Goal: Information Seeking & Learning: Learn about a topic

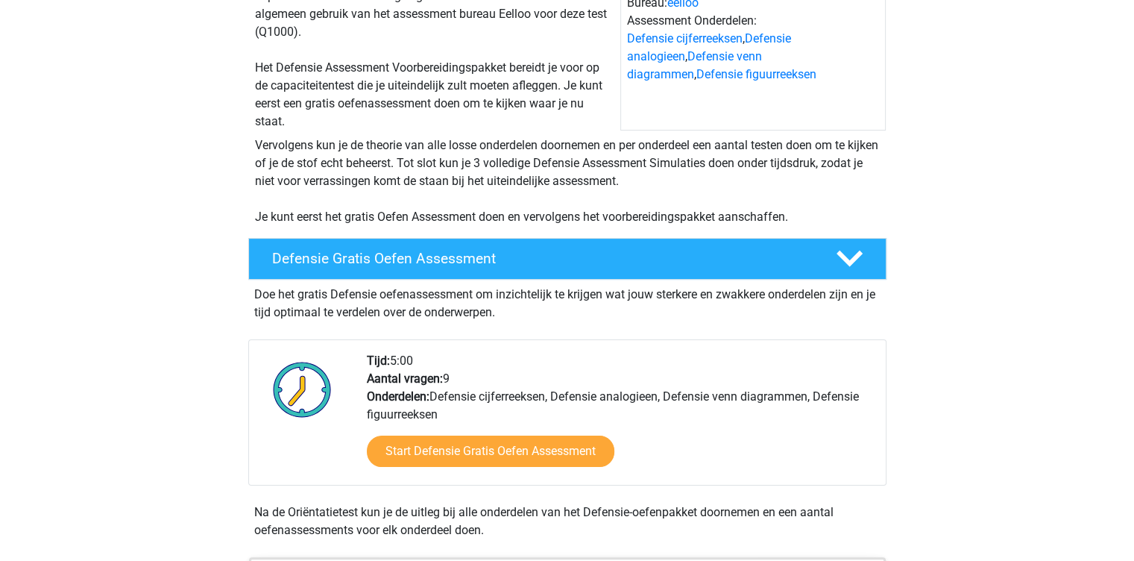
scroll to position [193, 0]
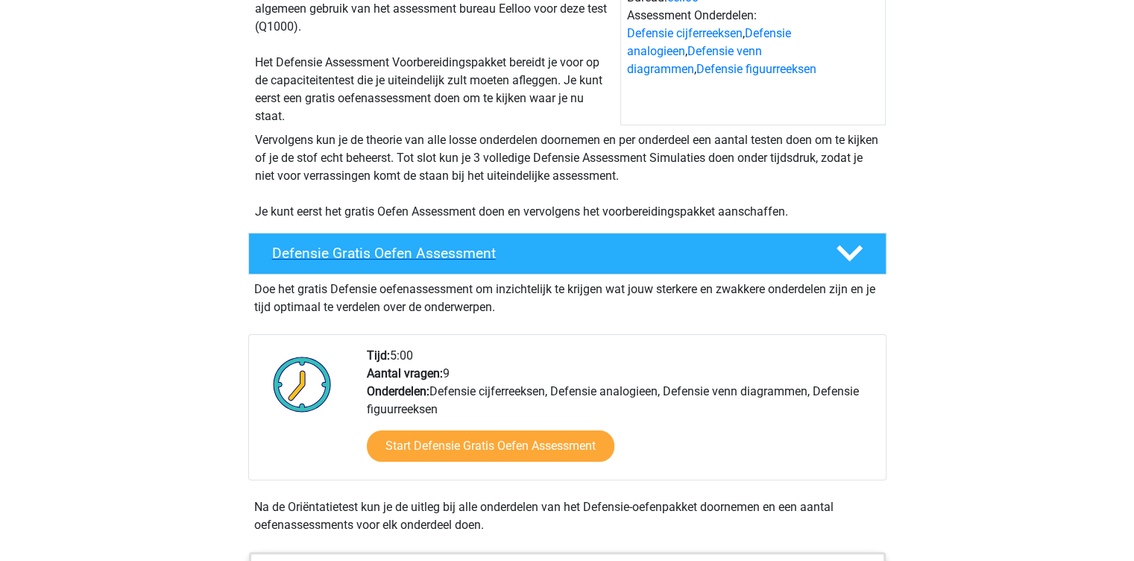
click at [585, 256] on h4 "Defensie Gratis Oefen Assessment" at bounding box center [542, 253] width 540 height 17
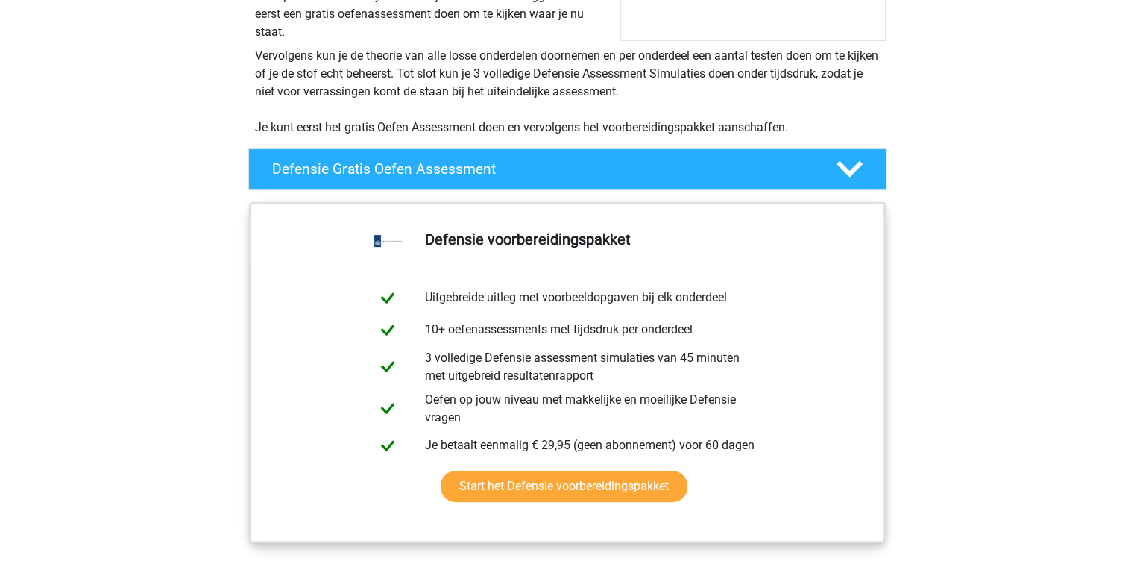
scroll to position [0, 0]
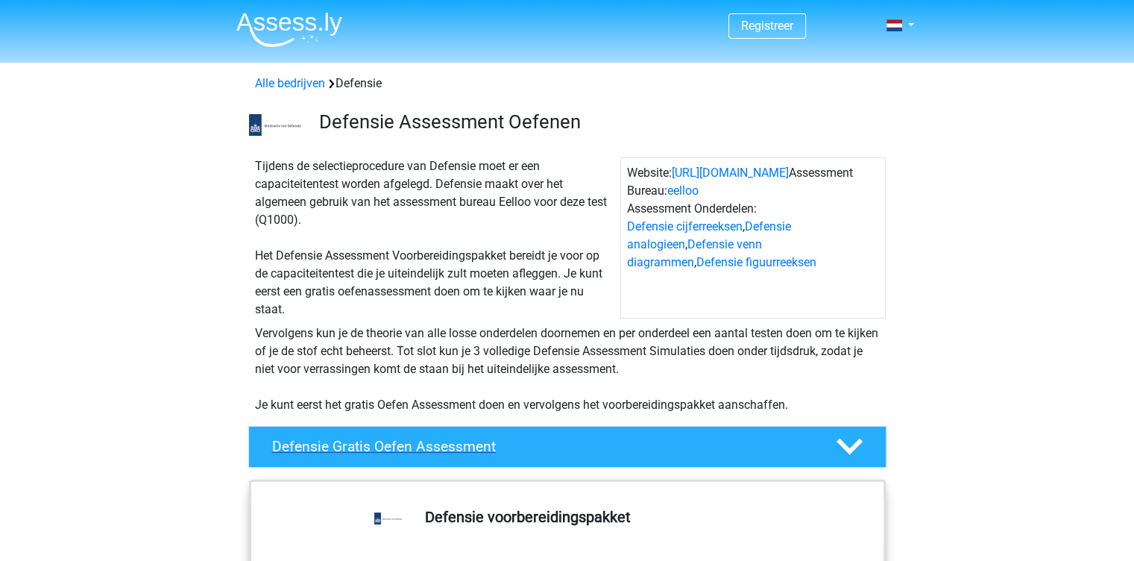
click at [400, 442] on h4 "Defensie Gratis Oefen Assessment" at bounding box center [542, 446] width 540 height 17
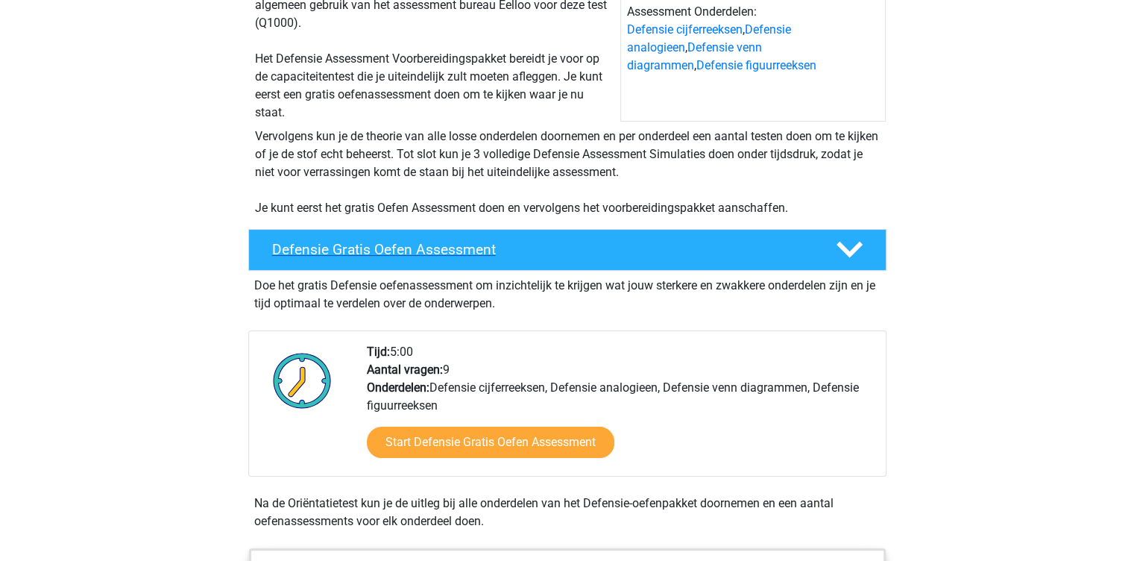
scroll to position [198, 0]
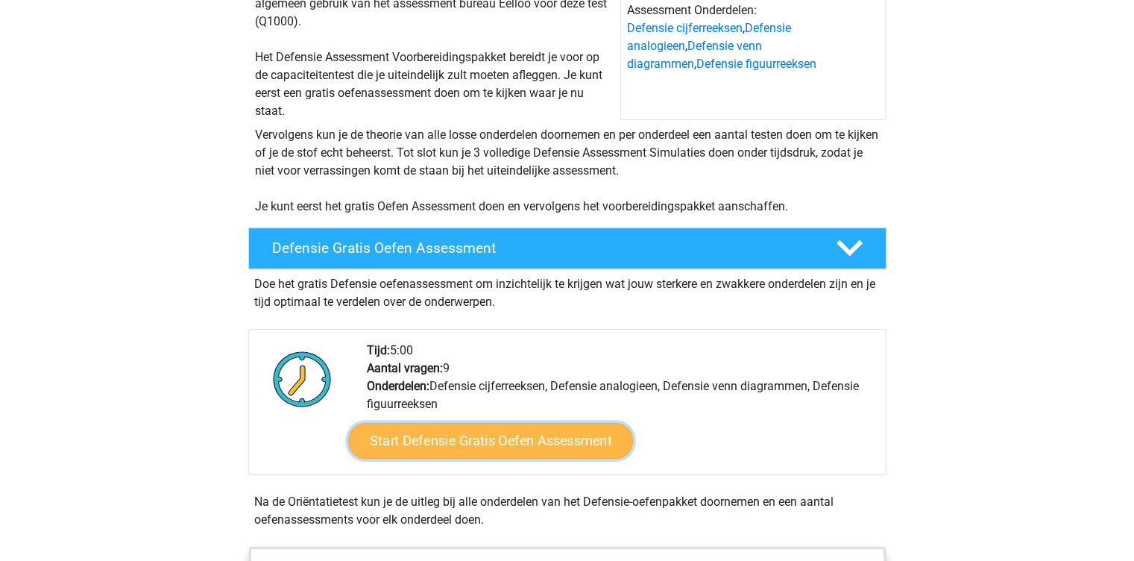
click at [593, 439] on link "Start Defensie Gratis Oefen Assessment" at bounding box center [490, 441] width 285 height 36
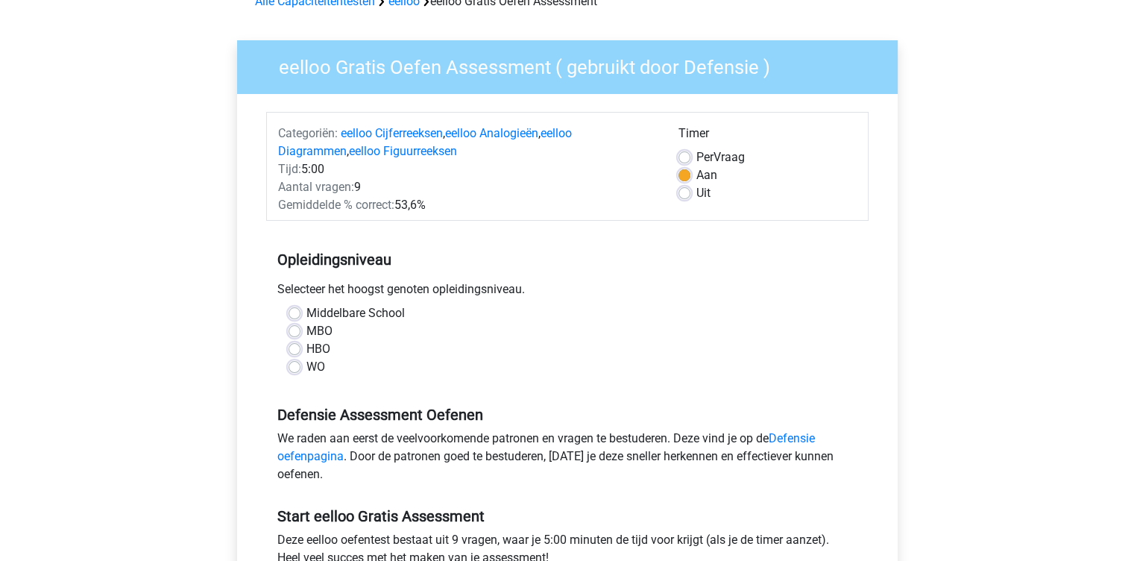
scroll to position [84, 0]
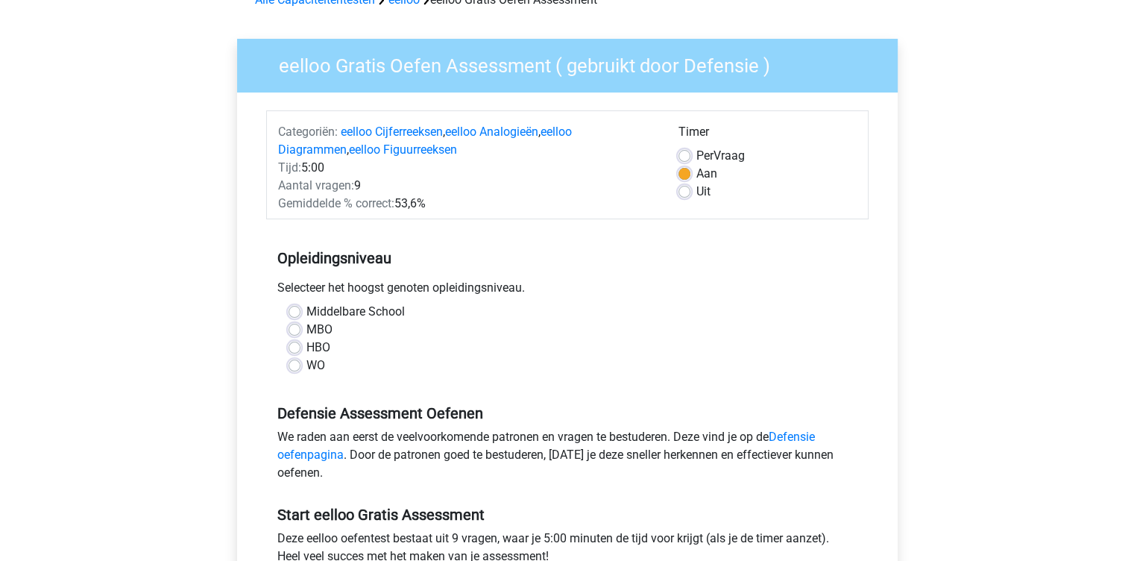
click at [306, 341] on label "HBO" at bounding box center [318, 348] width 24 height 18
click at [295, 341] on input "HBO" at bounding box center [295, 346] width 12 height 15
radio input "true"
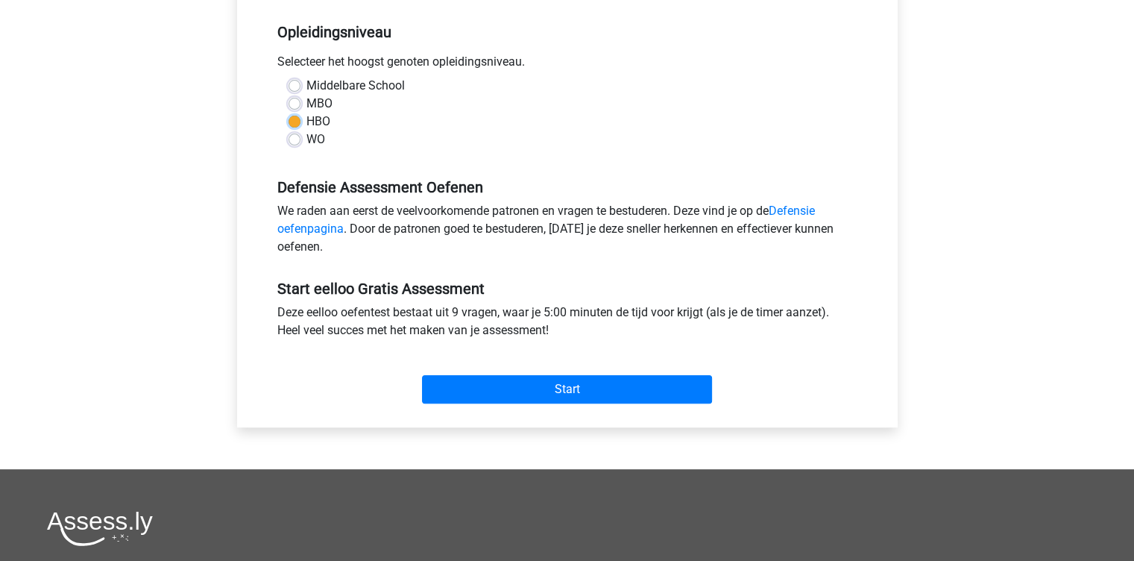
scroll to position [310, 0]
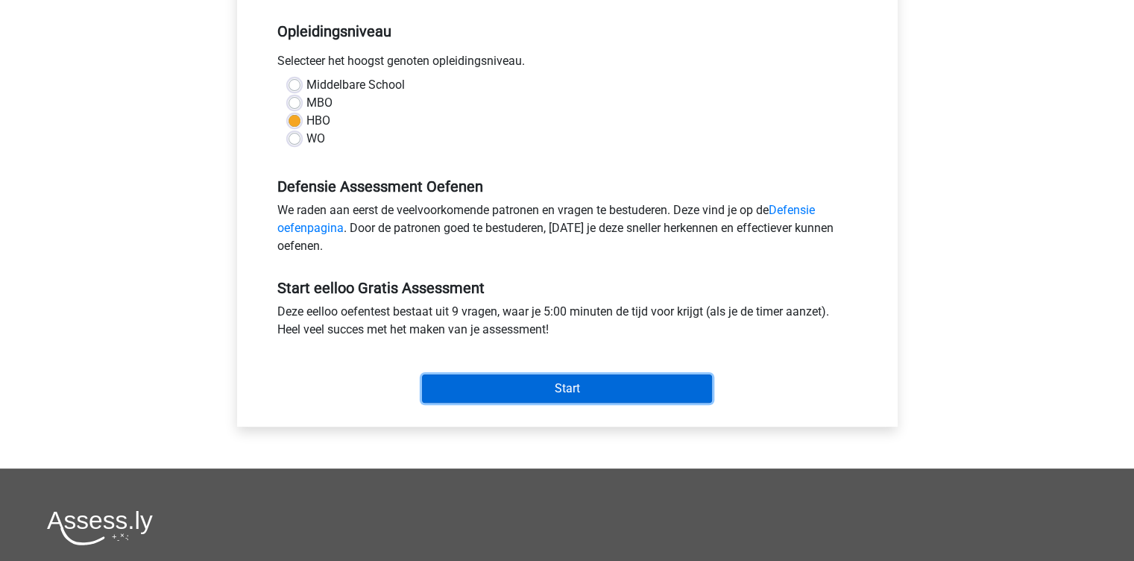
click at [568, 386] on input "Start" at bounding box center [567, 388] width 290 height 28
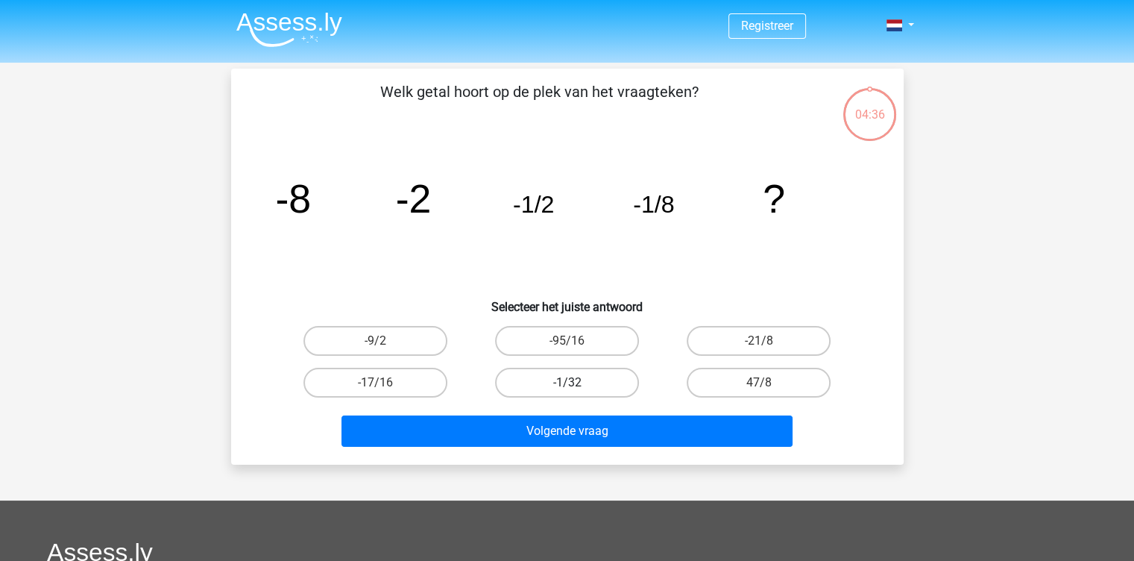
click at [594, 384] on label "-1/32" at bounding box center [567, 383] width 144 height 30
click at [576, 384] on input "-1/32" at bounding box center [572, 387] width 10 height 10
radio input "true"
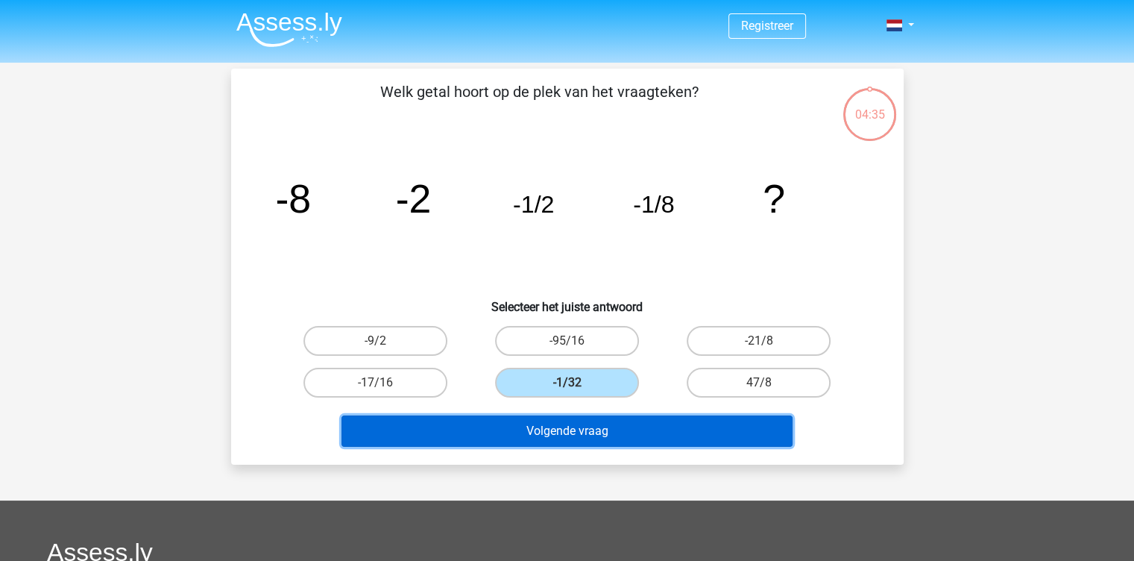
click at [588, 435] on button "Volgende vraag" at bounding box center [566, 430] width 451 height 31
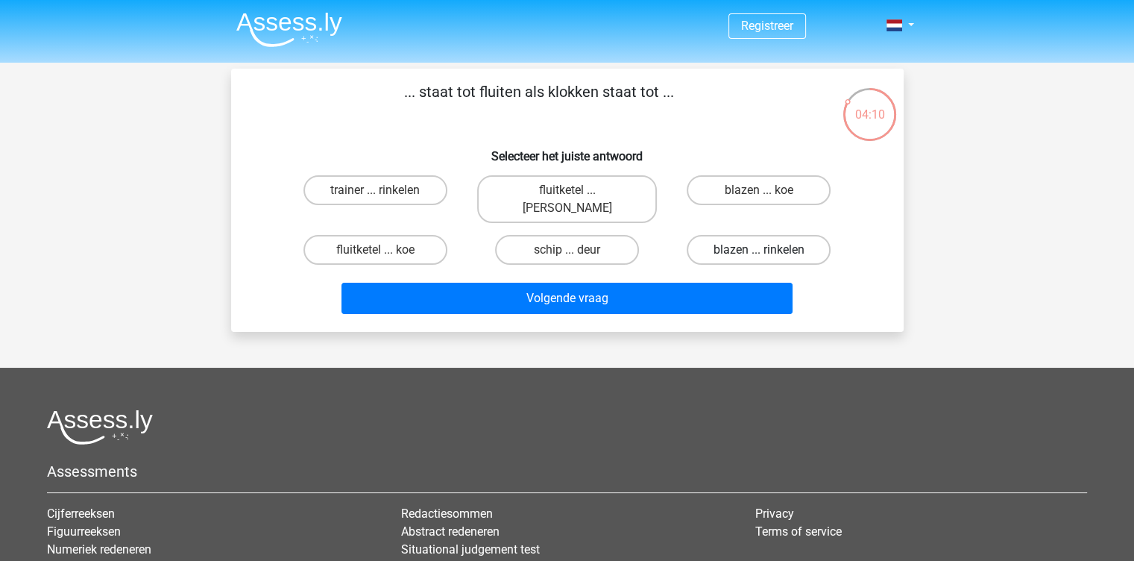
click at [724, 239] on label "blazen ... rinkelen" at bounding box center [759, 250] width 144 height 30
click at [759, 250] on input "blazen ... rinkelen" at bounding box center [764, 255] width 10 height 10
radio input "true"
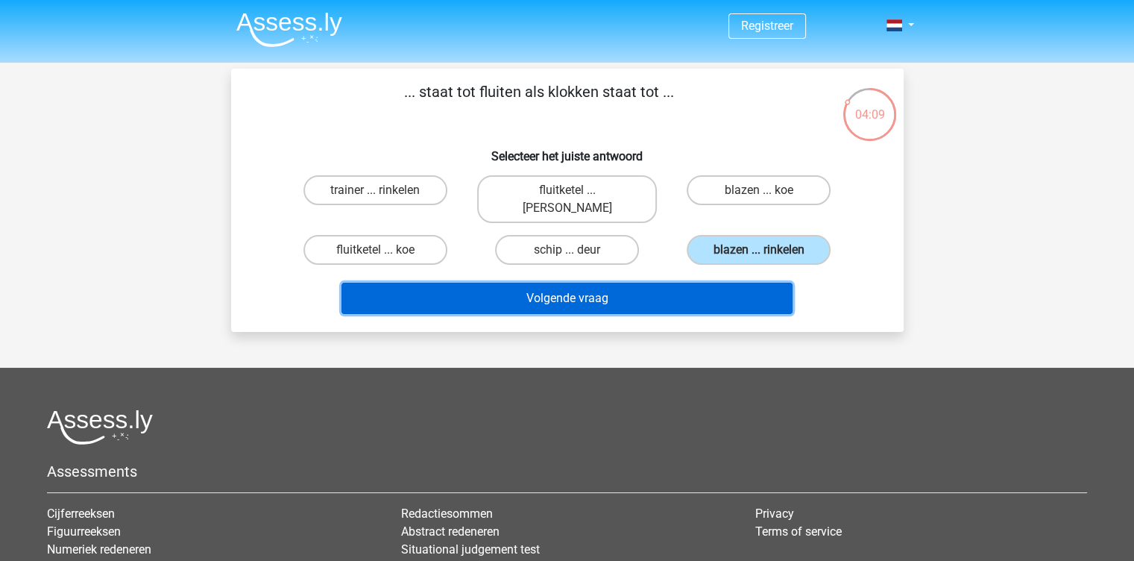
click at [695, 283] on button "Volgende vraag" at bounding box center [566, 298] width 451 height 31
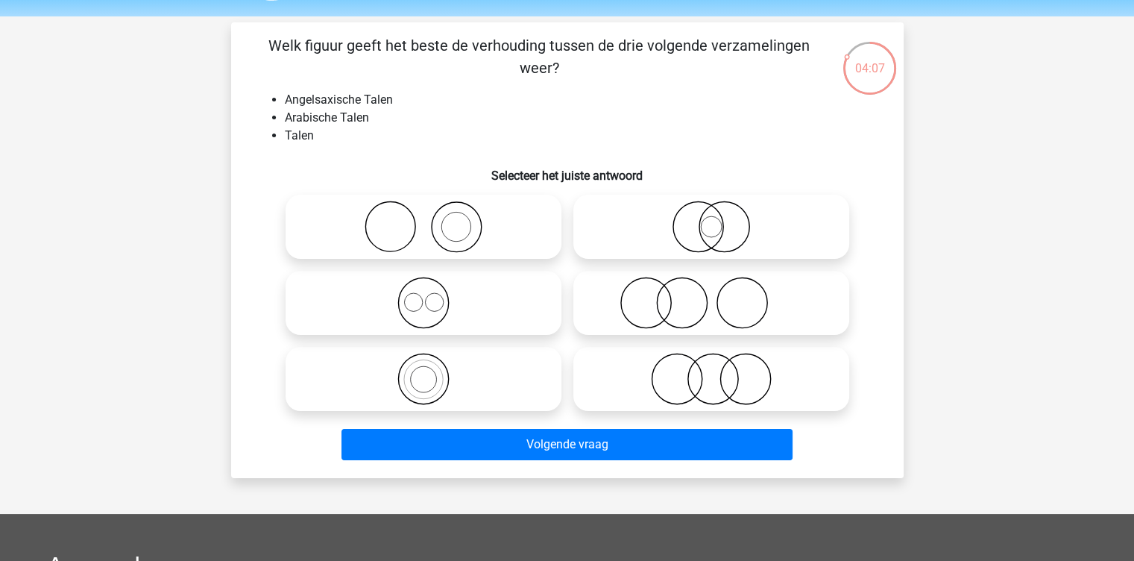
scroll to position [44, 0]
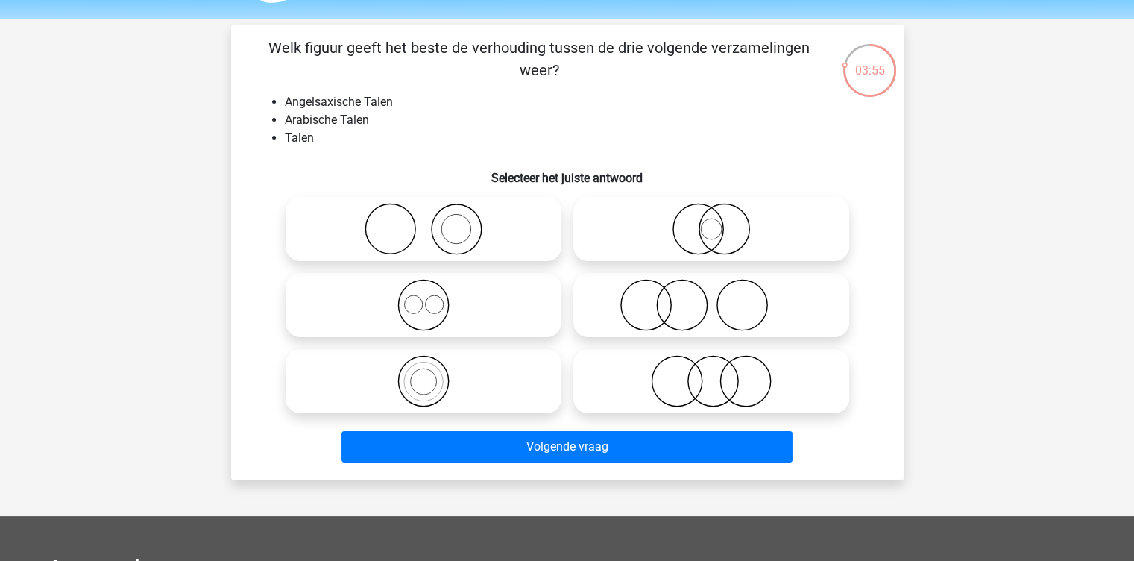
click at [496, 315] on icon at bounding box center [424, 305] width 264 height 52
click at [433, 297] on input "radio" at bounding box center [429, 293] width 10 height 10
radio input "true"
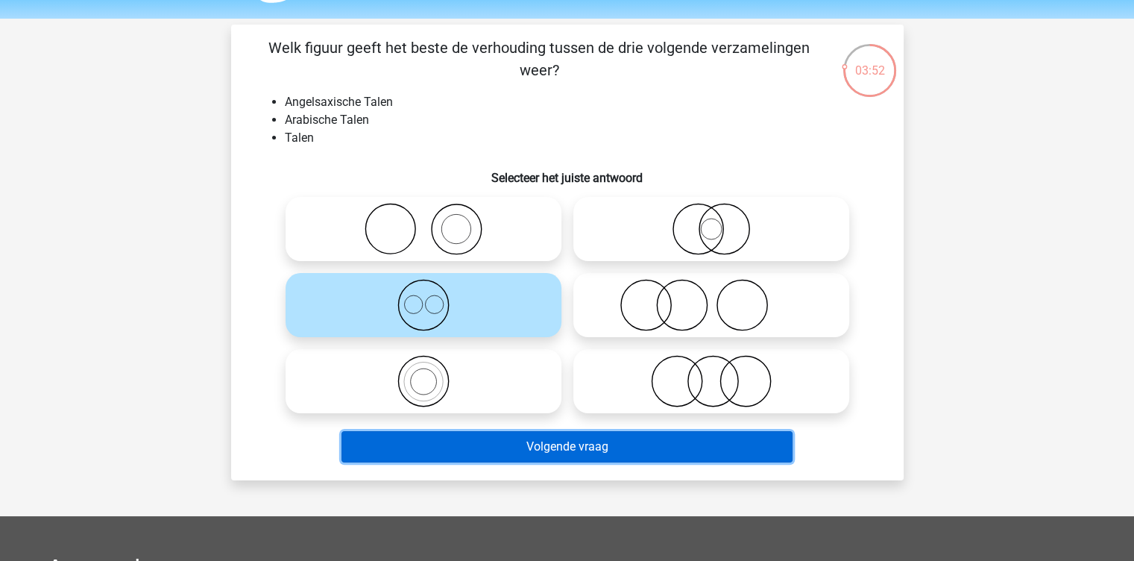
click at [651, 448] on button "Volgende vraag" at bounding box center [566, 446] width 451 height 31
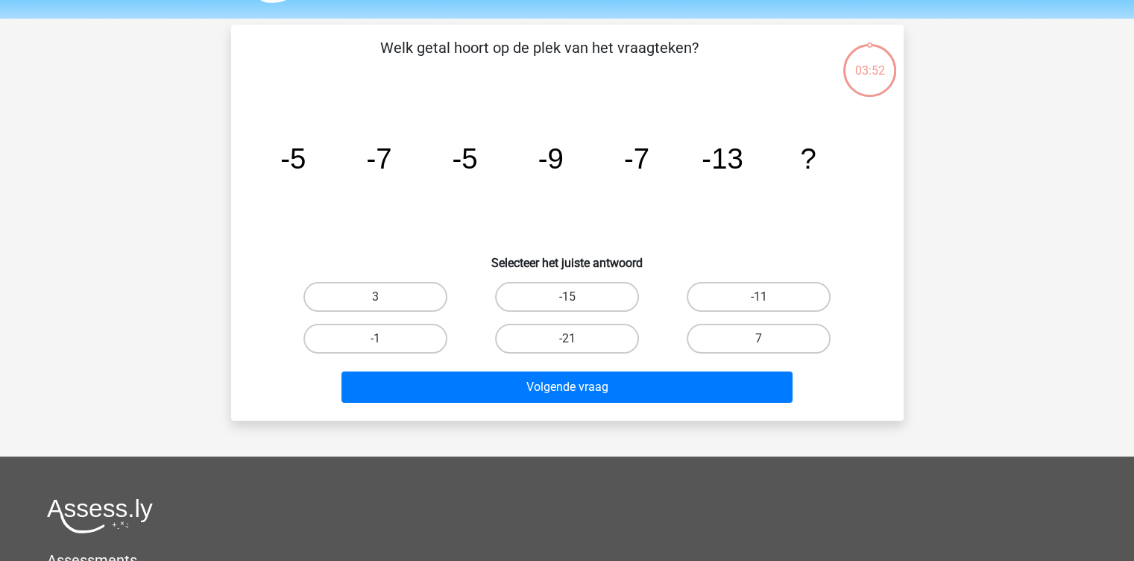
scroll to position [69, 0]
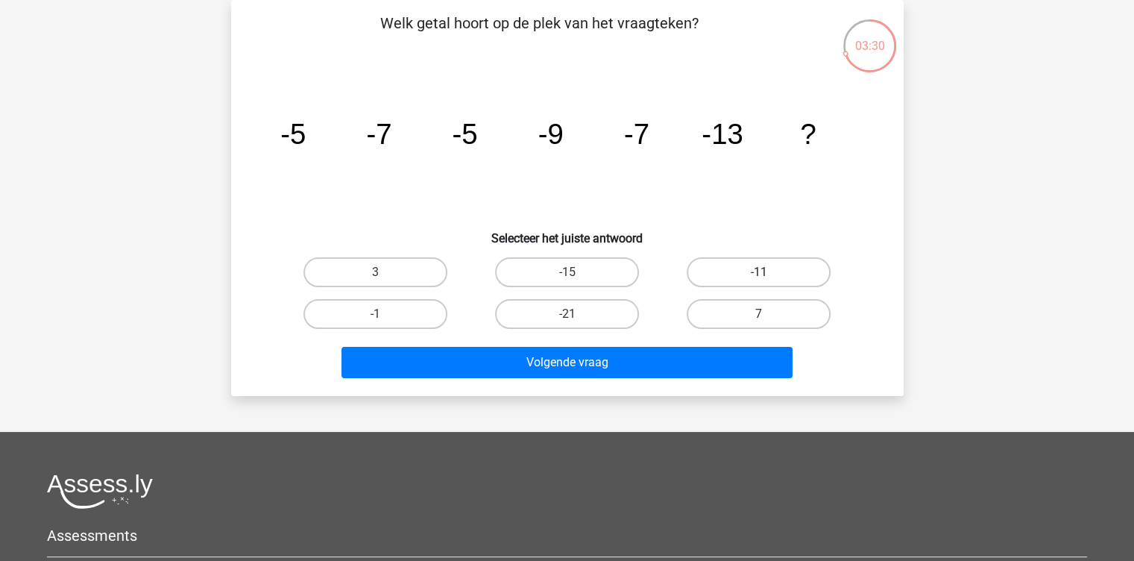
click at [741, 277] on label "-11" at bounding box center [759, 272] width 144 height 30
click at [759, 277] on input "-11" at bounding box center [764, 277] width 10 height 10
radio input "true"
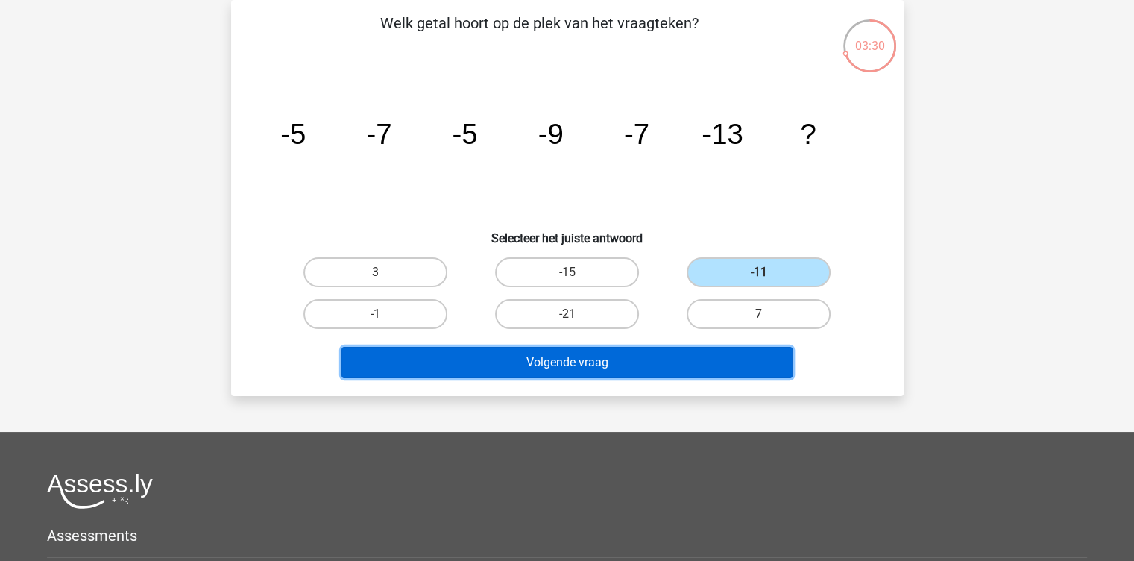
click at [666, 352] on button "Volgende vraag" at bounding box center [566, 362] width 451 height 31
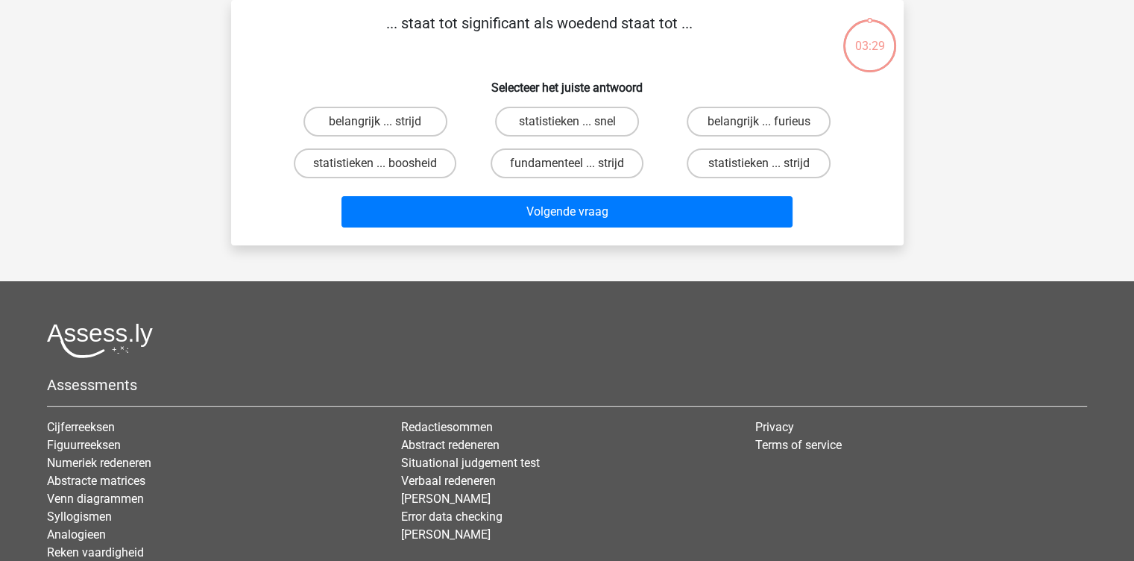
scroll to position [0, 0]
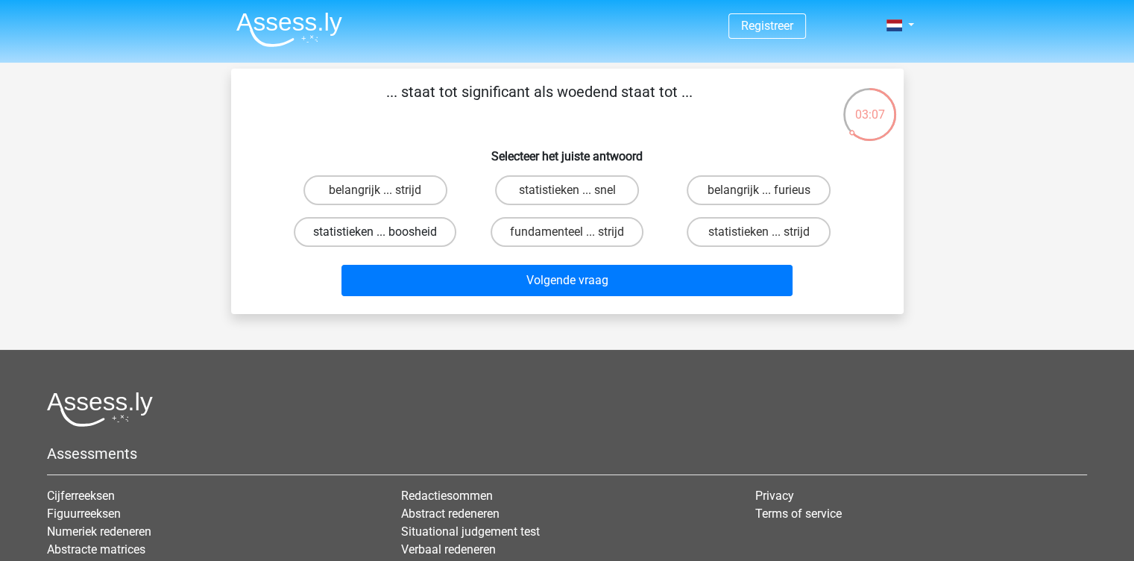
click at [413, 229] on label "statistieken ... boosheid" at bounding box center [375, 232] width 163 height 30
click at [385, 232] on input "statistieken ... boosheid" at bounding box center [380, 237] width 10 height 10
radio input "true"
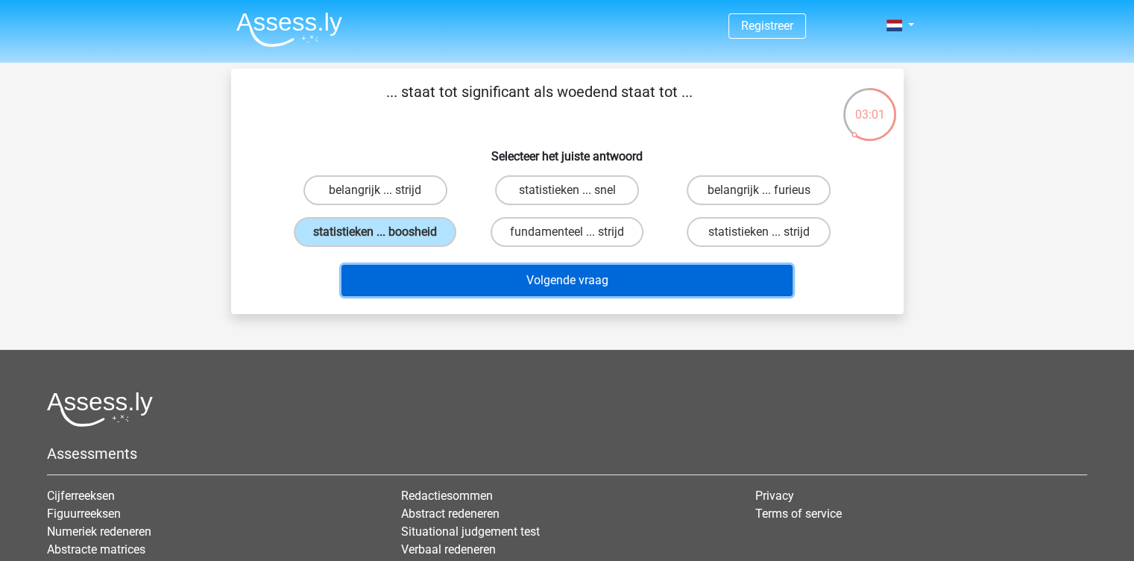
click at [622, 283] on button "Volgende vraag" at bounding box center [566, 280] width 451 height 31
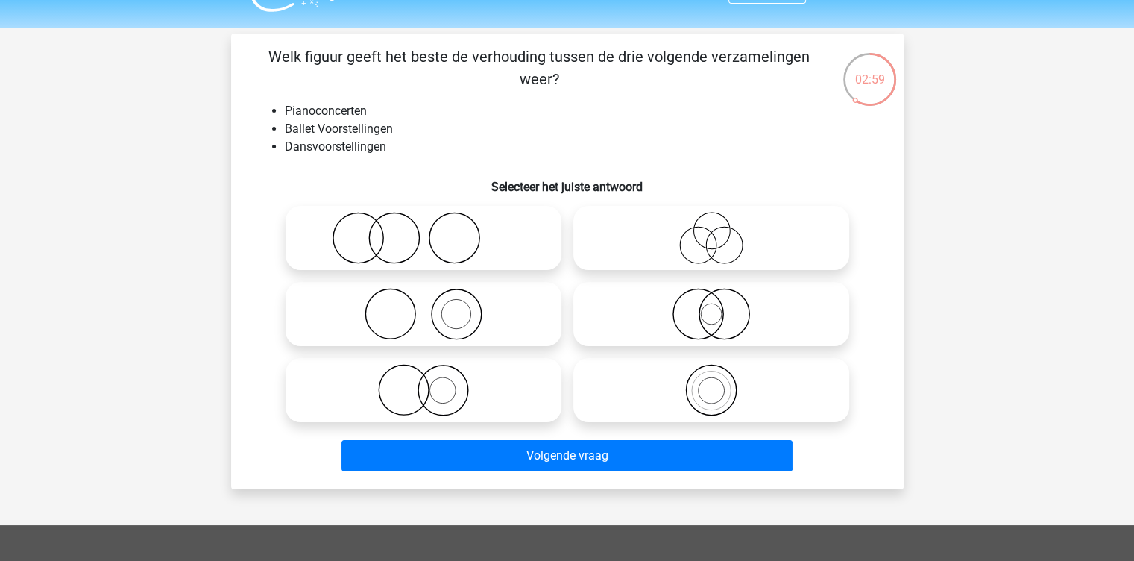
scroll to position [33, 0]
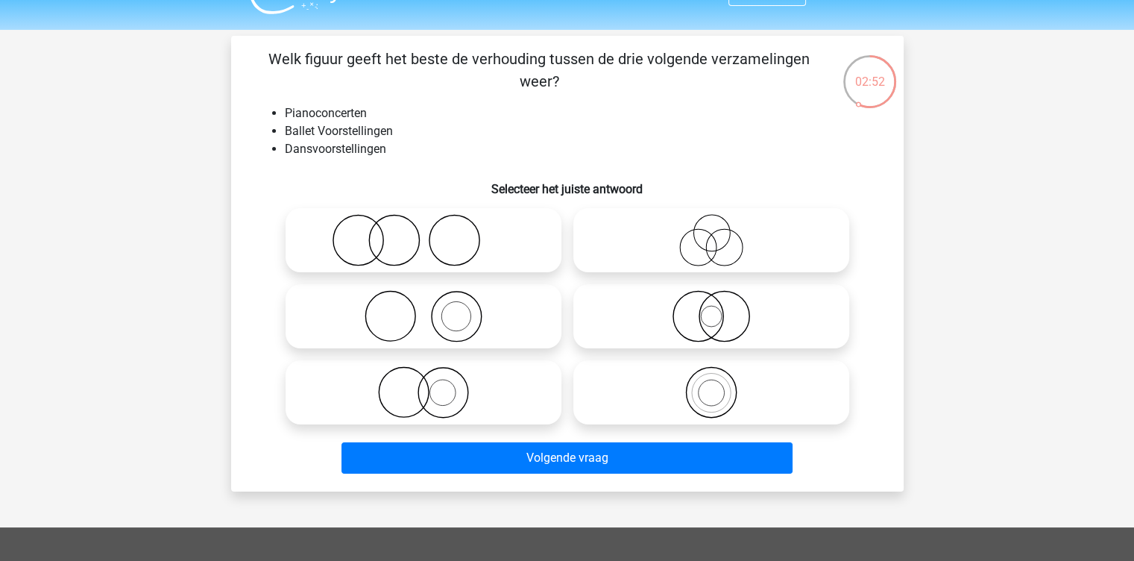
click at [498, 318] on icon at bounding box center [424, 316] width 264 height 52
click at [433, 309] on input "radio" at bounding box center [429, 304] width 10 height 10
radio input "true"
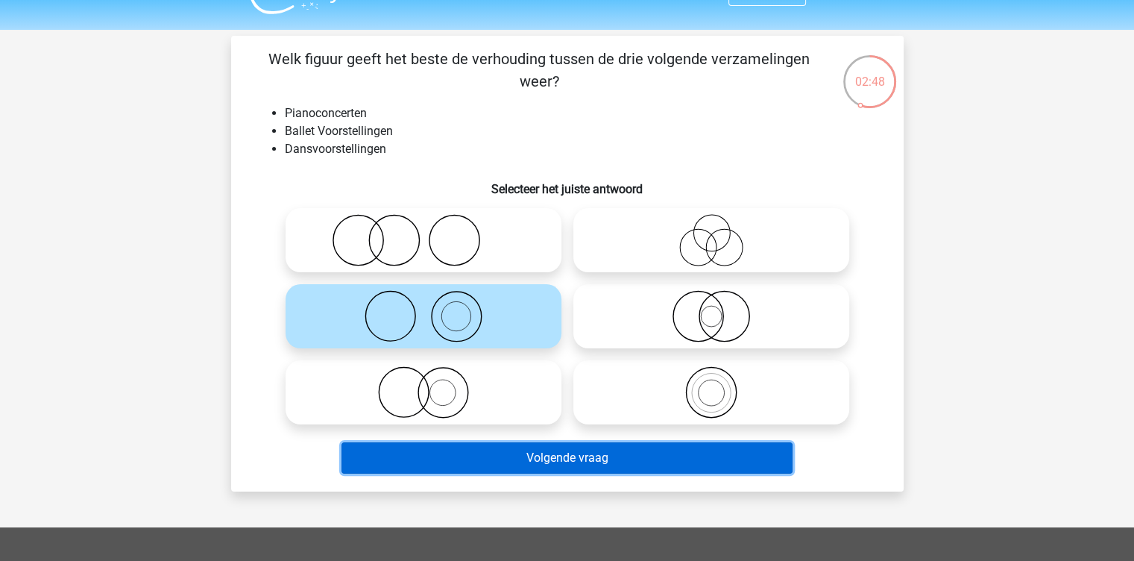
click at [651, 460] on button "Volgende vraag" at bounding box center [566, 457] width 451 height 31
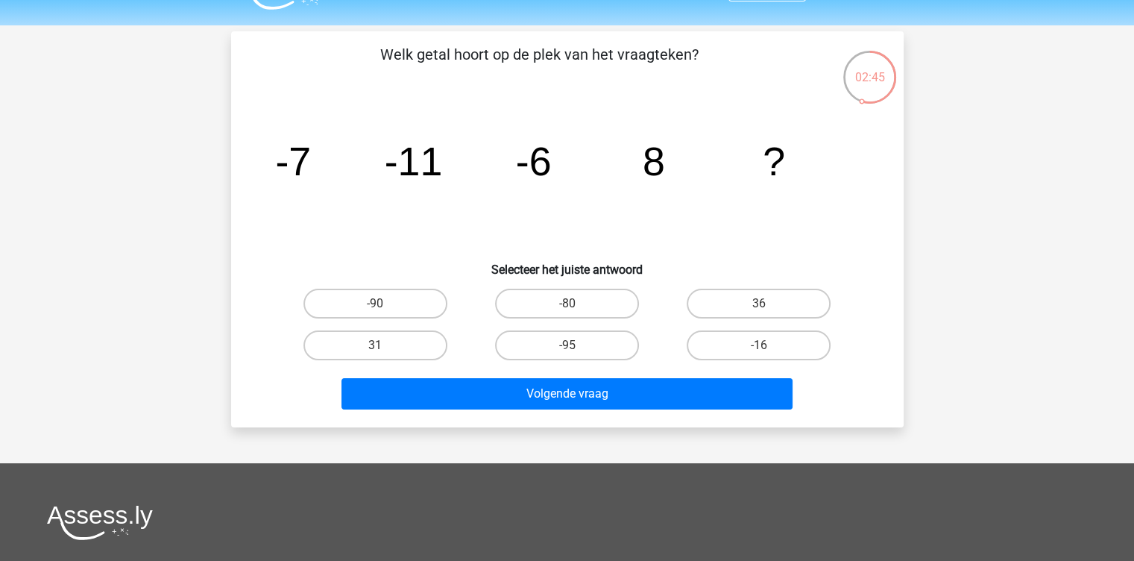
scroll to position [37, 0]
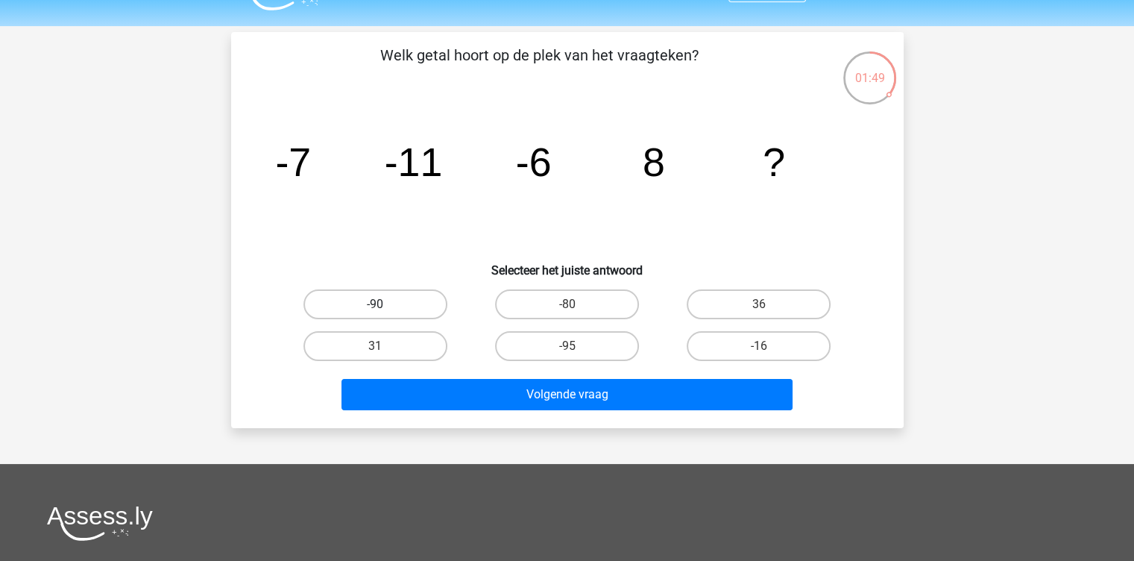
click at [406, 302] on label "-90" at bounding box center [375, 304] width 144 height 30
click at [385, 304] on input "-90" at bounding box center [380, 309] width 10 height 10
radio input "true"
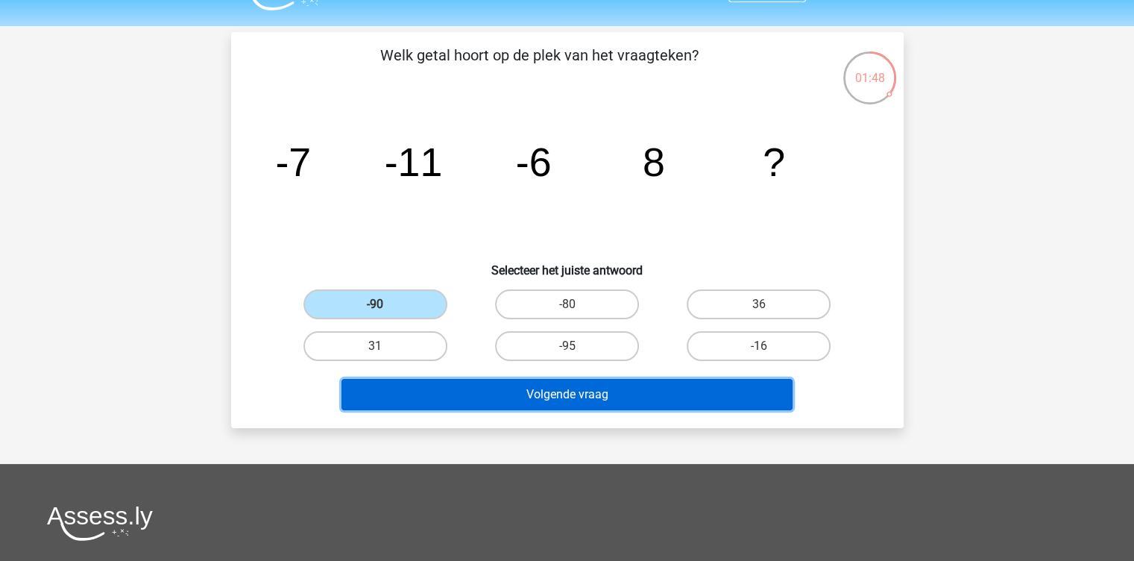
click at [510, 392] on button "Volgende vraag" at bounding box center [566, 394] width 451 height 31
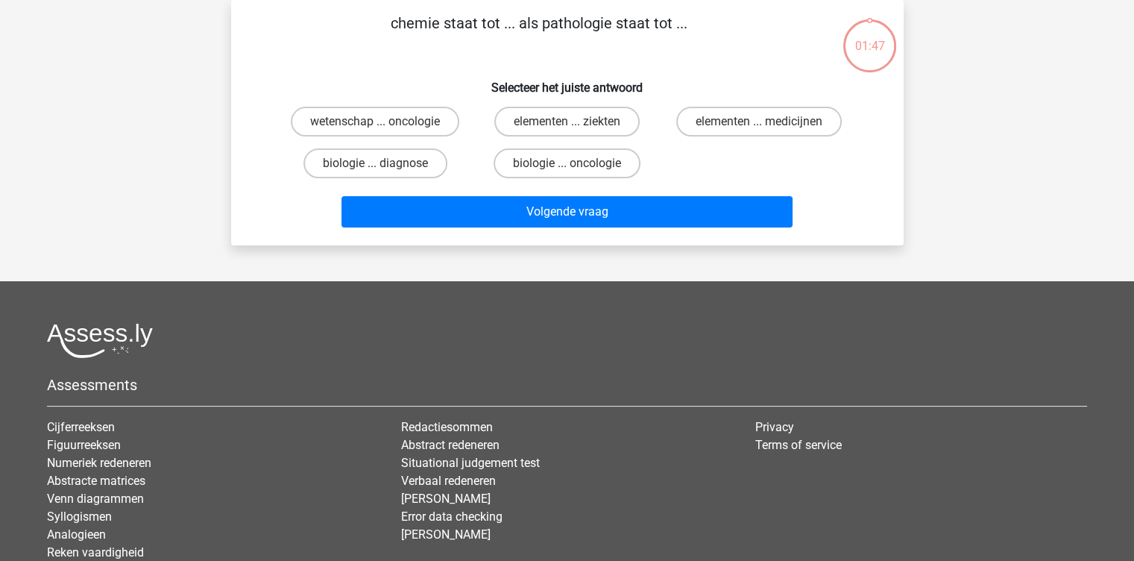
scroll to position [0, 0]
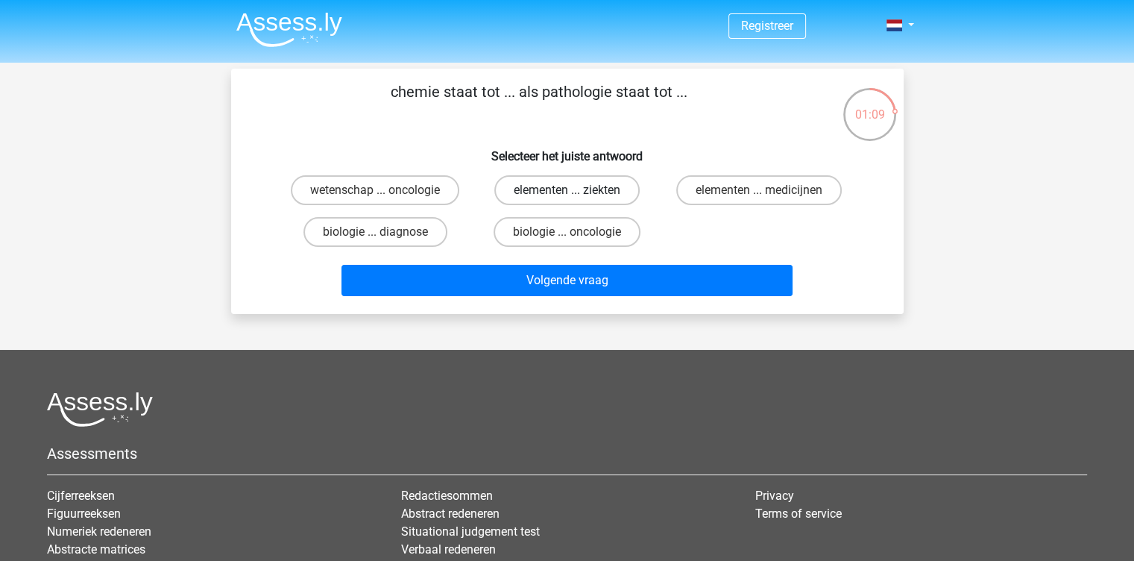
click at [561, 193] on label "elementen ... ziekten" at bounding box center [566, 190] width 145 height 30
click at [567, 193] on input "elementen ... ziekten" at bounding box center [572, 195] width 10 height 10
radio input "true"
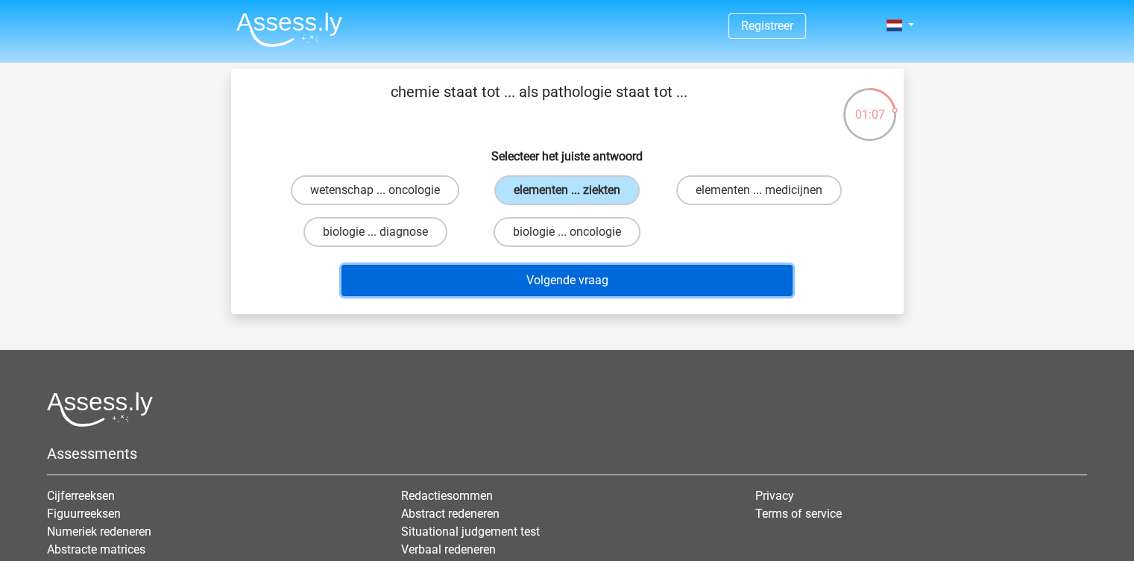
click at [604, 277] on button "Volgende vraag" at bounding box center [566, 280] width 451 height 31
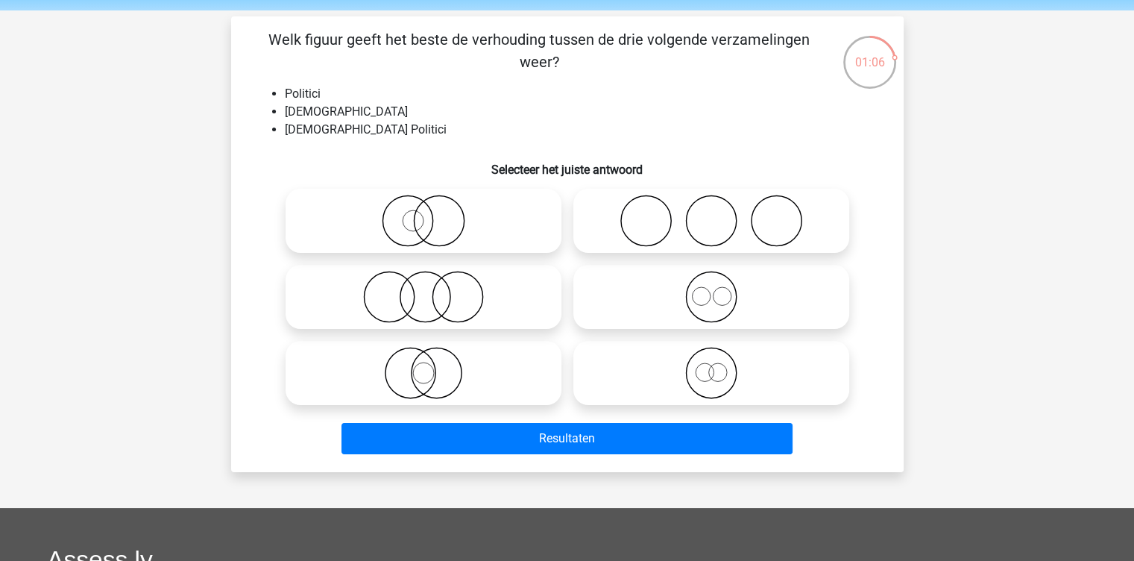
scroll to position [48, 0]
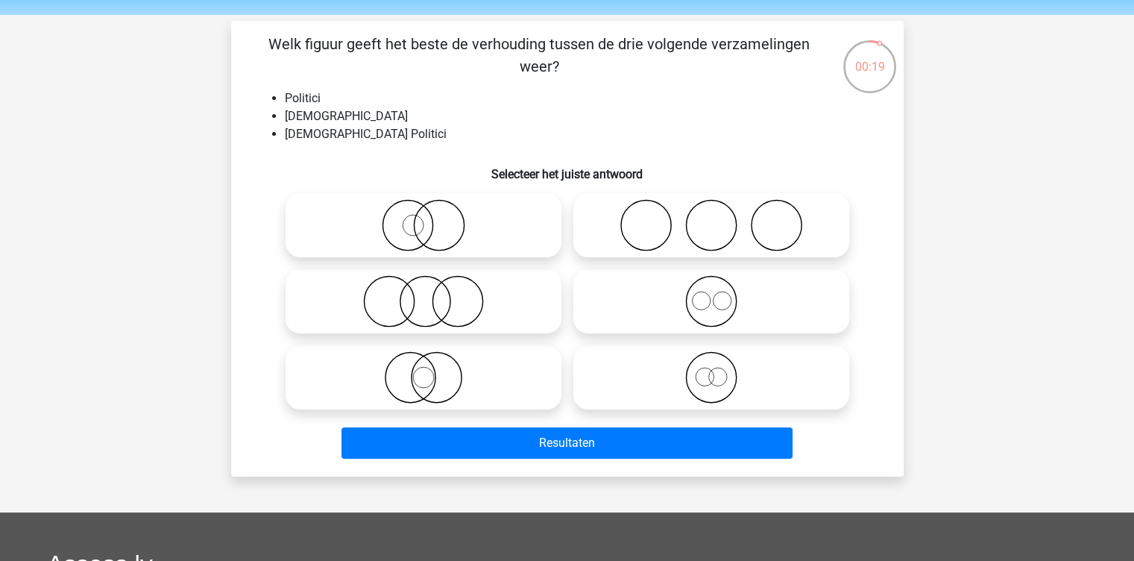
click at [485, 381] on icon at bounding box center [424, 377] width 264 height 52
click at [433, 370] on input "radio" at bounding box center [429, 365] width 10 height 10
radio input "true"
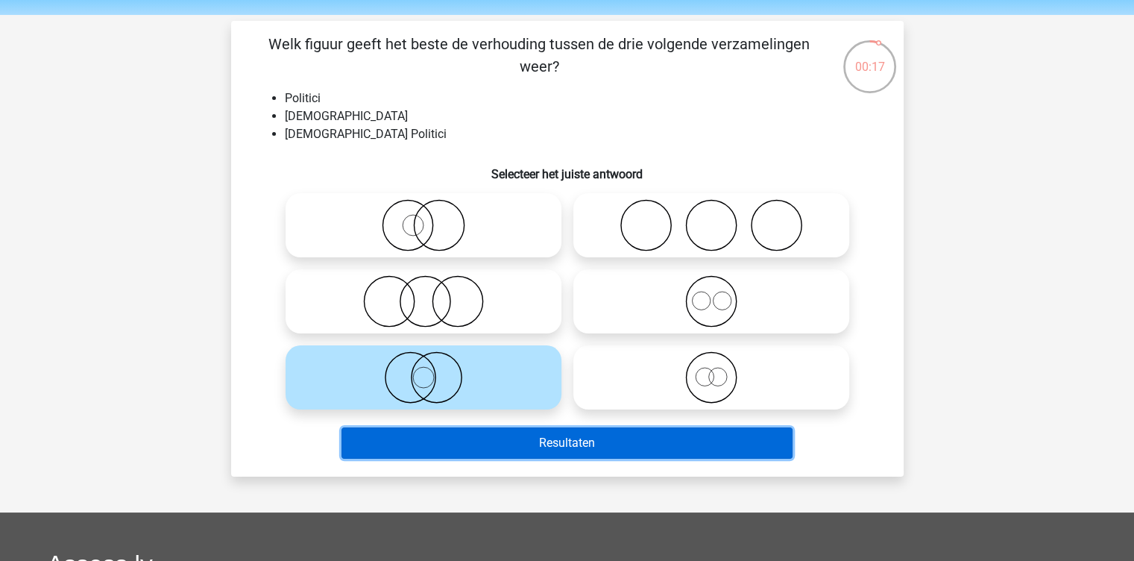
click at [596, 444] on button "Resultaten" at bounding box center [566, 442] width 451 height 31
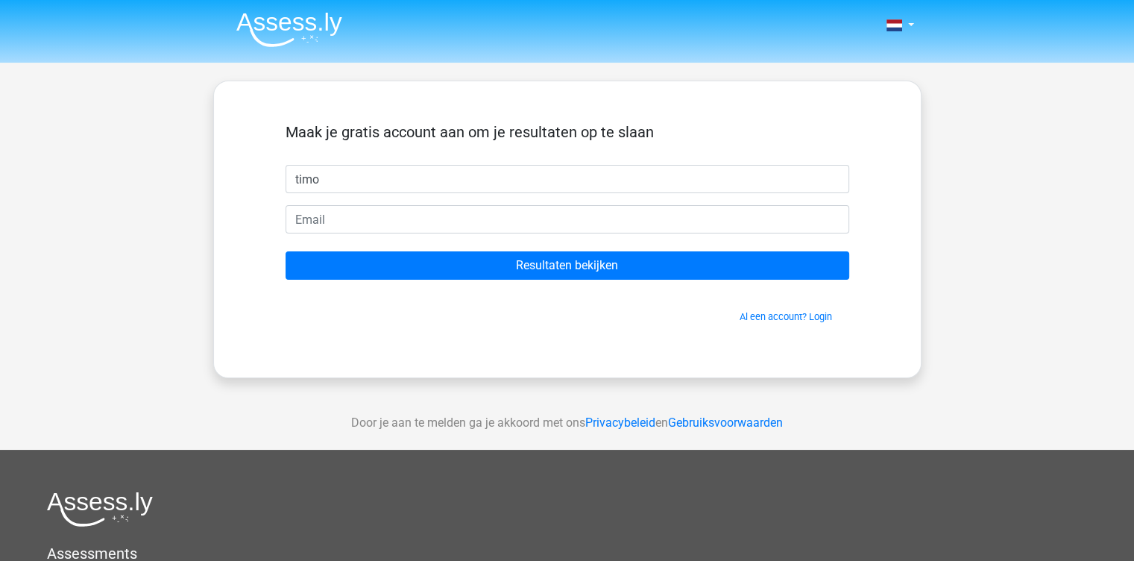
type input "timo"
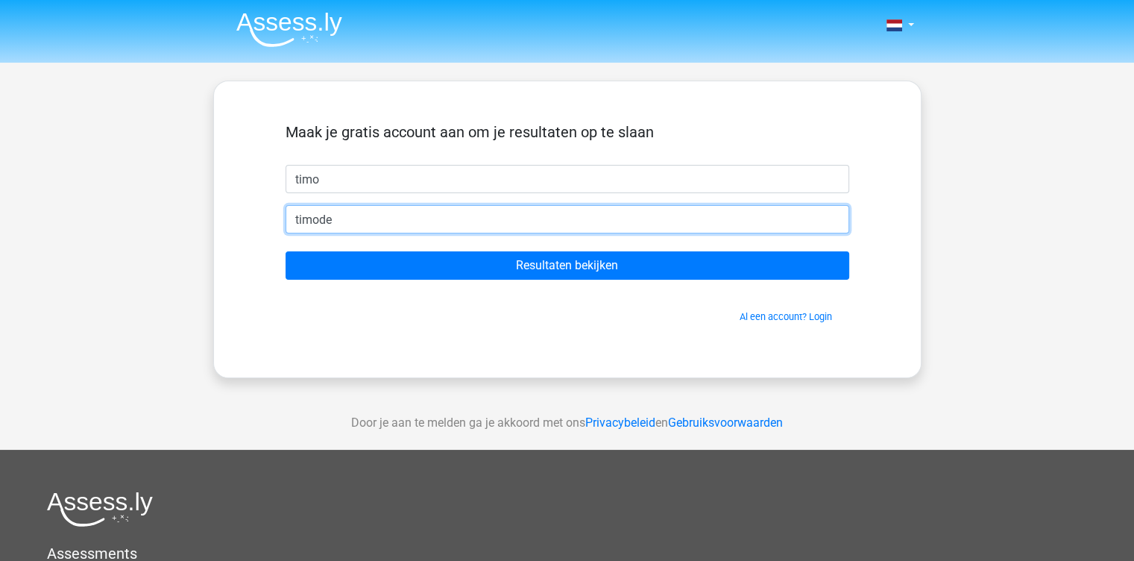
type input "[EMAIL_ADDRESS][DOMAIN_NAME]"
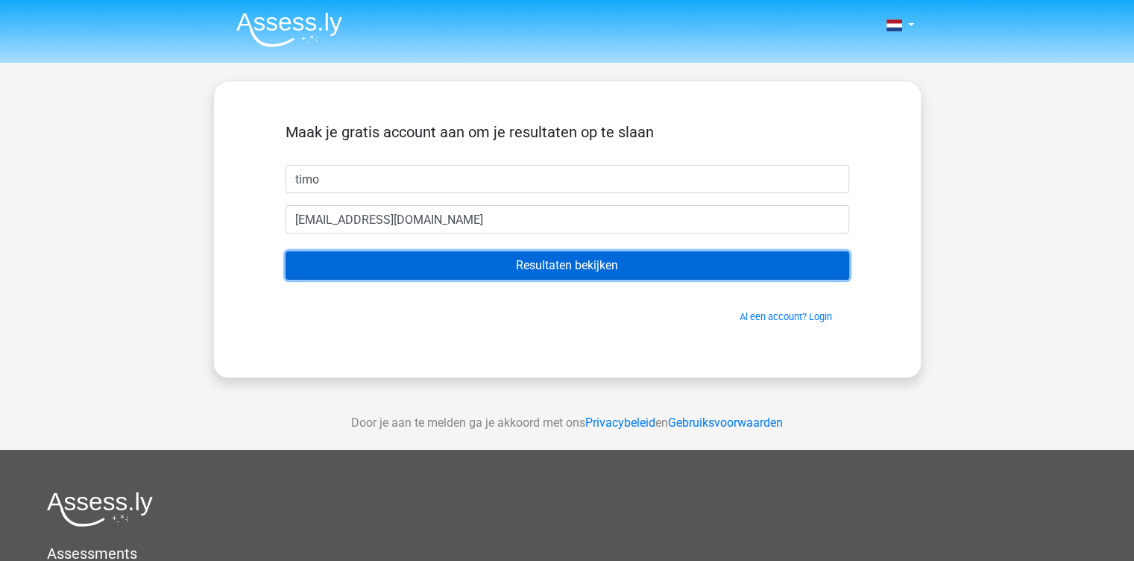
click at [500, 258] on input "Resultaten bekijken" at bounding box center [568, 265] width 564 height 28
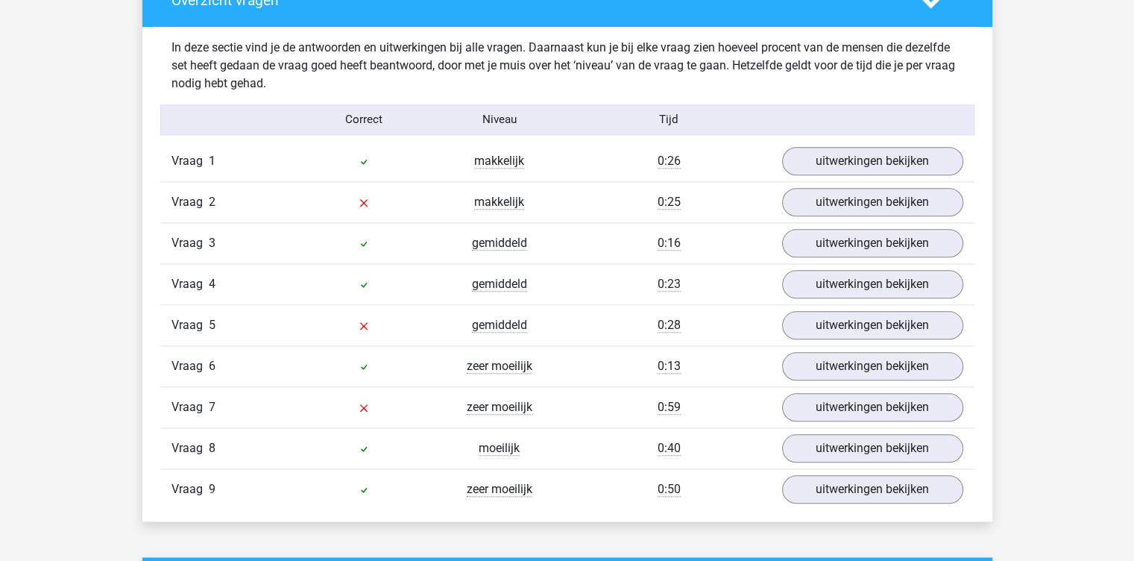
scroll to position [1563, 0]
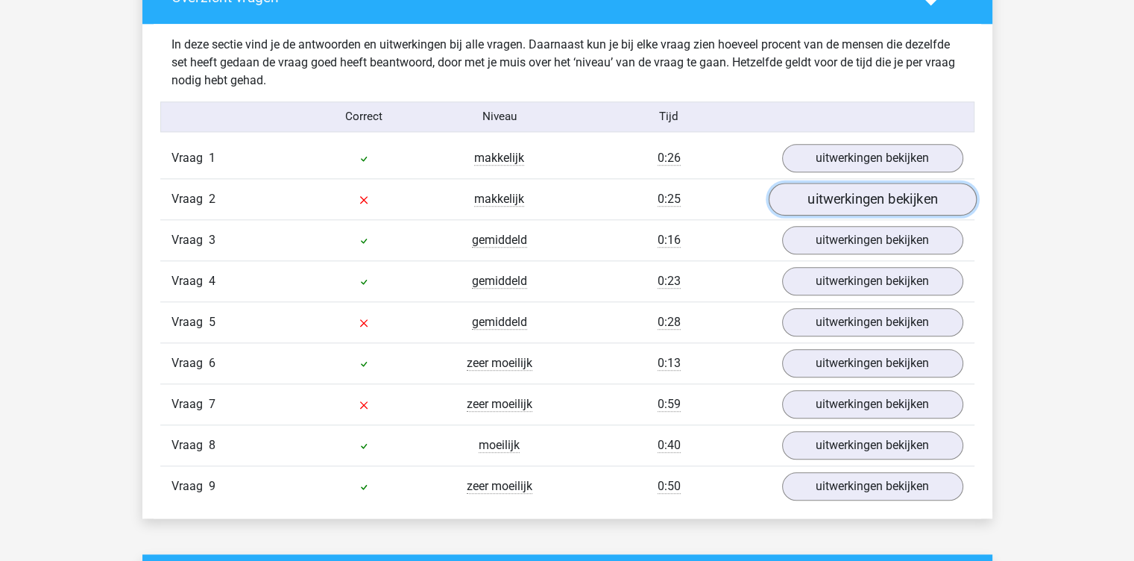
click at [846, 194] on link "uitwerkingen bekijken" at bounding box center [872, 199] width 208 height 33
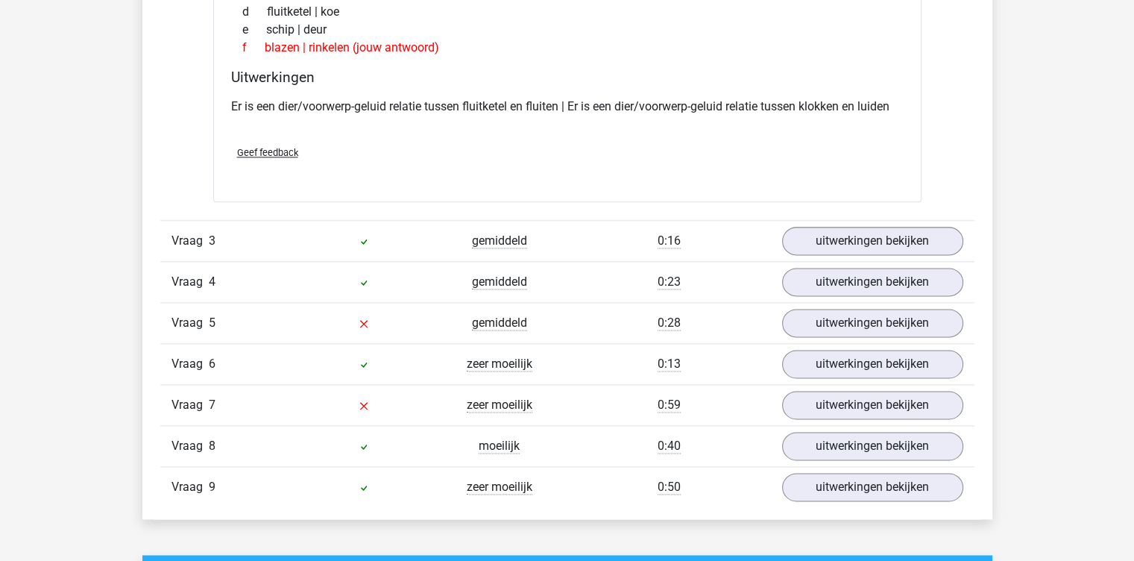
scroll to position [1900, 0]
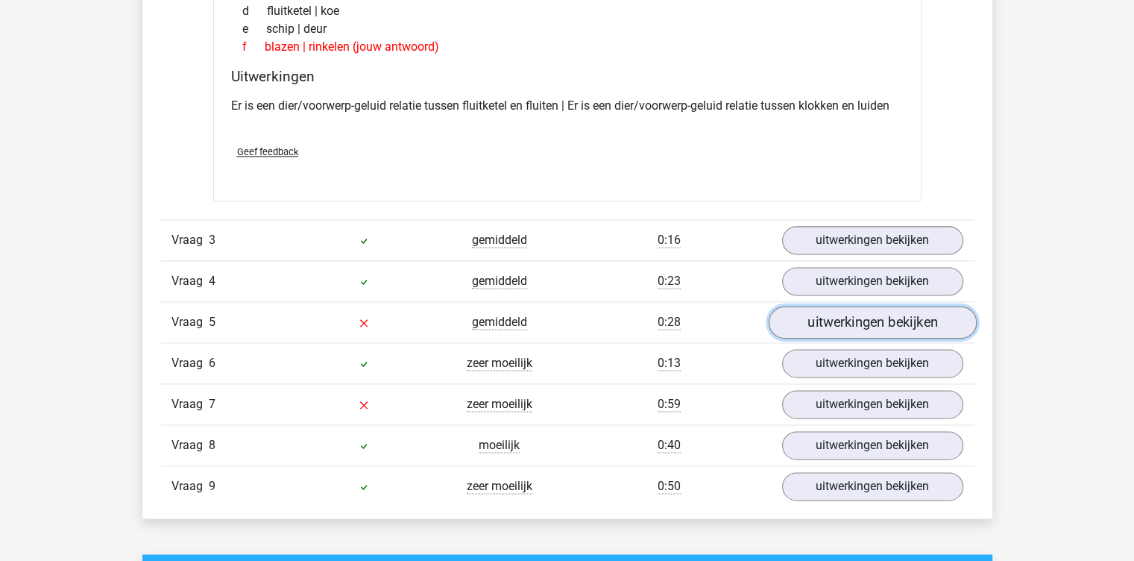
click at [834, 318] on link "uitwerkingen bekijken" at bounding box center [872, 322] width 208 height 33
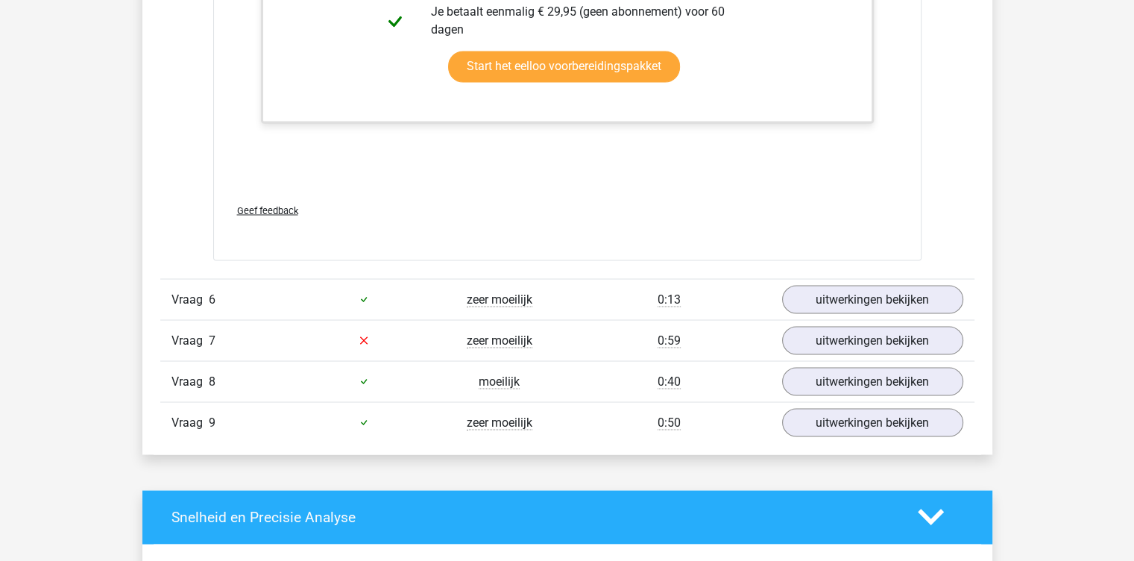
scroll to position [2799, 0]
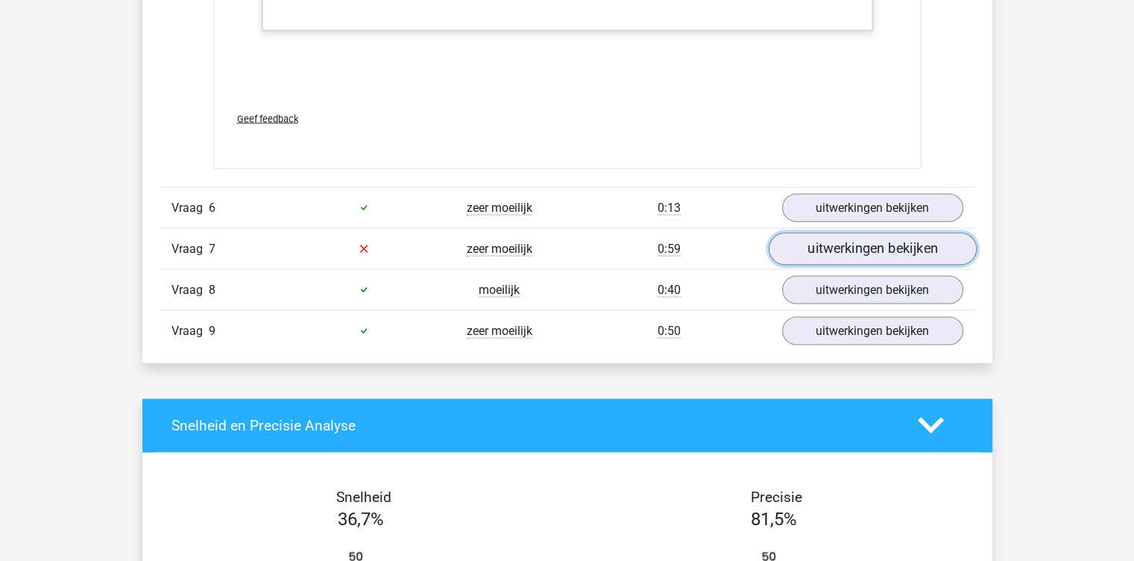
click at [927, 247] on link "uitwerkingen bekijken" at bounding box center [872, 248] width 208 height 33
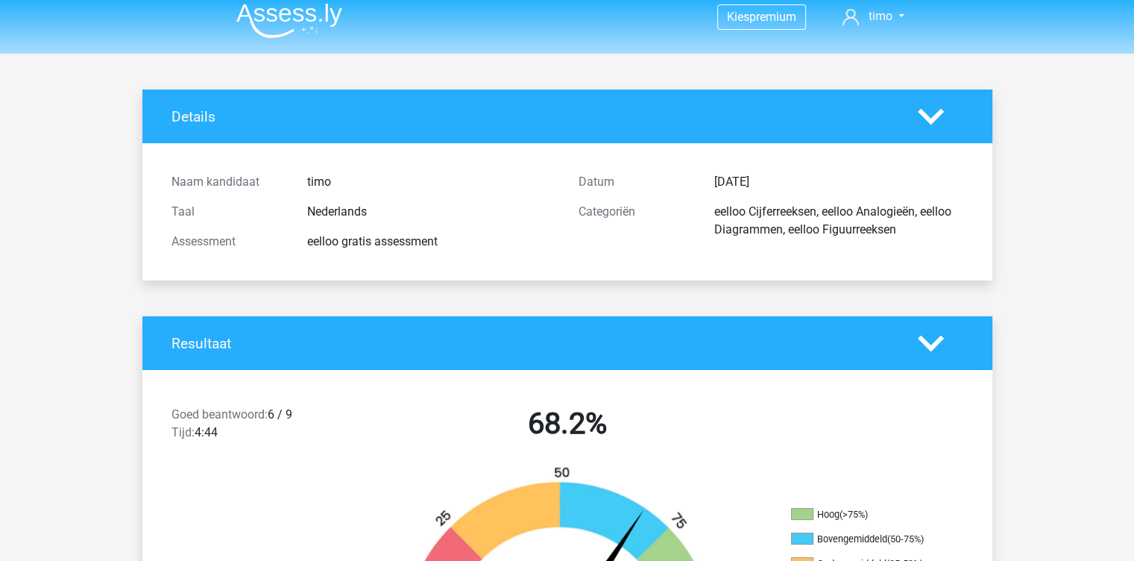
scroll to position [0, 0]
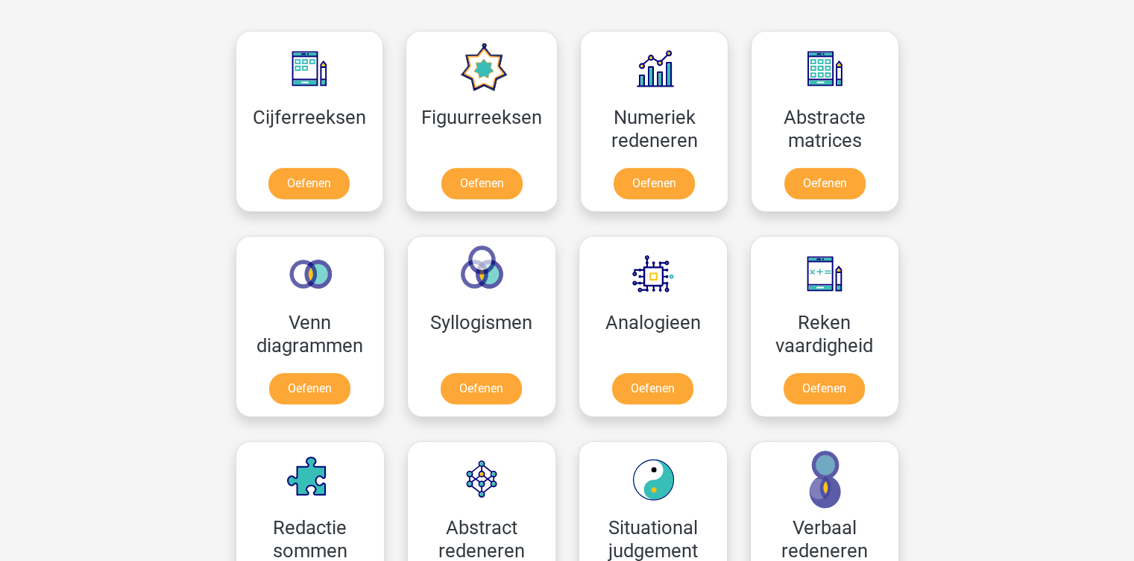
scroll to position [775, 0]
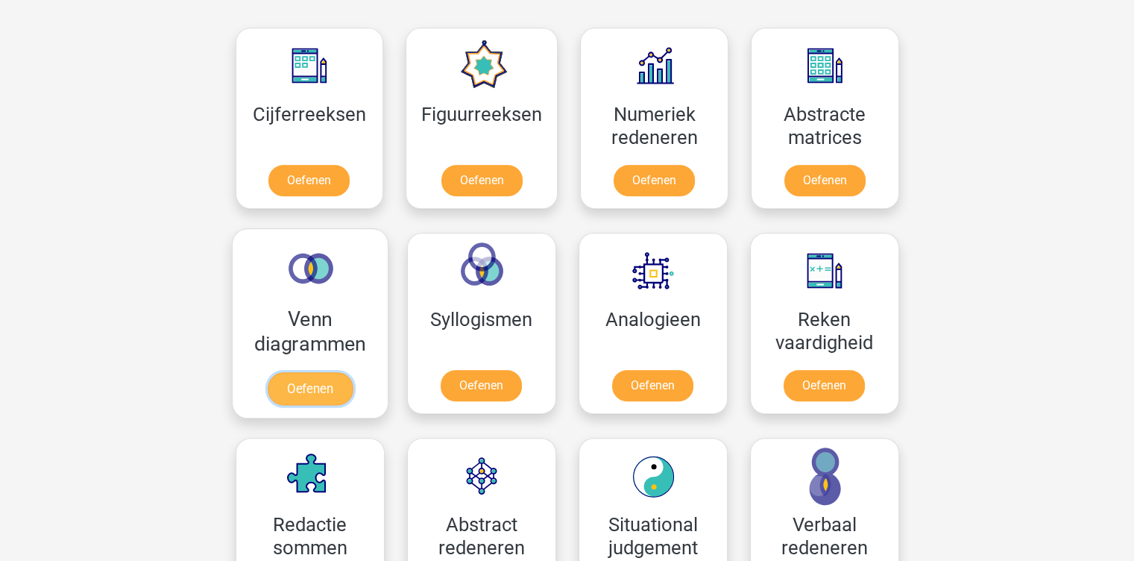
click at [349, 385] on link "Oefenen" at bounding box center [309, 388] width 85 height 33
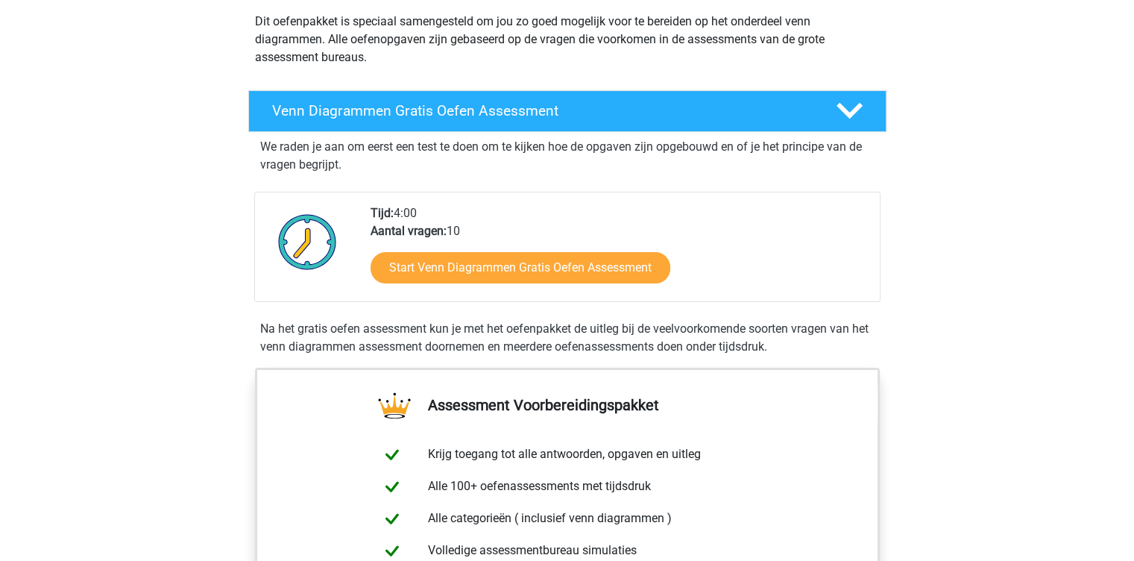
scroll to position [174, 0]
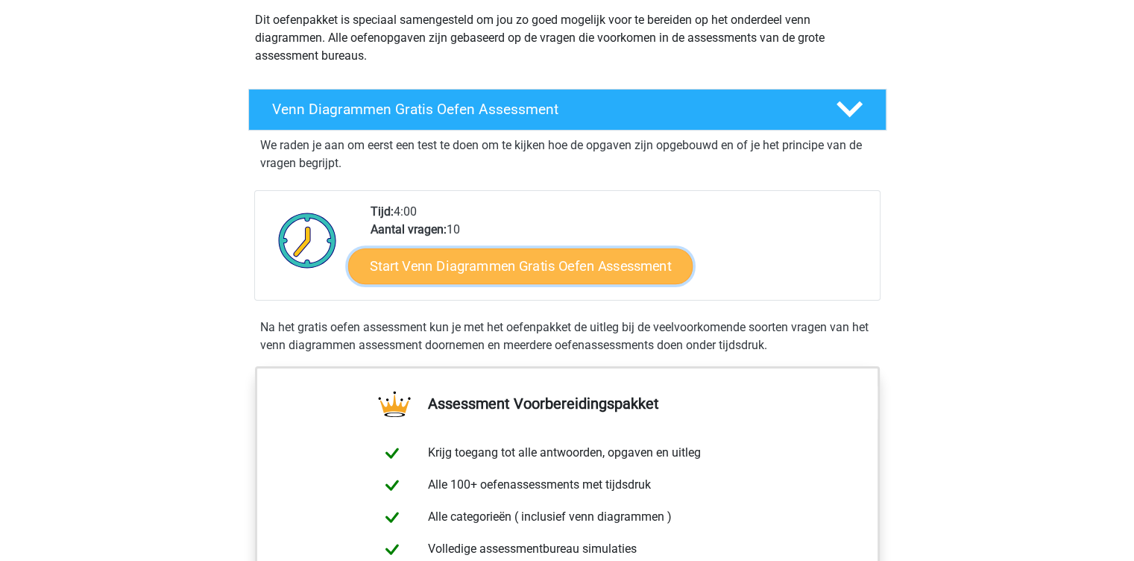
click at [543, 269] on link "Start Venn Diagrammen Gratis Oefen Assessment" at bounding box center [520, 266] width 344 height 36
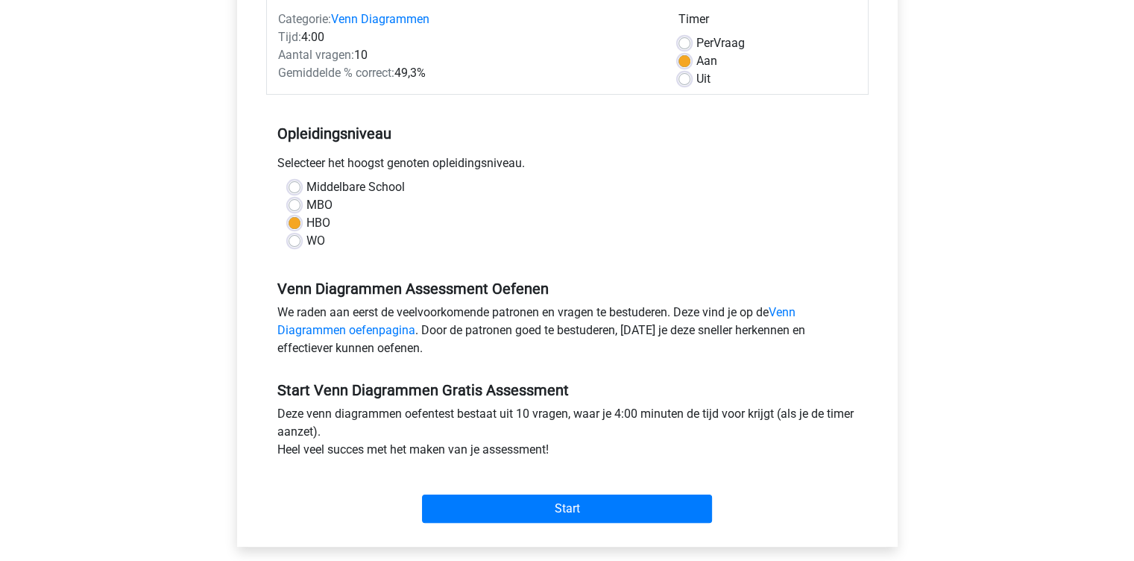
scroll to position [197, 0]
click at [573, 491] on div "Start" at bounding box center [567, 496] width 602 height 52
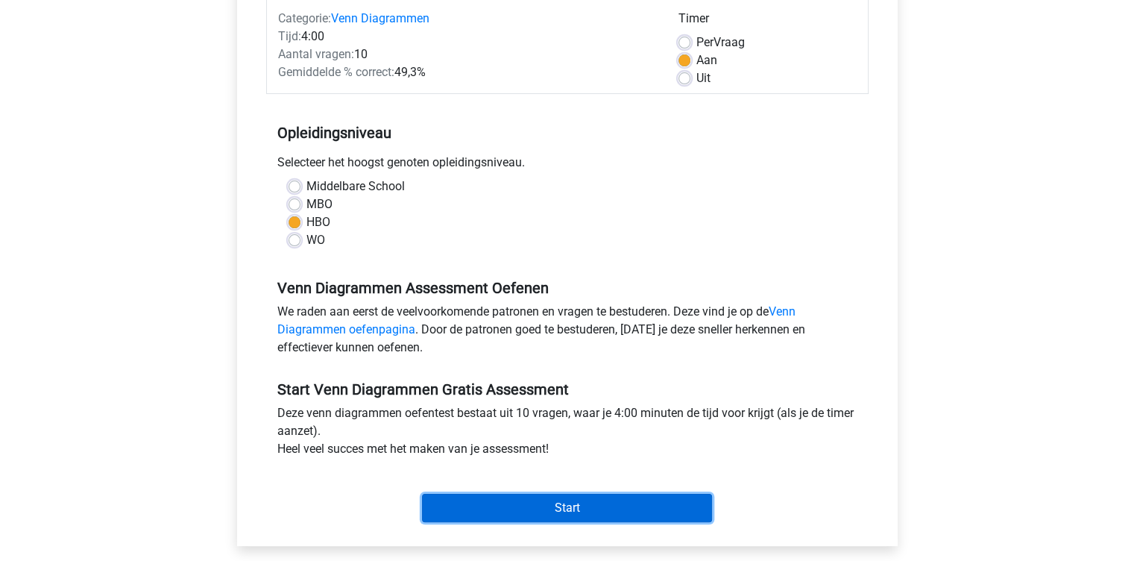
click at [567, 505] on input "Start" at bounding box center [567, 508] width 290 height 28
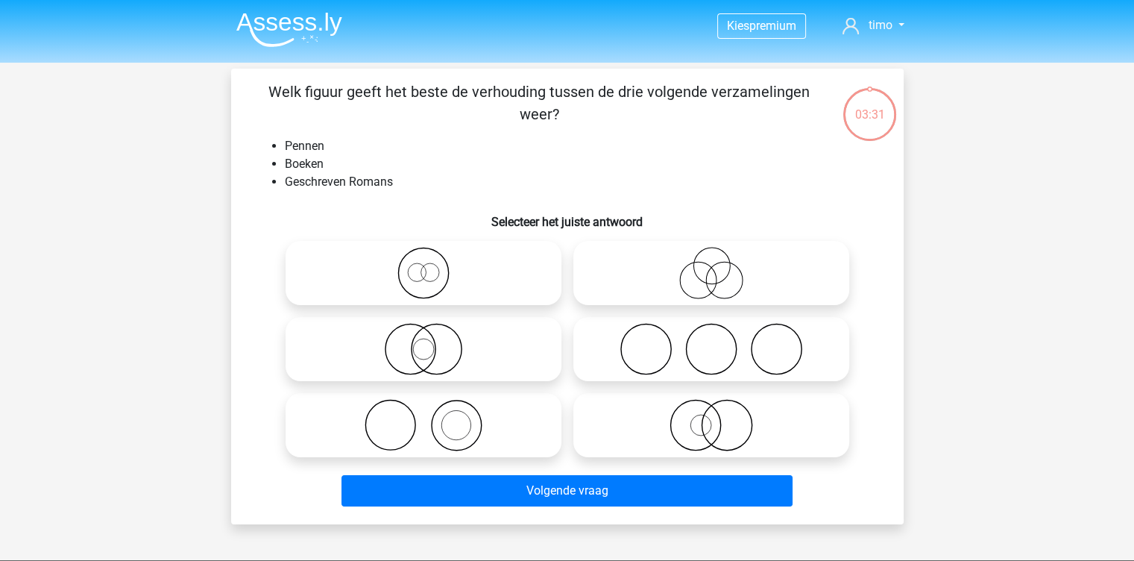
click at [678, 425] on icon at bounding box center [711, 425] width 264 height 52
click at [711, 418] on input "radio" at bounding box center [716, 413] width 10 height 10
radio input "true"
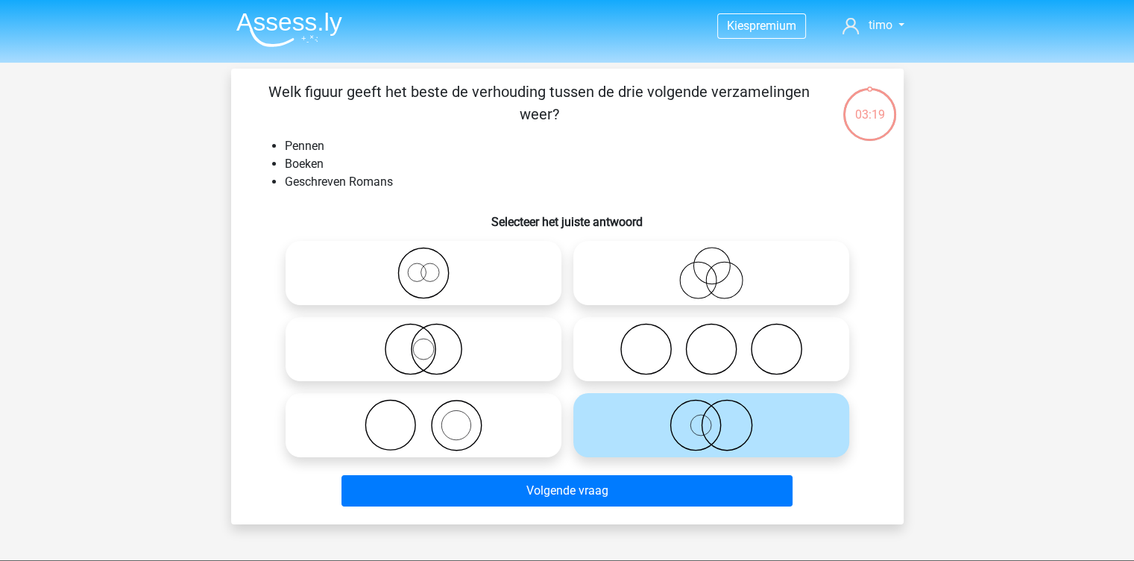
click at [397, 417] on icon at bounding box center [424, 425] width 264 height 52
click at [424, 417] on input "radio" at bounding box center [429, 413] width 10 height 10
radio input "true"
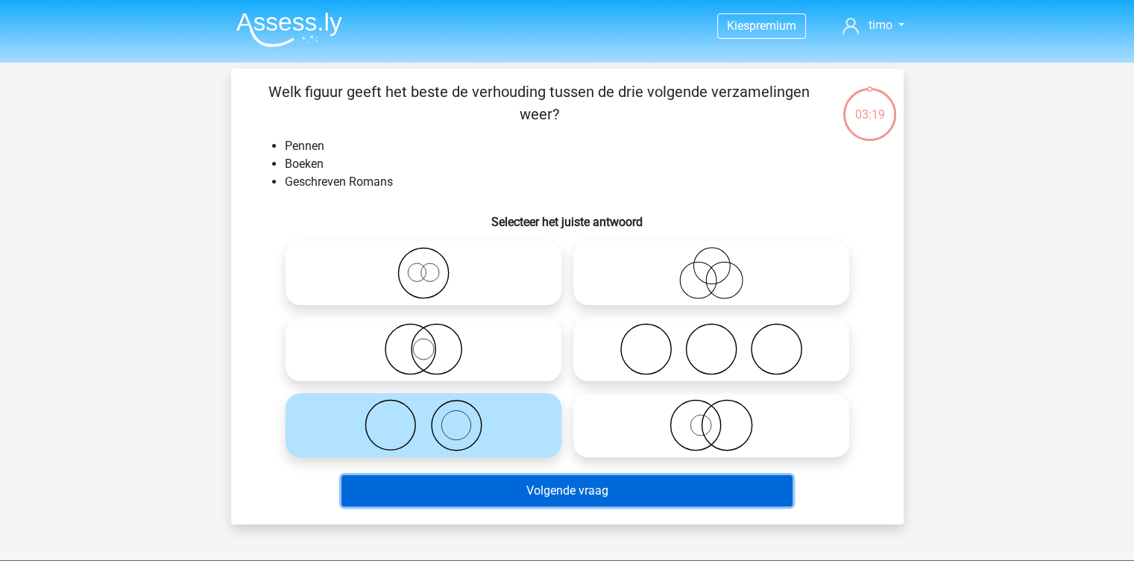
click at [483, 475] on button "Volgende vraag" at bounding box center [566, 490] width 451 height 31
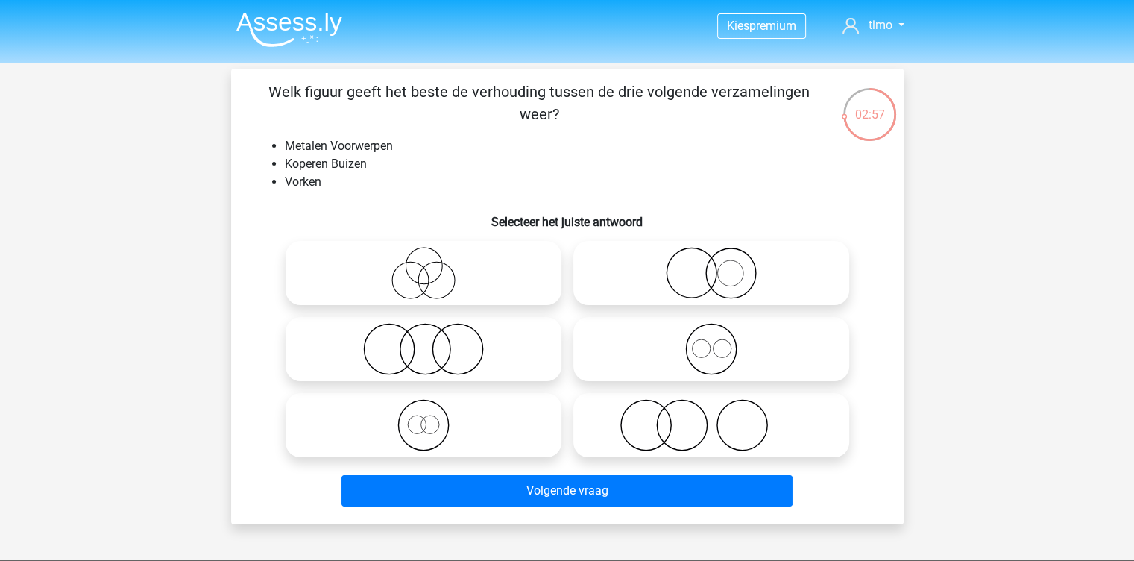
click at [746, 339] on icon at bounding box center [711, 349] width 264 height 52
click at [721, 339] on input "radio" at bounding box center [716, 337] width 10 height 10
radio input "true"
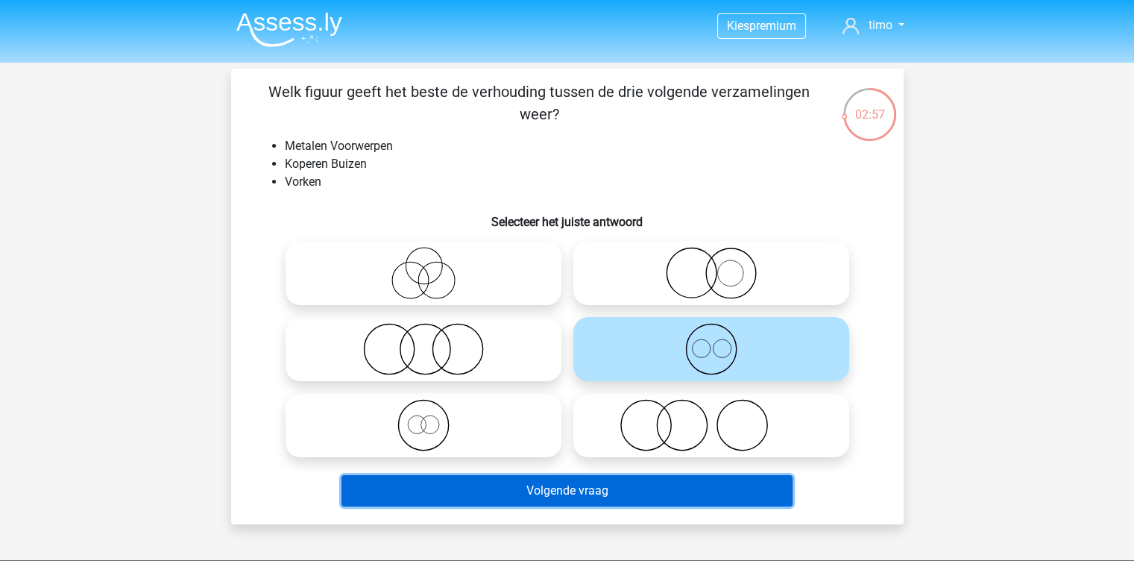
click at [668, 492] on button "Volgende vraag" at bounding box center [566, 490] width 451 height 31
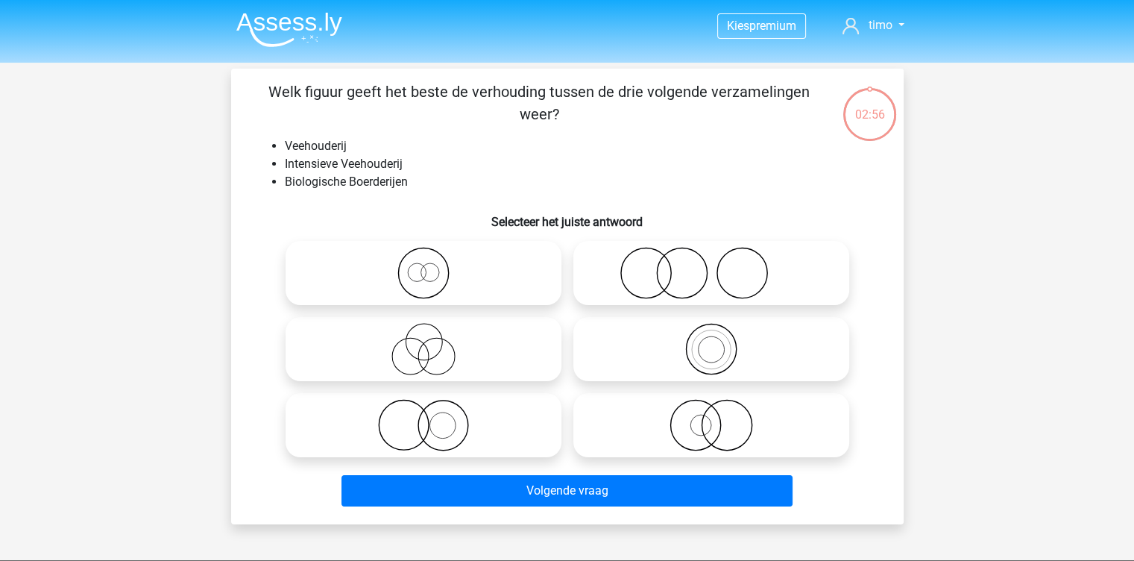
scroll to position [69, 0]
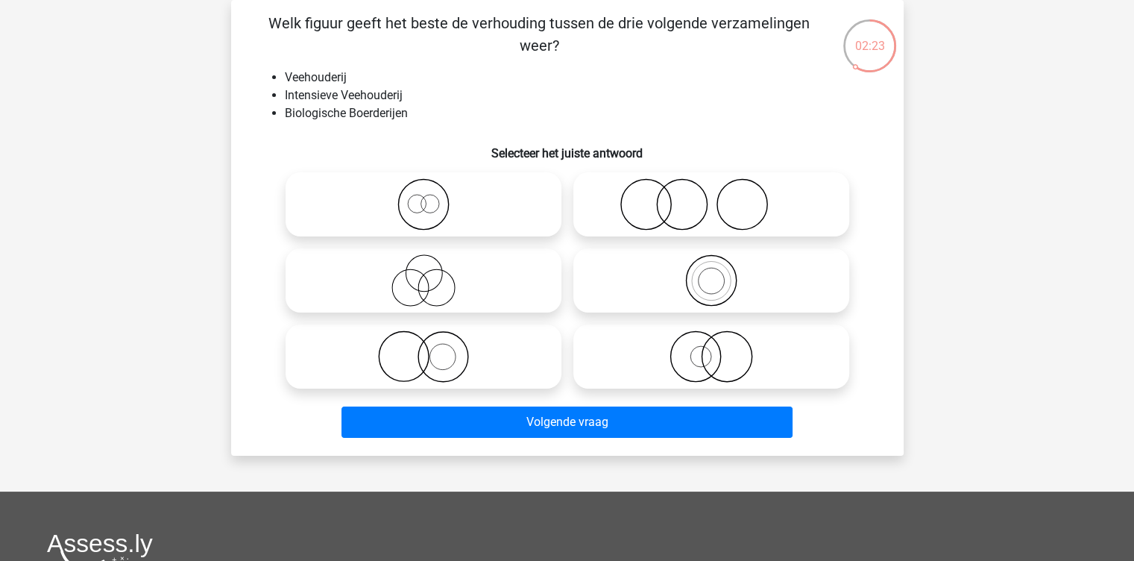
click at [457, 350] on icon at bounding box center [424, 356] width 264 height 52
click at [433, 349] on input "radio" at bounding box center [429, 344] width 10 height 10
radio input "true"
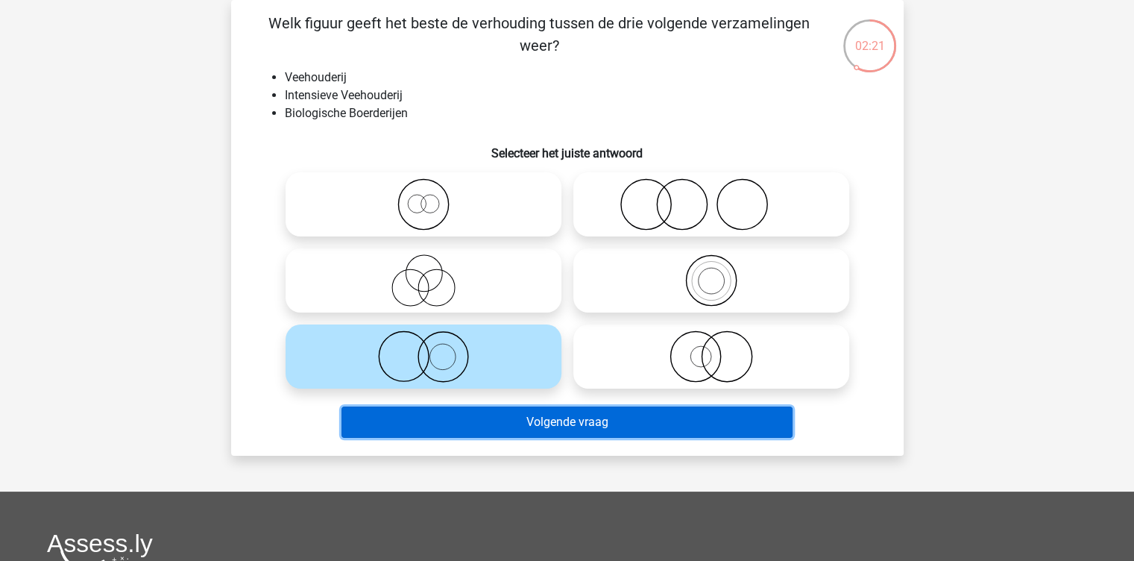
click at [514, 428] on button "Volgende vraag" at bounding box center [566, 421] width 451 height 31
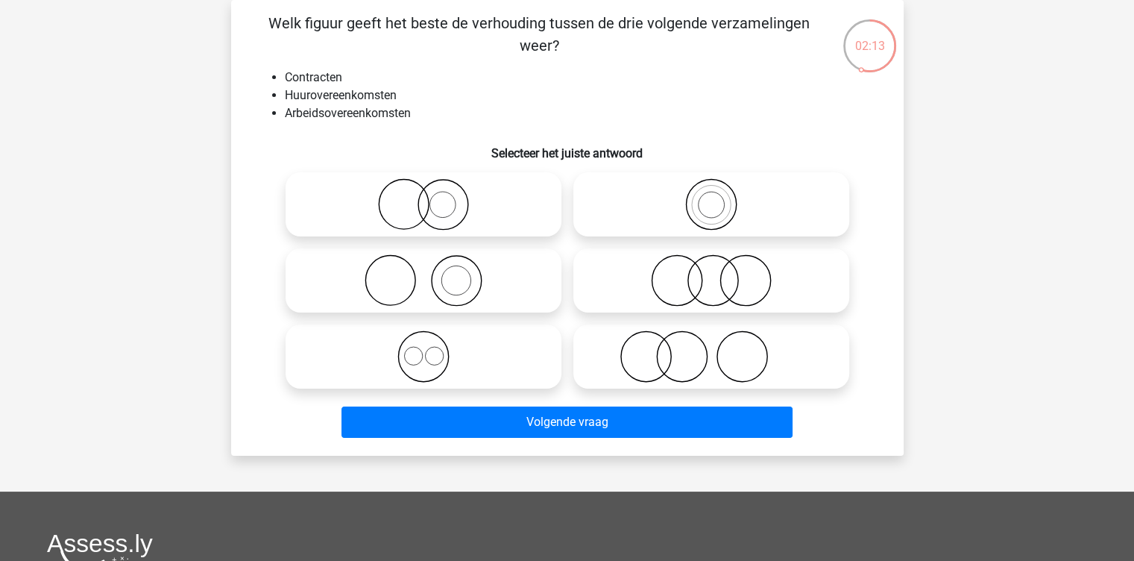
click at [476, 365] on icon at bounding box center [424, 356] width 264 height 52
click at [433, 349] on input "radio" at bounding box center [429, 344] width 10 height 10
radio input "true"
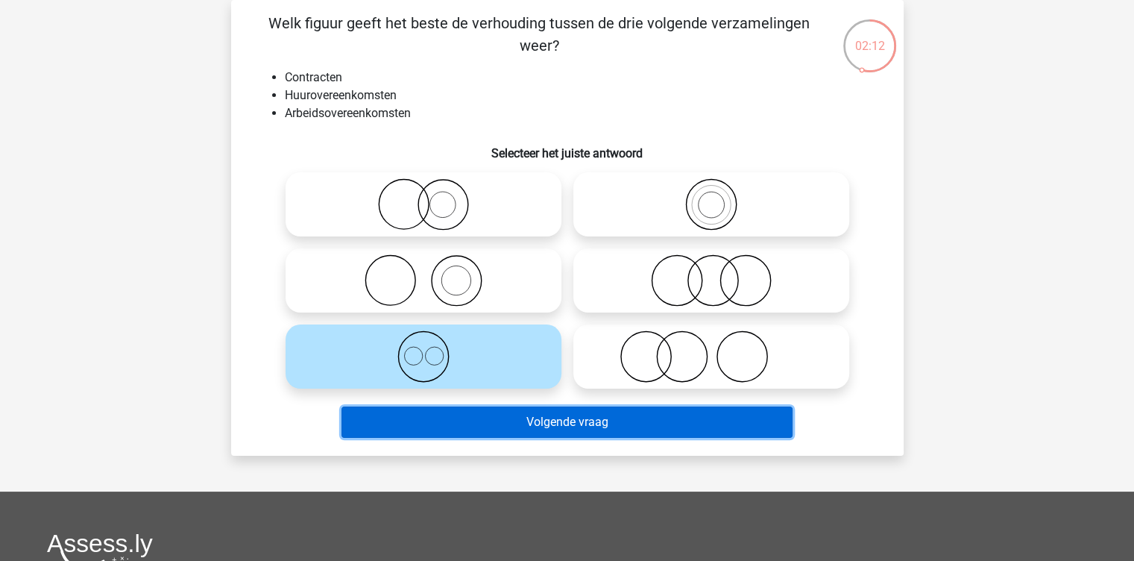
click at [499, 422] on button "Volgende vraag" at bounding box center [566, 421] width 451 height 31
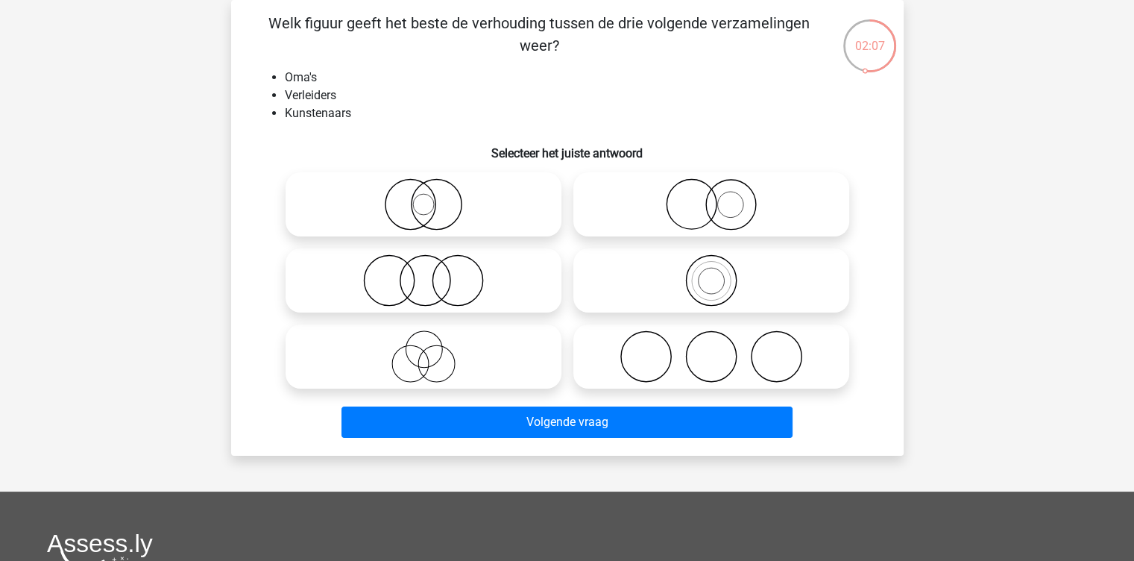
click at [702, 371] on icon at bounding box center [711, 356] width 264 height 52
click at [711, 349] on input "radio" at bounding box center [716, 344] width 10 height 10
radio input "true"
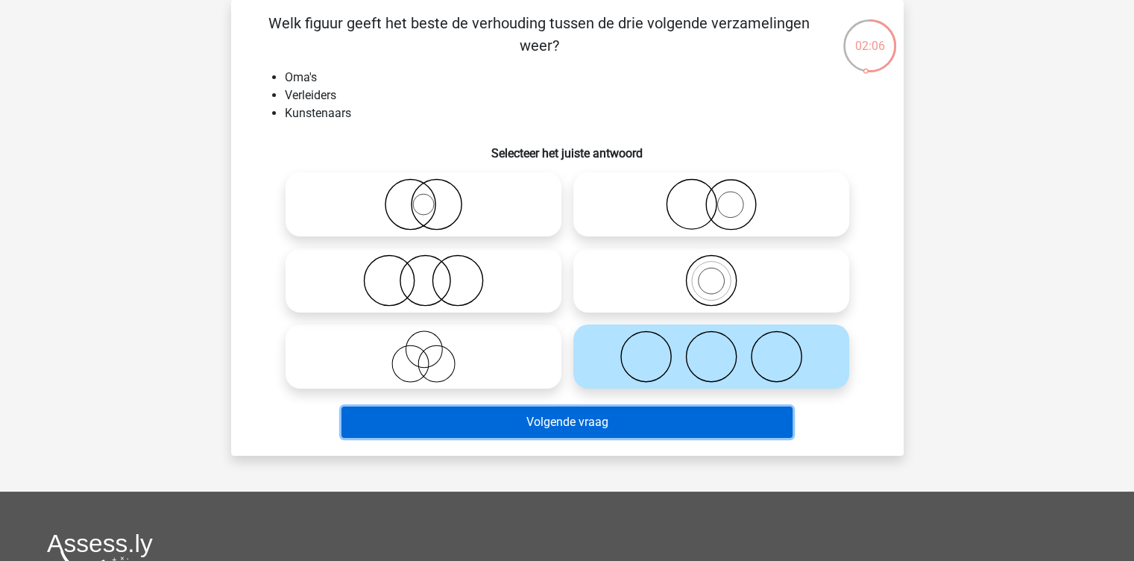
click at [667, 431] on button "Volgende vraag" at bounding box center [566, 421] width 451 height 31
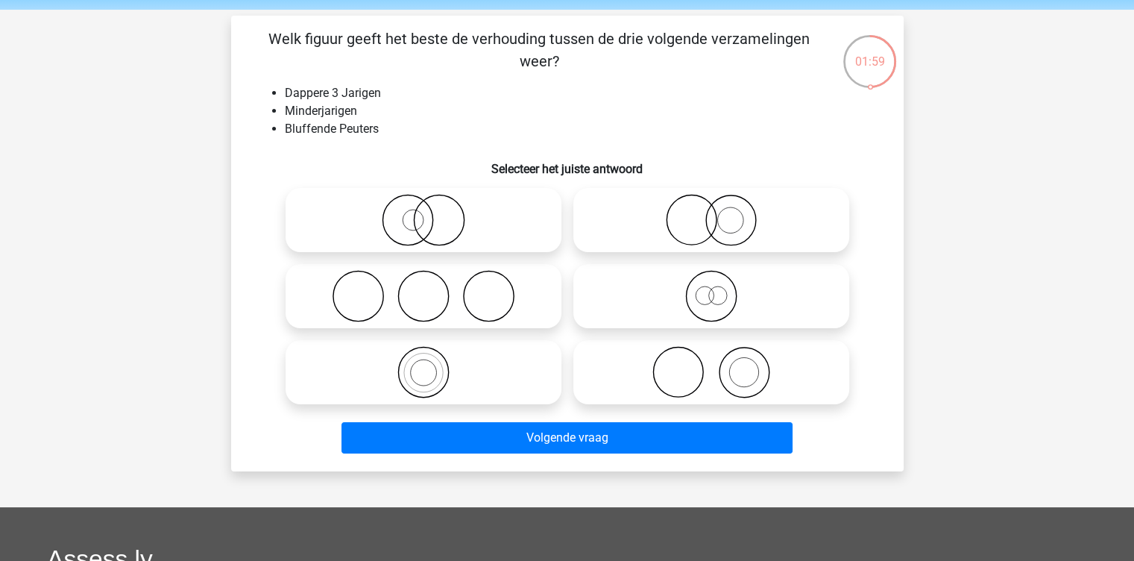
scroll to position [52, 0]
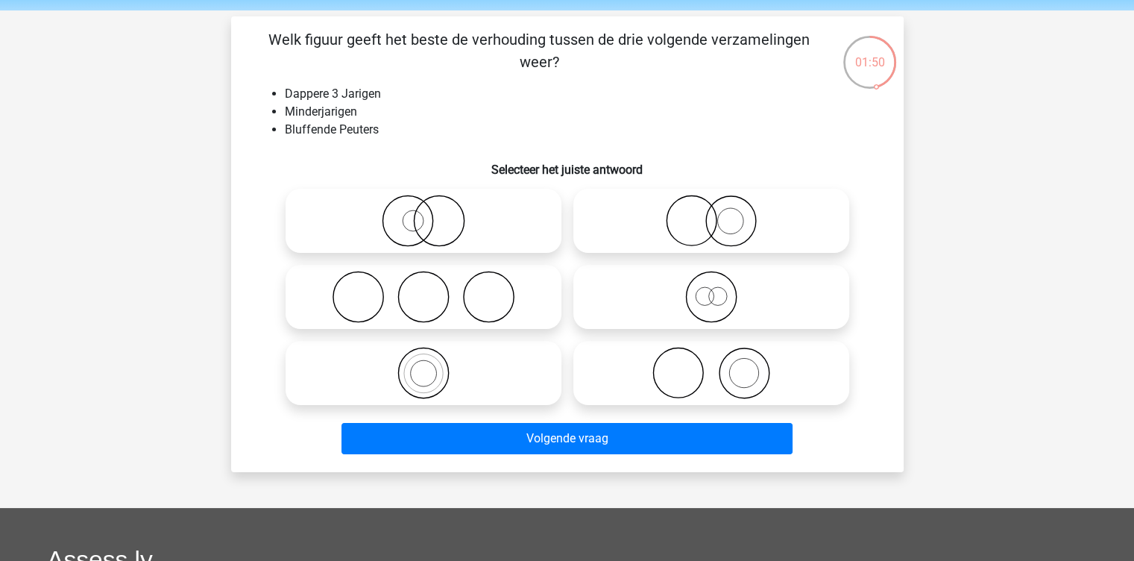
click at [698, 314] on icon at bounding box center [711, 297] width 264 height 52
click at [711, 289] on input "radio" at bounding box center [716, 285] width 10 height 10
radio input "true"
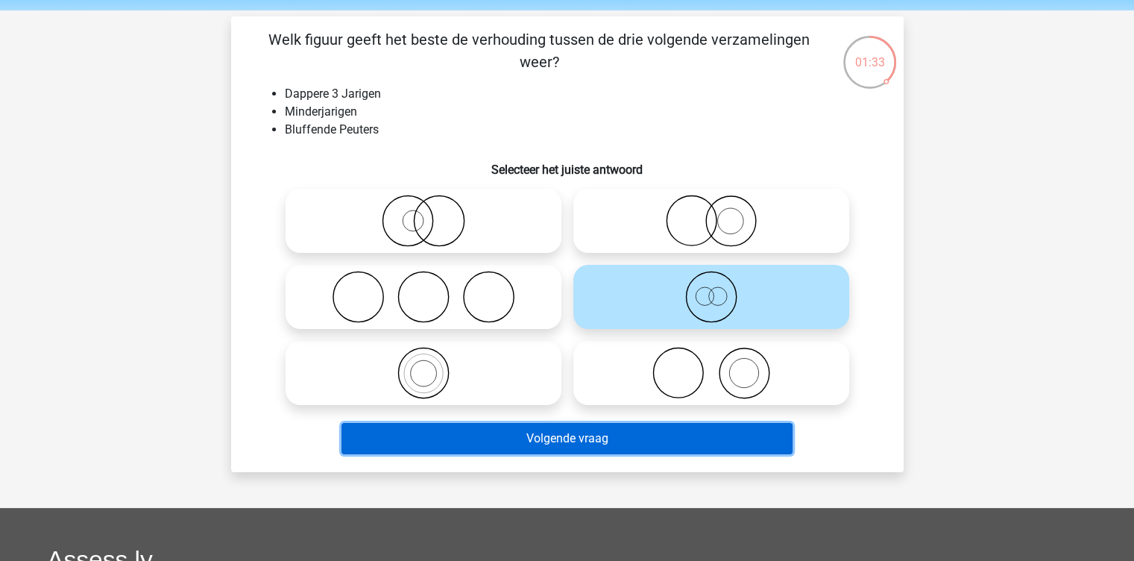
click at [596, 443] on button "Volgende vraag" at bounding box center [566, 438] width 451 height 31
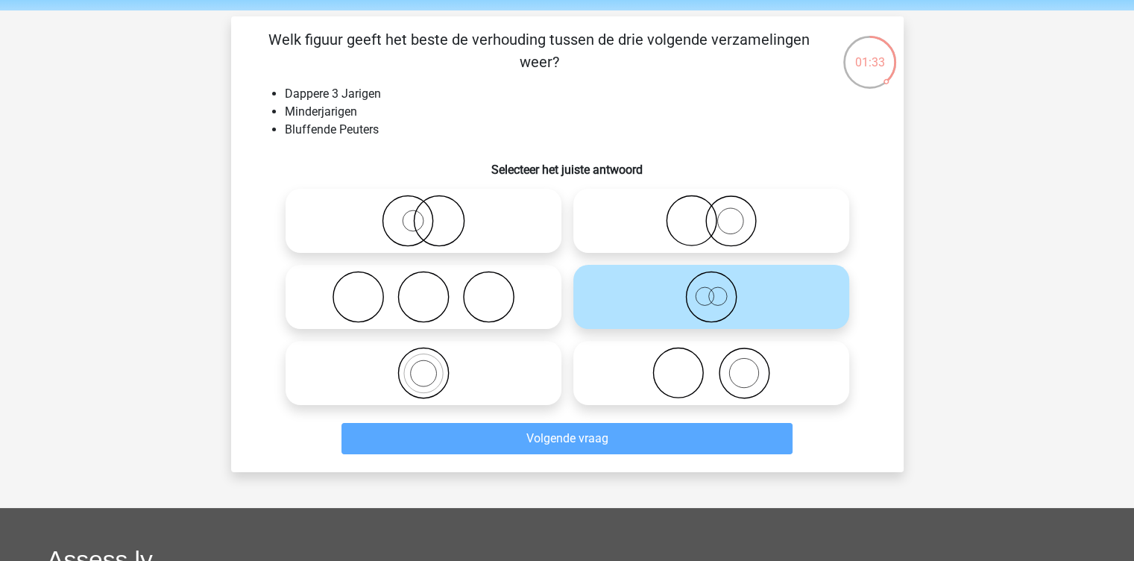
scroll to position [69, 0]
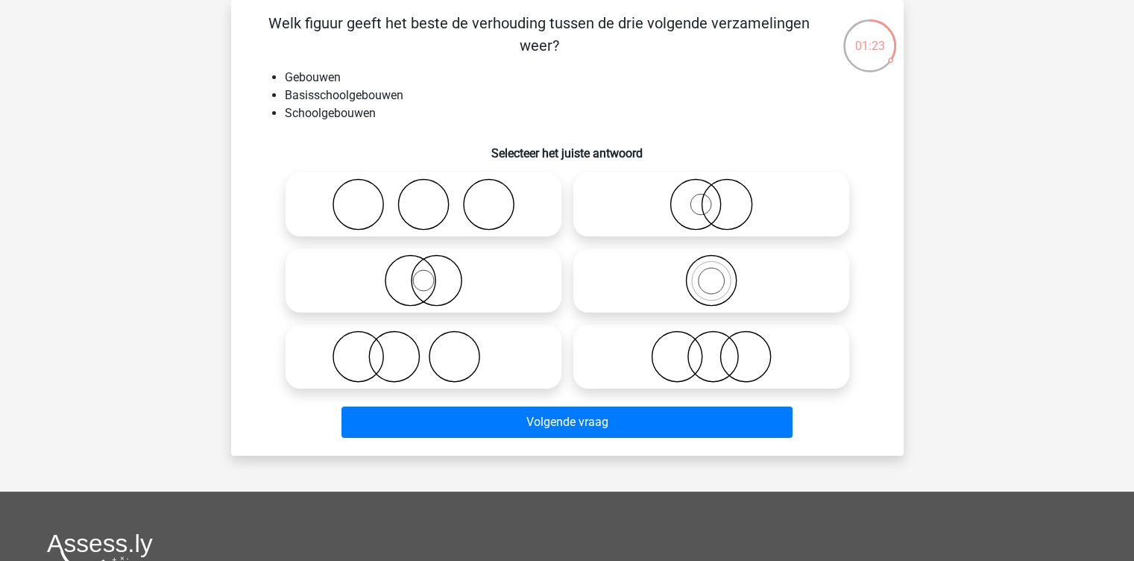
click at [725, 283] on icon at bounding box center [711, 280] width 264 height 52
click at [721, 273] on input "radio" at bounding box center [716, 268] width 10 height 10
radio input "true"
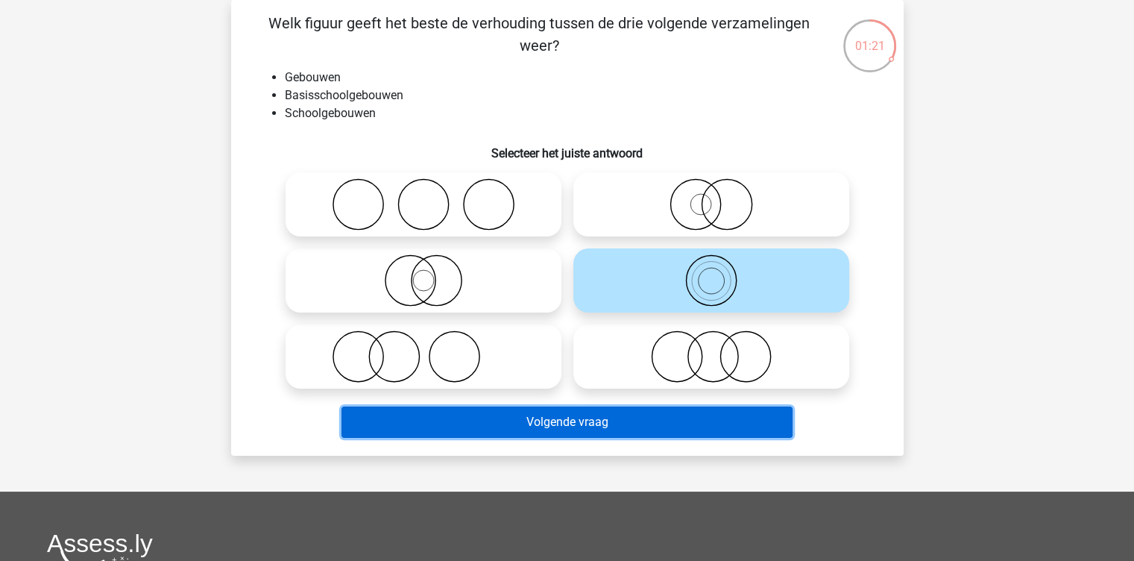
click at [626, 422] on button "Volgende vraag" at bounding box center [566, 421] width 451 height 31
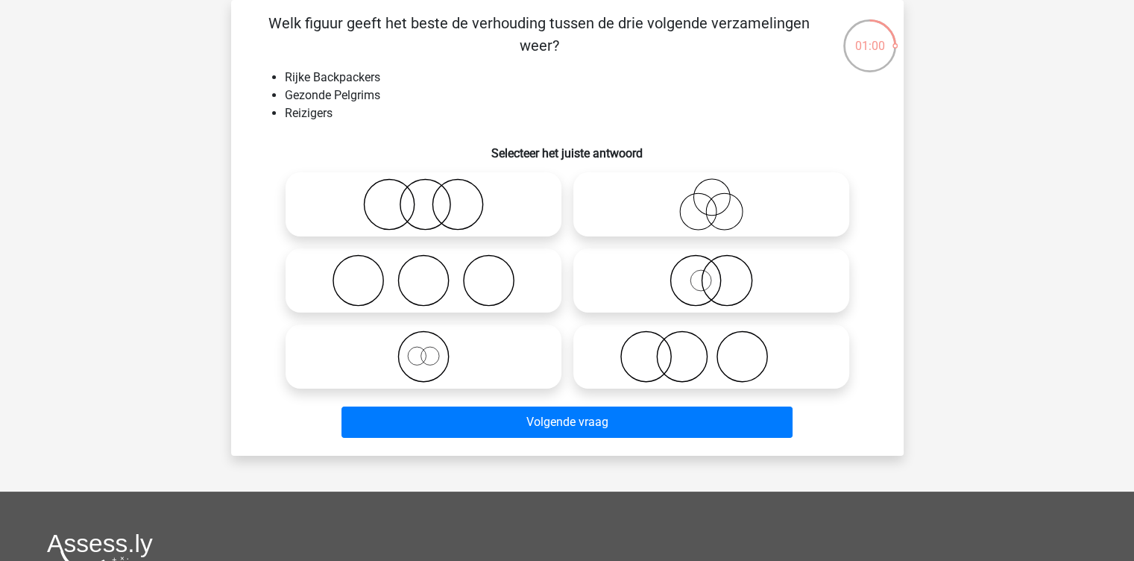
click at [500, 214] on icon at bounding box center [424, 204] width 264 height 52
click at [433, 197] on input "radio" at bounding box center [429, 192] width 10 height 10
radio input "true"
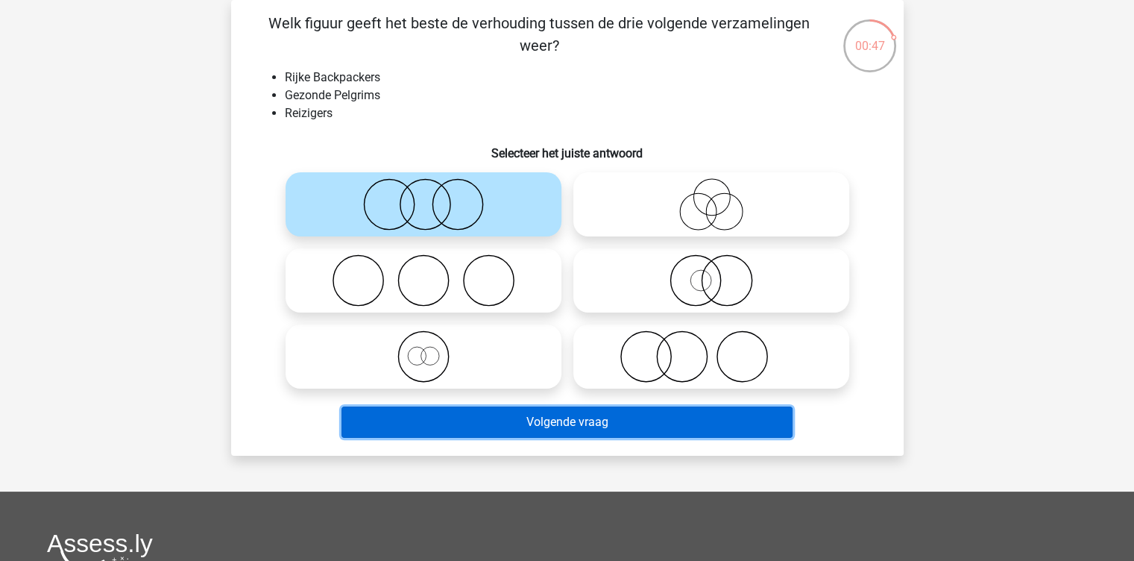
click at [586, 421] on button "Volgende vraag" at bounding box center [566, 421] width 451 height 31
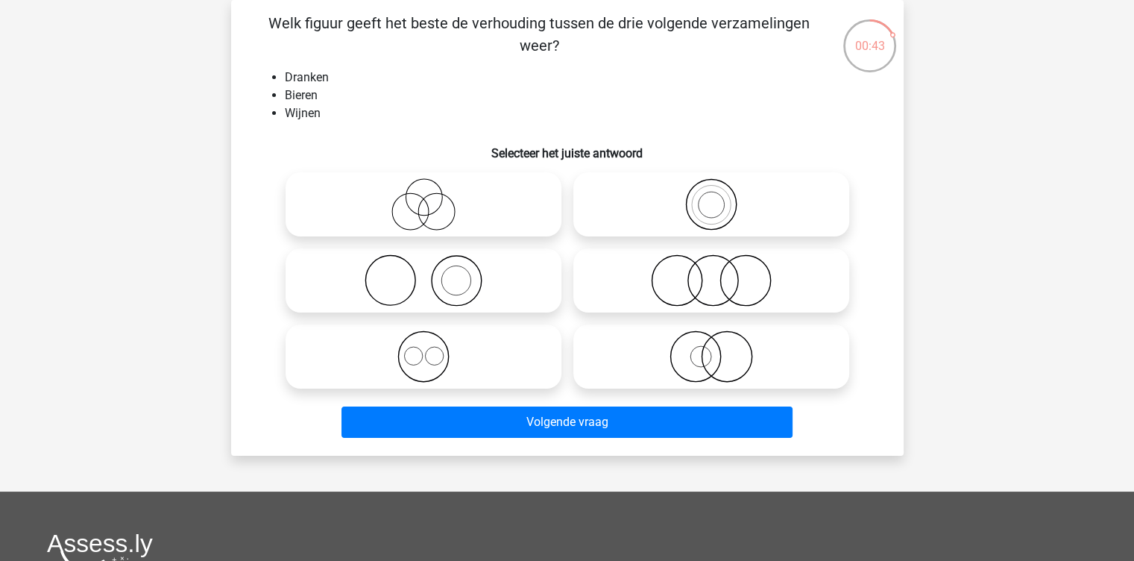
click at [456, 359] on icon at bounding box center [424, 356] width 264 height 52
click at [433, 349] on input "radio" at bounding box center [429, 344] width 10 height 10
radio input "true"
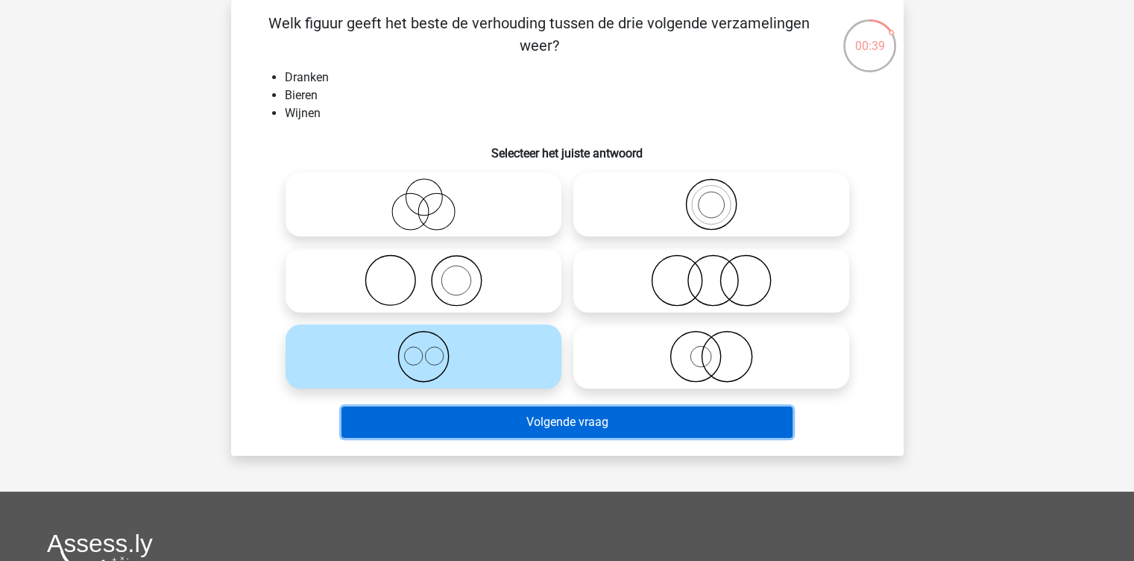
click at [558, 431] on button "Volgende vraag" at bounding box center [566, 421] width 451 height 31
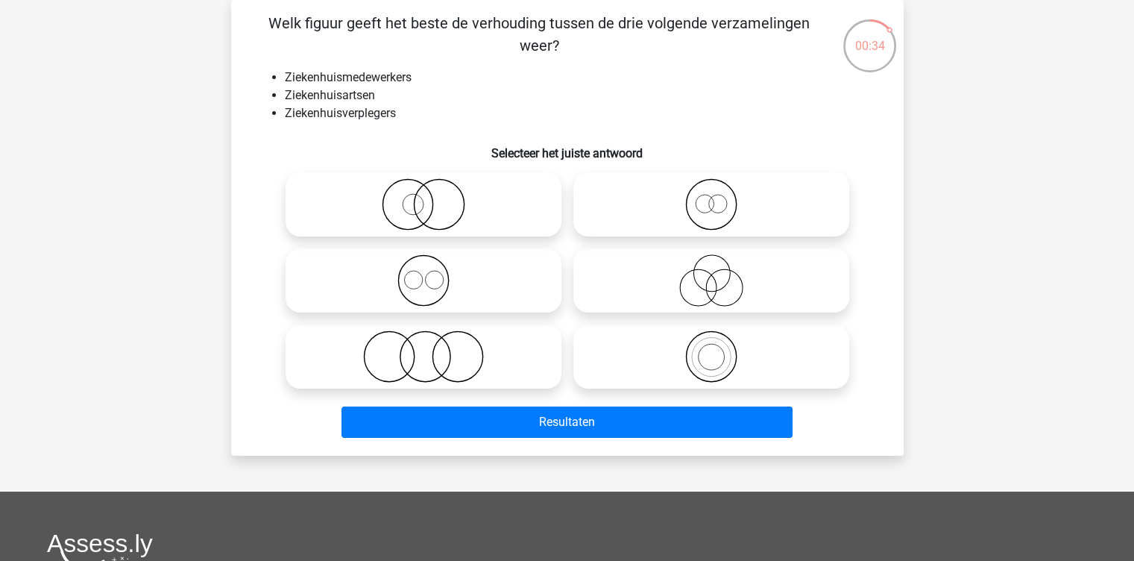
click at [701, 281] on icon at bounding box center [711, 280] width 264 height 52
click at [711, 273] on input "radio" at bounding box center [716, 268] width 10 height 10
radio input "true"
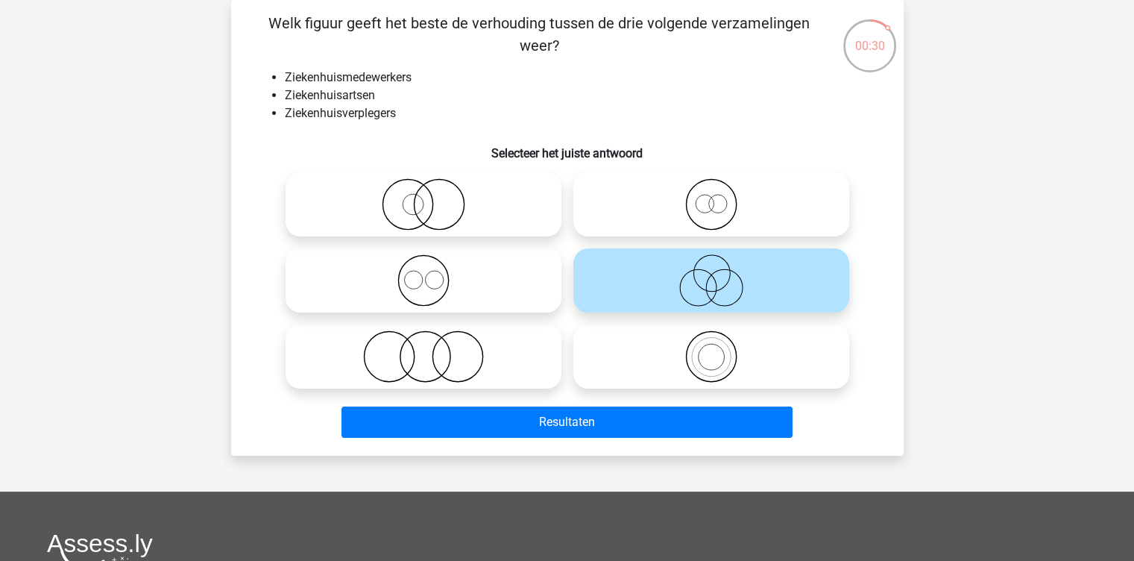
click at [444, 288] on icon at bounding box center [424, 280] width 264 height 52
click at [433, 273] on input "radio" at bounding box center [429, 268] width 10 height 10
radio input "true"
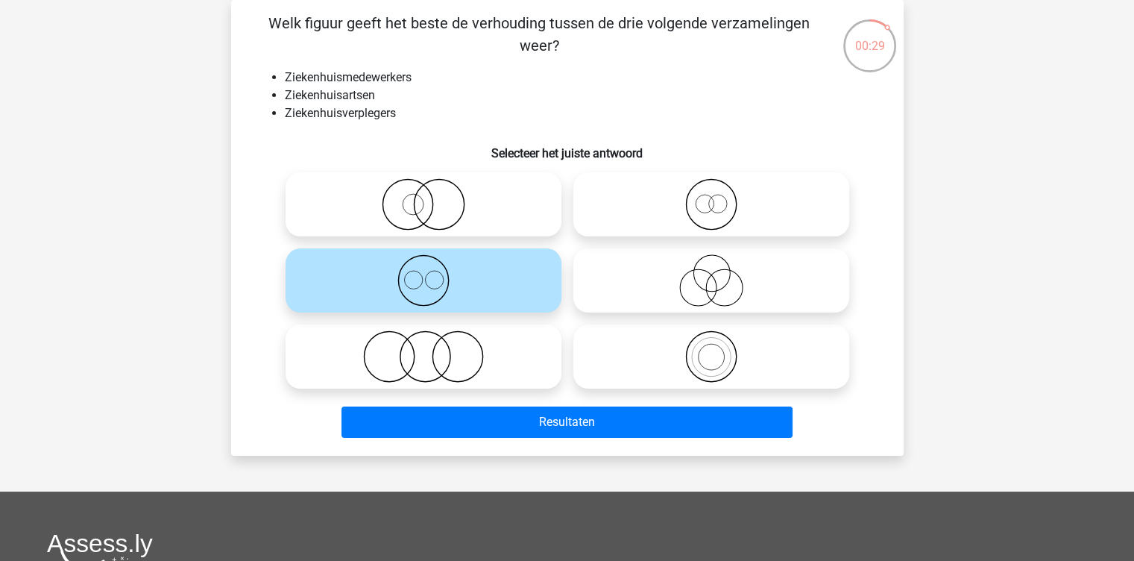
click at [705, 198] on icon at bounding box center [711, 204] width 264 height 52
click at [711, 197] on input "radio" at bounding box center [716, 192] width 10 height 10
radio input "true"
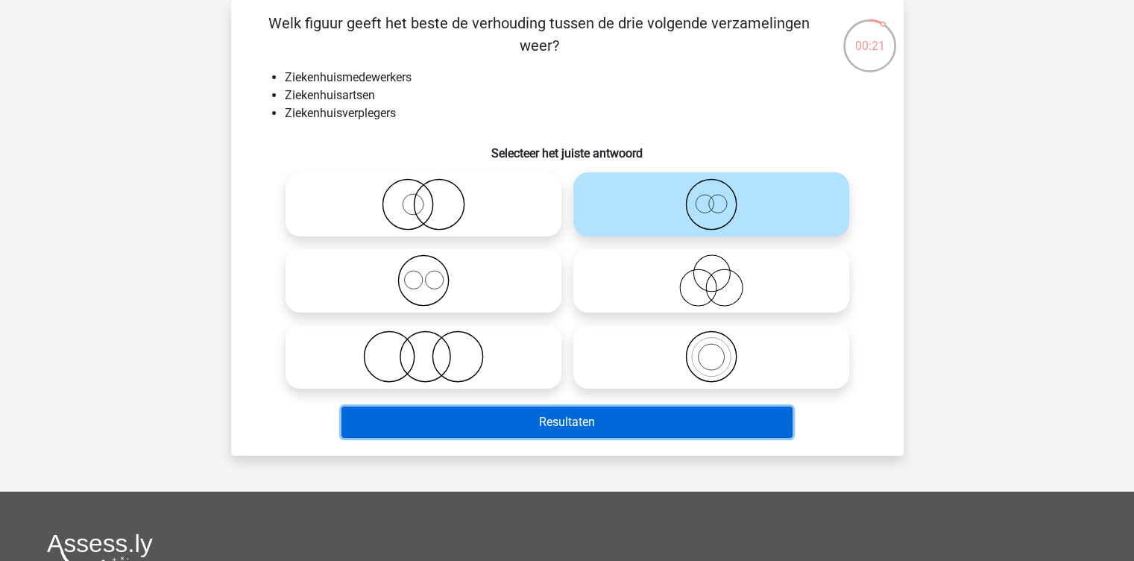
click at [585, 417] on button "Resultaten" at bounding box center [566, 421] width 451 height 31
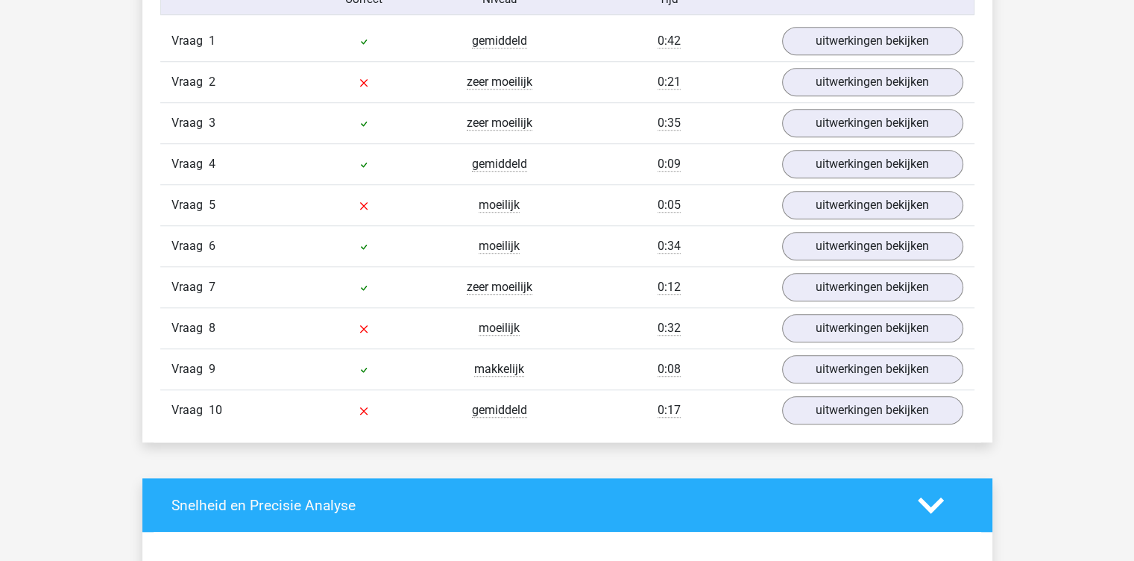
scroll to position [1278, 0]
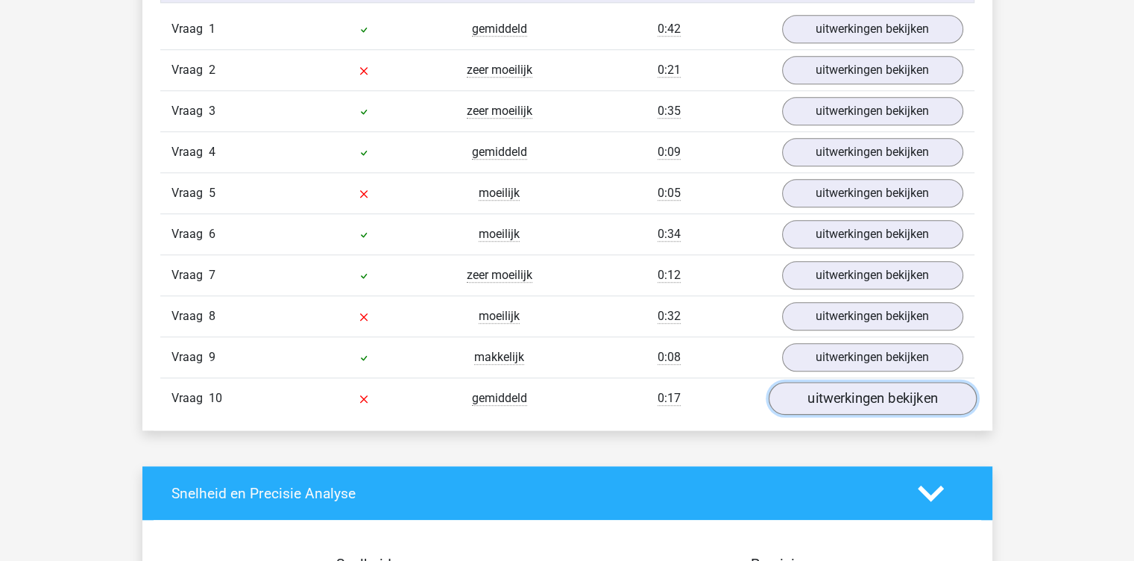
click at [811, 400] on link "uitwerkingen bekijken" at bounding box center [872, 398] width 208 height 33
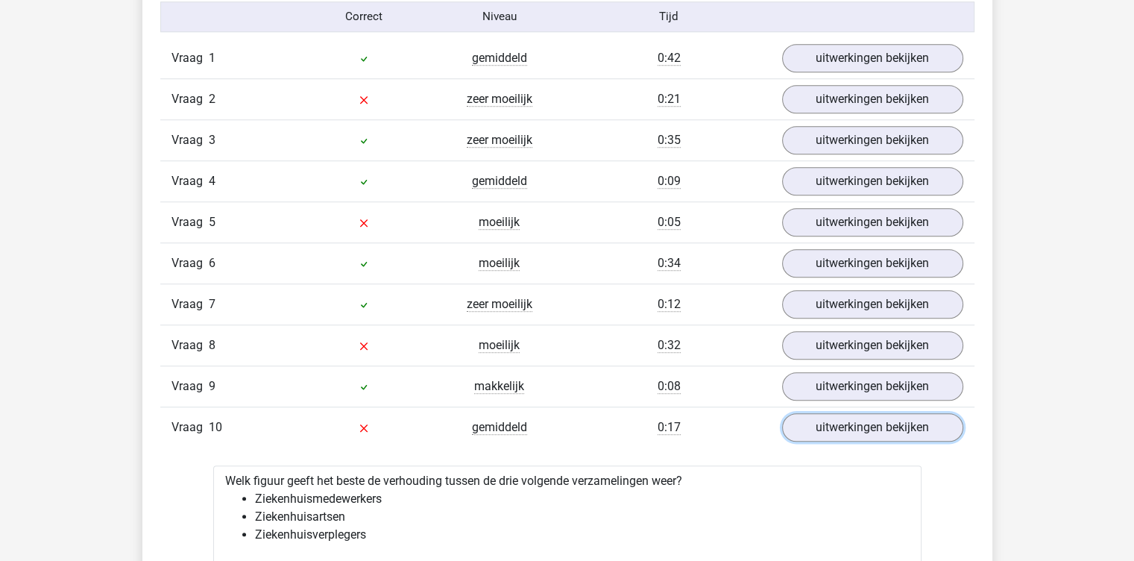
scroll to position [1265, 0]
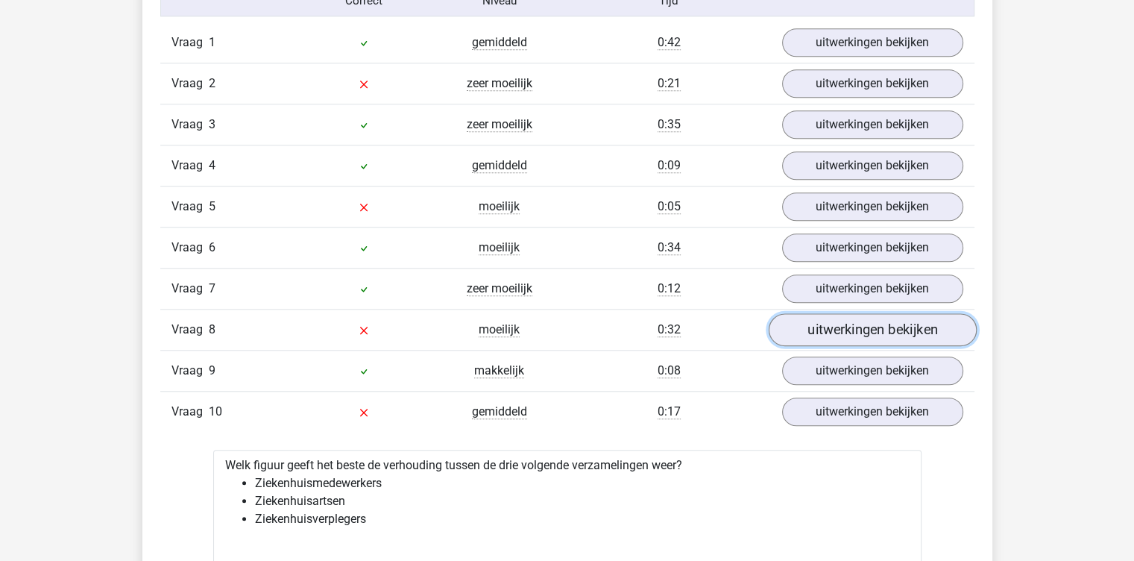
click at [827, 327] on link "uitwerkingen bekijken" at bounding box center [872, 329] width 208 height 33
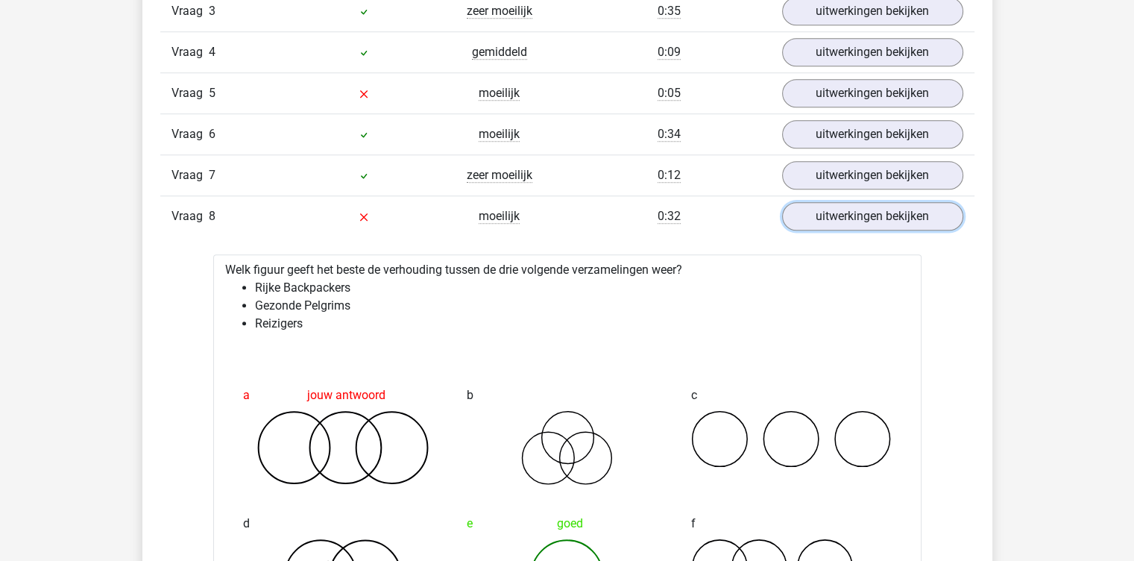
scroll to position [1377, 0]
click at [807, 174] on link "uitwerkingen bekijken" at bounding box center [872, 176] width 208 height 33
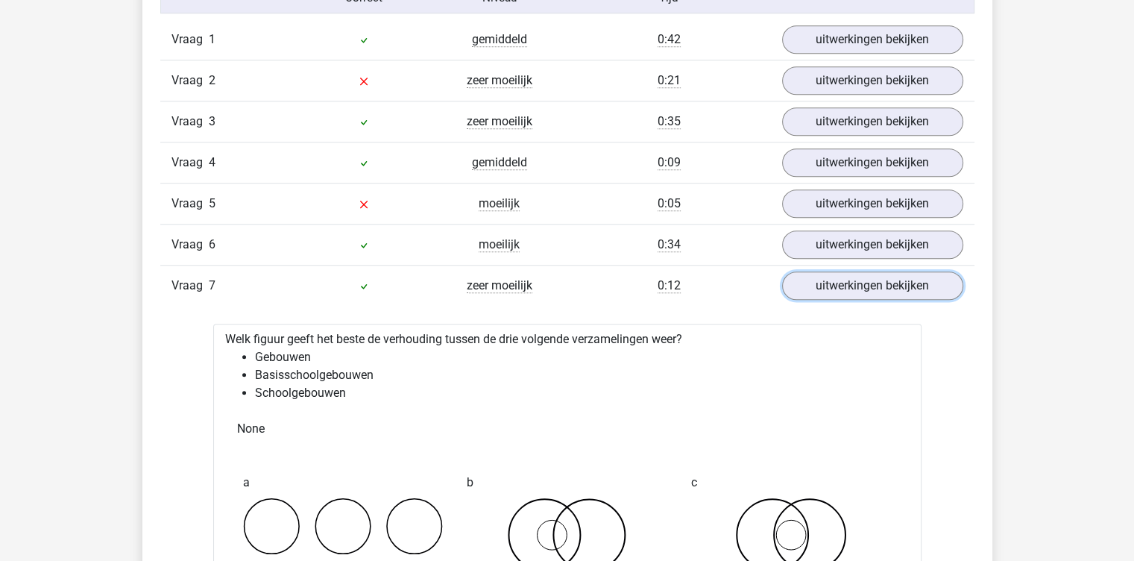
scroll to position [1260, 0]
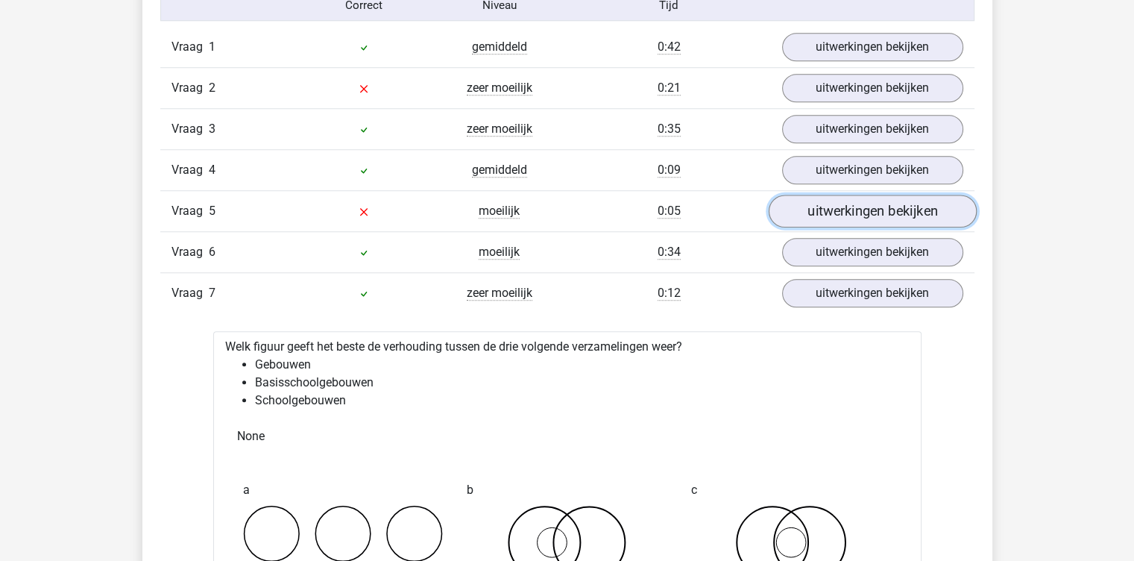
click at [834, 201] on link "uitwerkingen bekijken" at bounding box center [872, 211] width 208 height 33
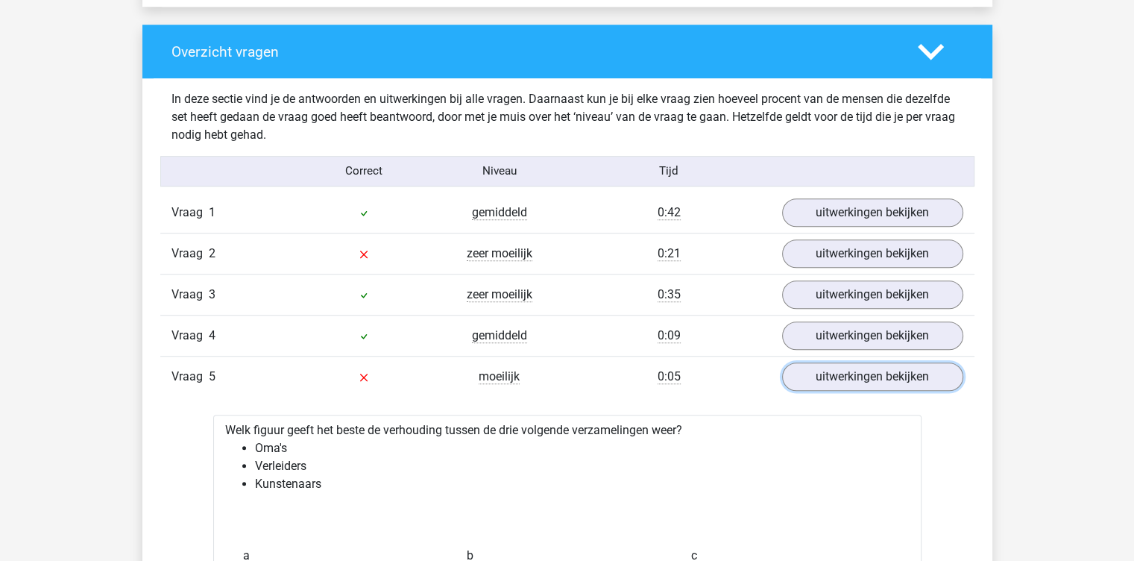
scroll to position [1093, 0]
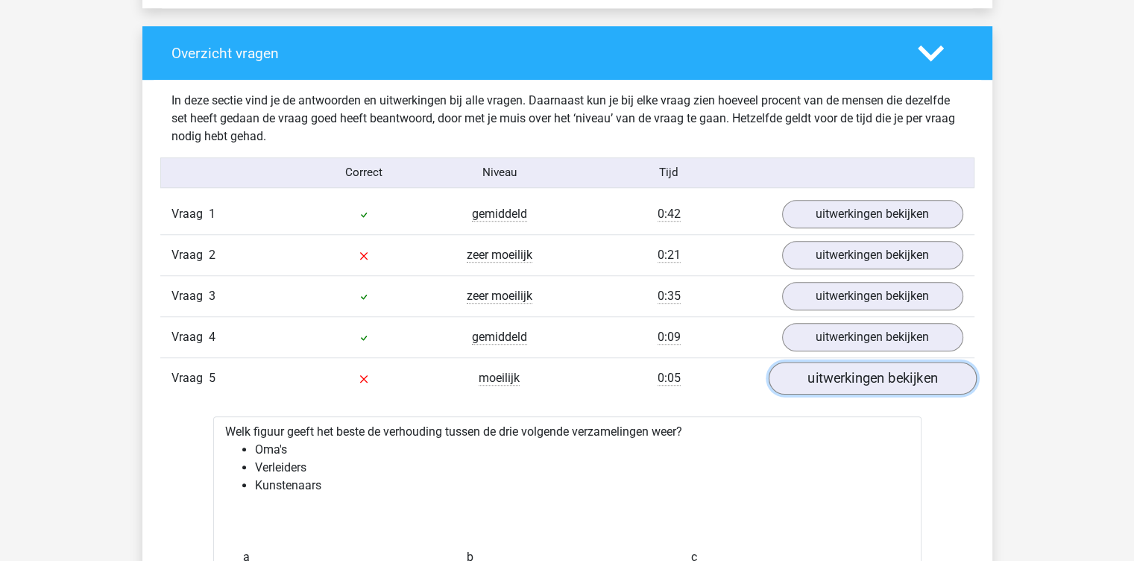
click at [803, 372] on link "uitwerkingen bekijken" at bounding box center [872, 378] width 208 height 33
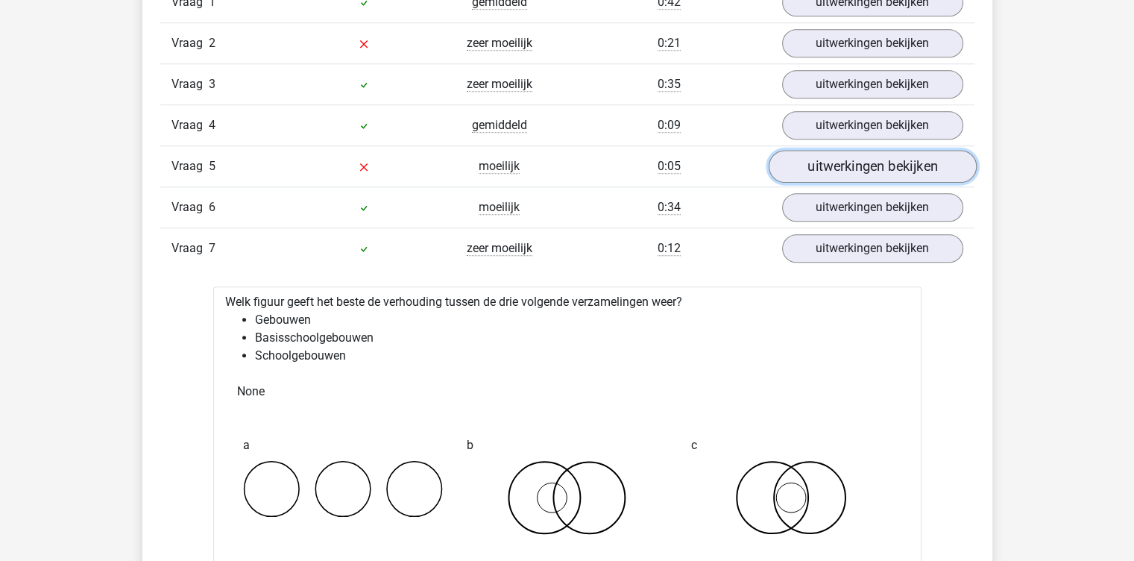
scroll to position [1306, 0]
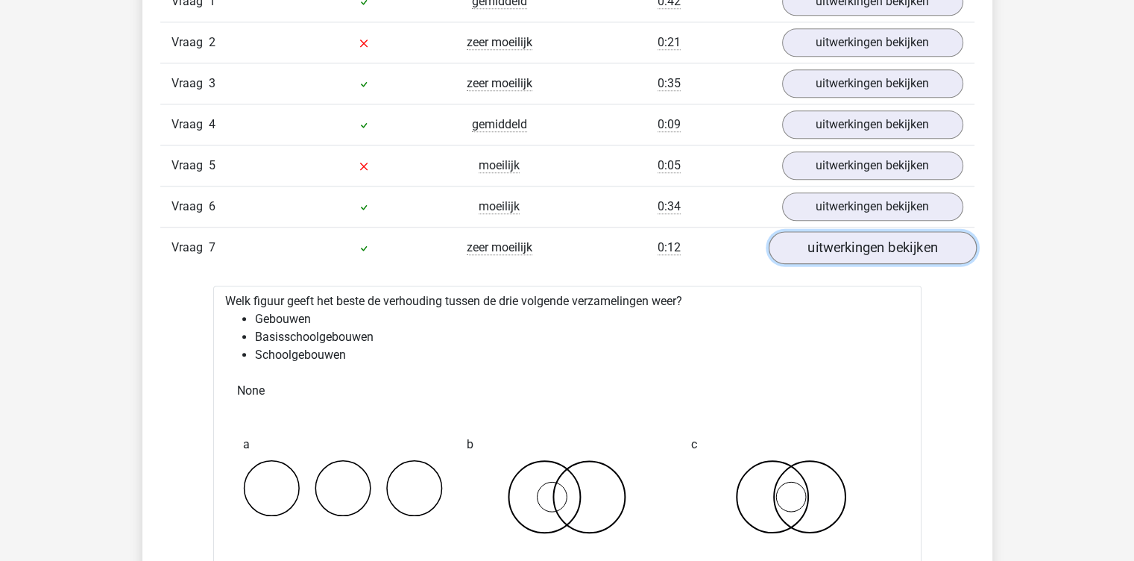
click at [863, 242] on link "uitwerkingen bekijken" at bounding box center [872, 247] width 208 height 33
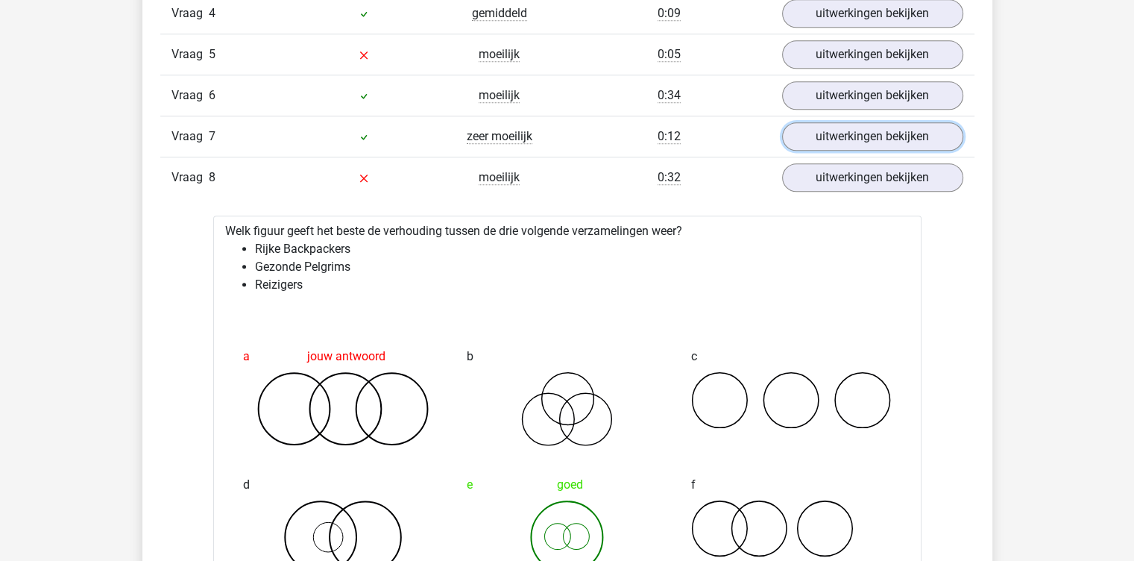
scroll to position [1416, 0]
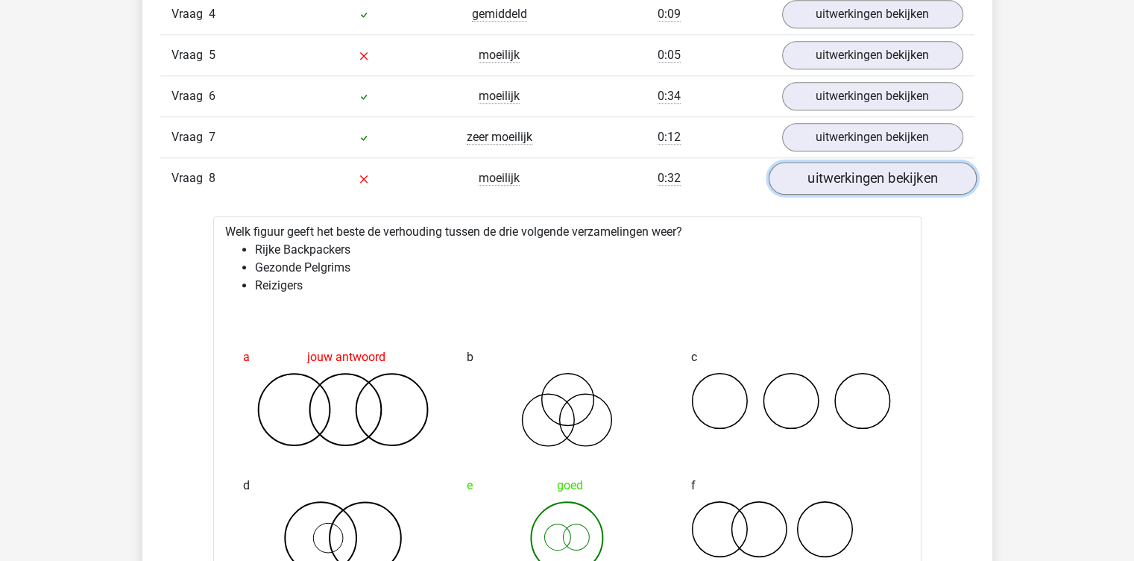
click at [866, 175] on link "uitwerkingen bekijken" at bounding box center [872, 178] width 208 height 33
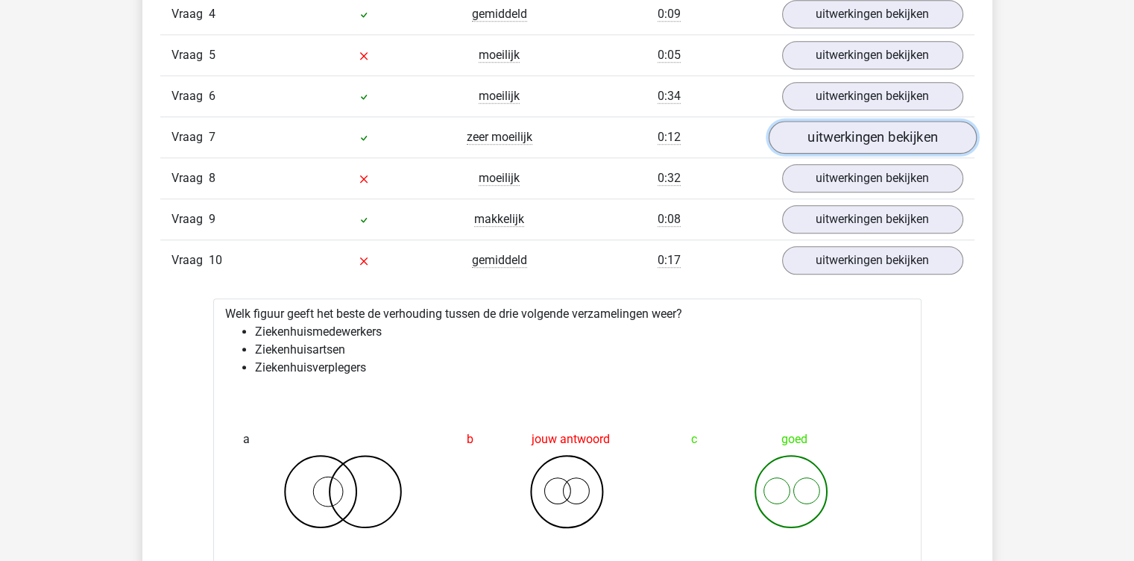
click at [884, 133] on link "uitwerkingen bekijken" at bounding box center [872, 137] width 208 height 33
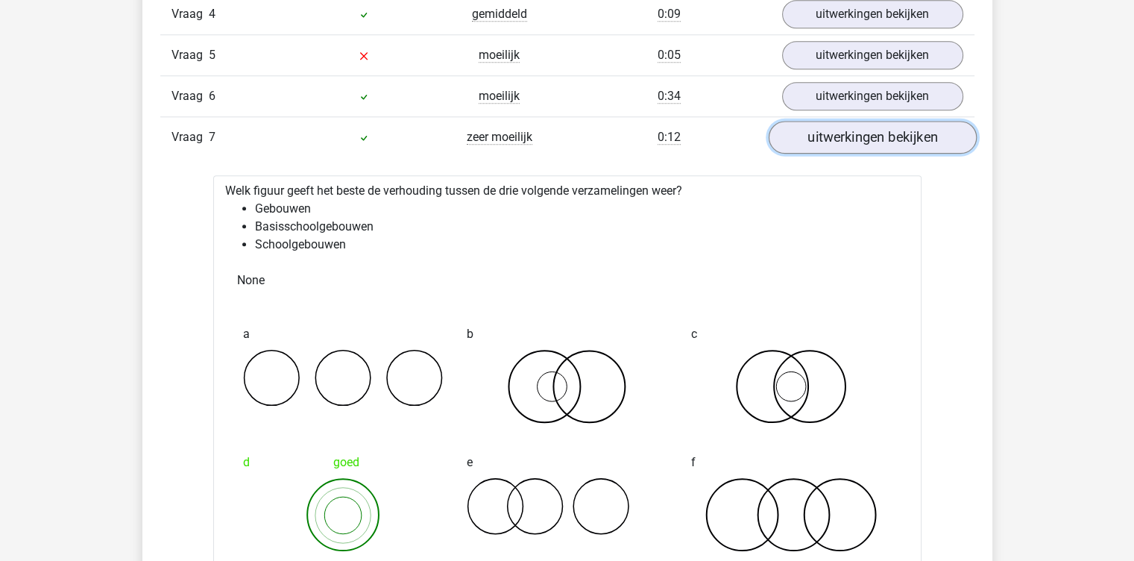
click at [868, 136] on link "uitwerkingen bekijken" at bounding box center [872, 137] width 208 height 33
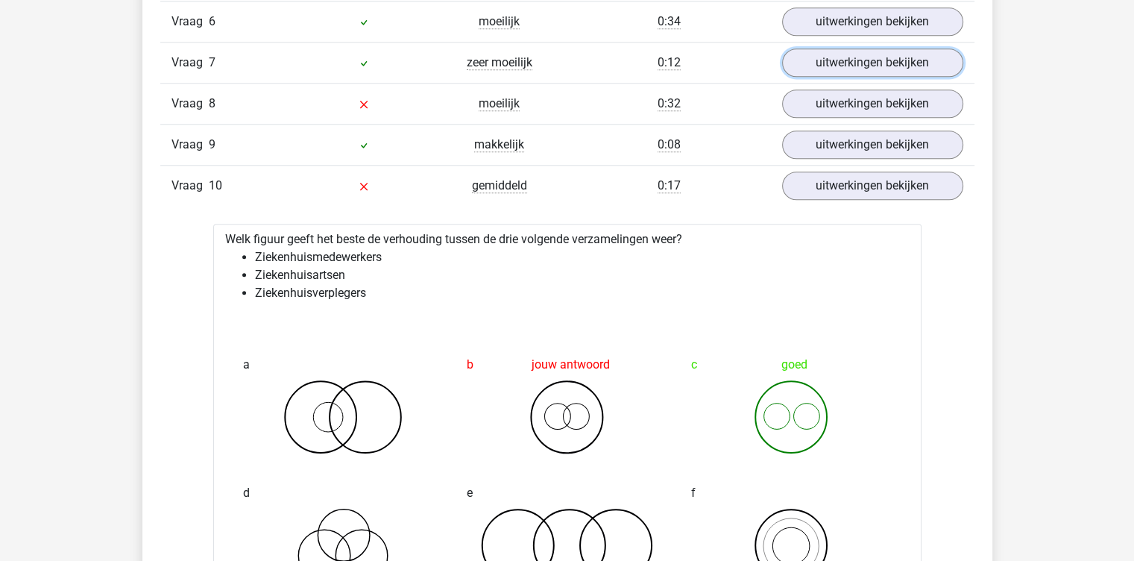
scroll to position [1485, 0]
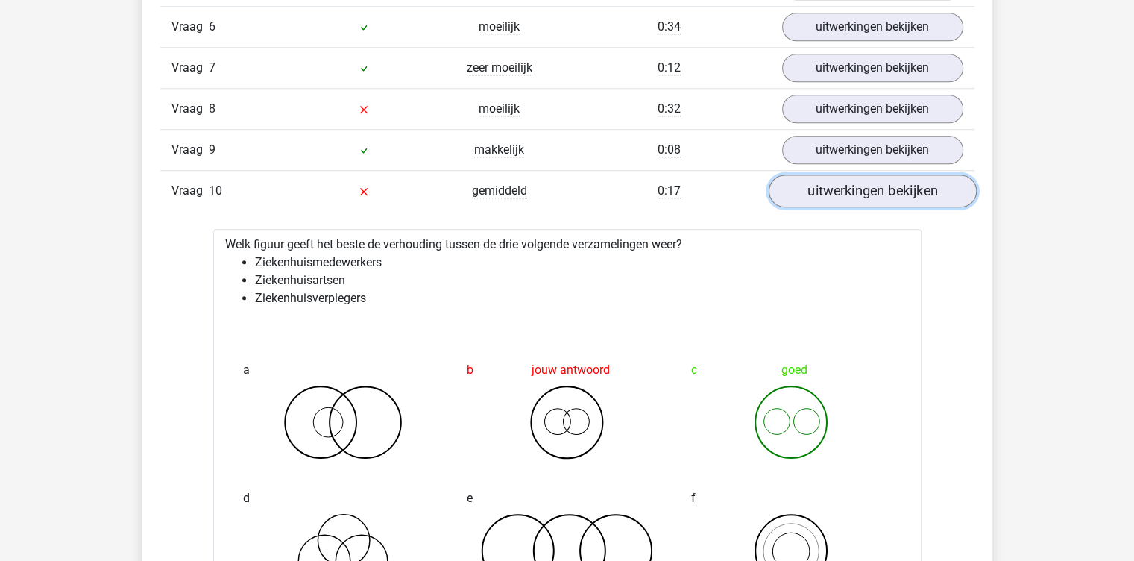
click at [850, 192] on link "uitwerkingen bekijken" at bounding box center [872, 190] width 208 height 33
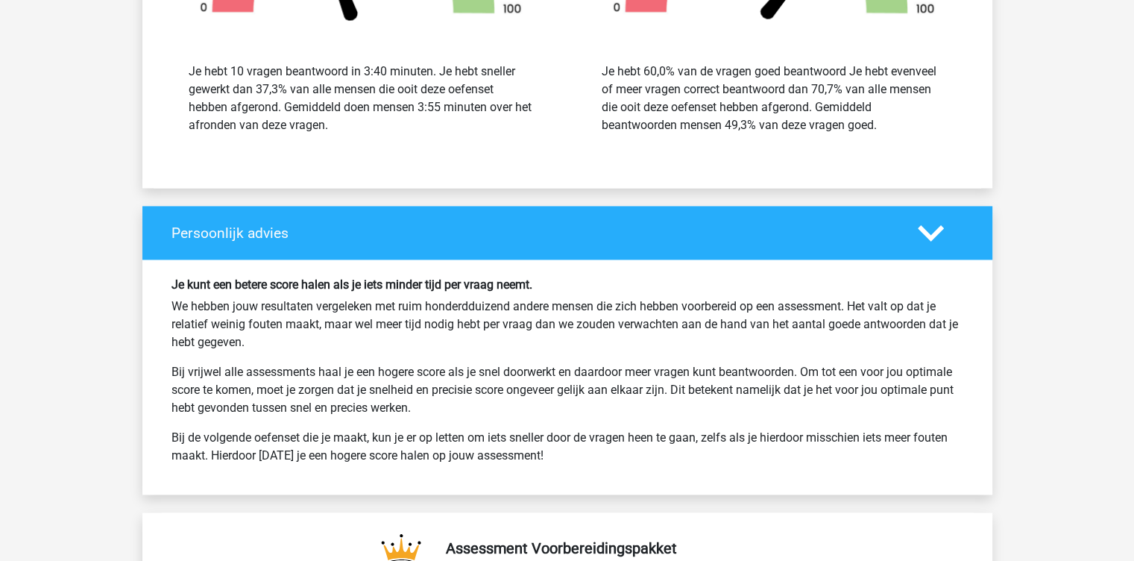
scroll to position [2038, 0]
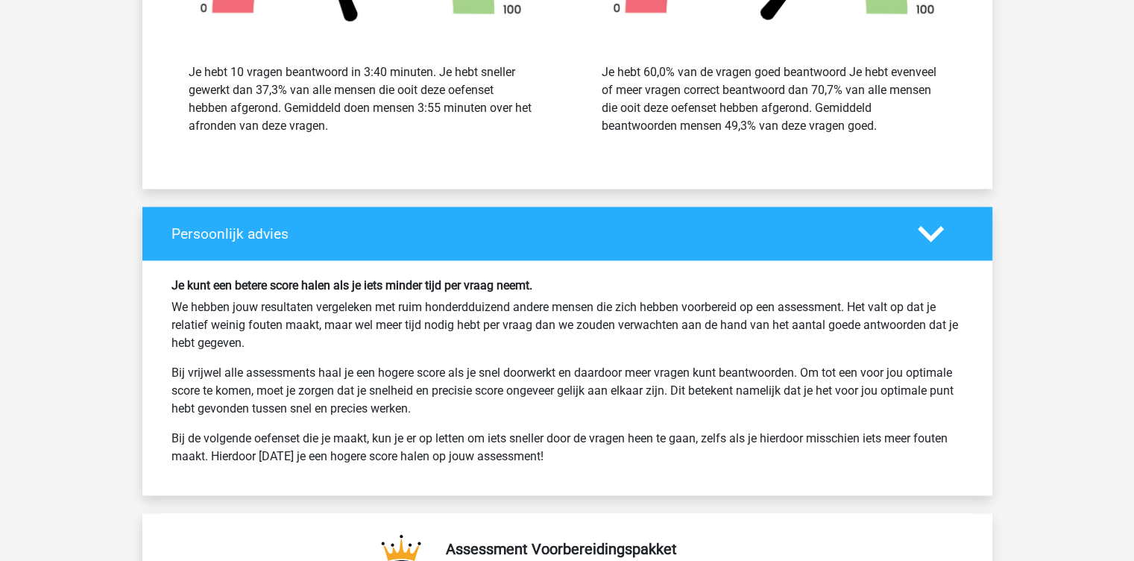
click at [929, 232] on polygon at bounding box center [931, 233] width 26 height 16
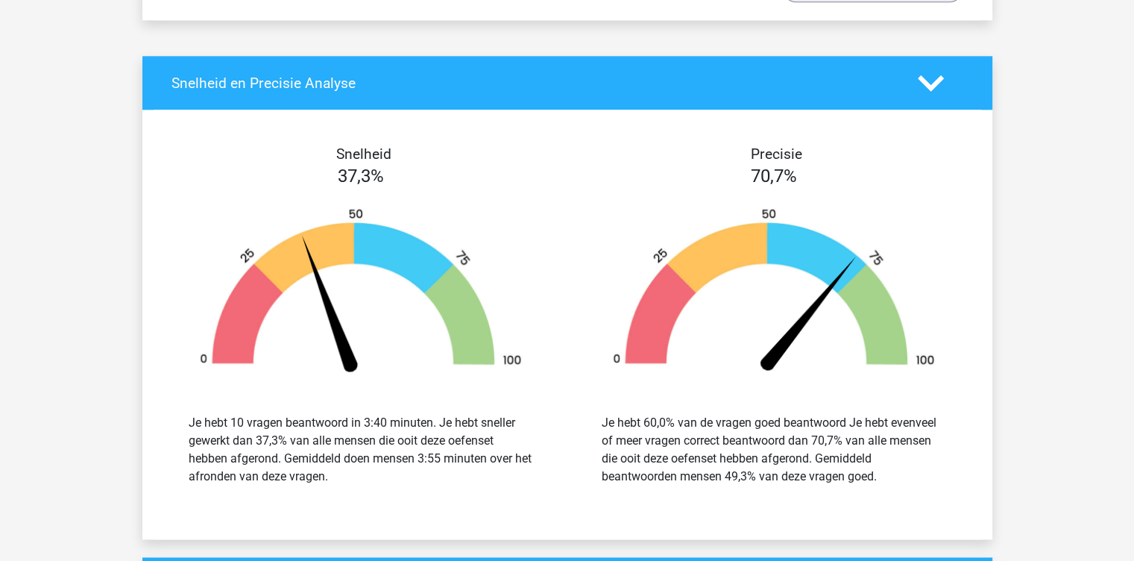
scroll to position [1605, 0]
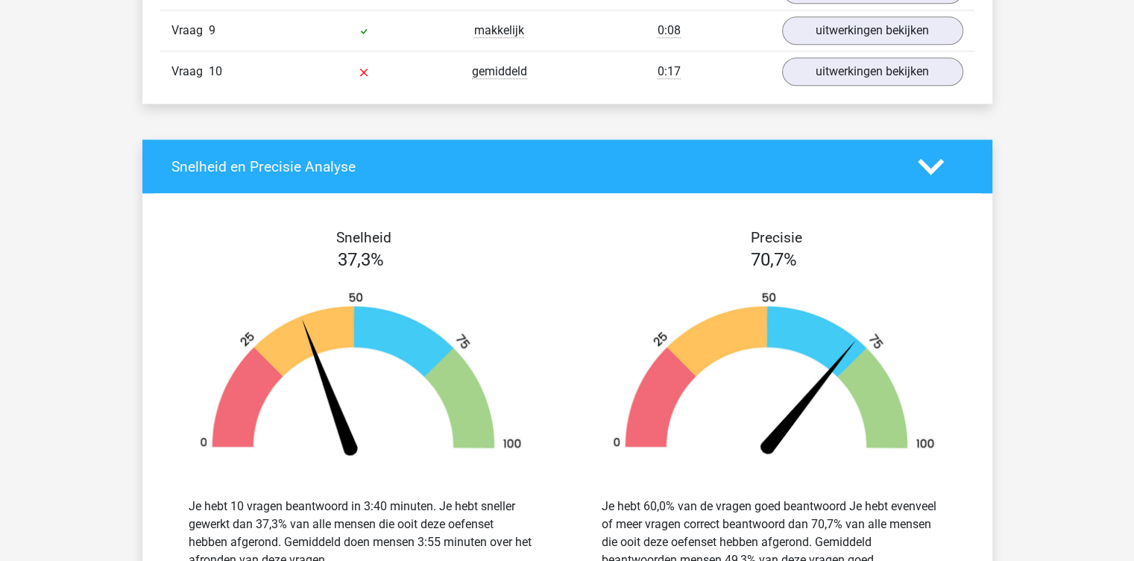
click at [925, 159] on polygon at bounding box center [931, 166] width 26 height 16
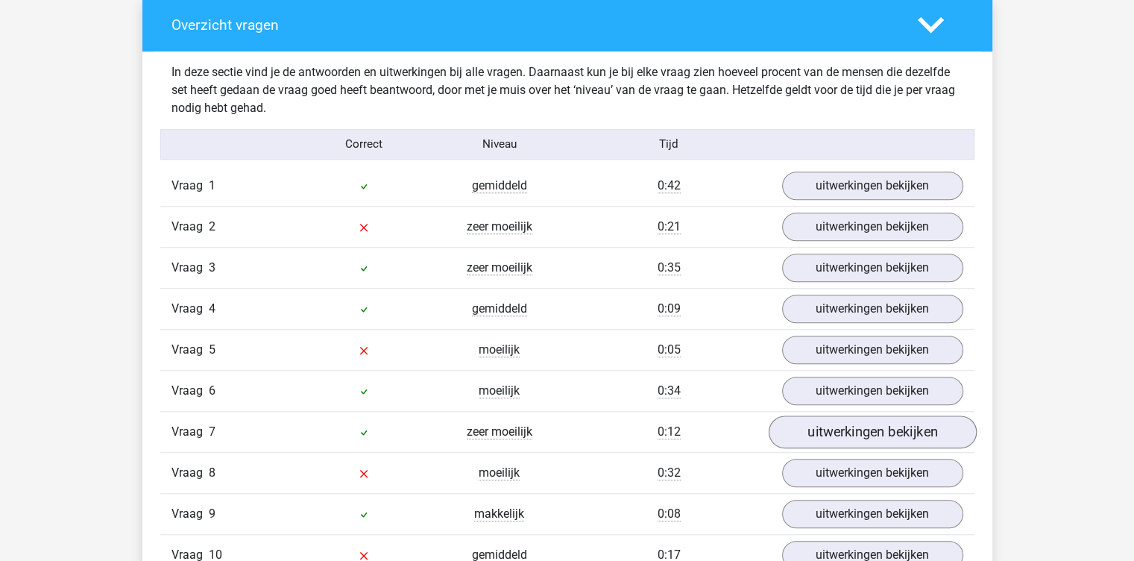
scroll to position [1200, 0]
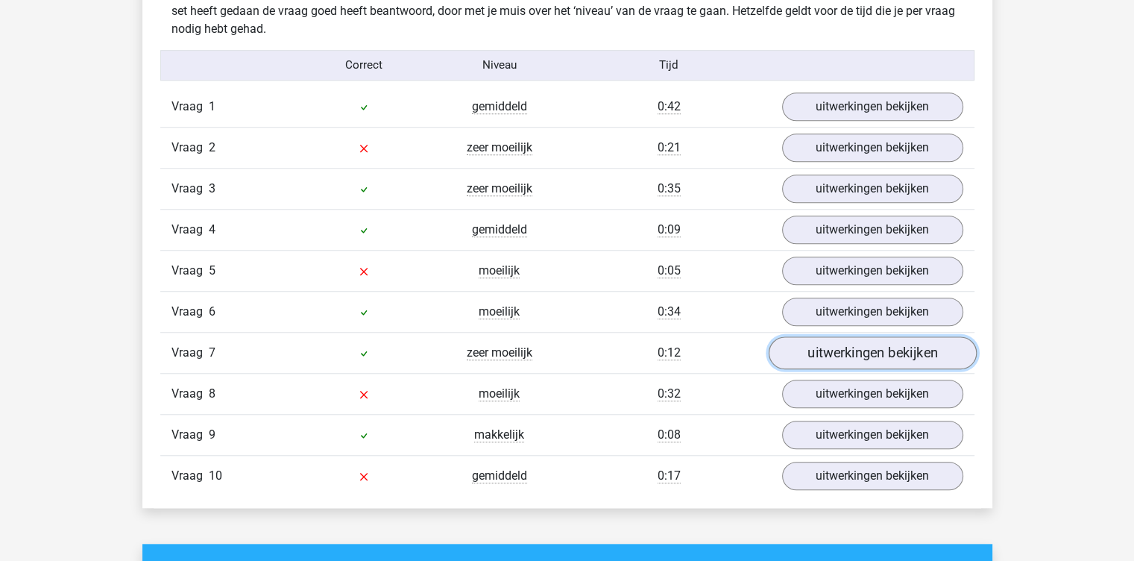
click at [852, 347] on link "uitwerkingen bekijken" at bounding box center [872, 352] width 208 height 33
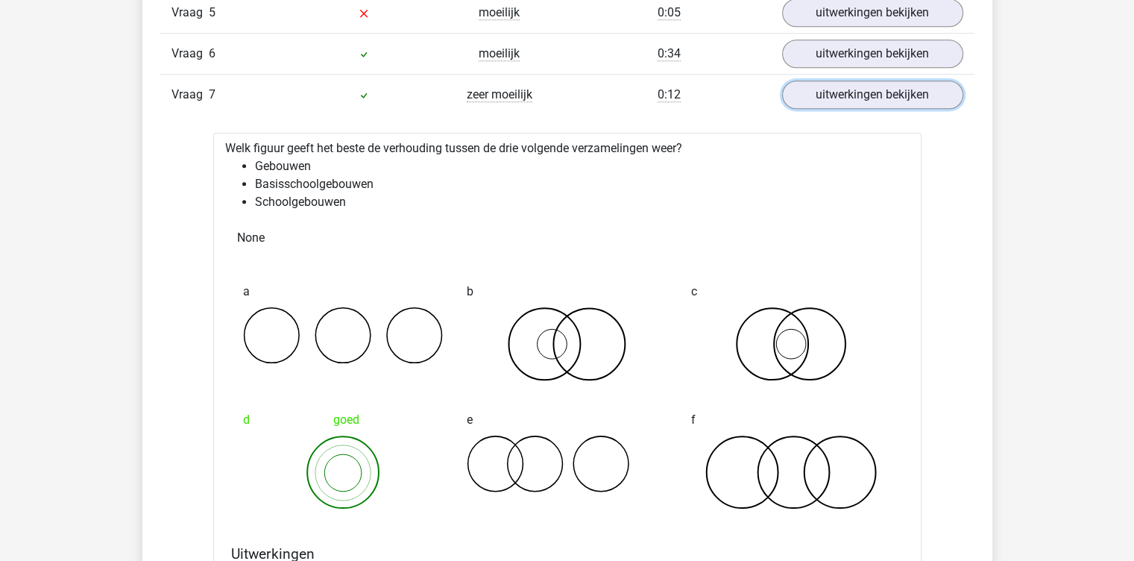
scroll to position [1294, 0]
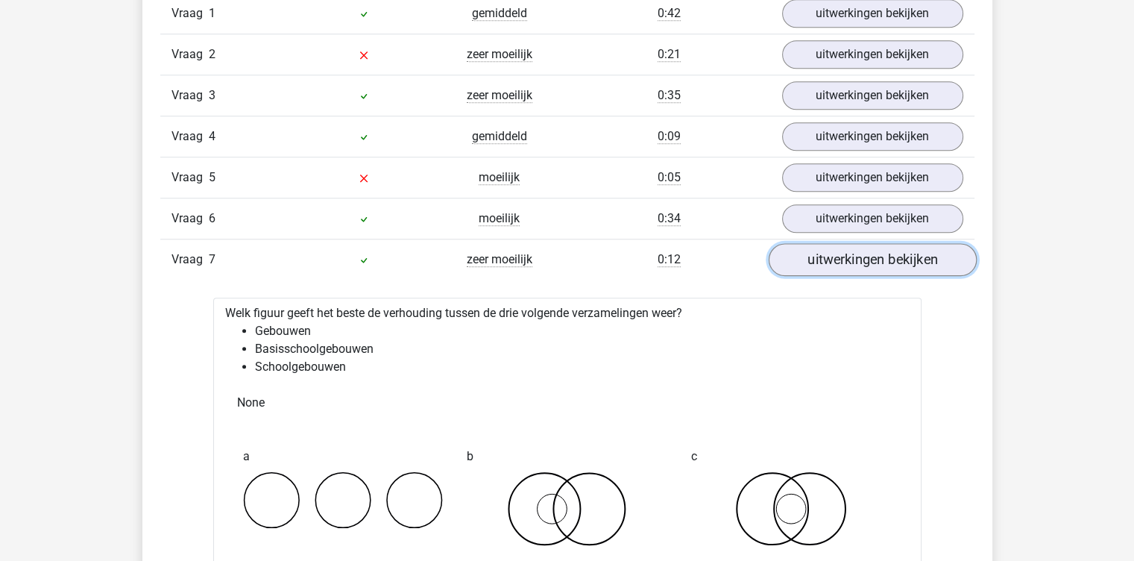
click at [835, 255] on link "uitwerkingen bekijken" at bounding box center [872, 259] width 208 height 33
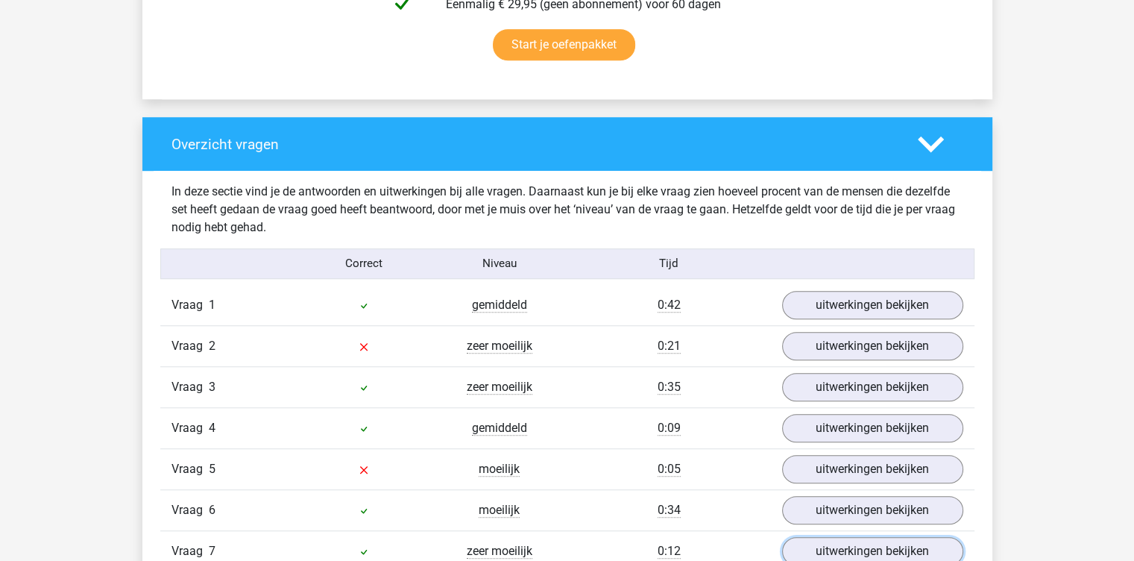
scroll to position [1002, 0]
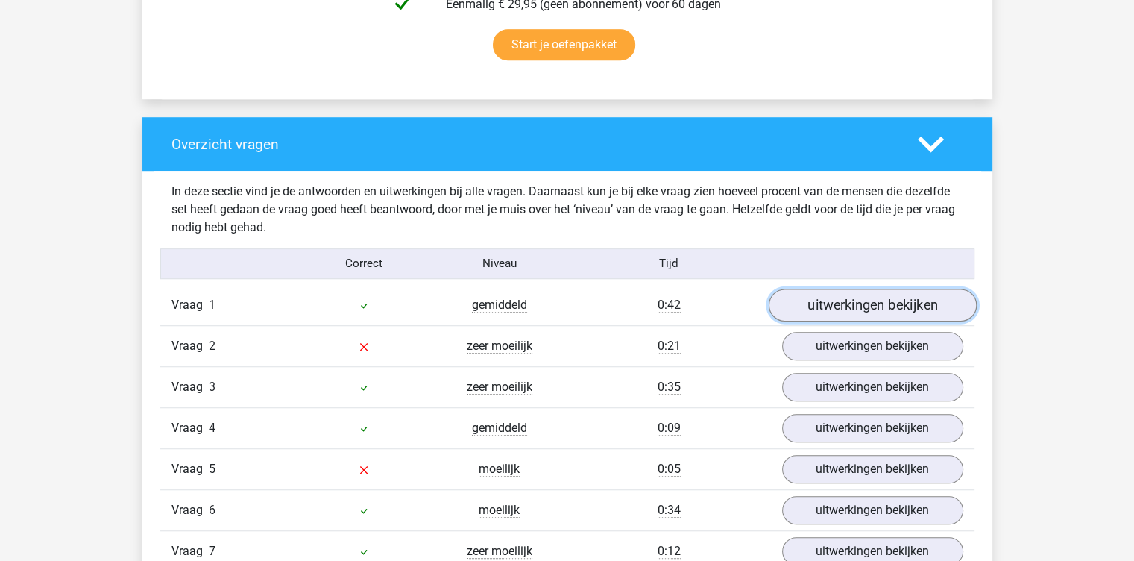
click at [801, 296] on link "uitwerkingen bekijken" at bounding box center [872, 305] width 208 height 33
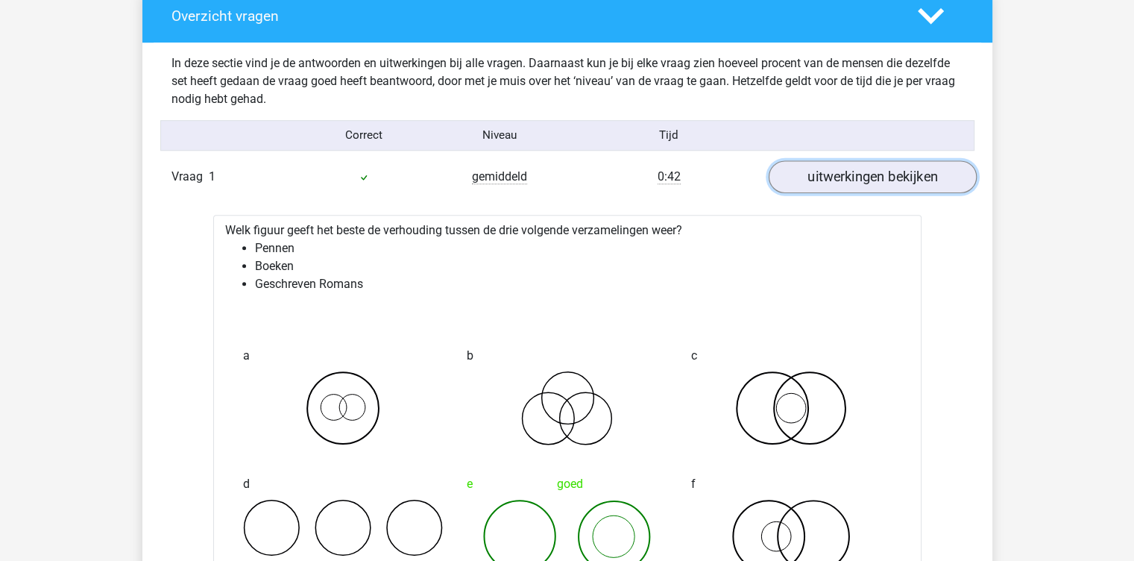
scroll to position [1130, 0]
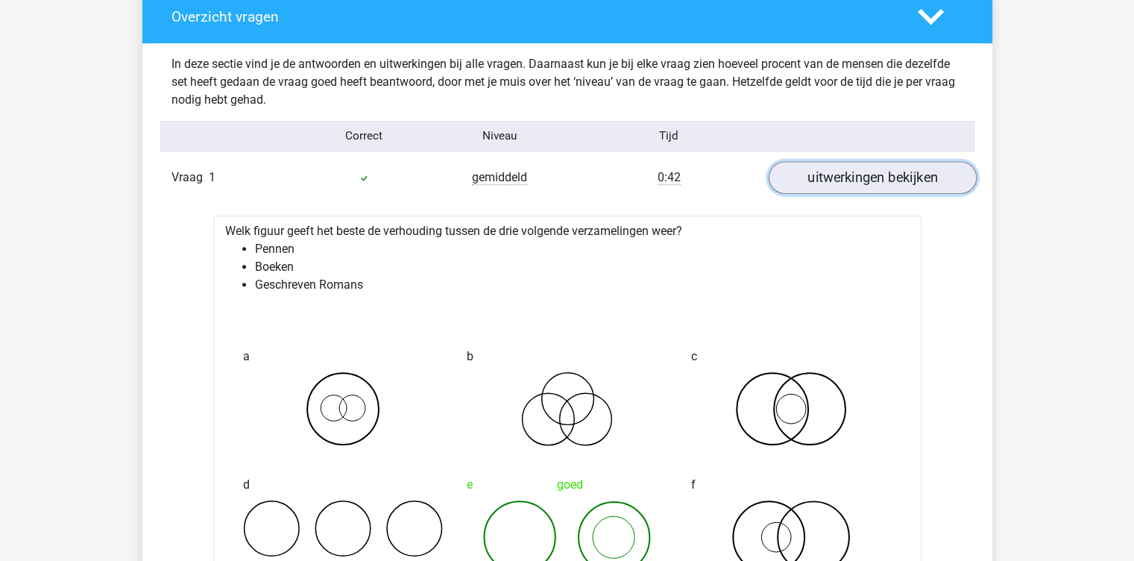
click at [843, 170] on link "uitwerkingen bekijken" at bounding box center [872, 177] width 208 height 33
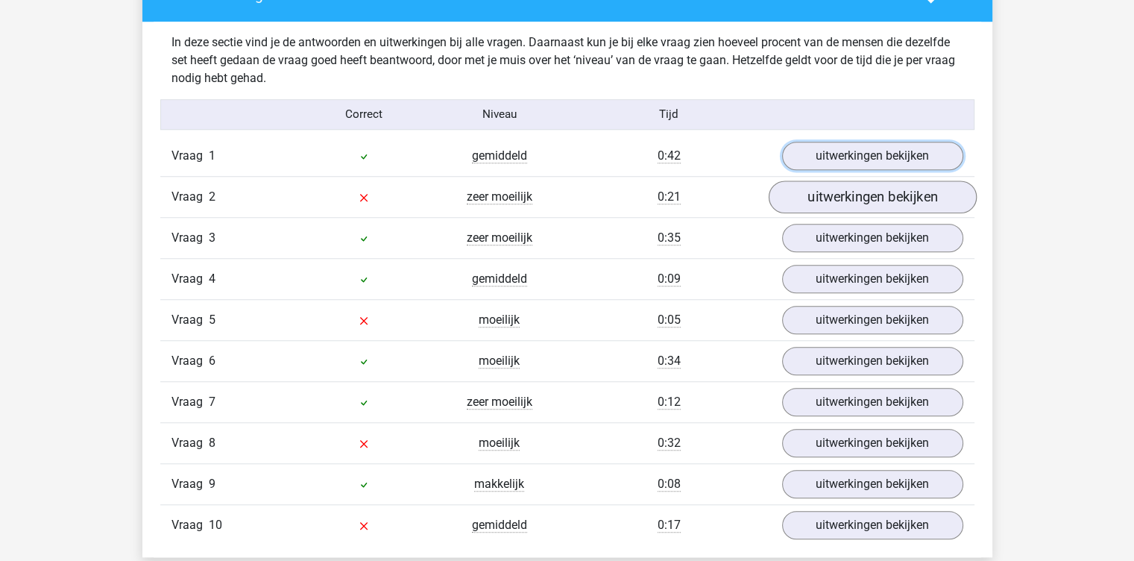
scroll to position [1153, 0]
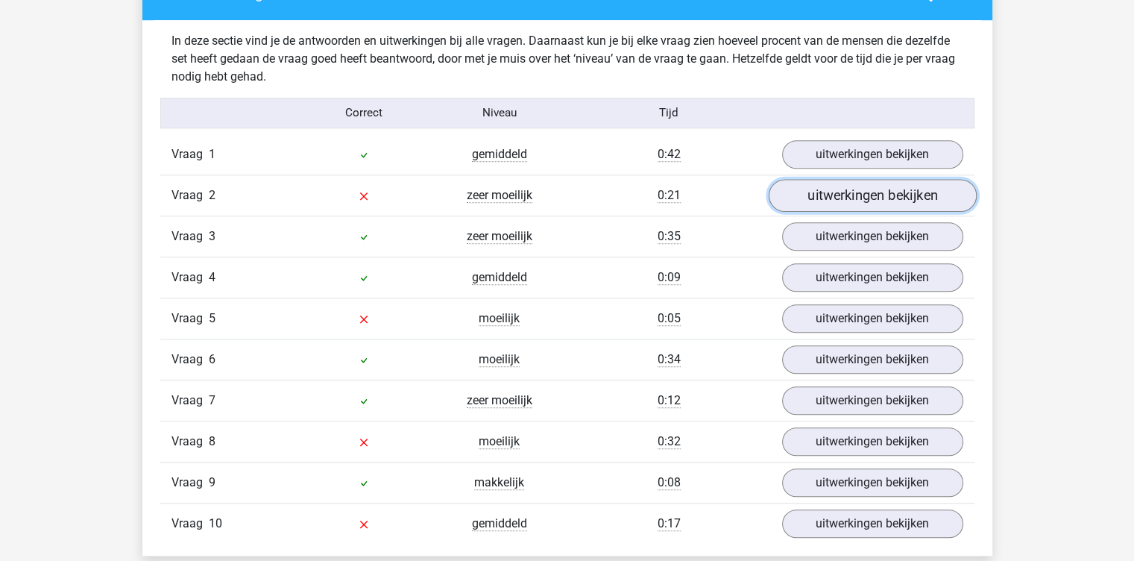
click at [841, 186] on link "uitwerkingen bekijken" at bounding box center [872, 195] width 208 height 33
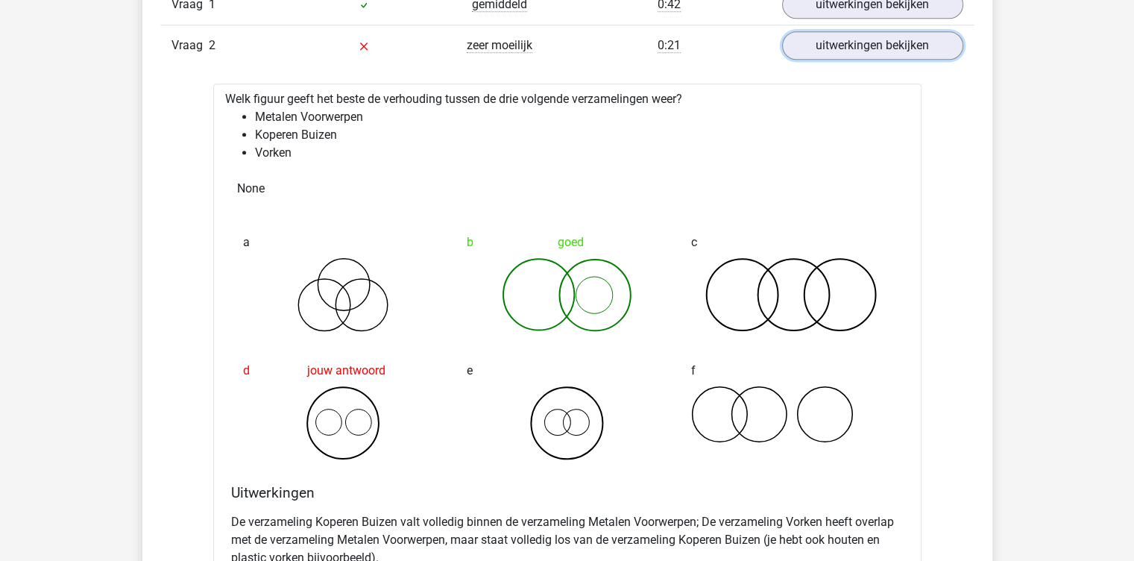
scroll to position [1216, 0]
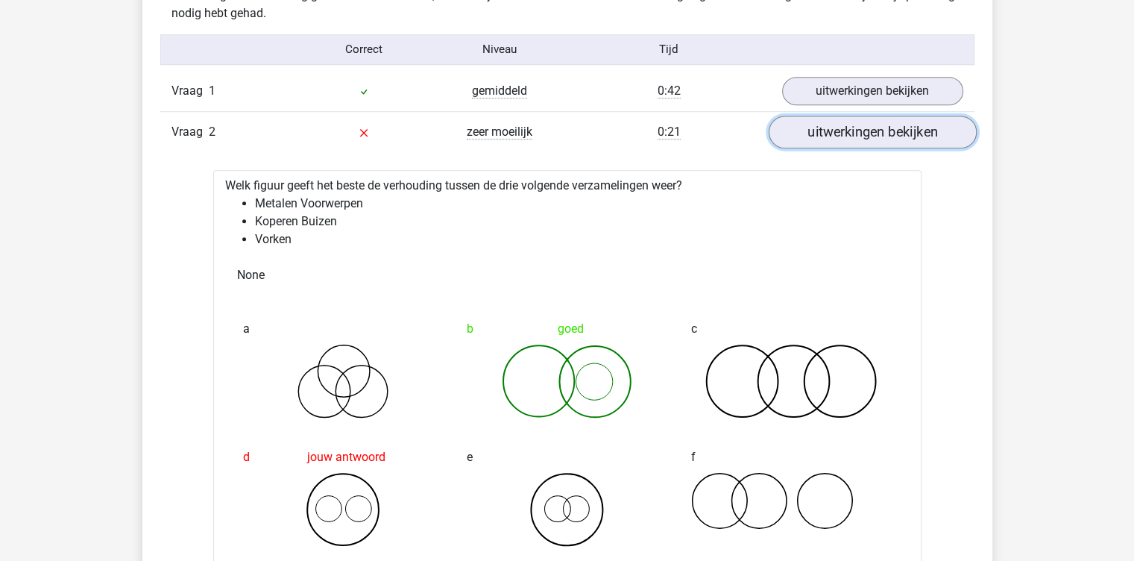
click at [891, 129] on link "uitwerkingen bekijken" at bounding box center [872, 132] width 208 height 33
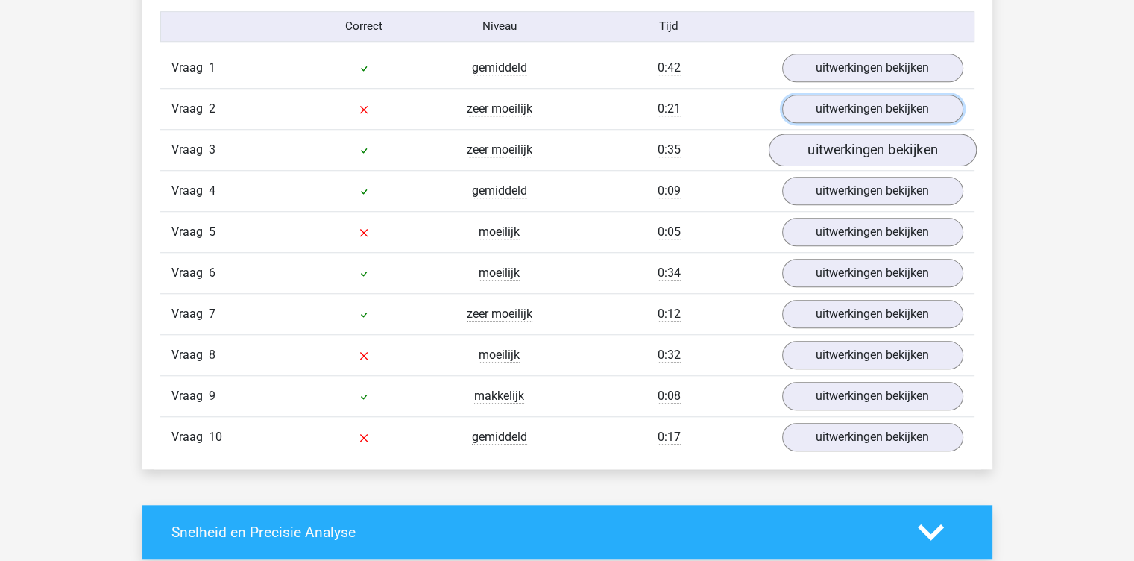
scroll to position [1240, 0]
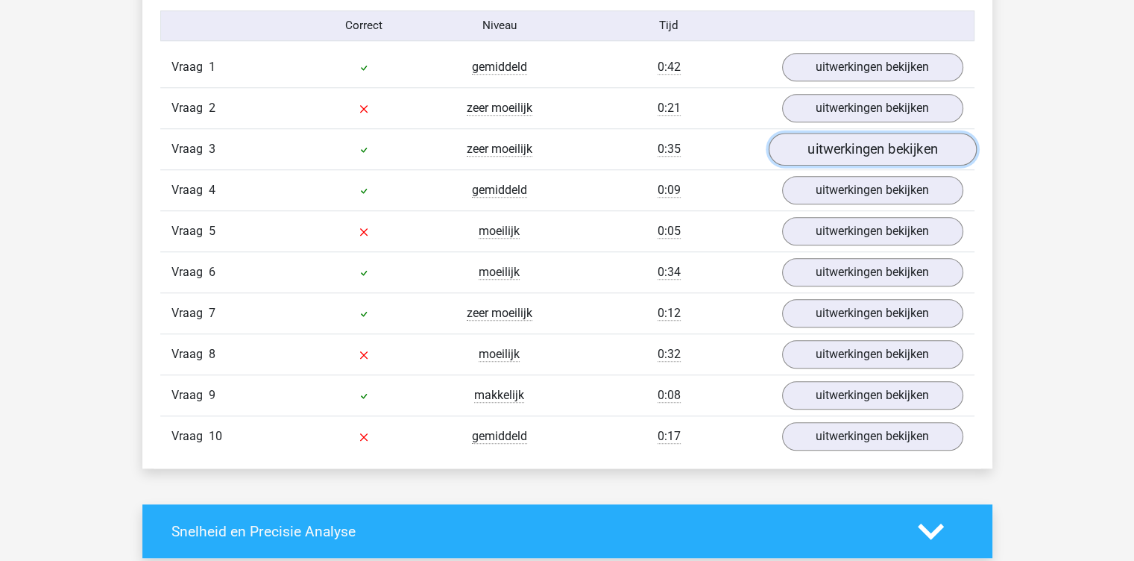
click at [836, 144] on link "uitwerkingen bekijken" at bounding box center [872, 149] width 208 height 33
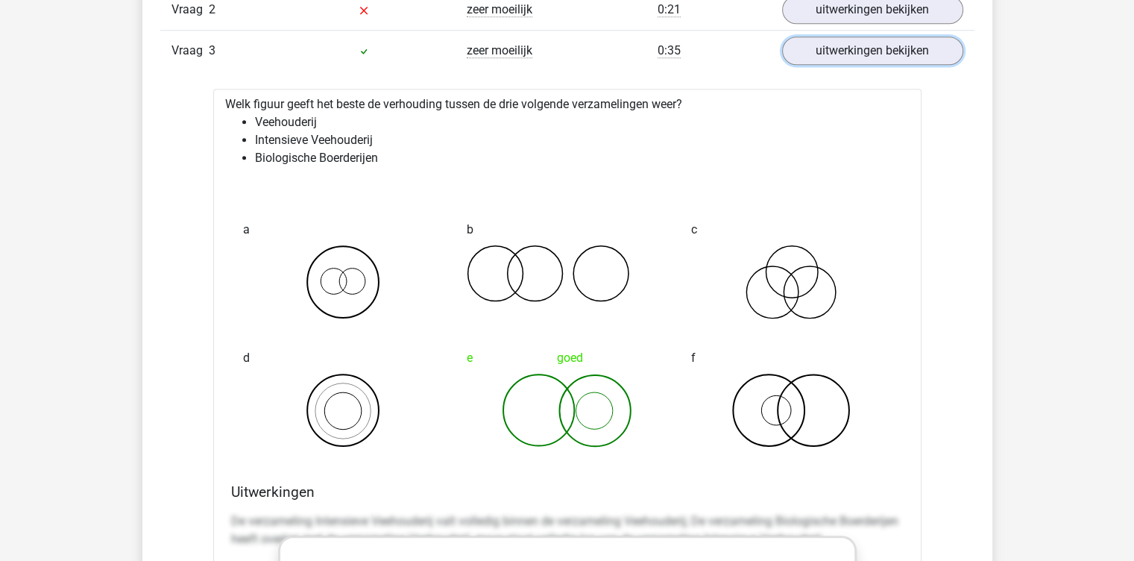
scroll to position [1271, 0]
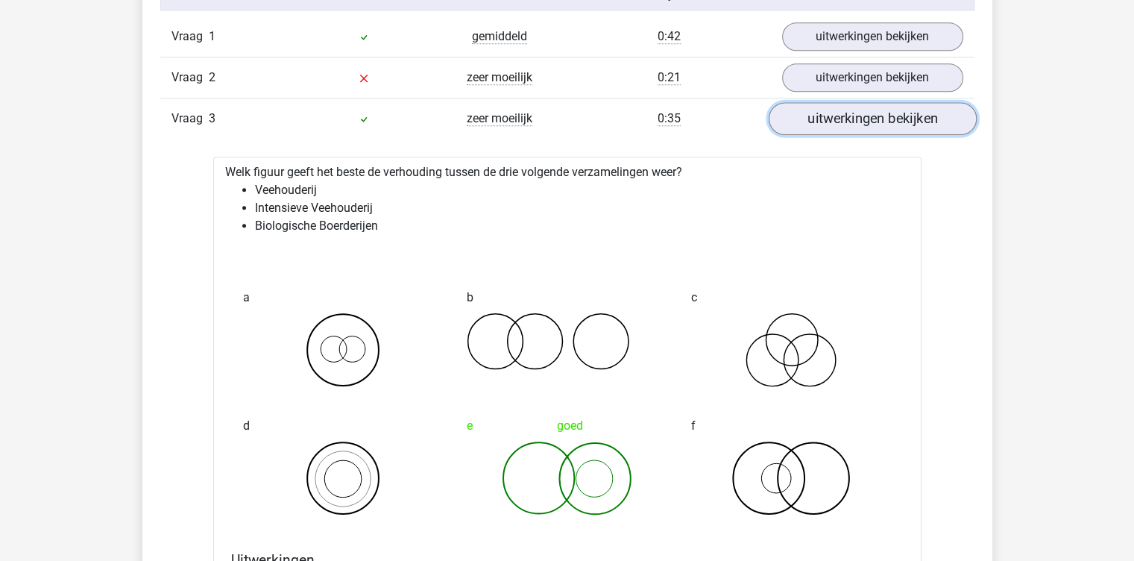
click at [842, 119] on link "uitwerkingen bekijken" at bounding box center [872, 118] width 208 height 33
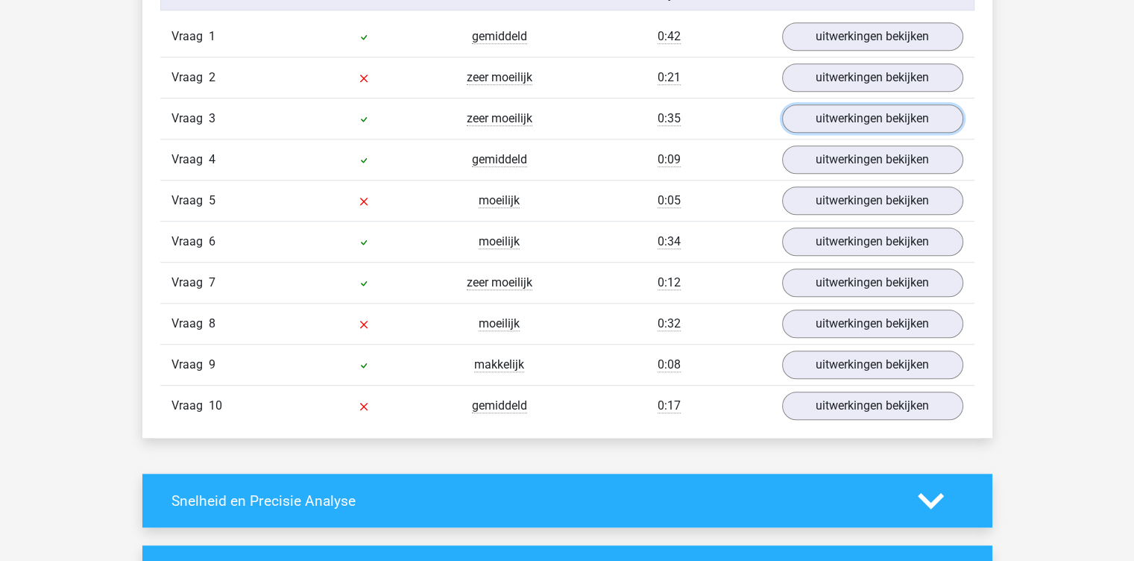
scroll to position [1291, 0]
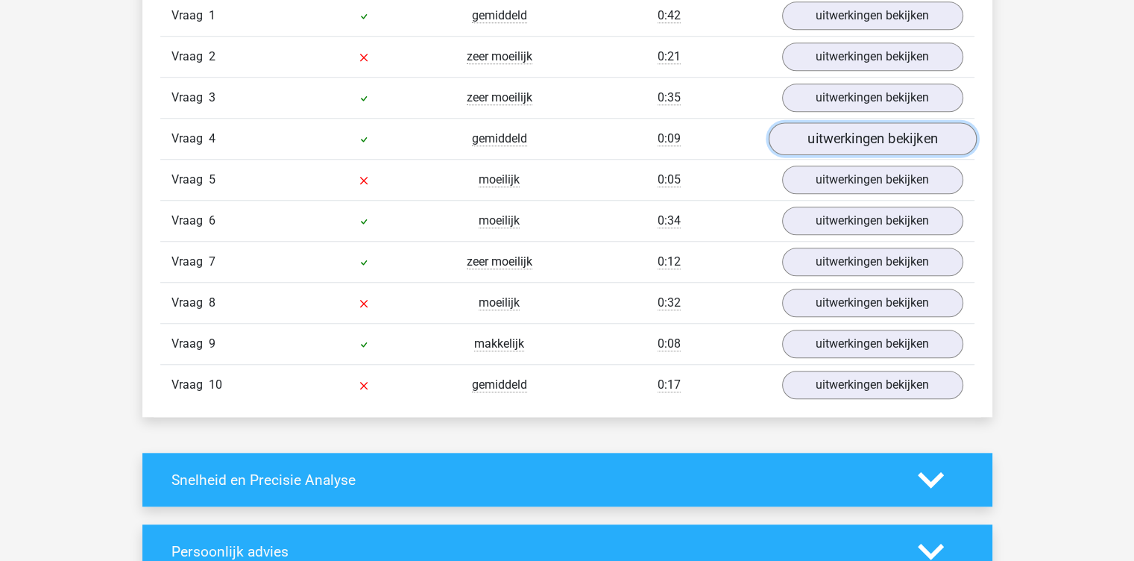
click at [805, 131] on link "uitwerkingen bekijken" at bounding box center [872, 138] width 208 height 33
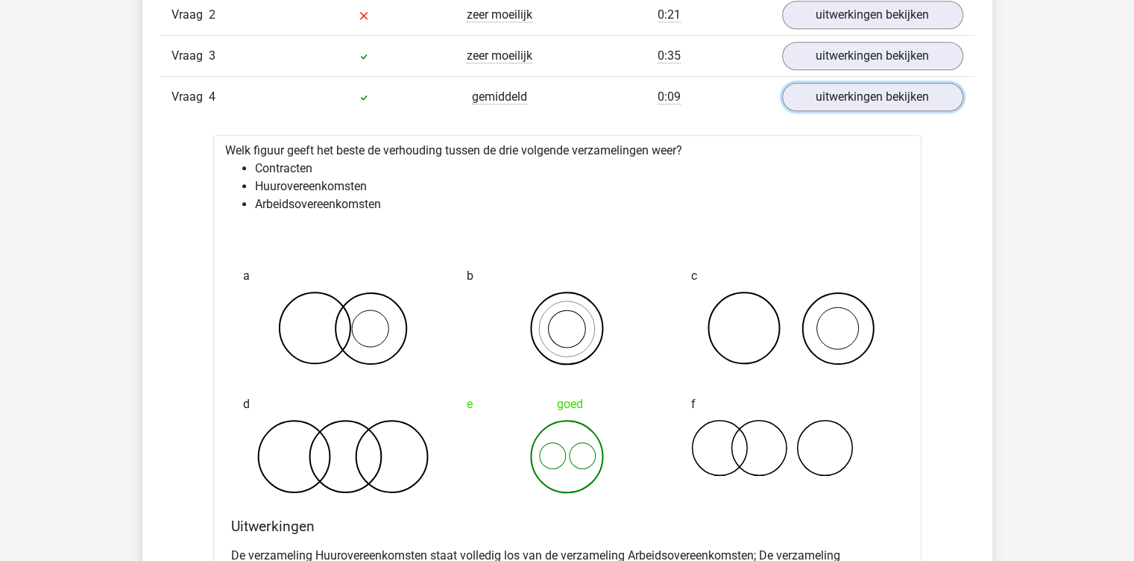
scroll to position [1333, 0]
click at [831, 98] on link "uitwerkingen bekijken" at bounding box center [872, 97] width 208 height 33
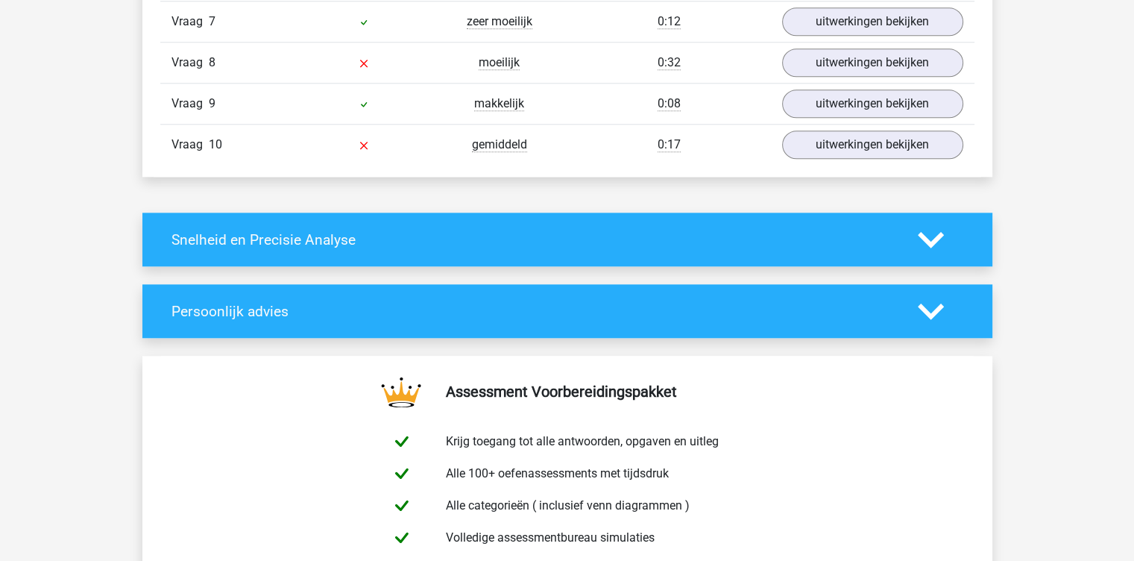
scroll to position [1190, 0]
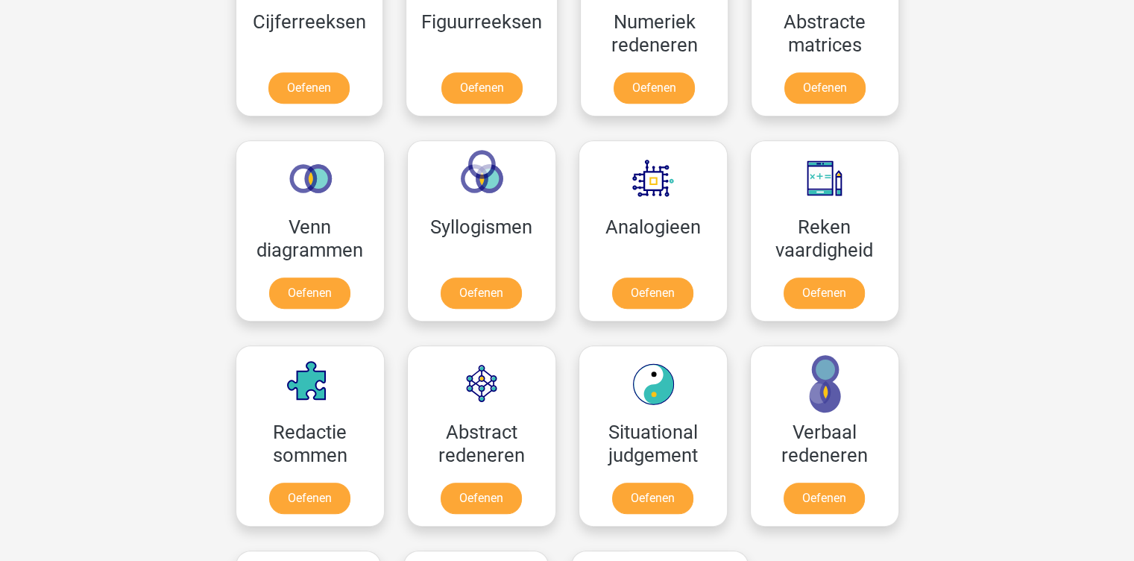
scroll to position [868, 0]
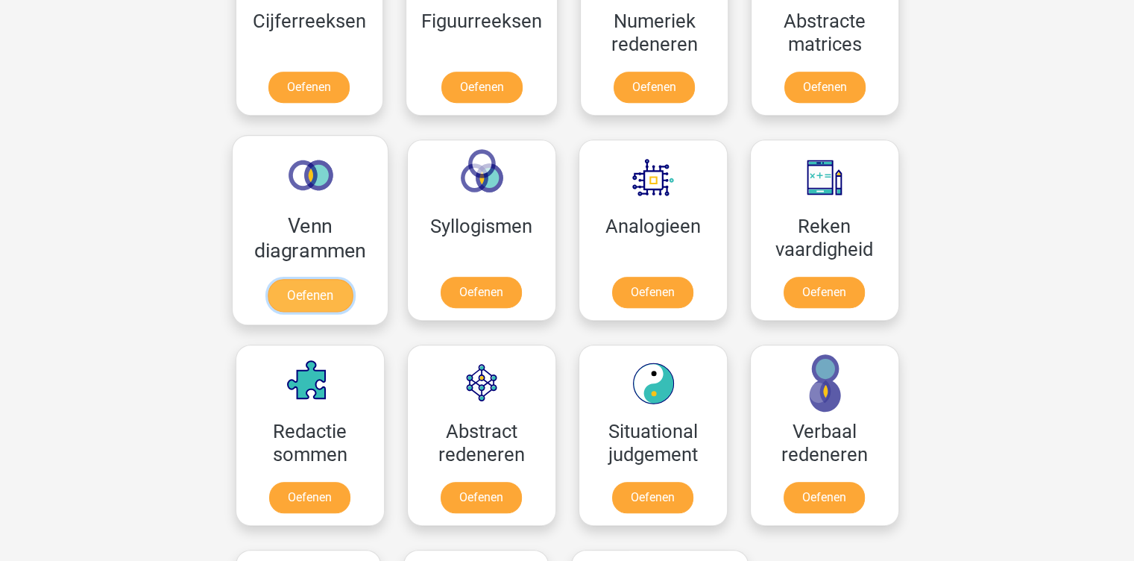
click at [307, 300] on link "Oefenen" at bounding box center [309, 295] width 85 height 33
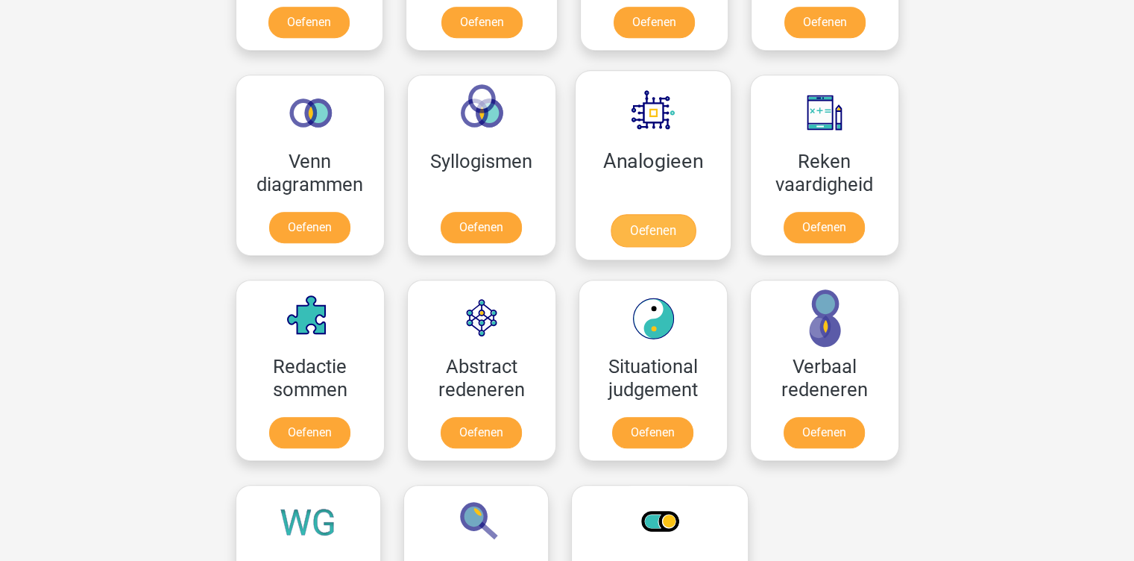
scroll to position [934, 0]
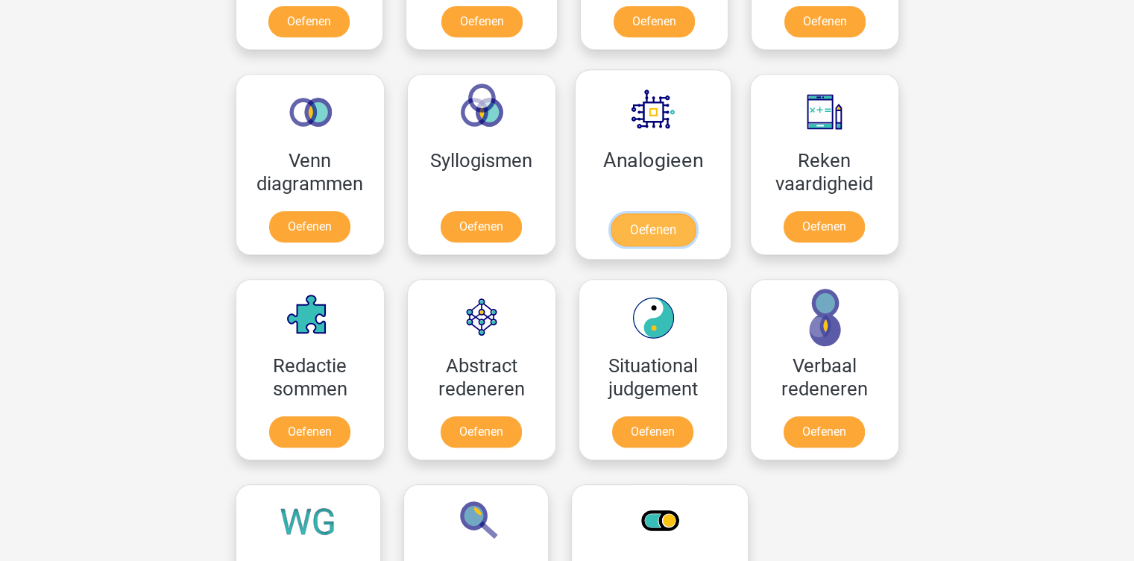
click at [647, 221] on link "Oefenen" at bounding box center [652, 229] width 85 height 33
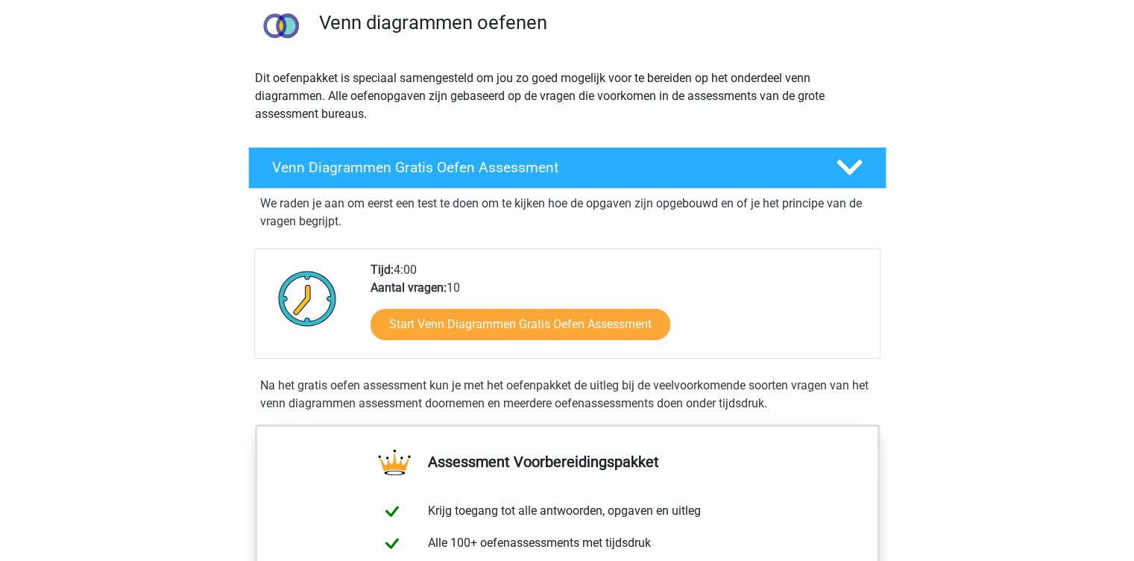
scroll to position [124, 0]
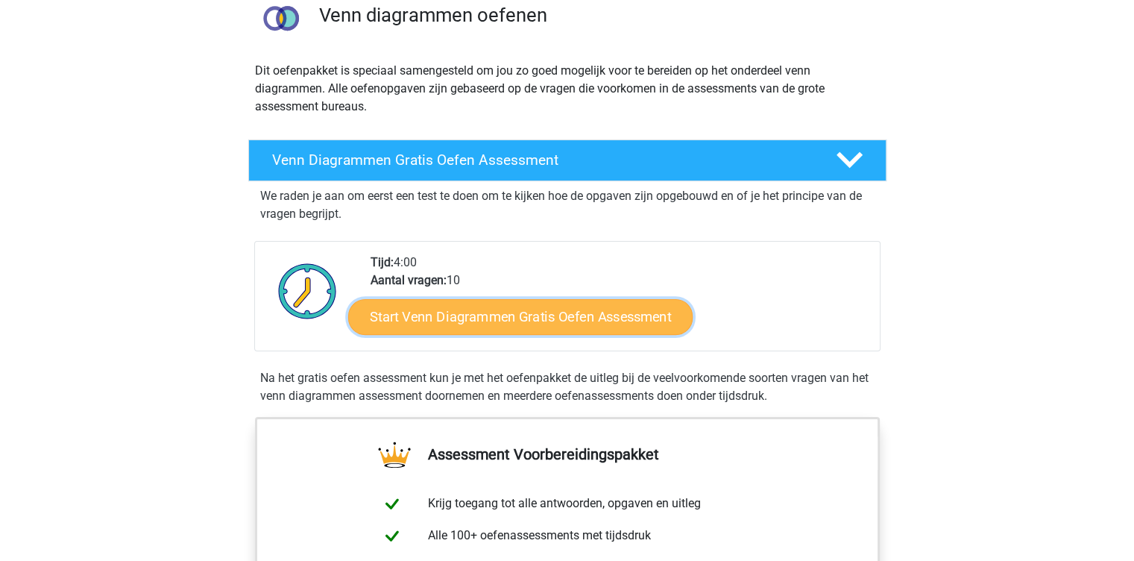
click at [555, 304] on link "Start Venn Diagrammen Gratis Oefen Assessment" at bounding box center [520, 317] width 344 height 36
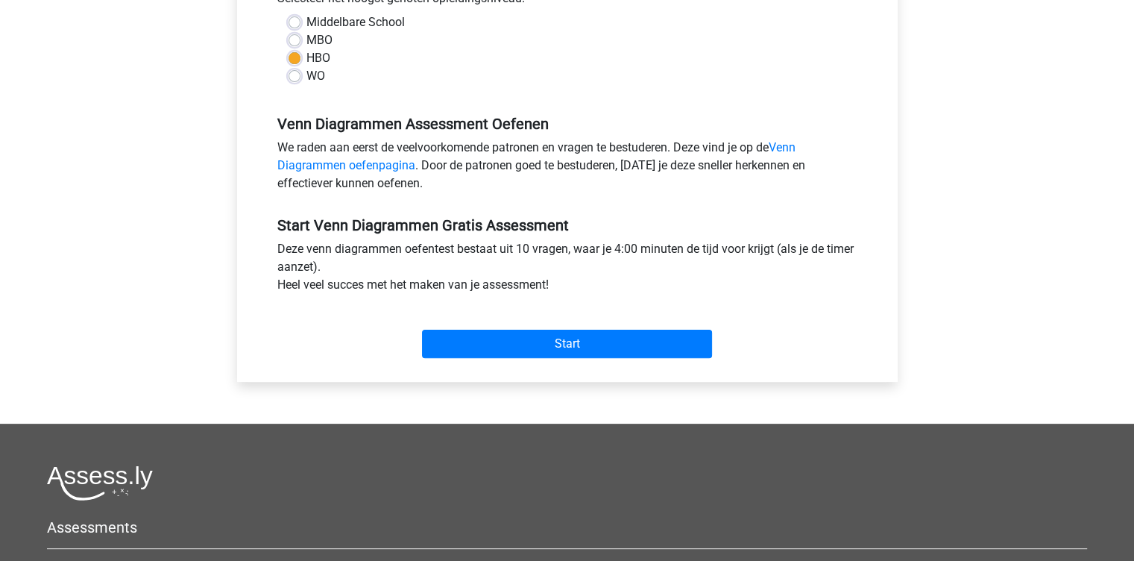
scroll to position [366, 0]
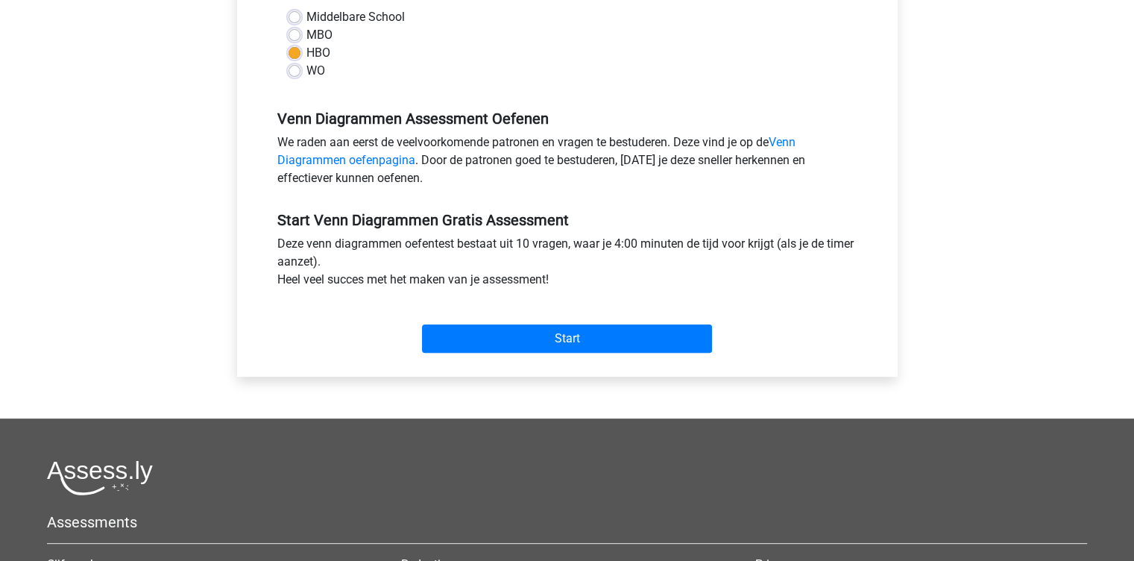
click at [306, 69] on label "WO" at bounding box center [315, 71] width 19 height 18
click at [297, 69] on input "WO" at bounding box center [295, 69] width 12 height 15
radio input "true"
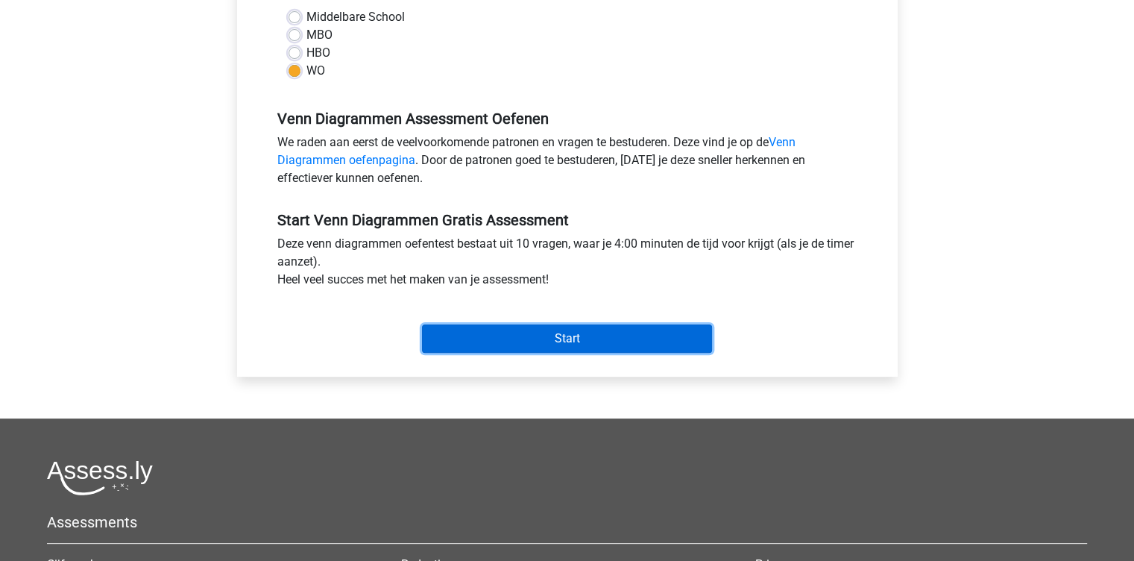
click at [605, 333] on input "Start" at bounding box center [567, 338] width 290 height 28
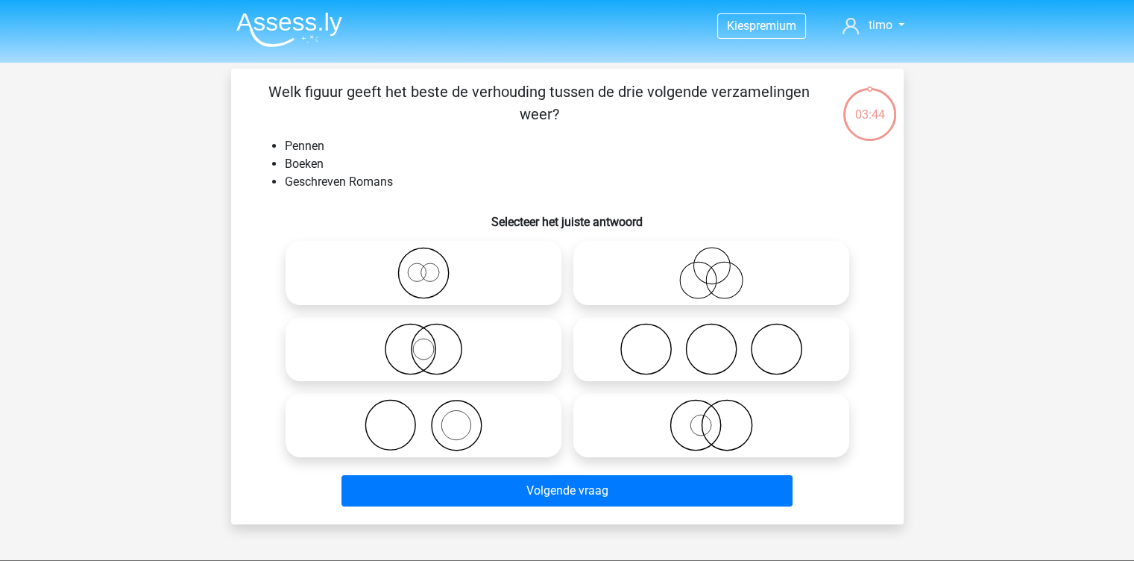
click at [462, 415] on icon at bounding box center [424, 425] width 264 height 52
click at [433, 415] on input "radio" at bounding box center [429, 413] width 10 height 10
radio input "true"
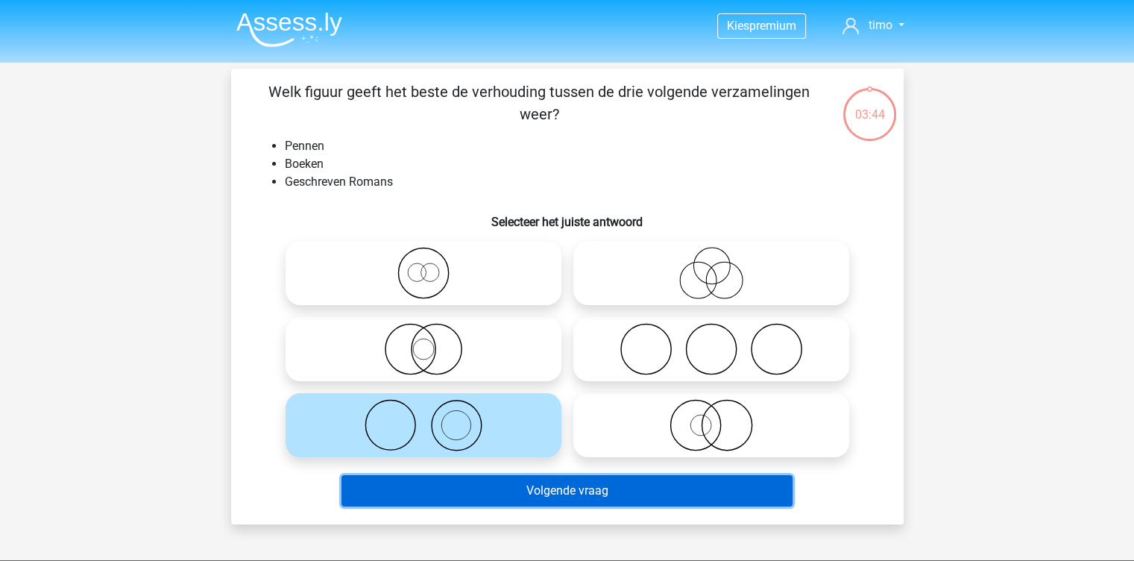
click at [576, 482] on button "Volgende vraag" at bounding box center [566, 490] width 451 height 31
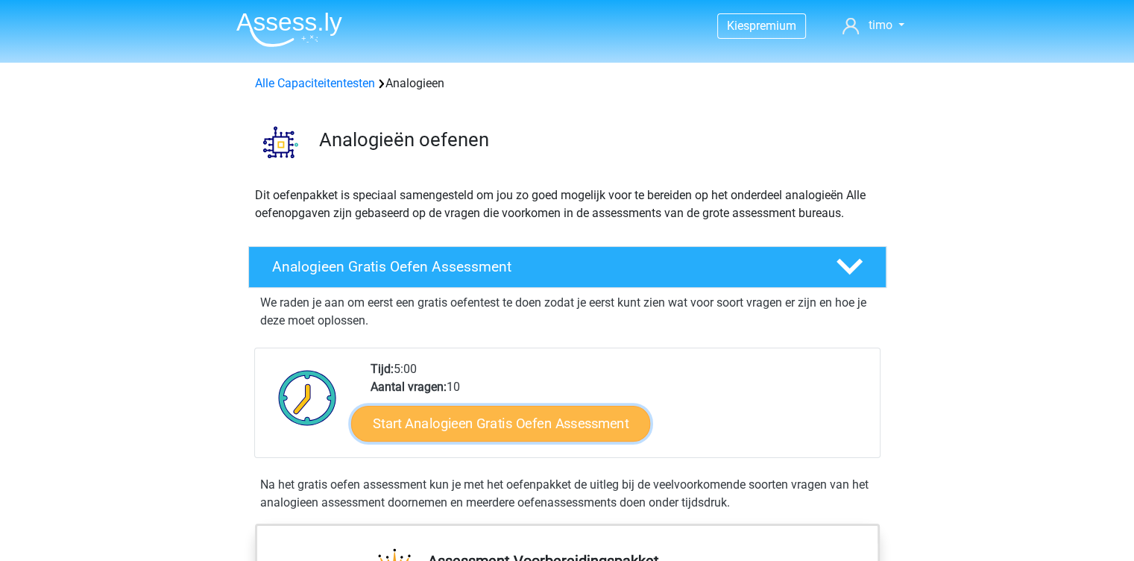
click at [567, 412] on link "Start Analogieen Gratis Oefen Assessment" at bounding box center [500, 423] width 299 height 36
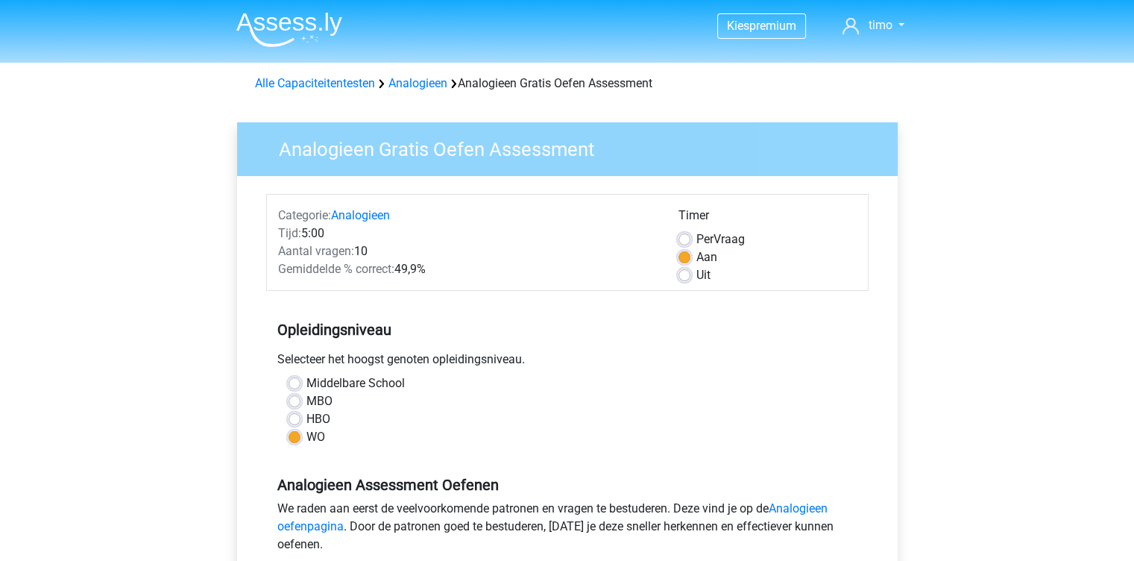
click at [287, 418] on div "Middelbare School MBO HBO WO" at bounding box center [567, 410] width 580 height 72
click at [306, 418] on label "HBO" at bounding box center [318, 419] width 24 height 18
click at [296, 418] on input "HBO" at bounding box center [295, 417] width 12 height 15
radio input "true"
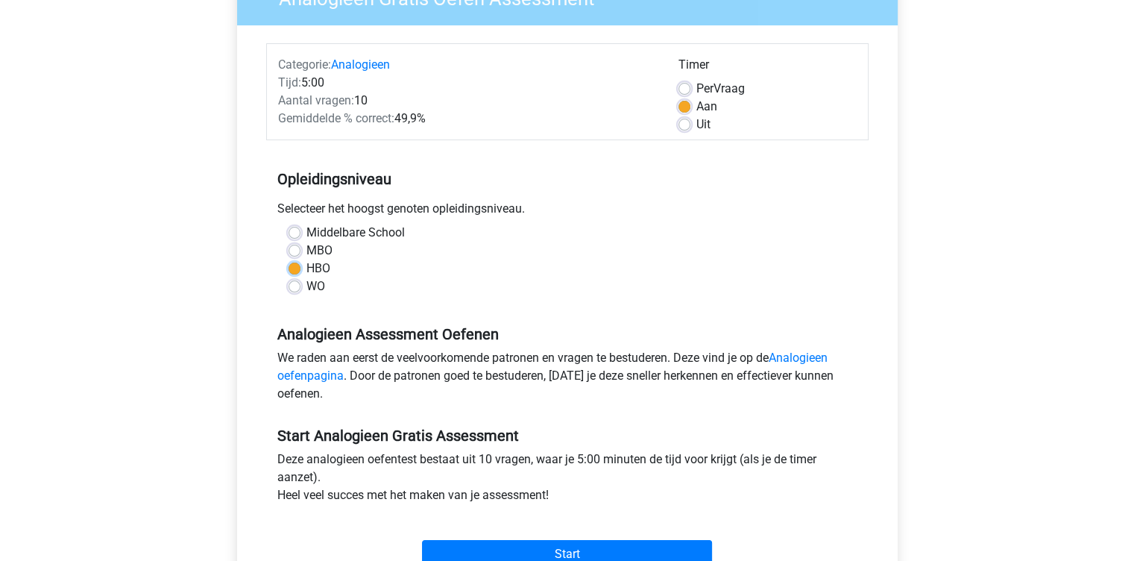
scroll to position [98, 0]
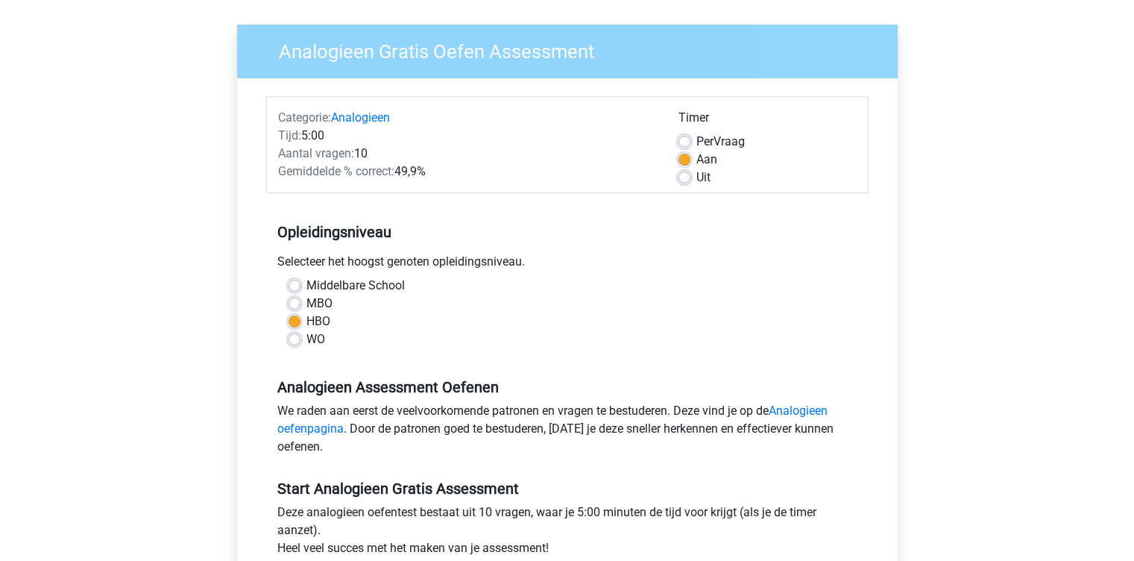
click at [696, 139] on label "Per Vraag" at bounding box center [720, 142] width 48 height 18
click at [681, 139] on input "Per Vraag" at bounding box center [685, 140] width 12 height 15
radio input "true"
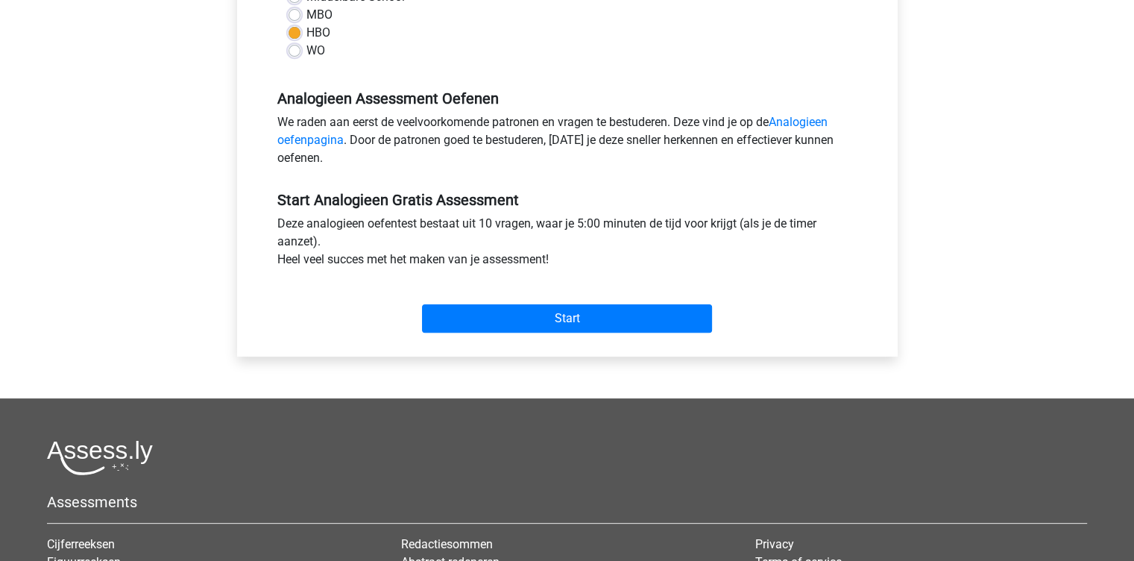
scroll to position [387, 0]
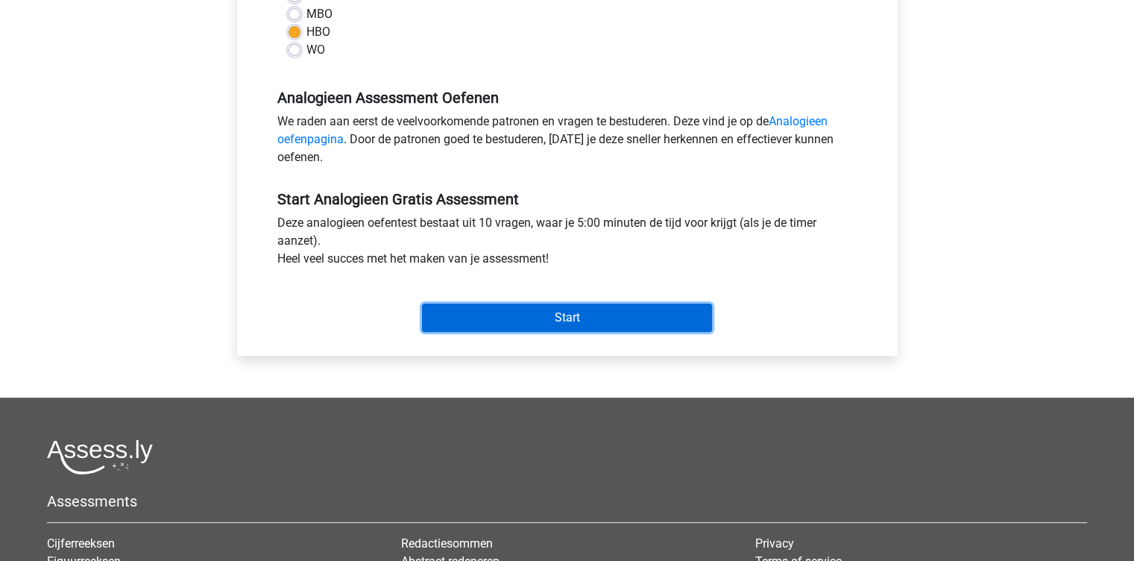
click at [604, 312] on input "Start" at bounding box center [567, 317] width 290 height 28
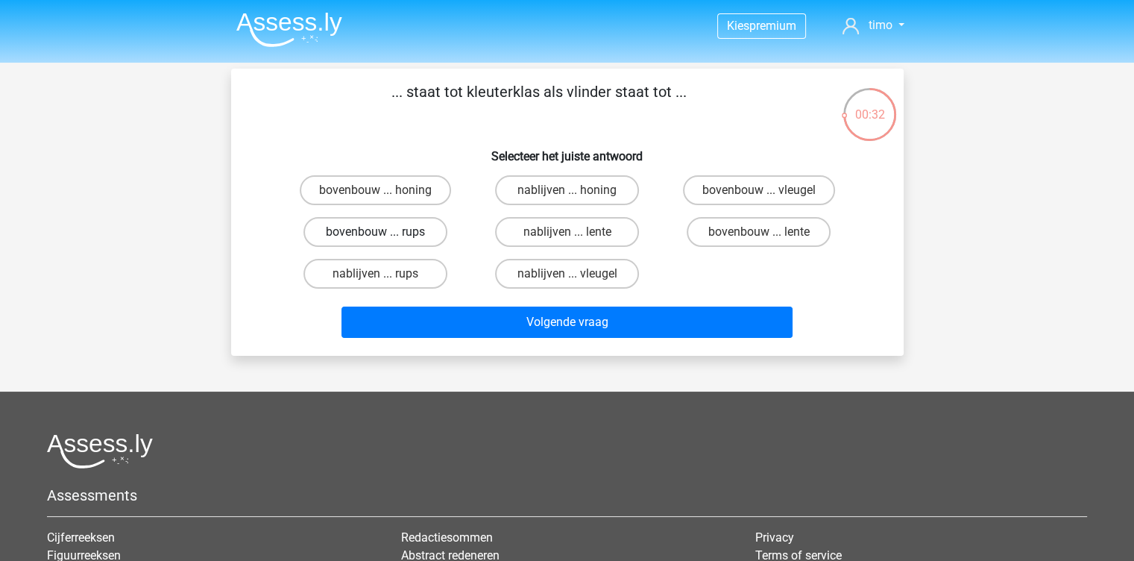
click at [429, 234] on label "bovenbouw ... rups" at bounding box center [375, 232] width 144 height 30
click at [385, 234] on input "bovenbouw ... rups" at bounding box center [380, 237] width 10 height 10
radio input "true"
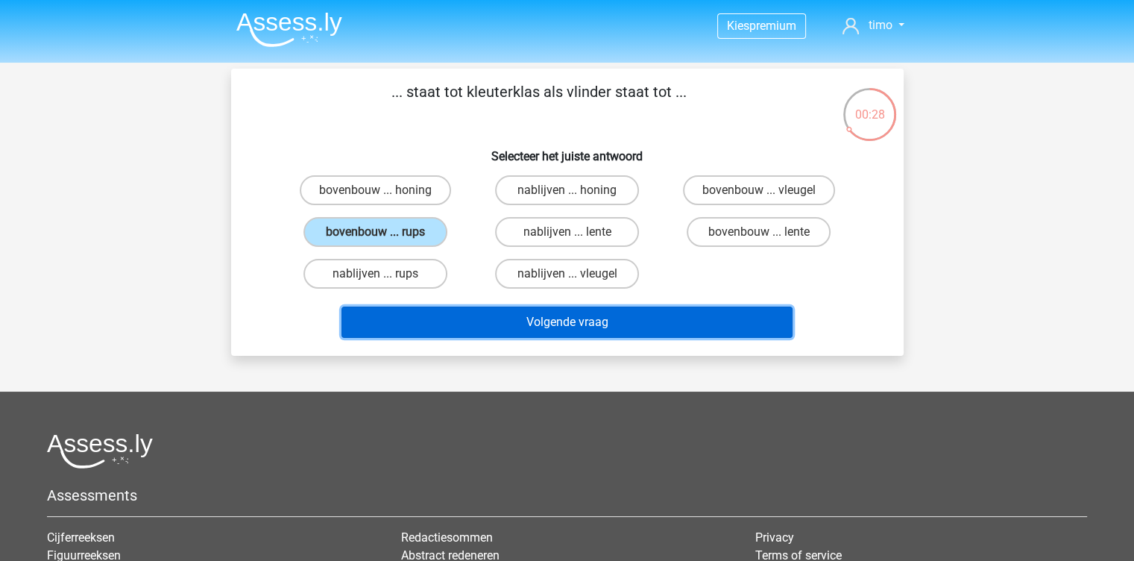
click at [646, 318] on button "Volgende vraag" at bounding box center [566, 321] width 451 height 31
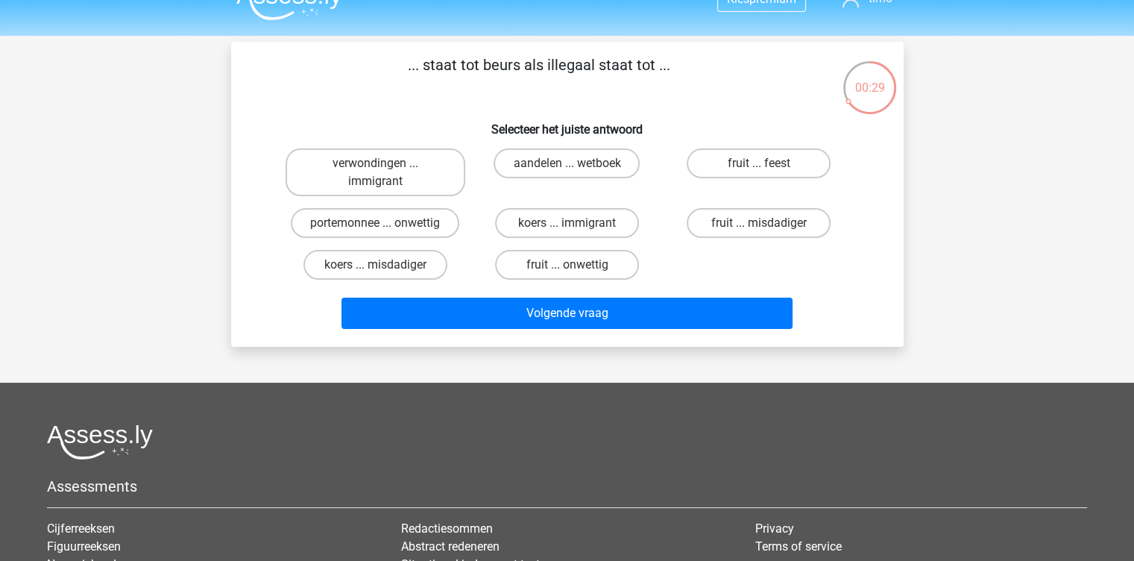
scroll to position [27, 0]
click at [535, 163] on label "aandelen ... wetboek" at bounding box center [567, 163] width 146 height 30
click at [567, 163] on input "aandelen ... wetboek" at bounding box center [572, 168] width 10 height 10
radio input "true"
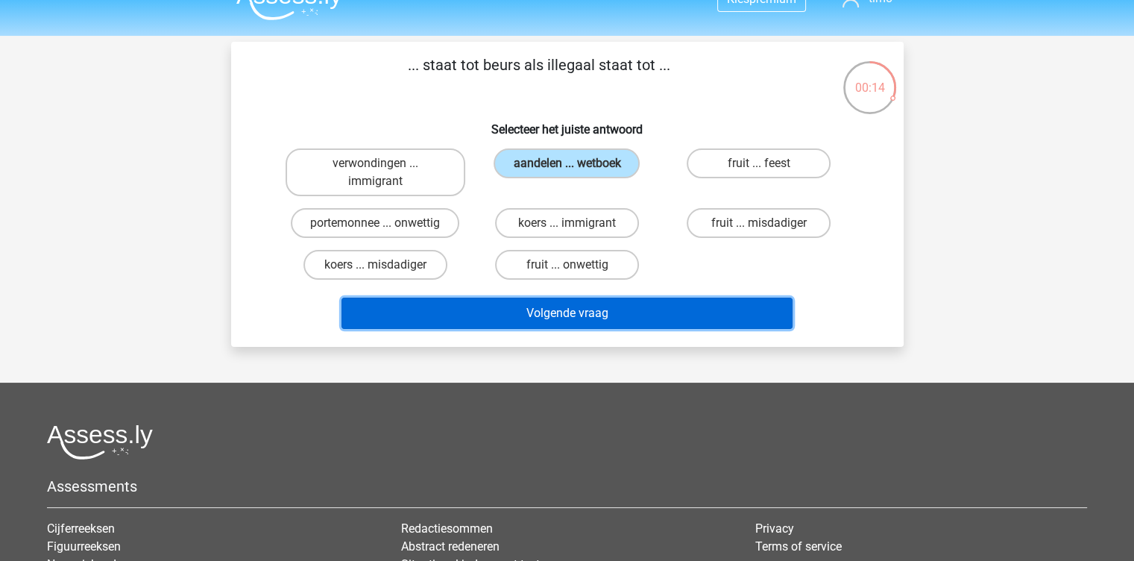
click at [564, 325] on button "Volgende vraag" at bounding box center [566, 312] width 451 height 31
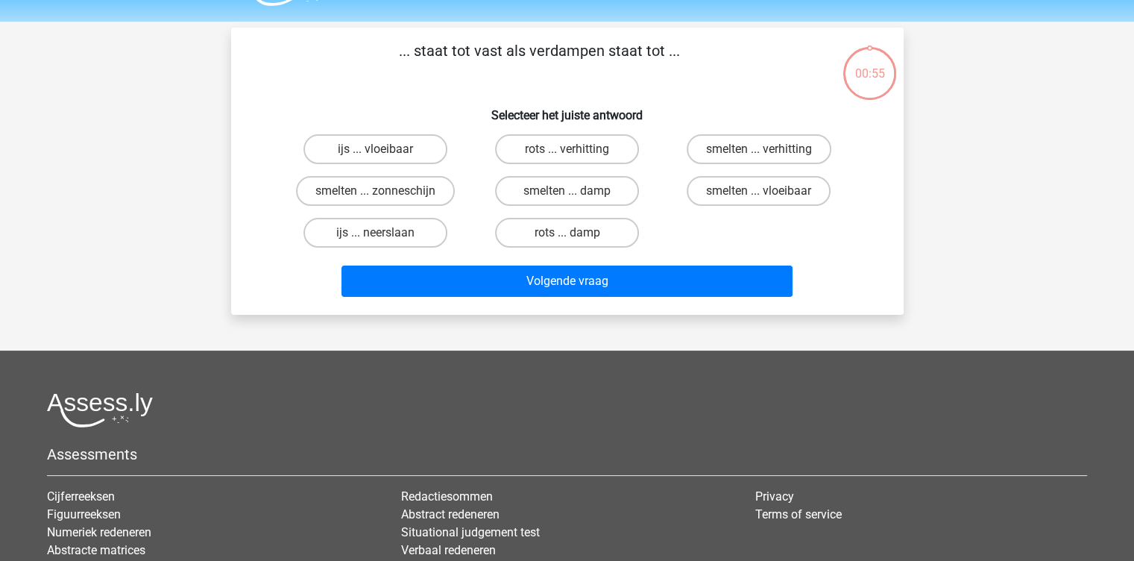
scroll to position [40, 0]
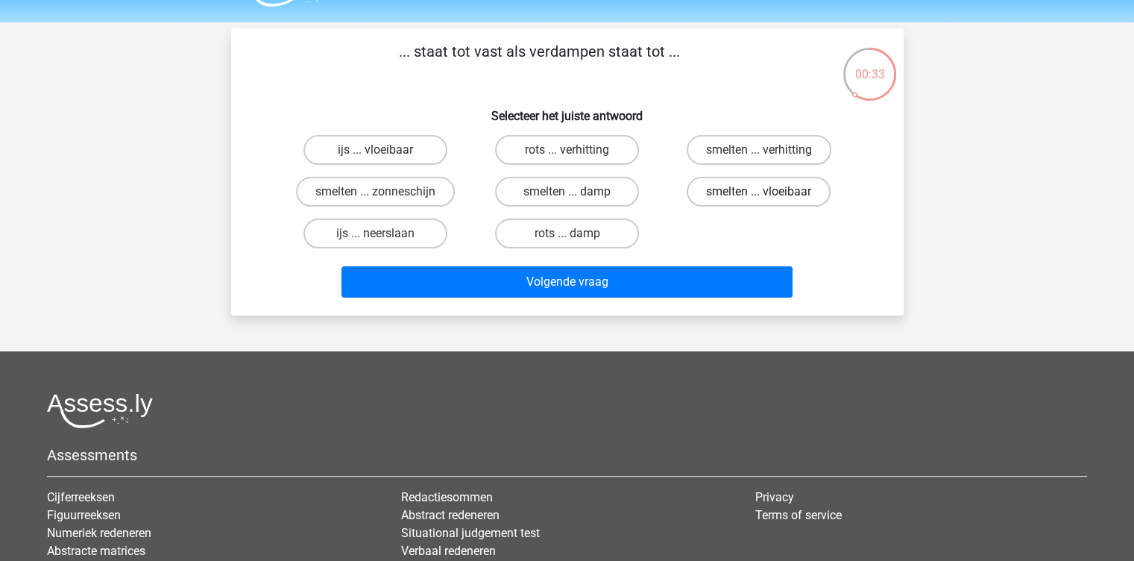
click at [755, 192] on label "smelten ... vloeibaar" at bounding box center [759, 192] width 144 height 30
click at [759, 192] on input "smelten ... vloeibaar" at bounding box center [764, 197] width 10 height 10
radio input "true"
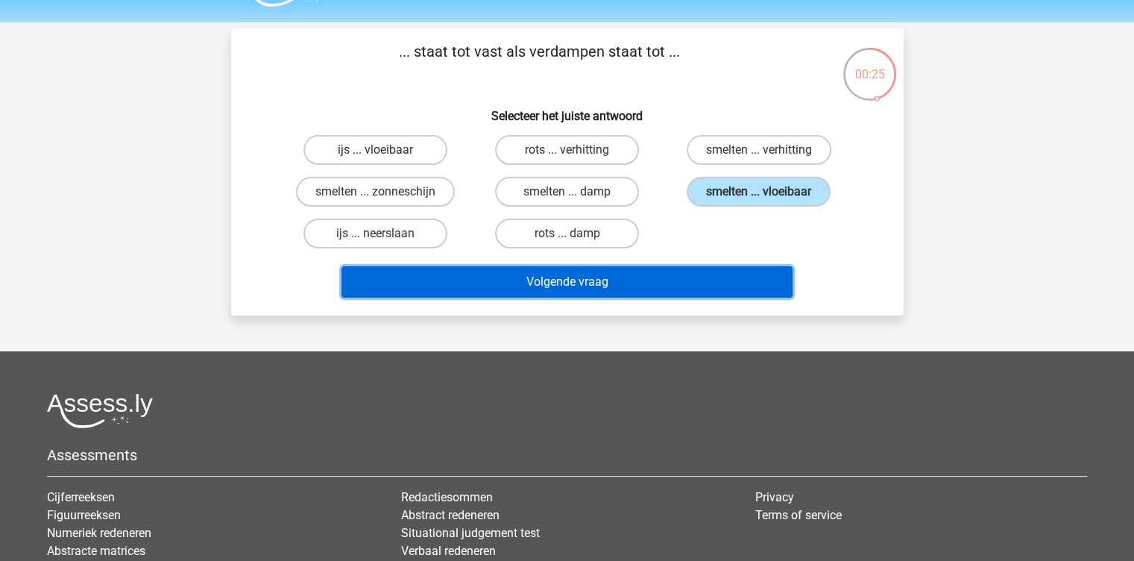
click at [611, 289] on button "Volgende vraag" at bounding box center [566, 281] width 451 height 31
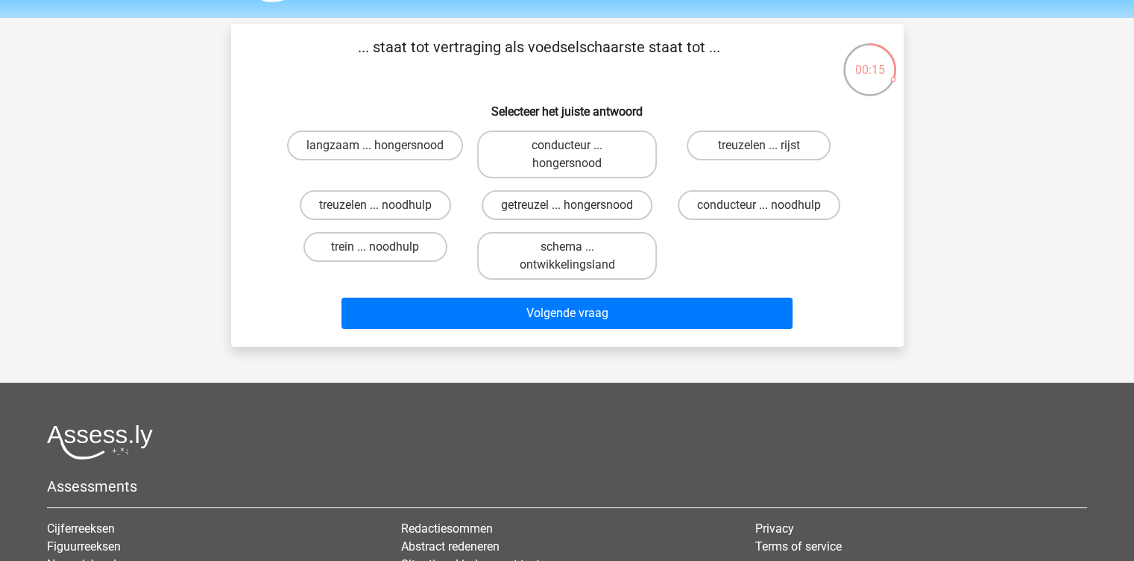
scroll to position [42, 0]
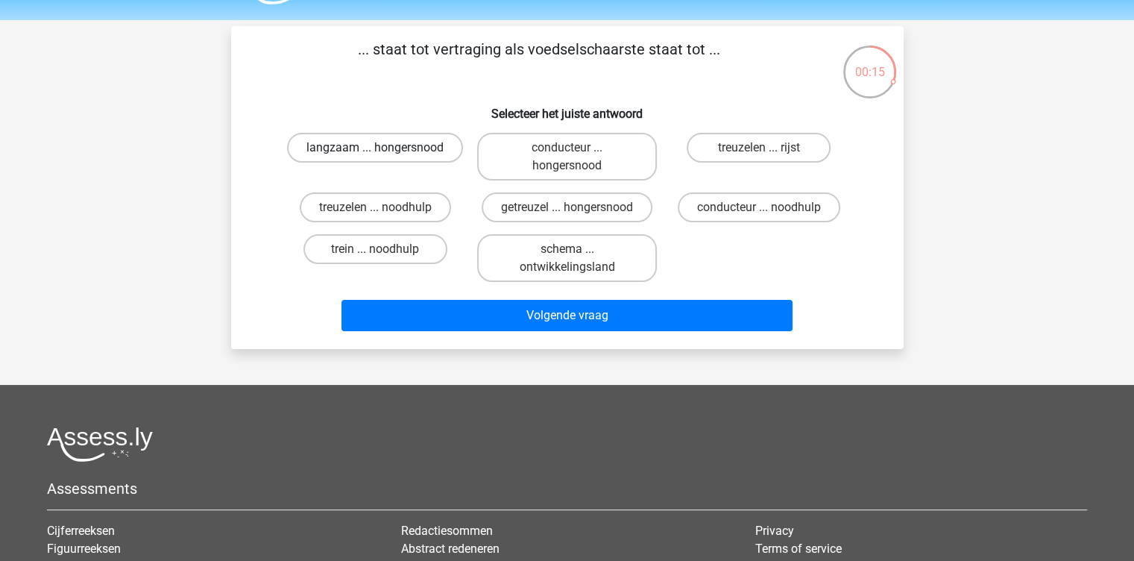
click at [432, 136] on label "langzaam ... hongersnood" at bounding box center [375, 148] width 176 height 30
click at [385, 148] on input "langzaam ... hongersnood" at bounding box center [380, 153] width 10 height 10
radio input "true"
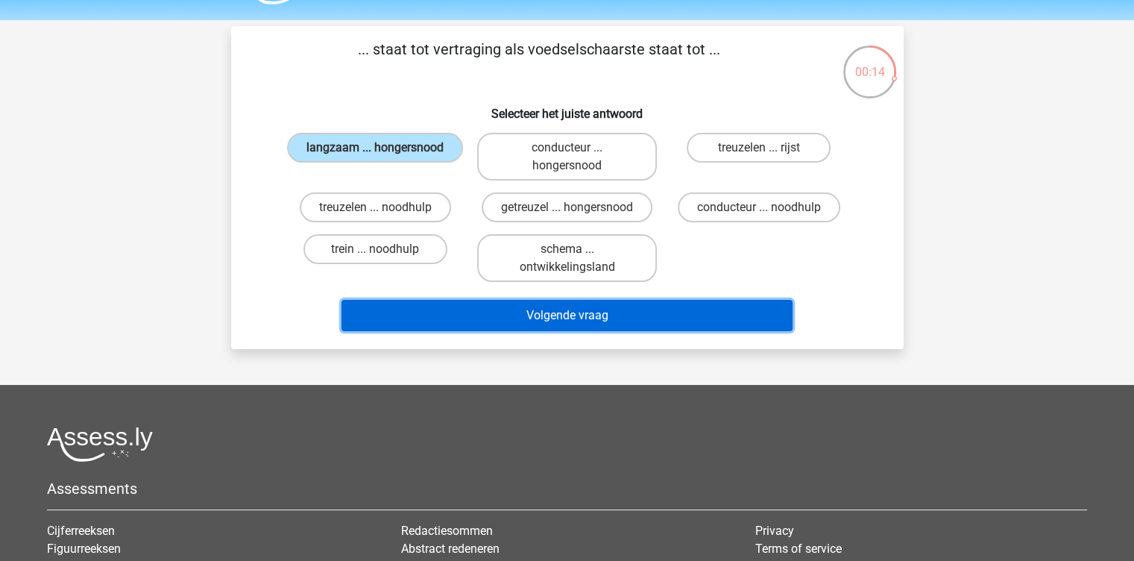
click at [531, 316] on button "Volgende vraag" at bounding box center [566, 315] width 451 height 31
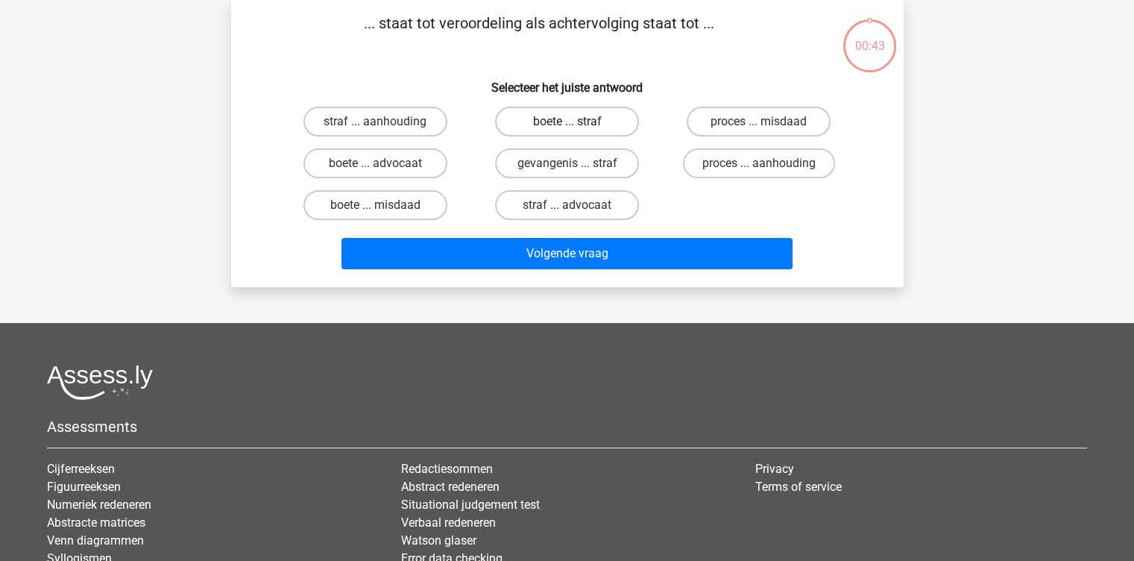
scroll to position [3, 0]
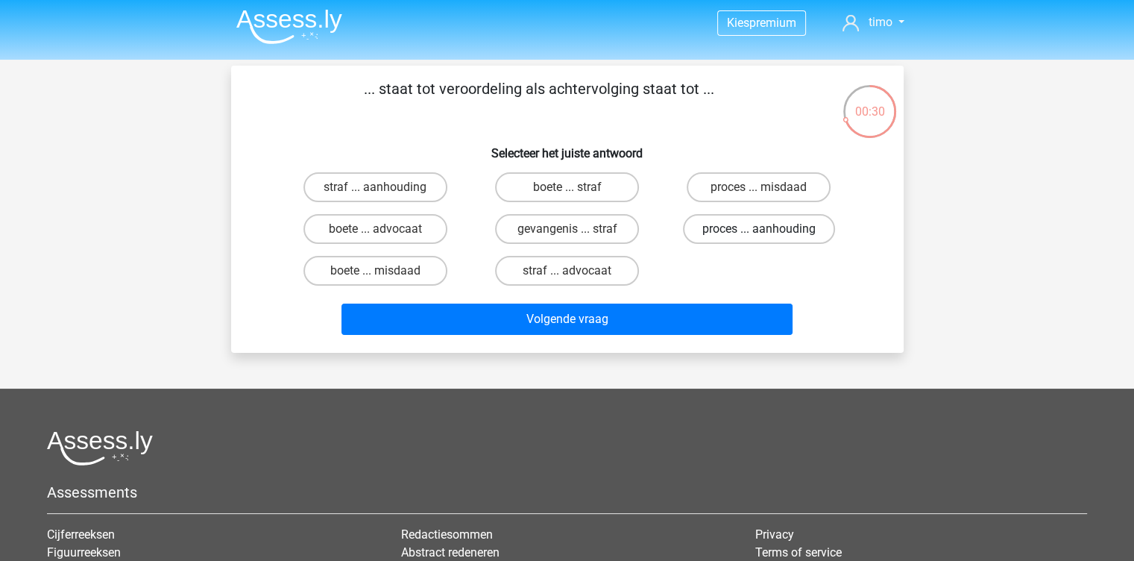
click at [757, 223] on label "proces ... aanhouding" at bounding box center [759, 229] width 152 height 30
click at [759, 229] on input "proces ... aanhouding" at bounding box center [764, 234] width 10 height 10
radio input "true"
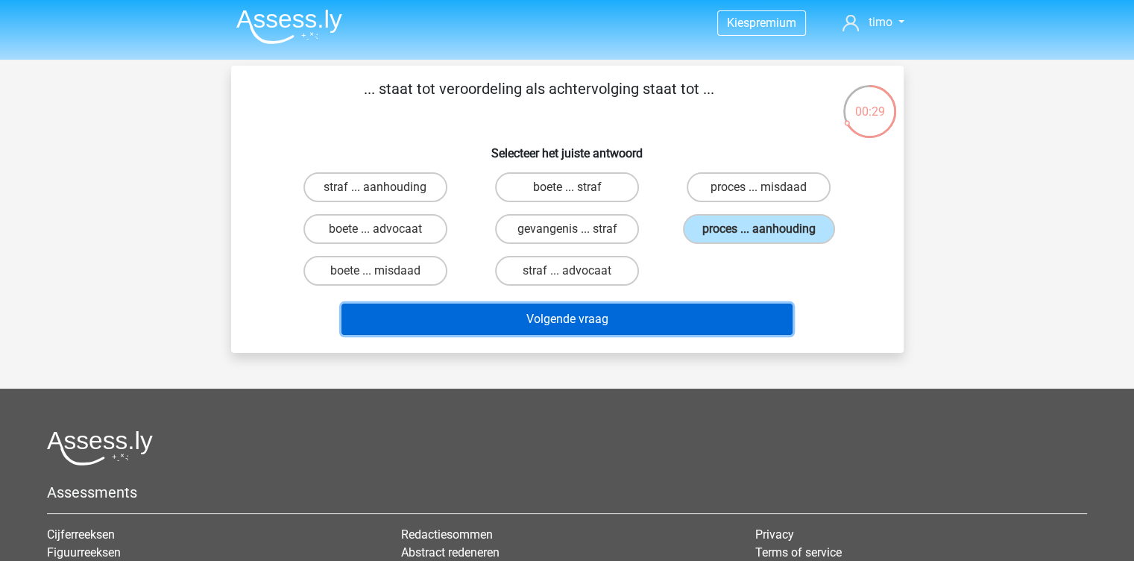
click at [652, 329] on button "Volgende vraag" at bounding box center [566, 318] width 451 height 31
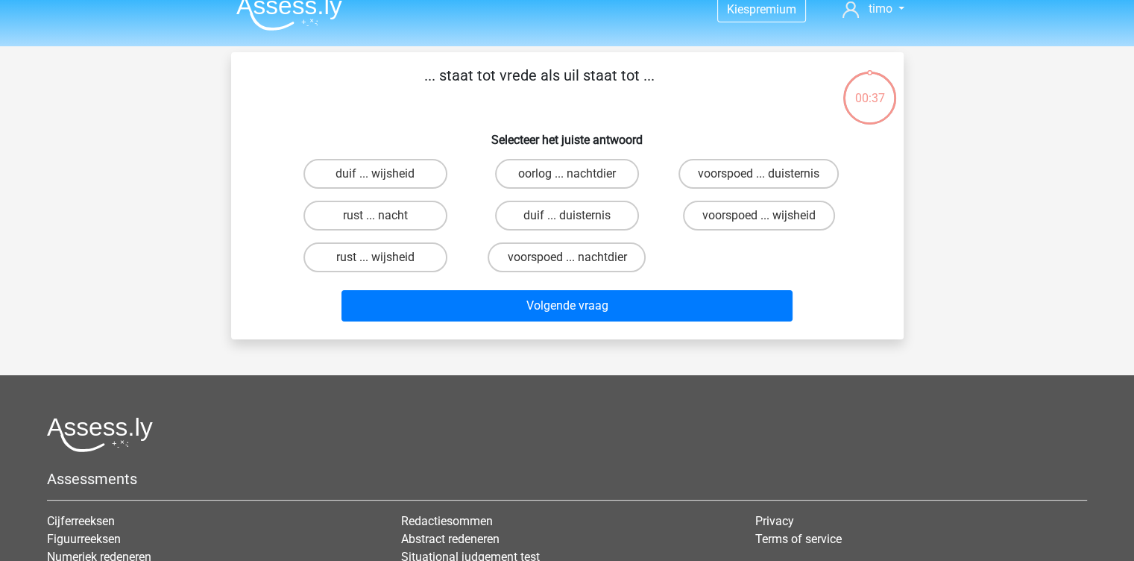
scroll to position [12, 0]
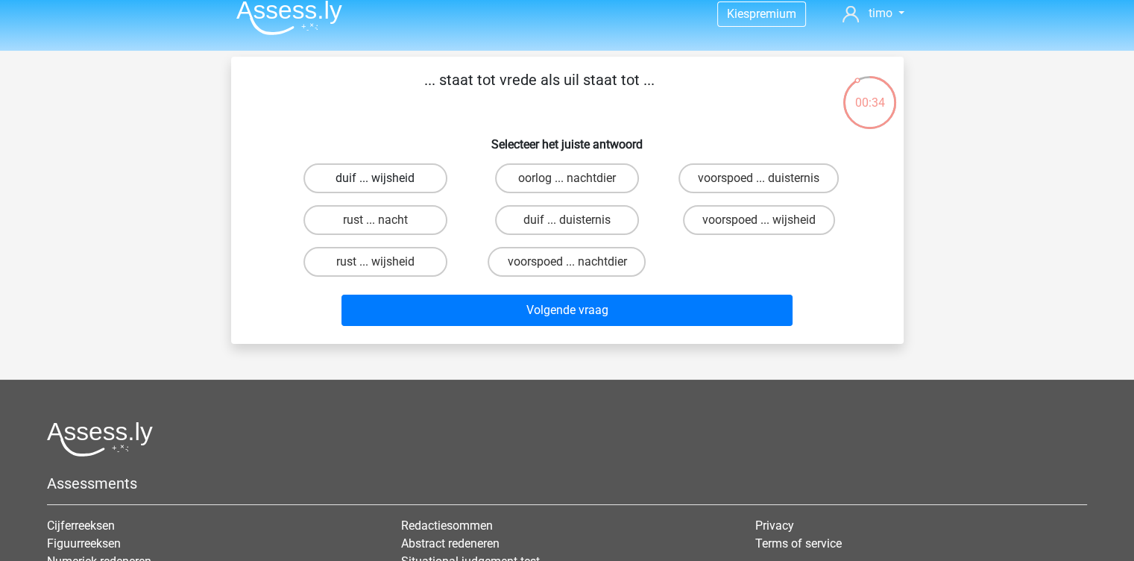
click at [403, 181] on label "duif ... wijsheid" at bounding box center [375, 178] width 144 height 30
click at [385, 181] on input "duif ... wijsheid" at bounding box center [380, 183] width 10 height 10
radio input "true"
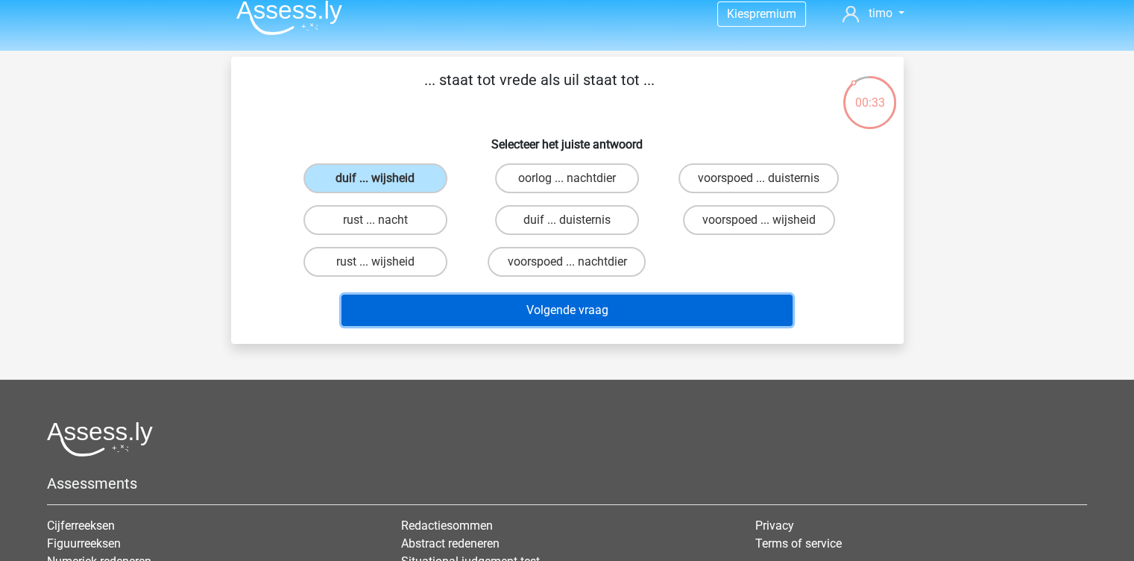
click at [544, 300] on button "Volgende vraag" at bounding box center [566, 310] width 451 height 31
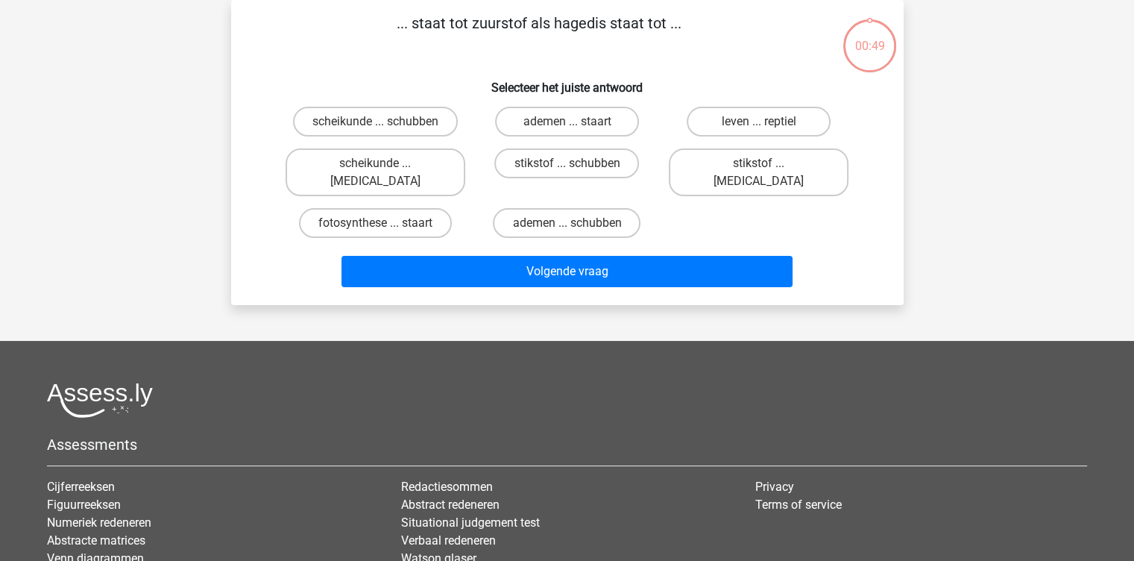
scroll to position [0, 0]
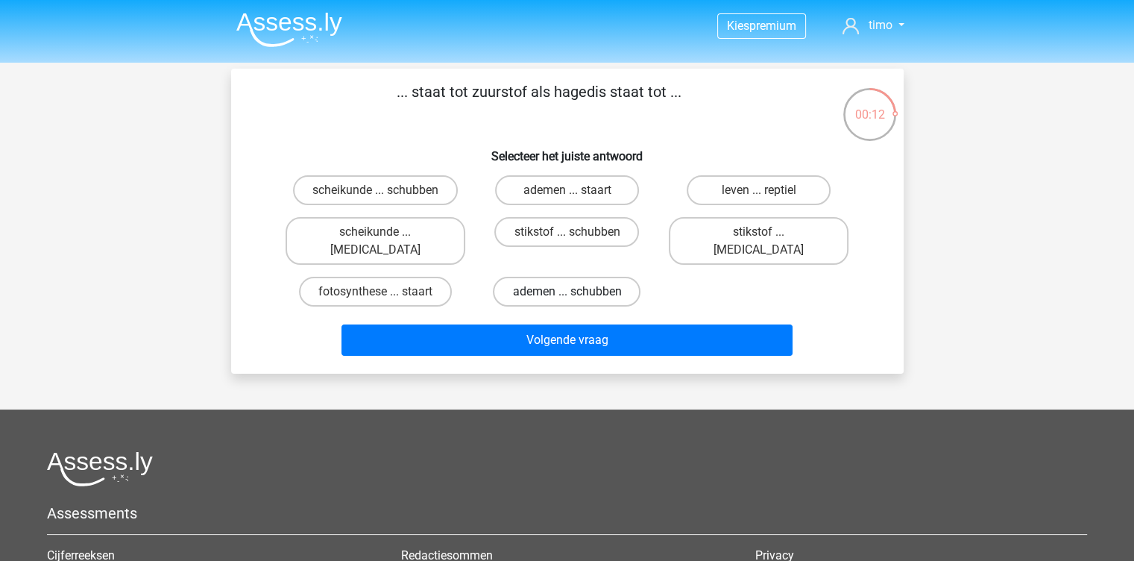
click at [599, 277] on label "ademen ... schubben" at bounding box center [567, 292] width 148 height 30
click at [576, 292] on input "ademen ... schubben" at bounding box center [572, 297] width 10 height 10
radio input "true"
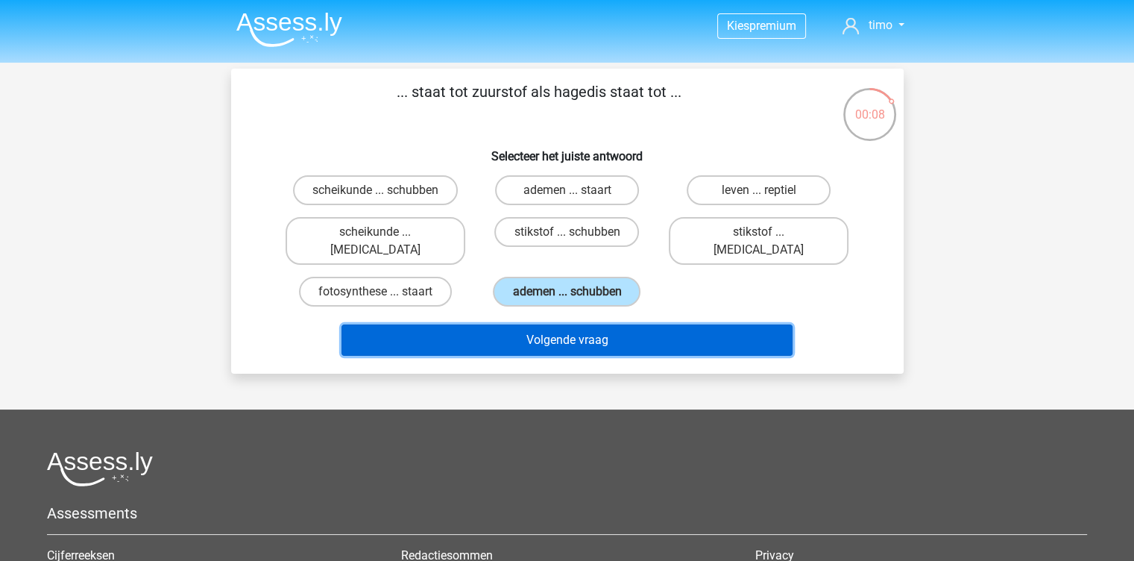
click at [643, 324] on button "Volgende vraag" at bounding box center [566, 339] width 451 height 31
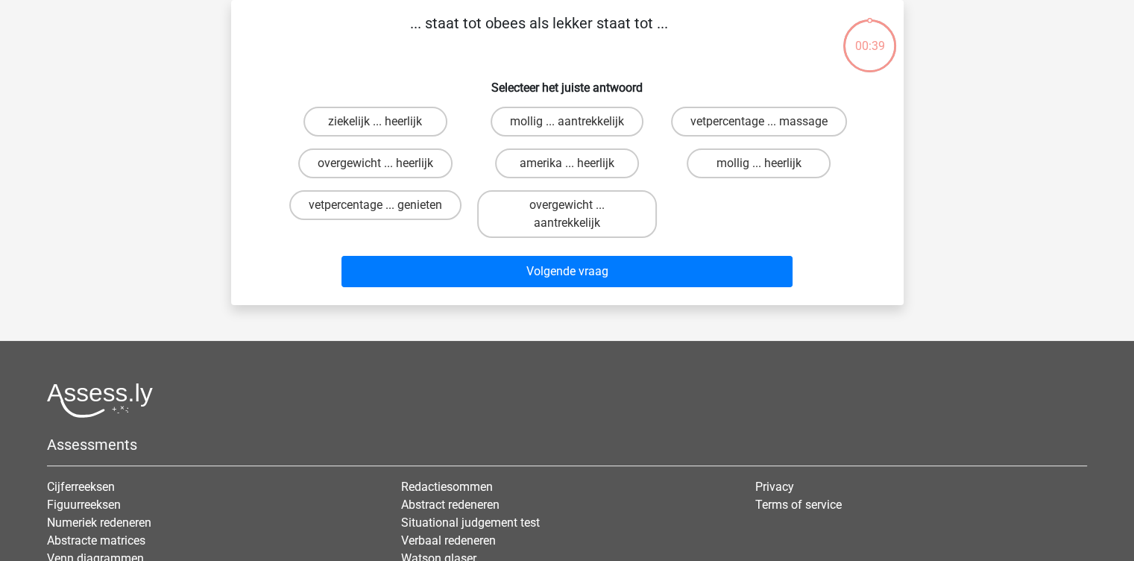
scroll to position [20, 0]
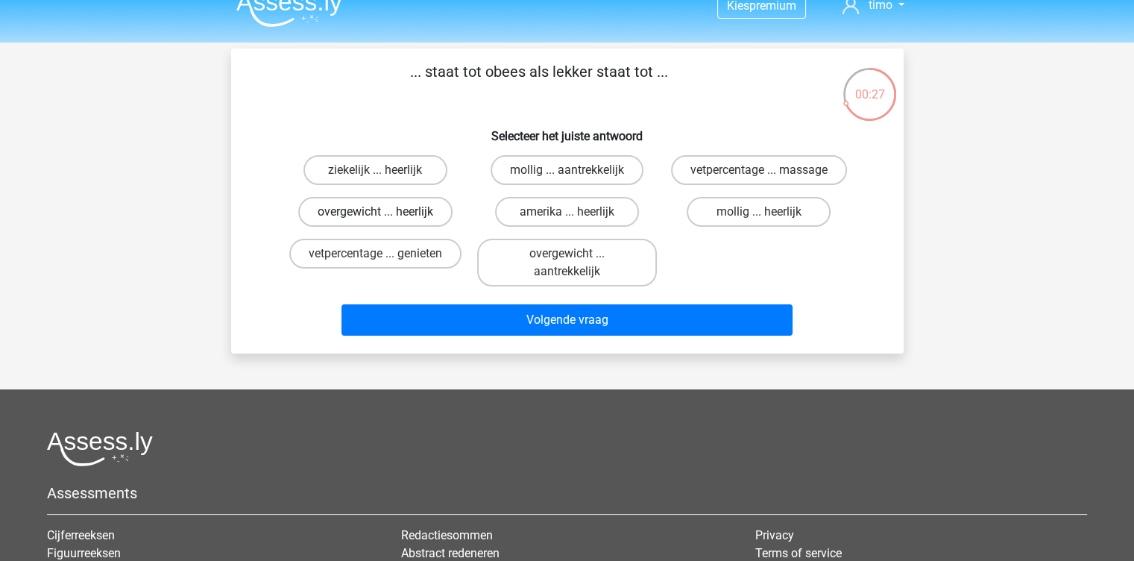
click at [412, 207] on label "overgewicht ... heerlijk" at bounding box center [375, 212] width 154 height 30
click at [385, 212] on input "overgewicht ... heerlijk" at bounding box center [380, 217] width 10 height 10
radio input "true"
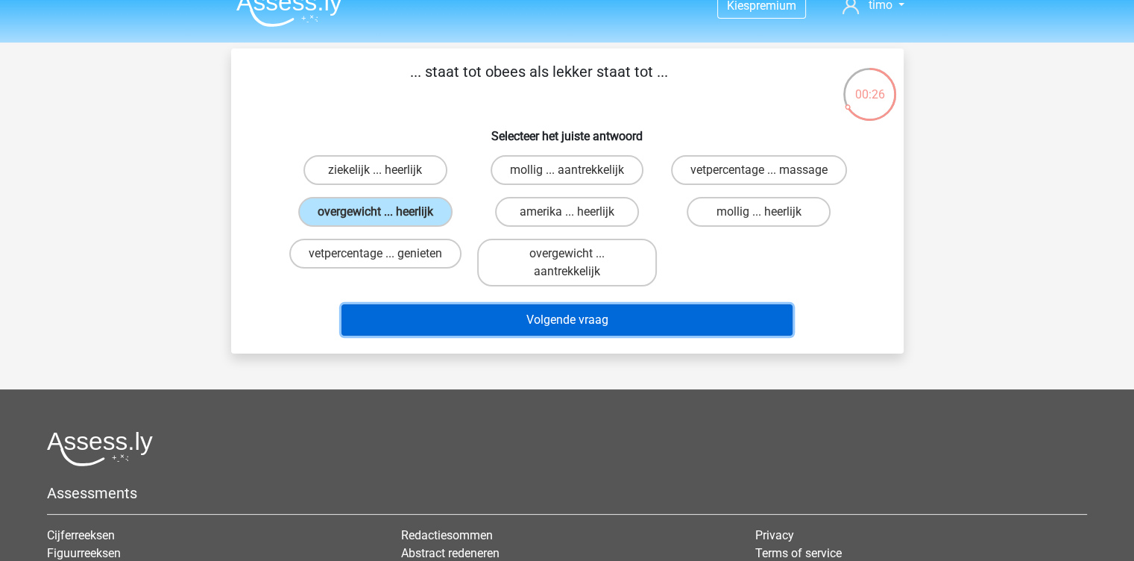
click at [561, 320] on button "Volgende vraag" at bounding box center [566, 319] width 451 height 31
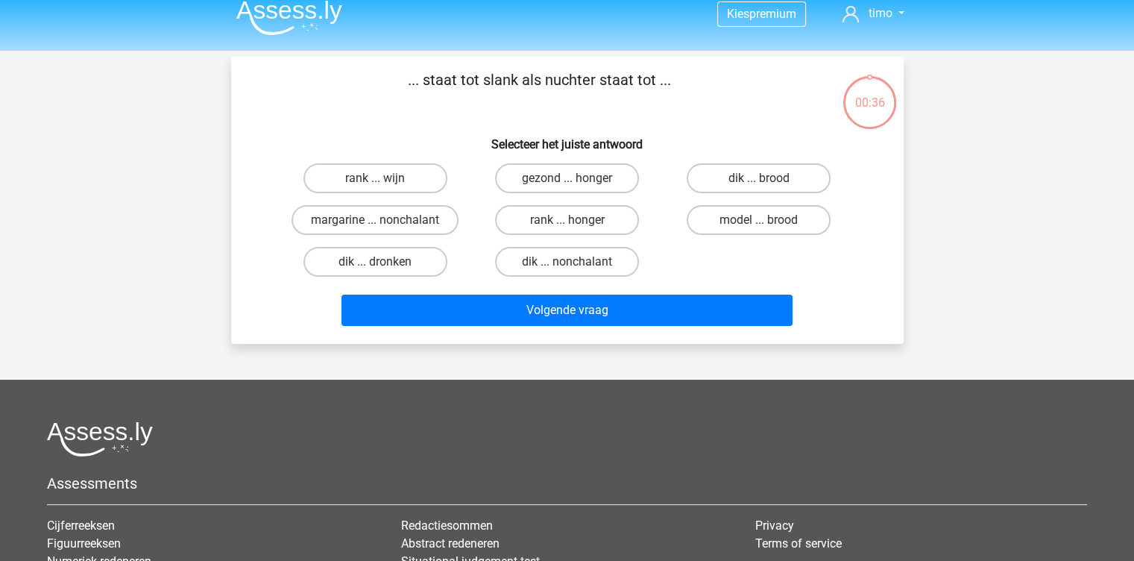
scroll to position [9, 0]
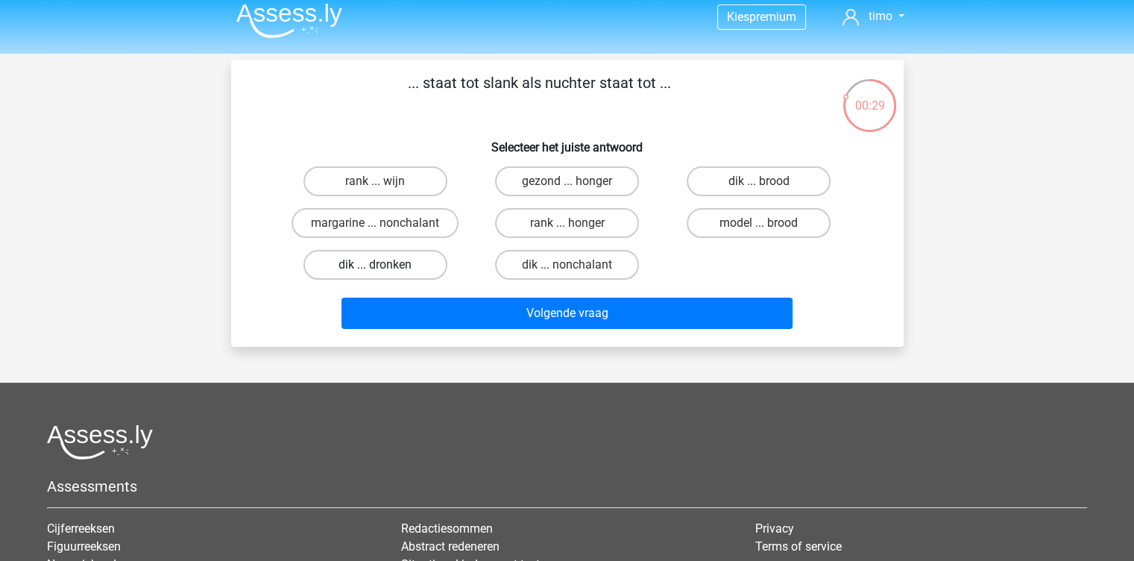
click at [411, 271] on label "dik ... dronken" at bounding box center [375, 265] width 144 height 30
click at [385, 271] on input "dik ... dronken" at bounding box center [380, 270] width 10 height 10
radio input "true"
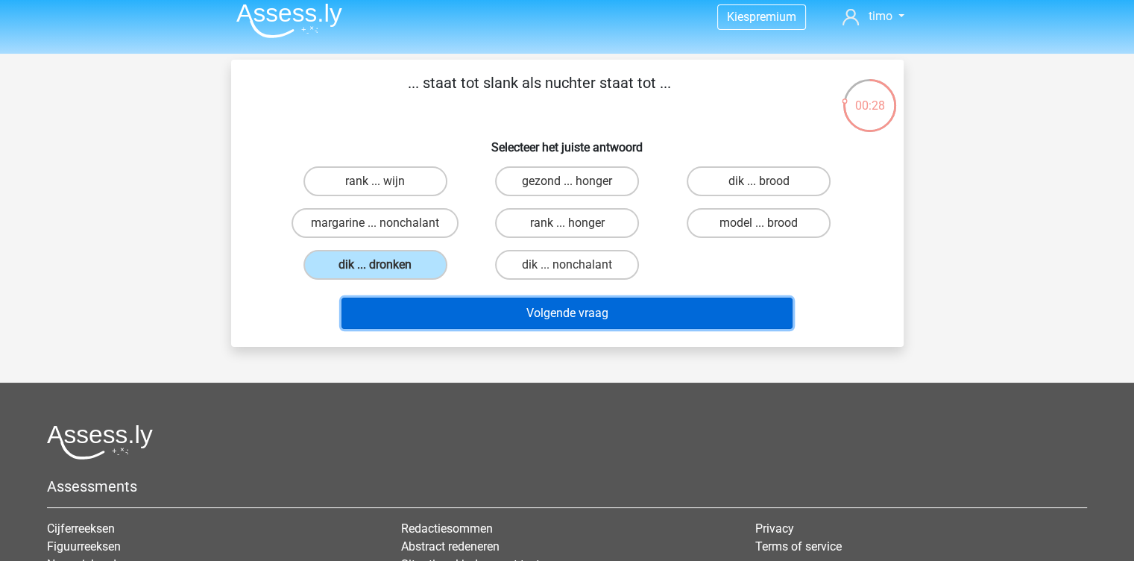
click at [497, 307] on button "Volgende vraag" at bounding box center [566, 312] width 451 height 31
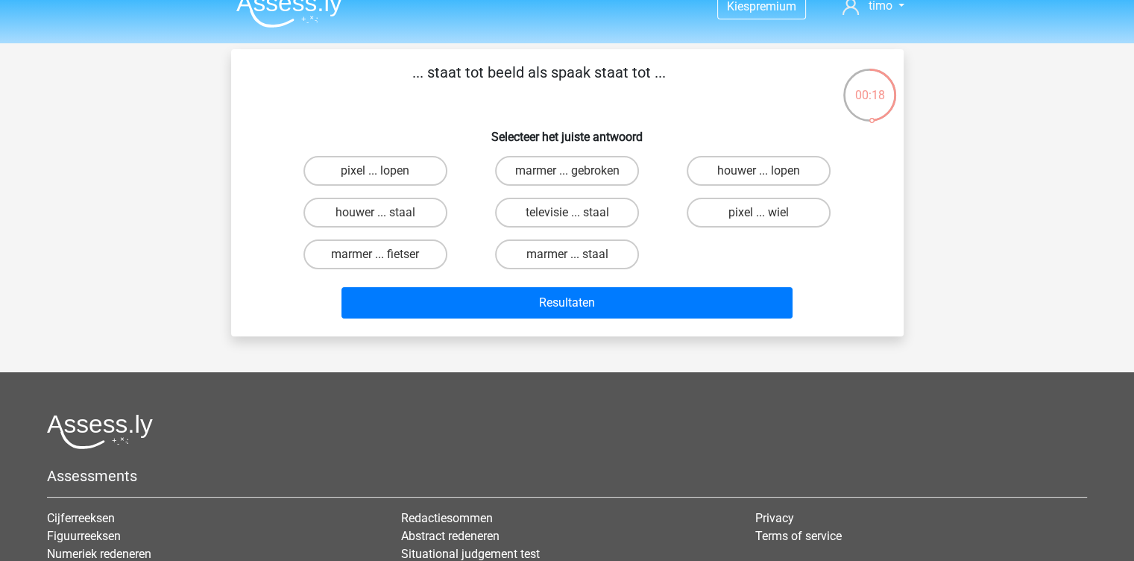
scroll to position [0, 0]
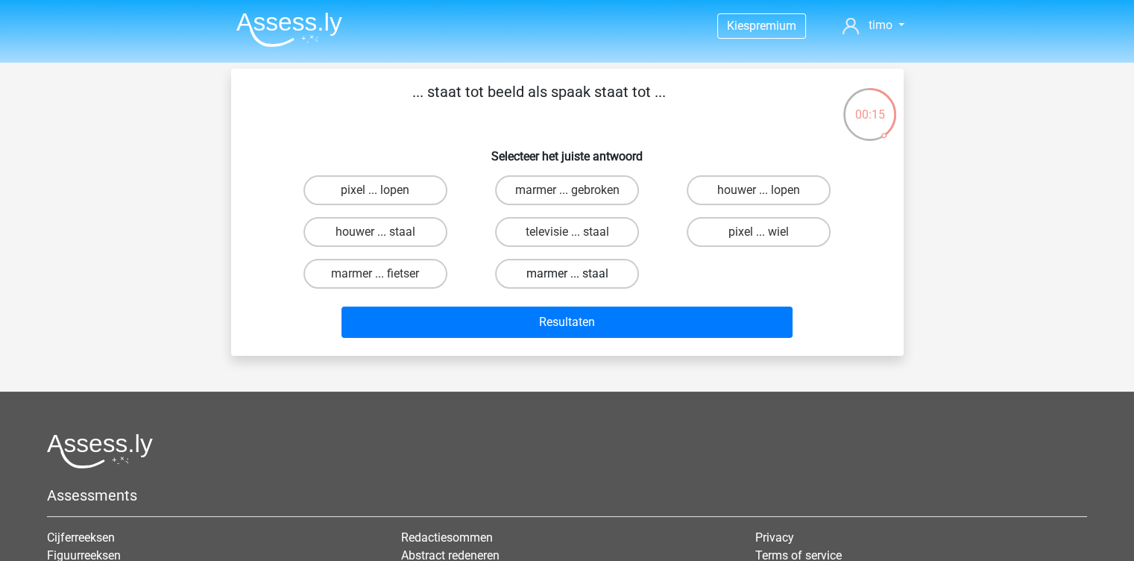
click at [609, 275] on label "marmer ... staal" at bounding box center [567, 274] width 144 height 30
click at [576, 275] on input "marmer ... staal" at bounding box center [572, 279] width 10 height 10
radio input "true"
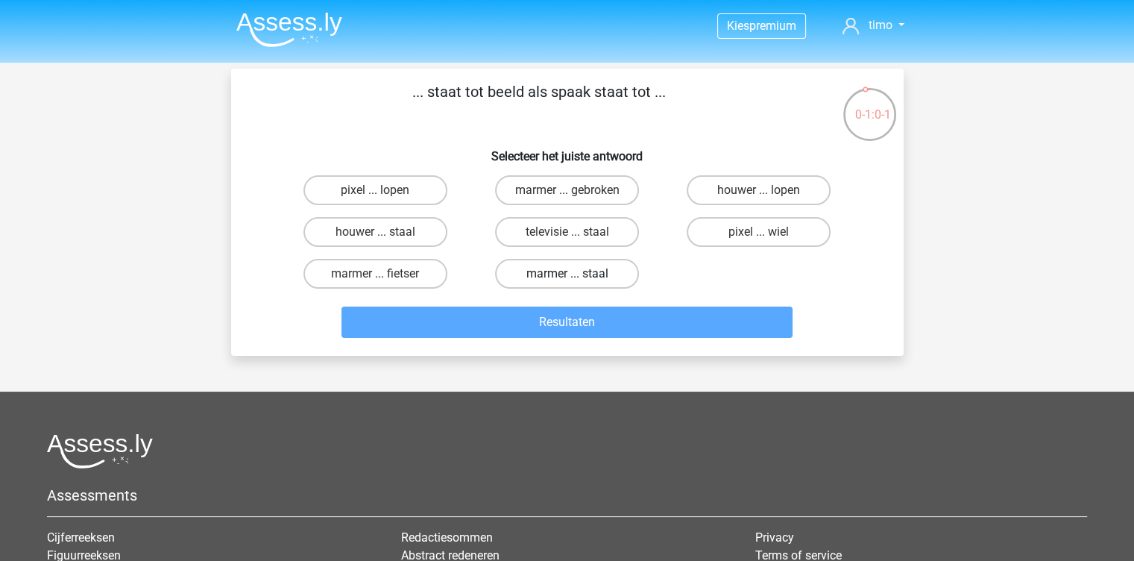
click at [599, 277] on label "marmer ... staal" at bounding box center [567, 274] width 144 height 30
click at [576, 277] on input "marmer ... staal" at bounding box center [572, 279] width 10 height 10
radio input "true"
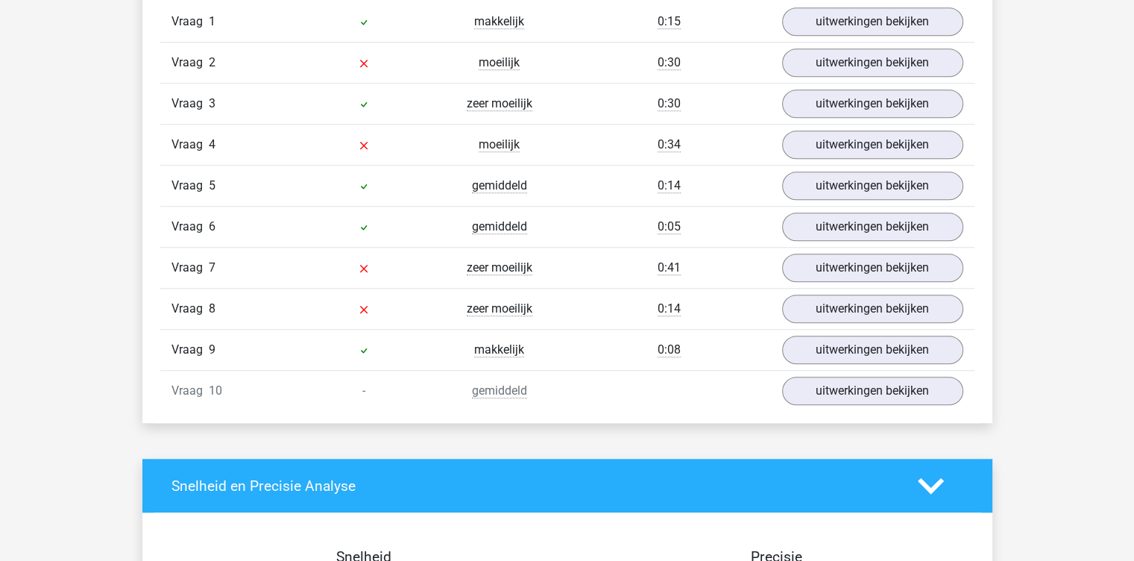
scroll to position [1302, 0]
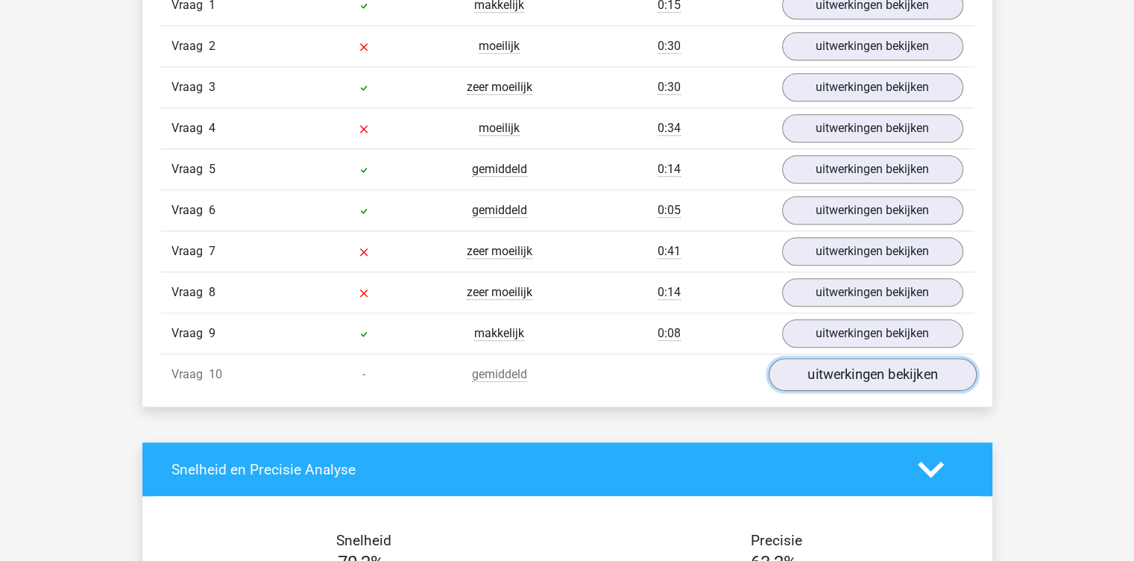
click at [859, 374] on link "uitwerkingen bekijken" at bounding box center [872, 374] width 208 height 33
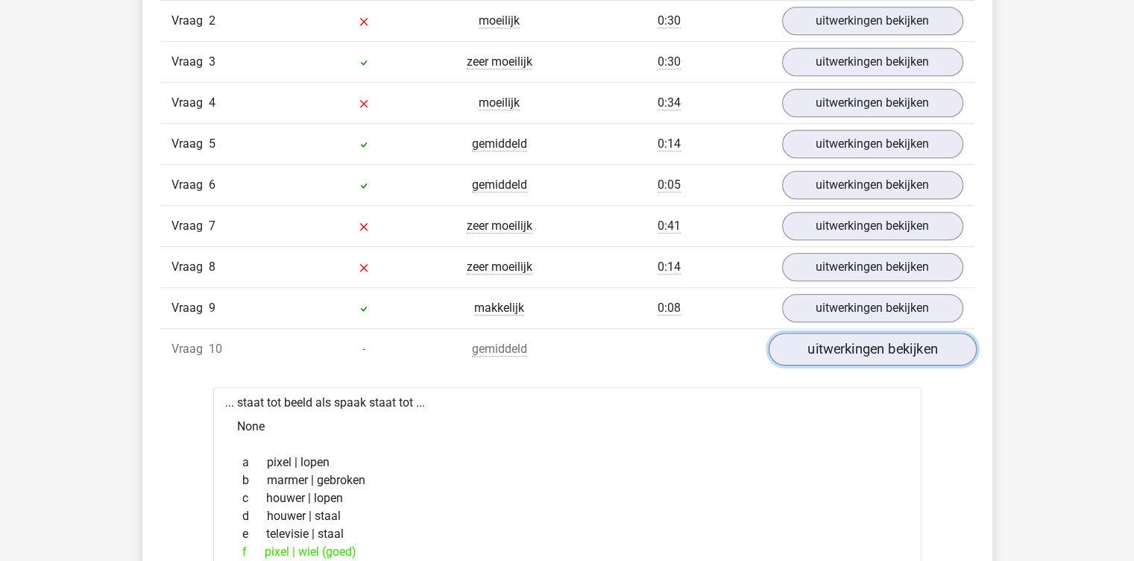
scroll to position [1324, 0]
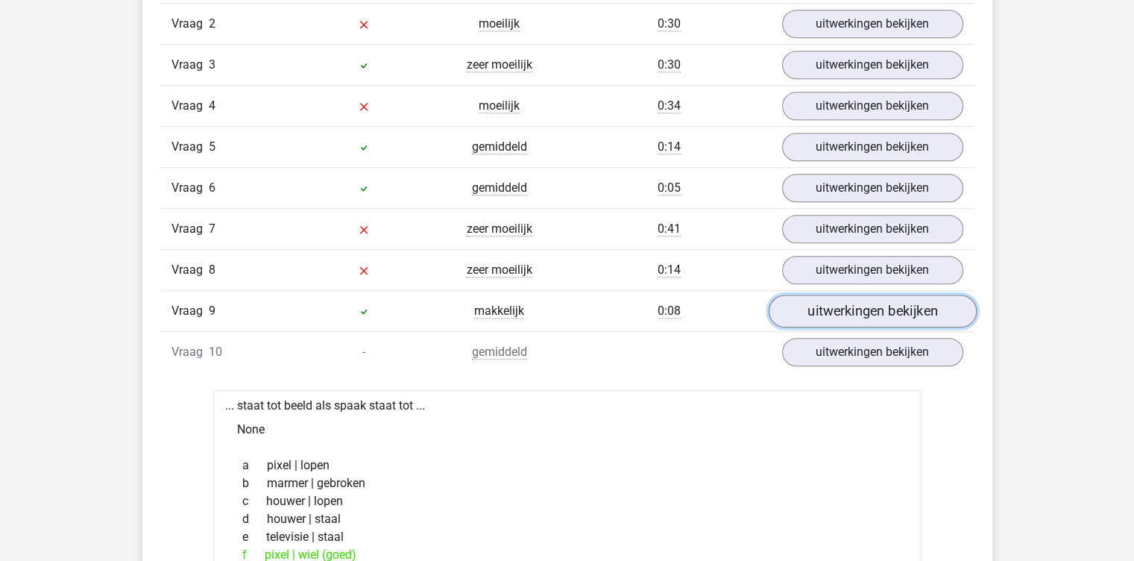
click at [843, 305] on link "uitwerkingen bekijken" at bounding box center [872, 311] width 208 height 33
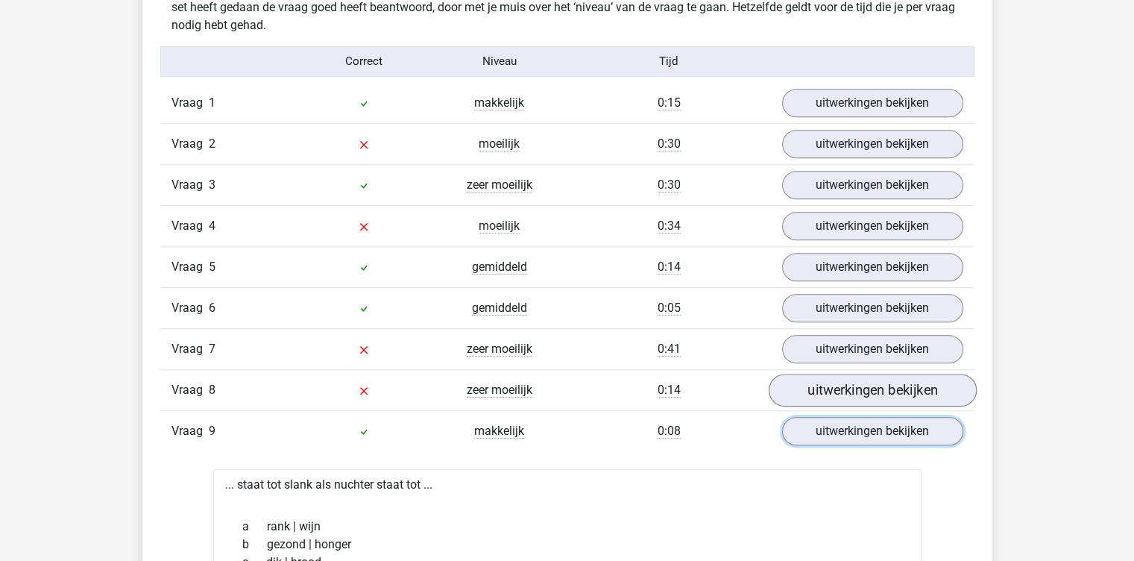
scroll to position [1203, 0]
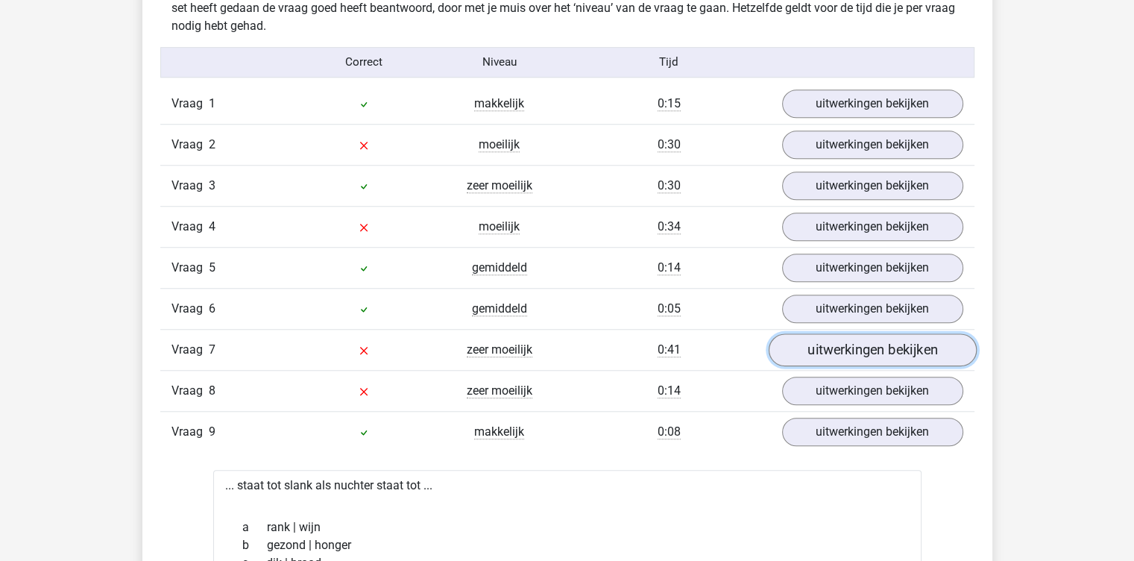
click at [821, 347] on link "uitwerkingen bekijken" at bounding box center [872, 349] width 208 height 33
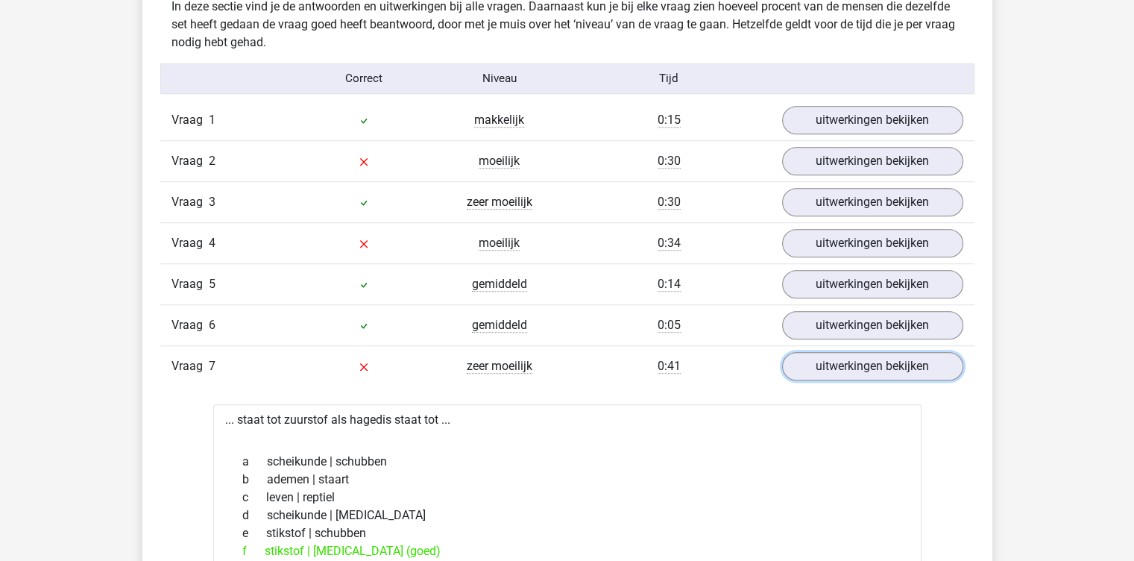
scroll to position [1183, 0]
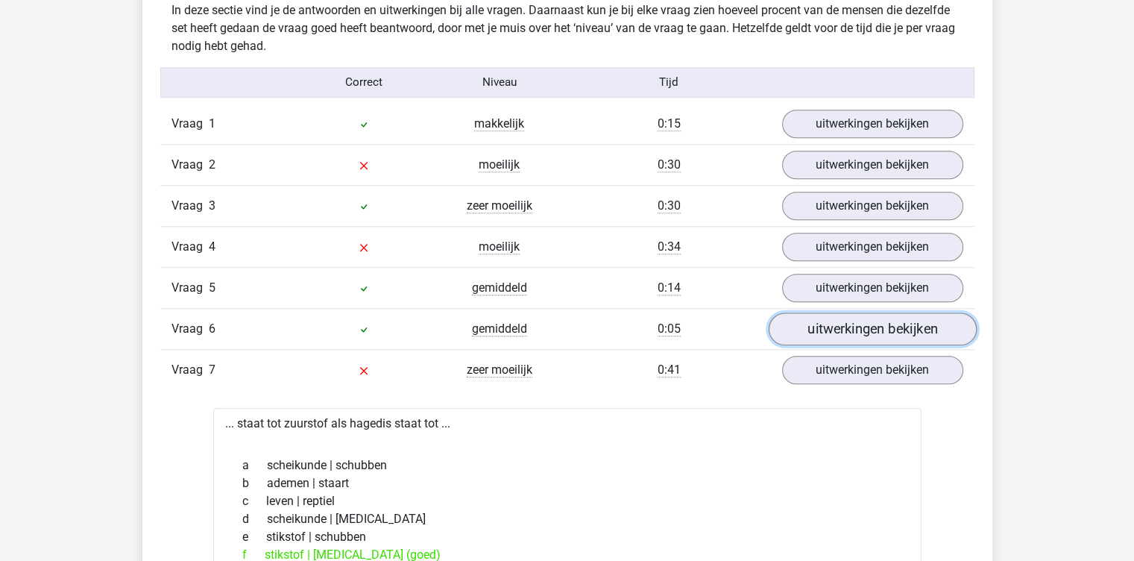
click at [821, 327] on link "uitwerkingen bekijken" at bounding box center [872, 328] width 208 height 33
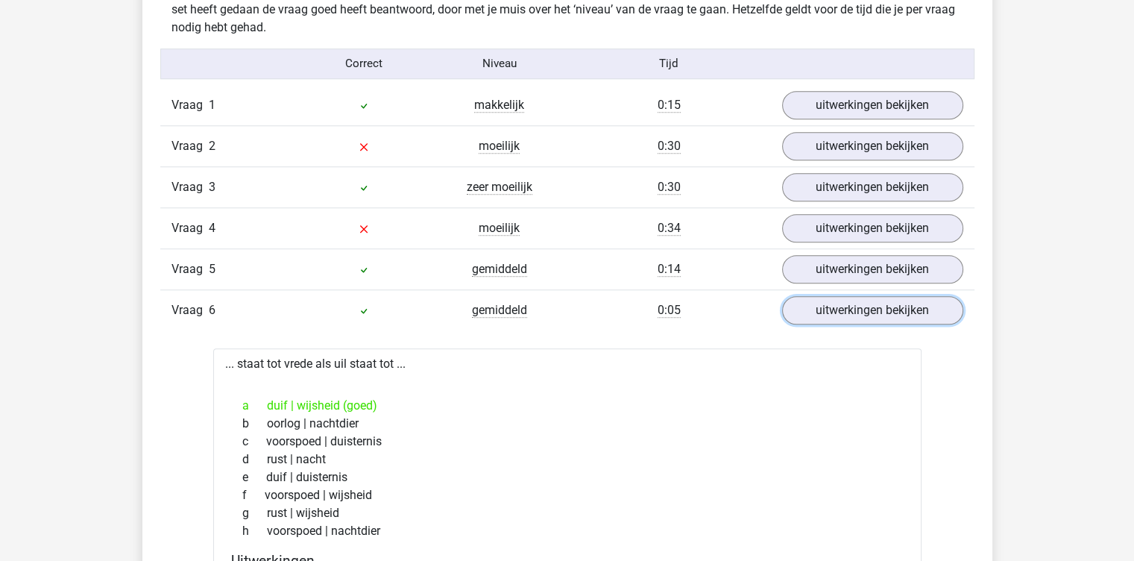
scroll to position [1186, 0]
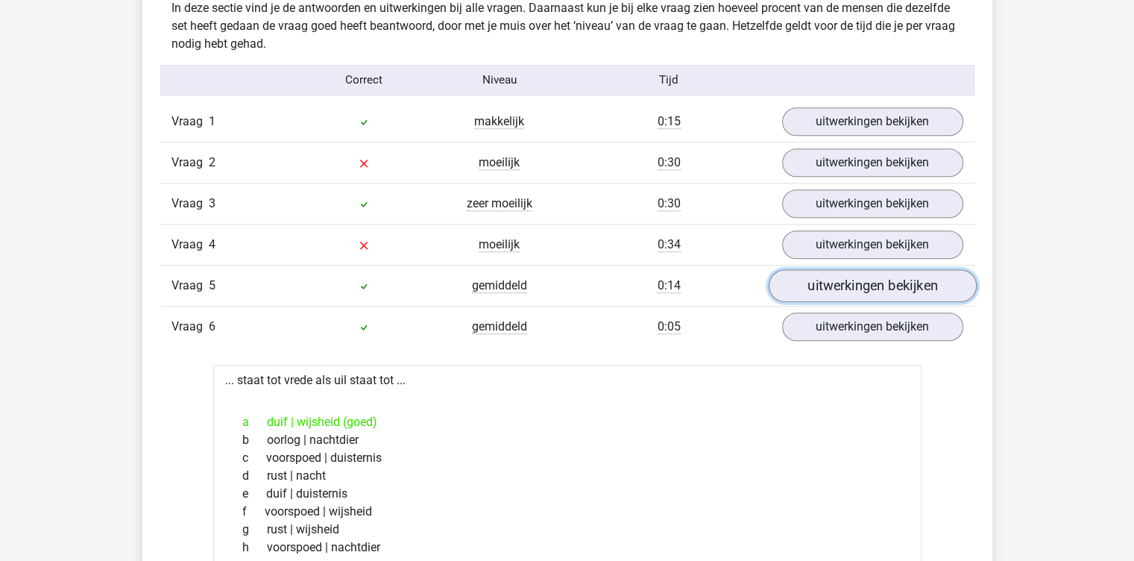
click at [818, 280] on link "uitwerkingen bekijken" at bounding box center [872, 285] width 208 height 33
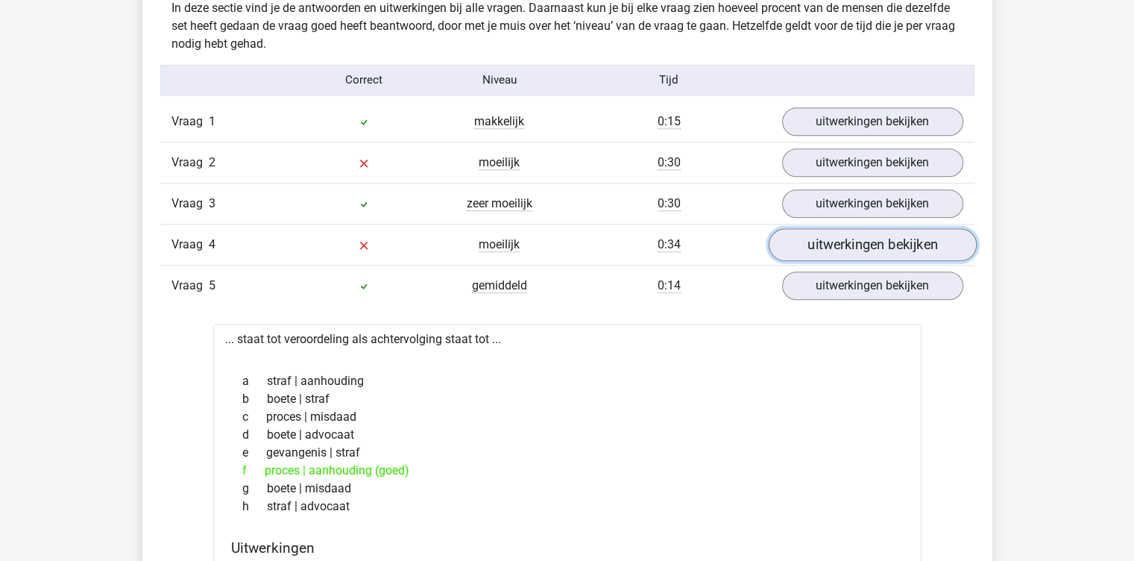
click at [836, 236] on link "uitwerkingen bekijken" at bounding box center [872, 244] width 208 height 33
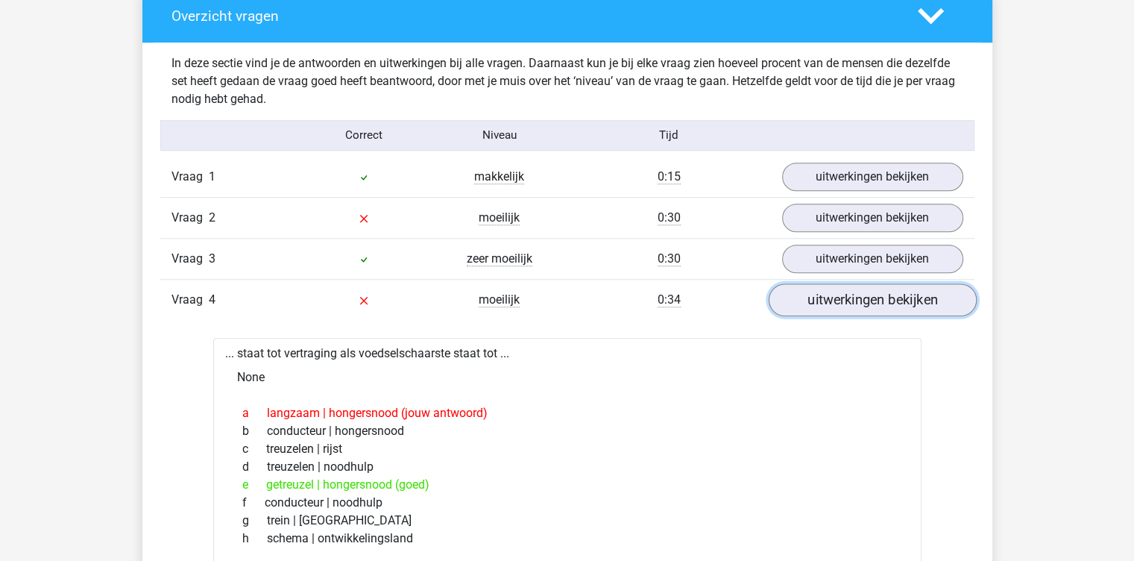
scroll to position [1124, 0]
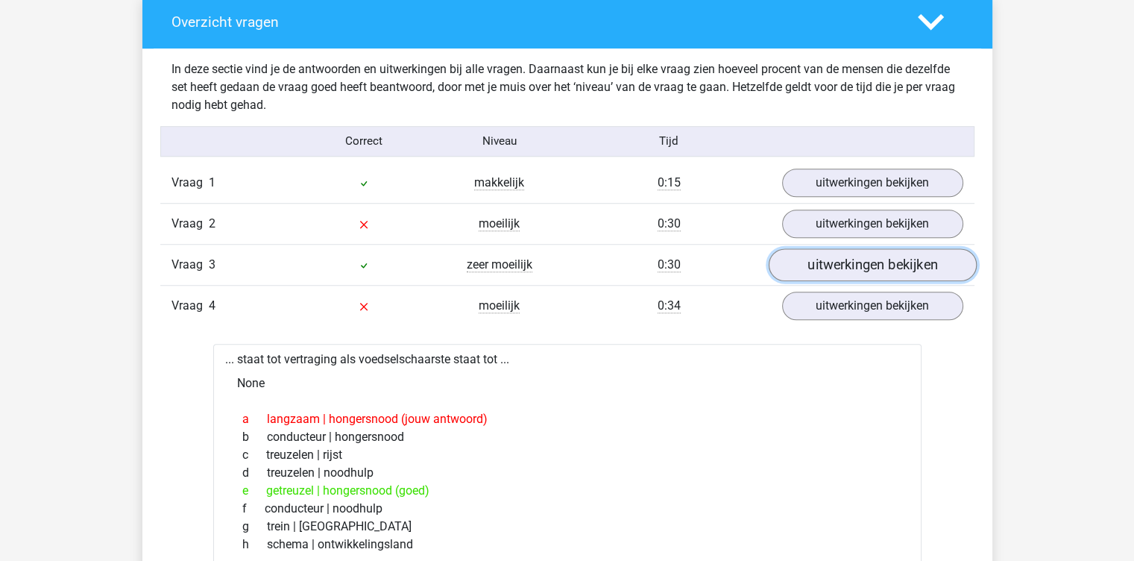
click at [825, 259] on link "uitwerkingen bekijken" at bounding box center [872, 264] width 208 height 33
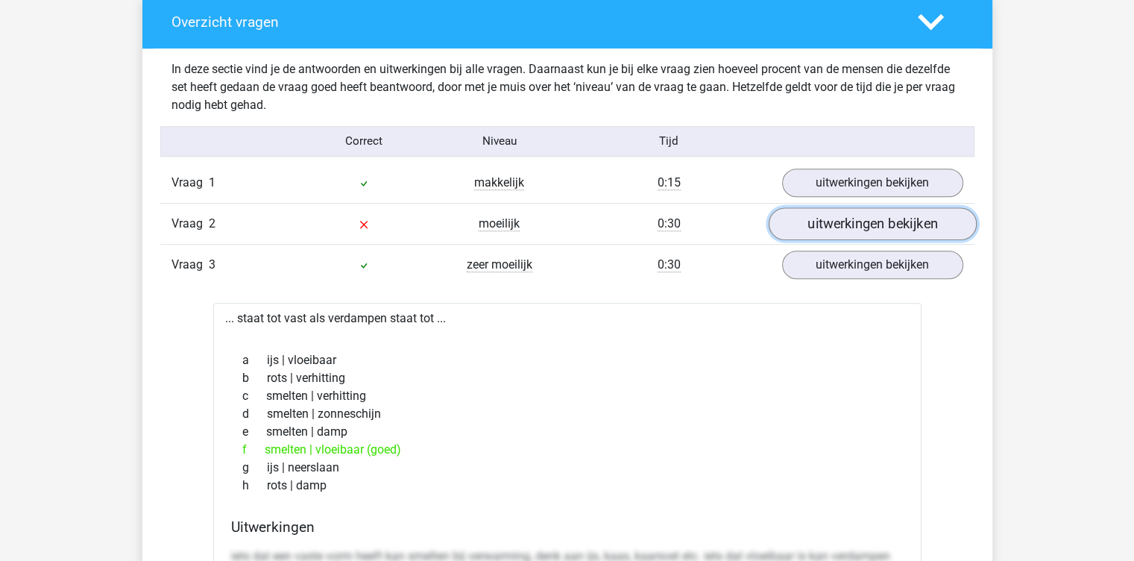
click at [806, 230] on link "uitwerkingen bekijken" at bounding box center [872, 223] width 208 height 33
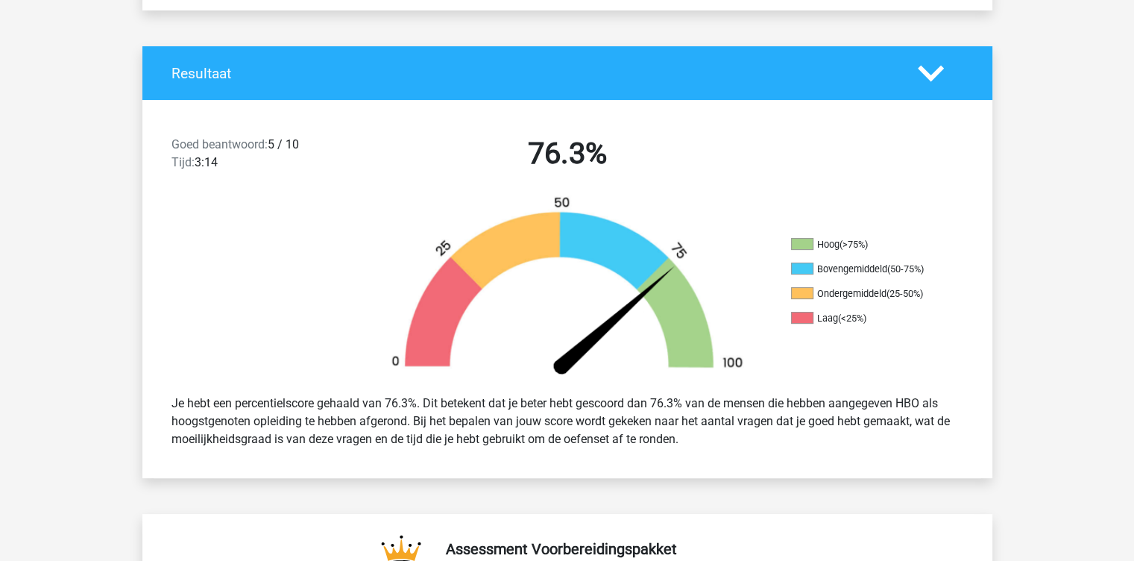
scroll to position [240, 0]
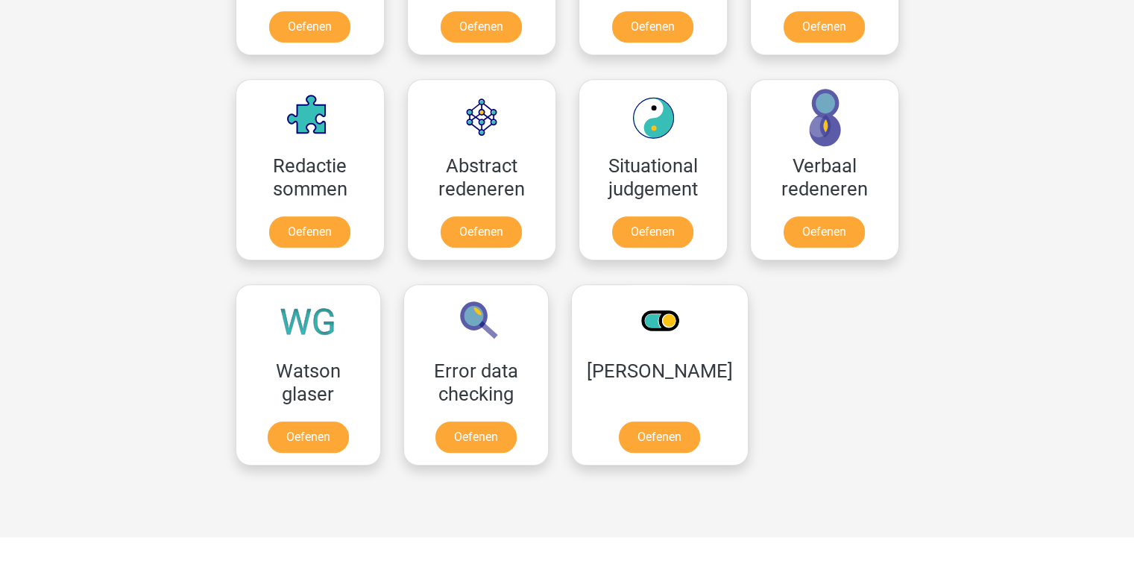
scroll to position [1124, 0]
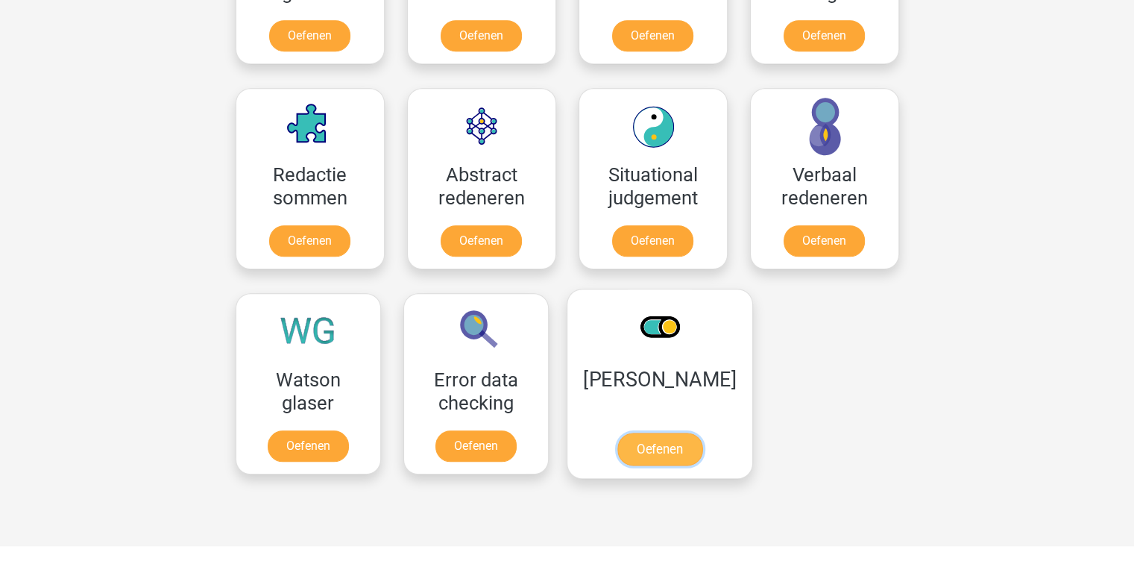
click at [641, 439] on link "Oefenen" at bounding box center [659, 448] width 85 height 33
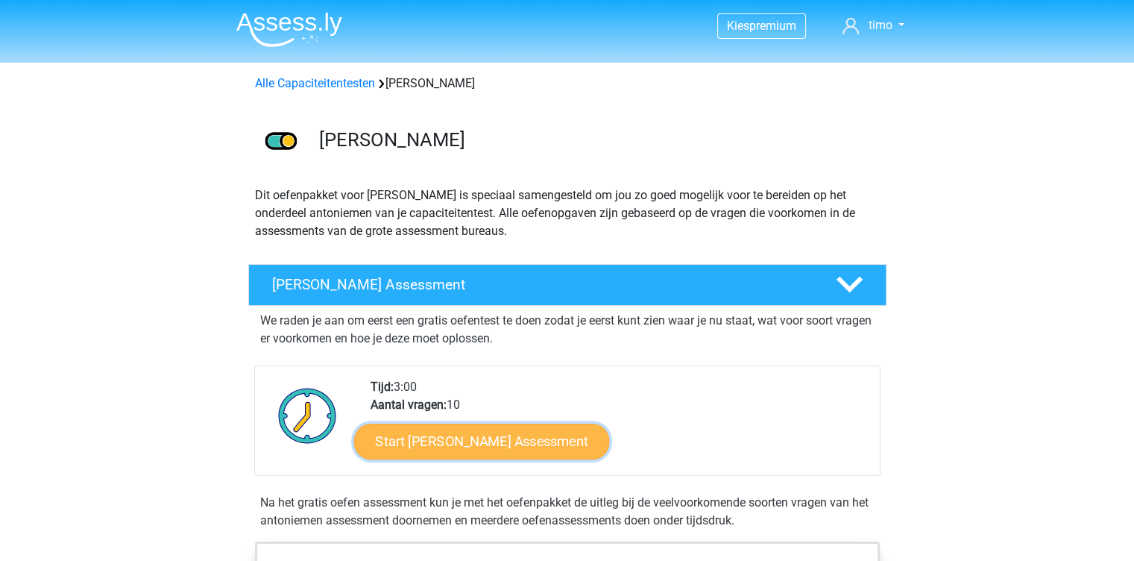
click at [582, 432] on link "Start Antoniemen Gratis Oefen Assessment" at bounding box center [481, 441] width 256 height 36
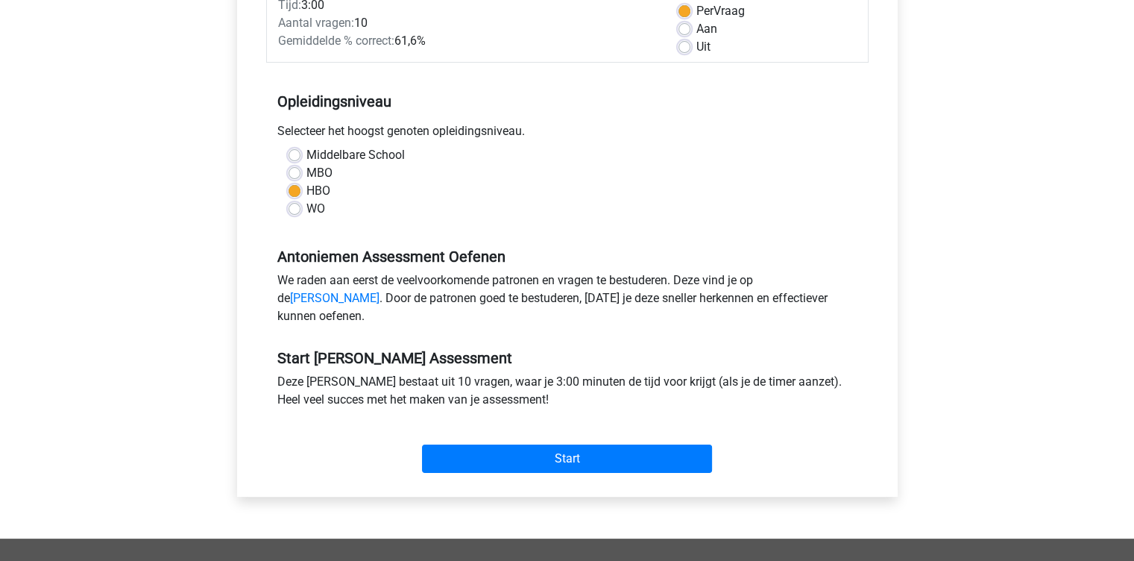
scroll to position [230, 0]
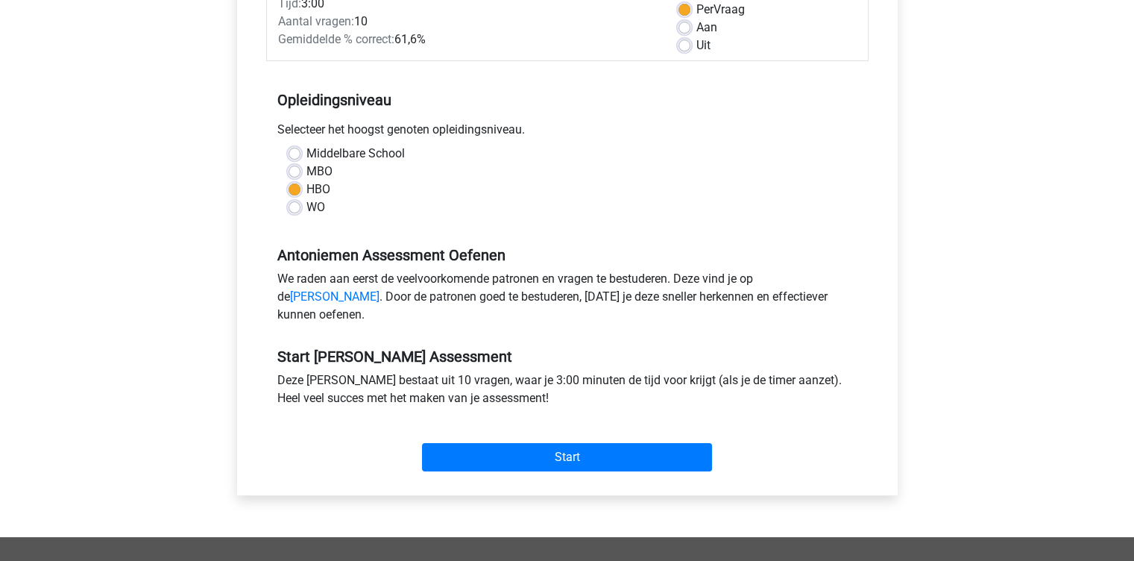
click at [544, 477] on div "Start" at bounding box center [567, 445] width 602 height 64
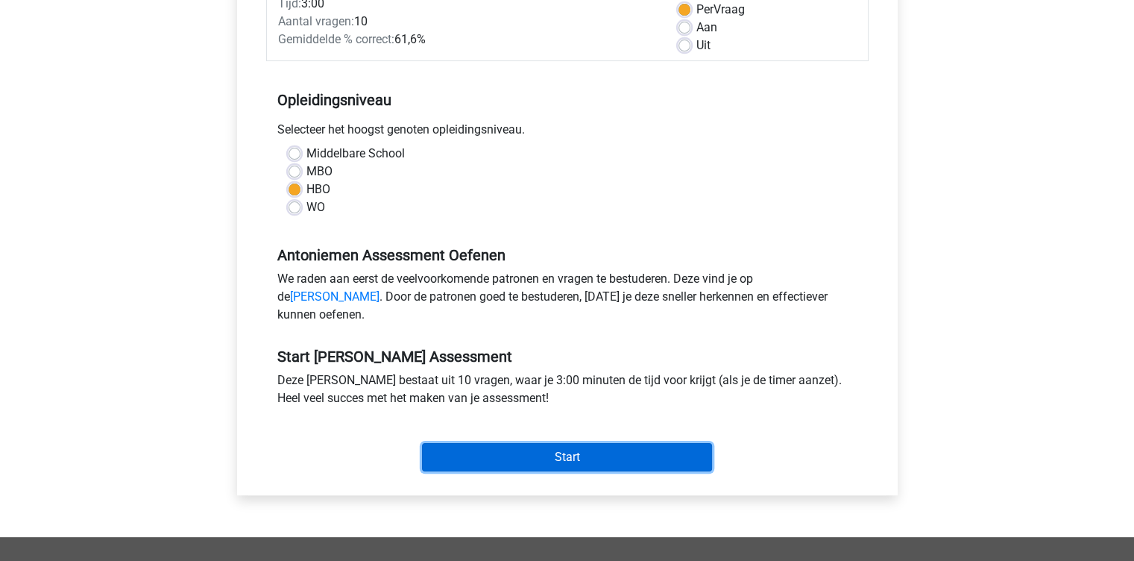
click at [519, 471] on input "Start" at bounding box center [567, 457] width 290 height 28
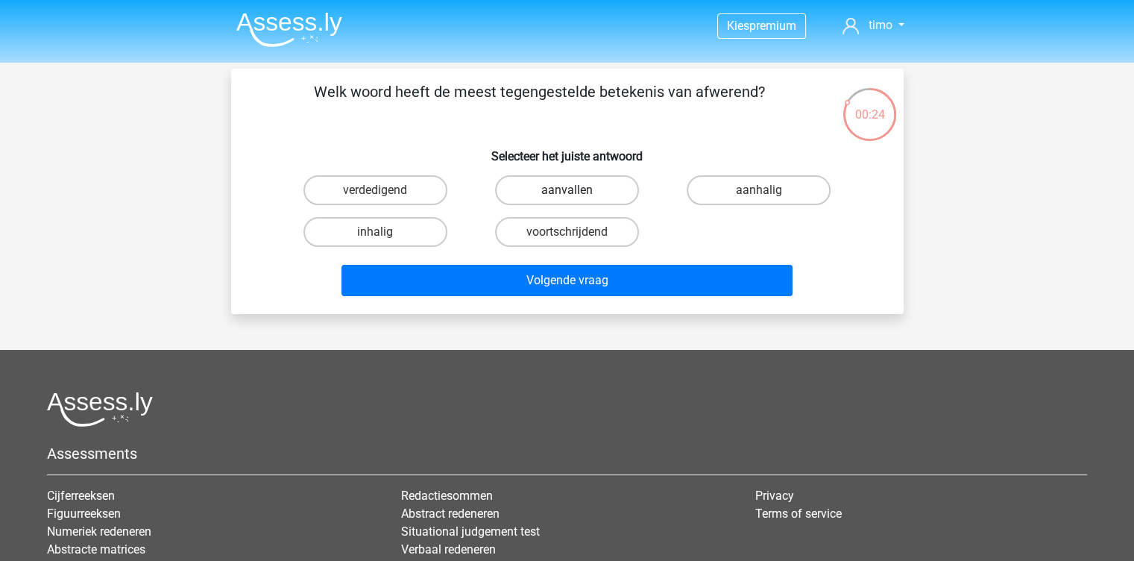
click at [522, 189] on label "aanvallen" at bounding box center [567, 190] width 144 height 30
click at [567, 190] on input "aanvallen" at bounding box center [572, 195] width 10 height 10
radio input "true"
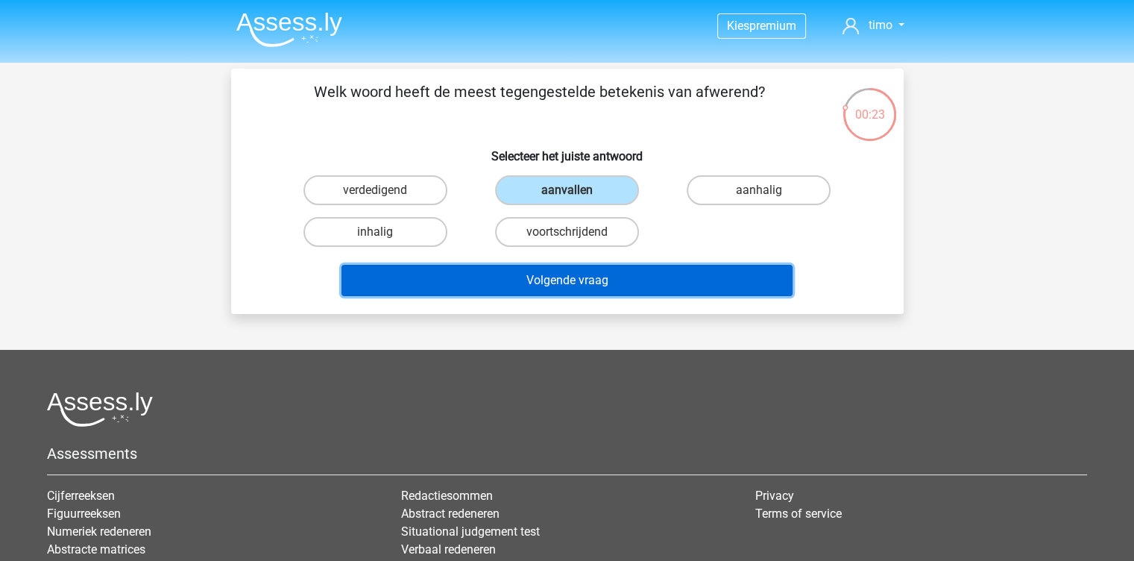
click at [515, 278] on button "Volgende vraag" at bounding box center [566, 280] width 451 height 31
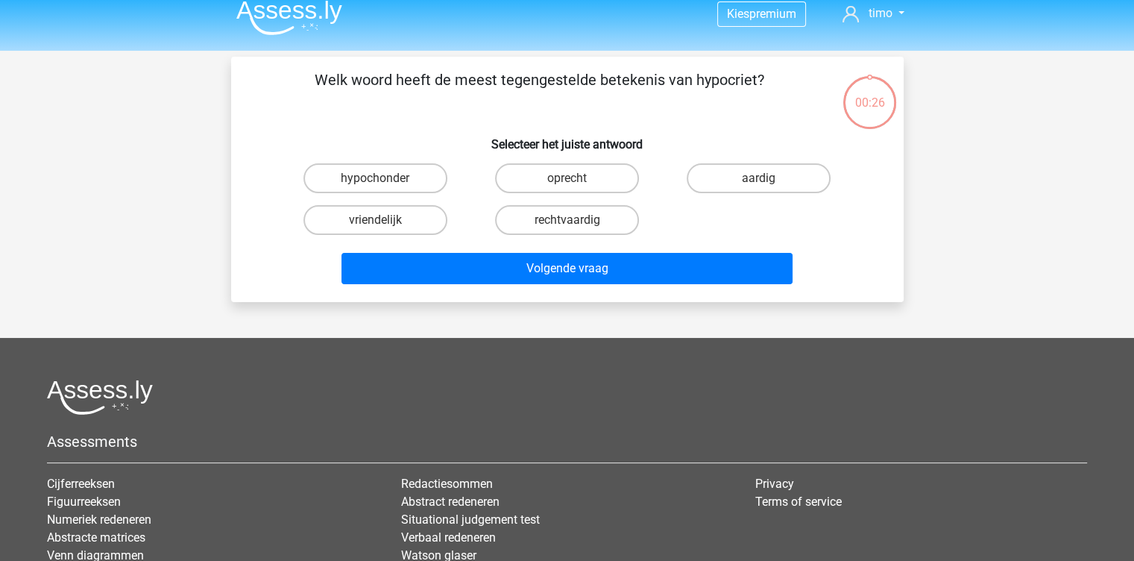
scroll to position [11, 0]
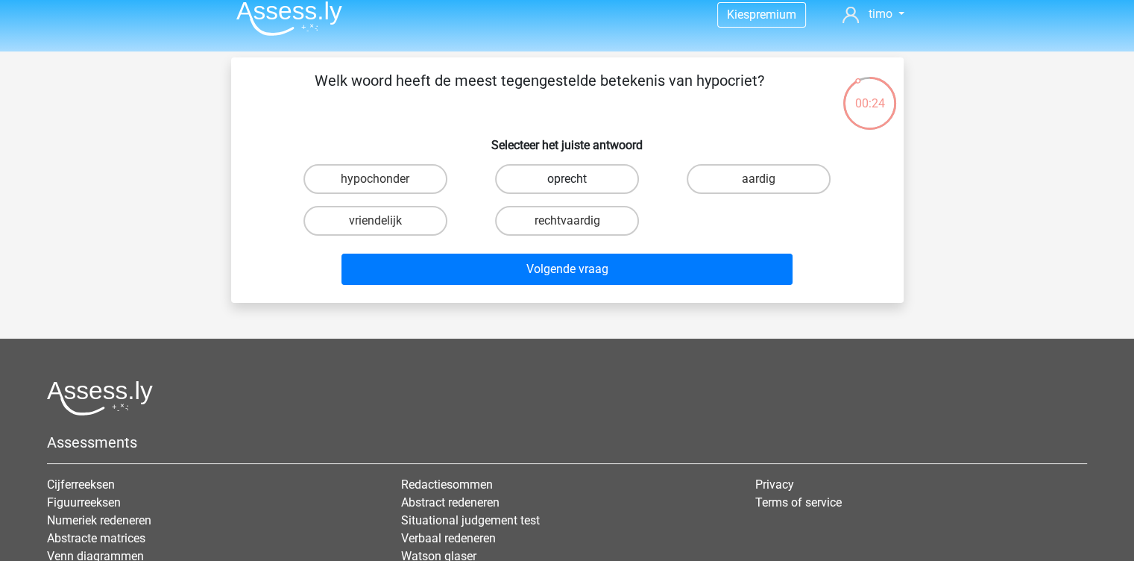
click at [565, 165] on label "oprecht" at bounding box center [567, 179] width 144 height 30
click at [567, 179] on input "oprecht" at bounding box center [572, 184] width 10 height 10
radio input "true"
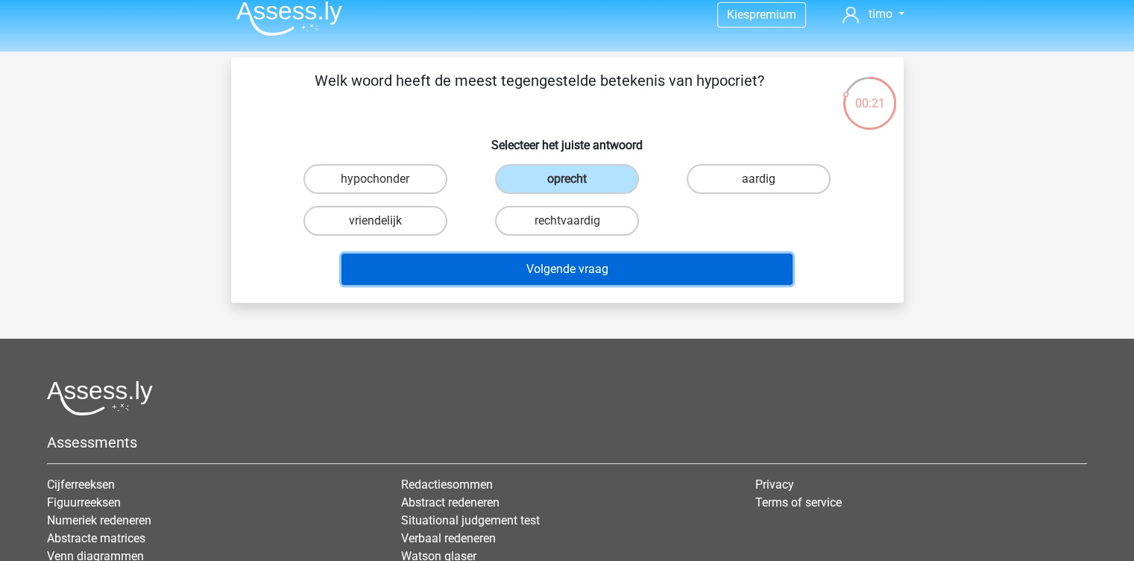
click at [548, 262] on button "Volgende vraag" at bounding box center [566, 269] width 451 height 31
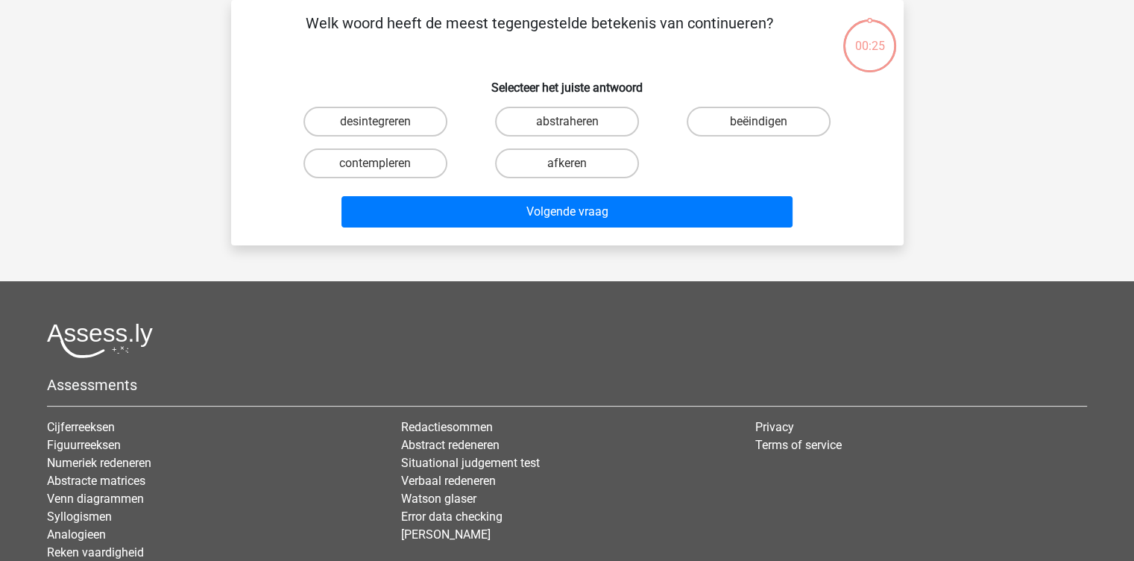
scroll to position [0, 0]
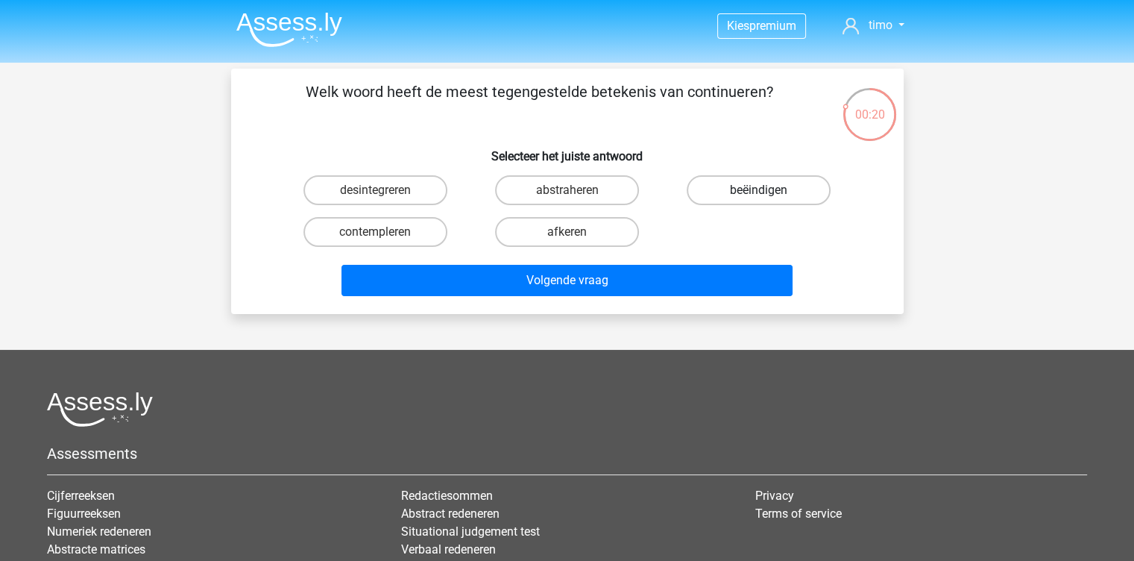
click at [781, 178] on label "beëindigen" at bounding box center [759, 190] width 144 height 30
click at [769, 190] on input "beëindigen" at bounding box center [764, 195] width 10 height 10
radio input "true"
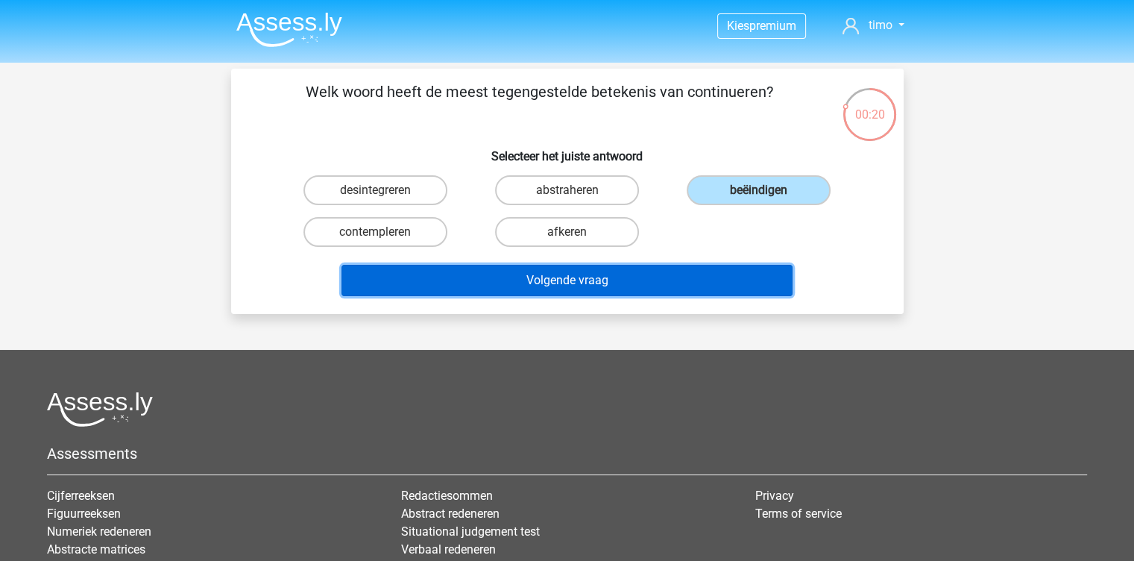
click at [695, 277] on button "Volgende vraag" at bounding box center [566, 280] width 451 height 31
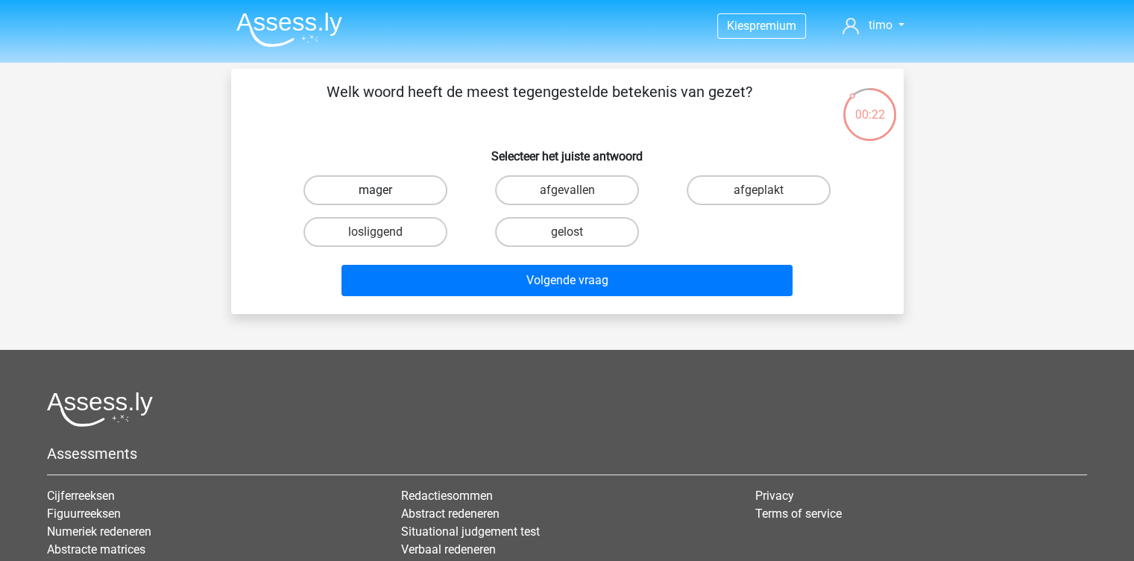
click at [397, 195] on label "mager" at bounding box center [375, 190] width 144 height 30
click at [385, 195] on input "mager" at bounding box center [380, 195] width 10 height 10
radio input "true"
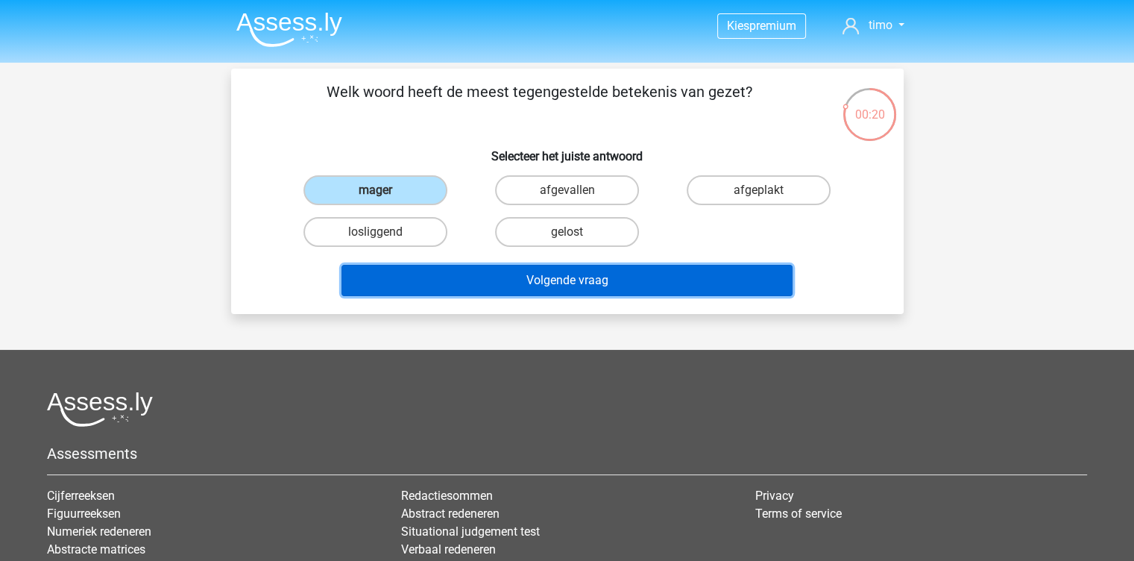
click at [509, 277] on button "Volgende vraag" at bounding box center [566, 280] width 451 height 31
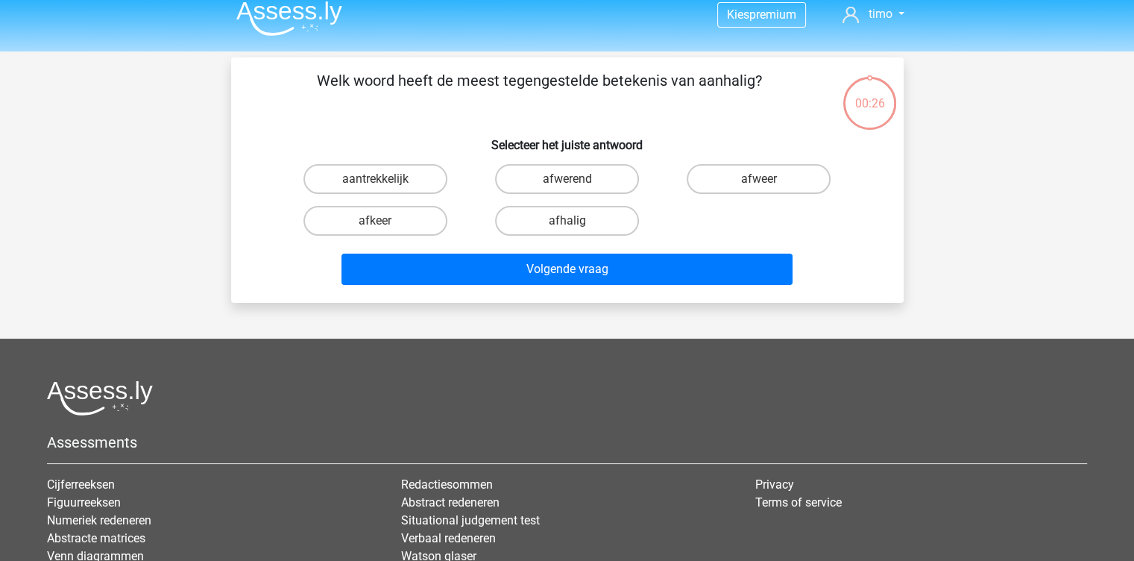
scroll to position [8, 0]
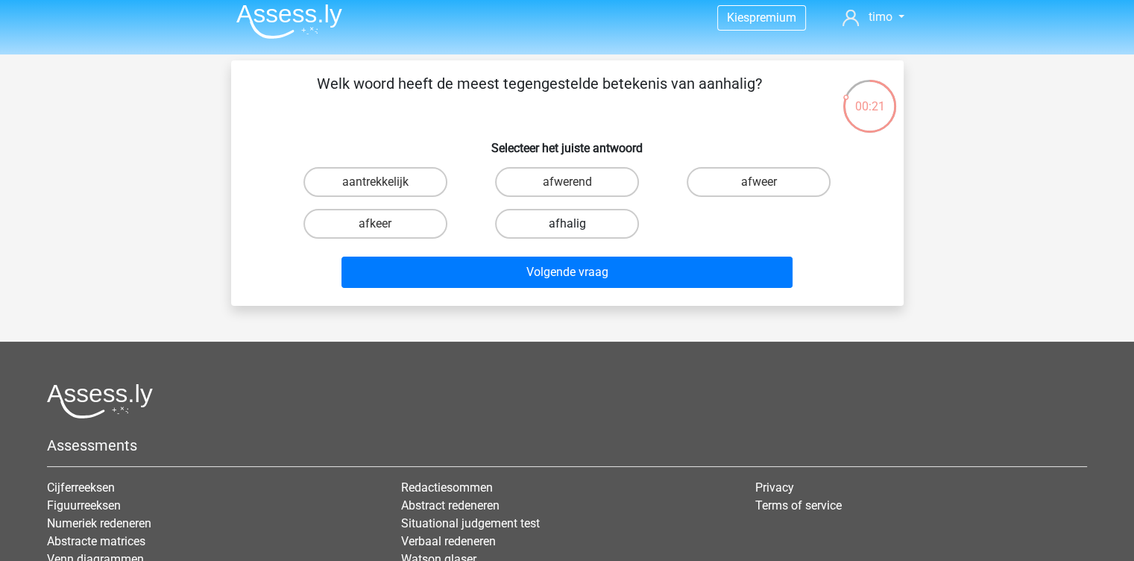
click at [521, 216] on label "afhalig" at bounding box center [567, 224] width 144 height 30
click at [567, 224] on input "afhalig" at bounding box center [572, 229] width 10 height 10
radio input "true"
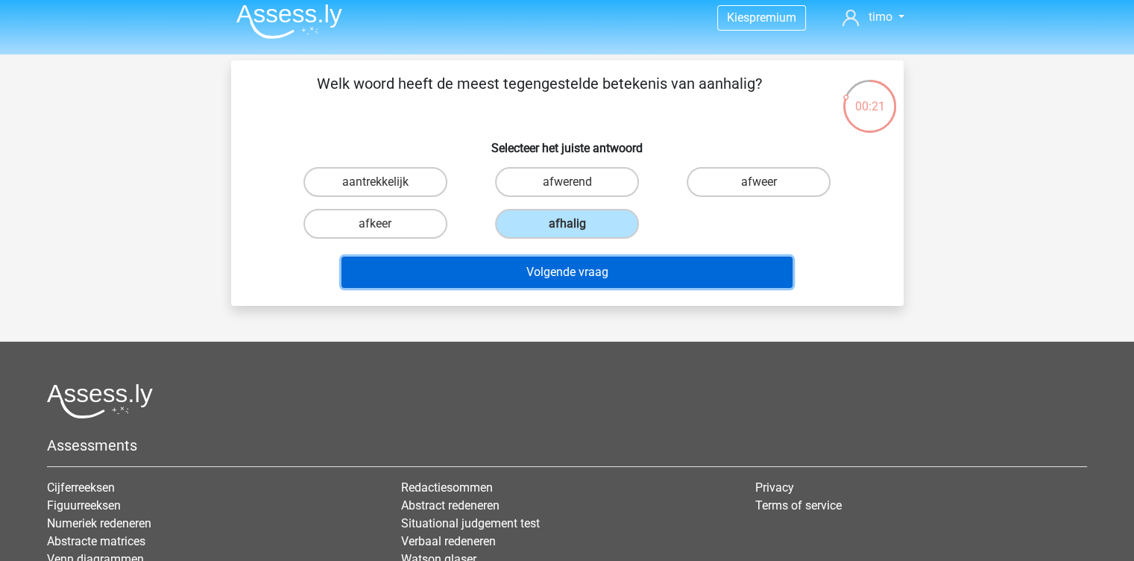
click at [501, 283] on button "Volgende vraag" at bounding box center [566, 271] width 451 height 31
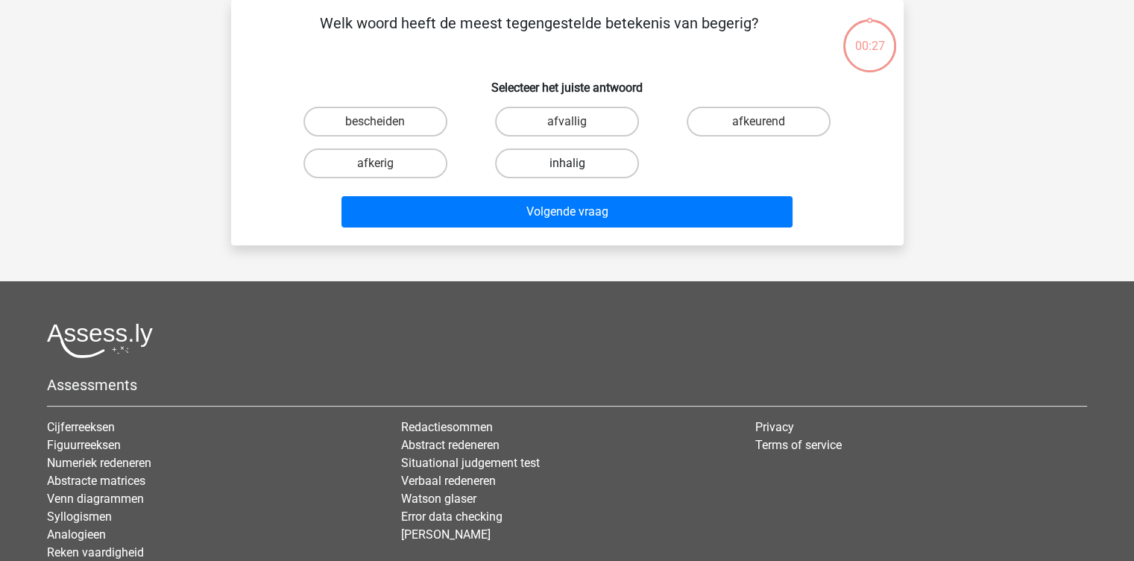
scroll to position [0, 0]
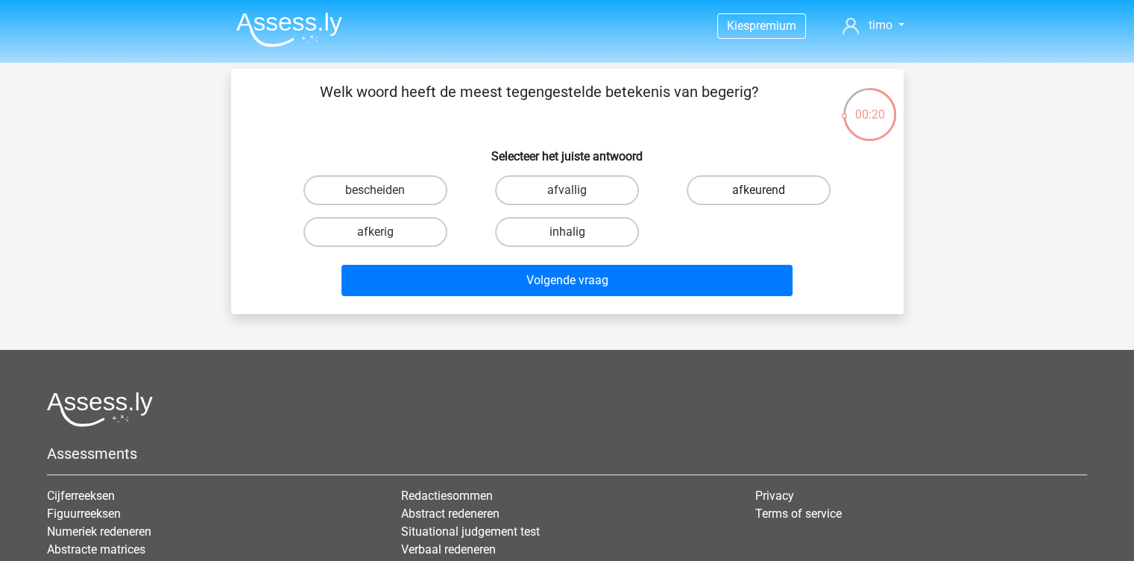
click at [725, 189] on label "afkeurend" at bounding box center [759, 190] width 144 height 30
click at [759, 190] on input "afkeurend" at bounding box center [764, 195] width 10 height 10
radio input "true"
click at [397, 190] on label "bescheiden" at bounding box center [375, 190] width 144 height 30
click at [385, 190] on input "bescheiden" at bounding box center [380, 195] width 10 height 10
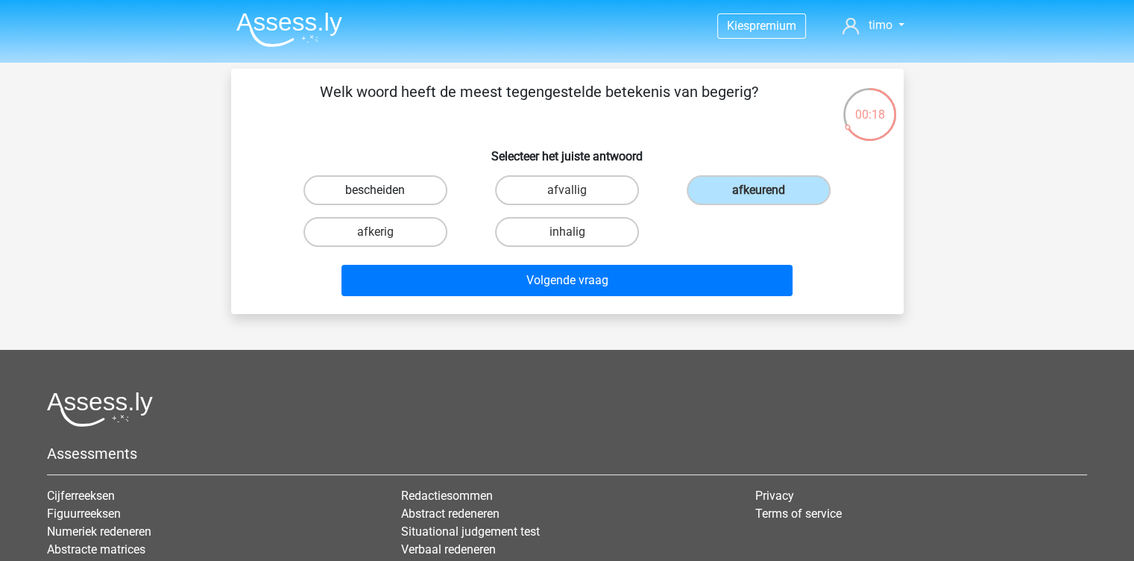
radio input "true"
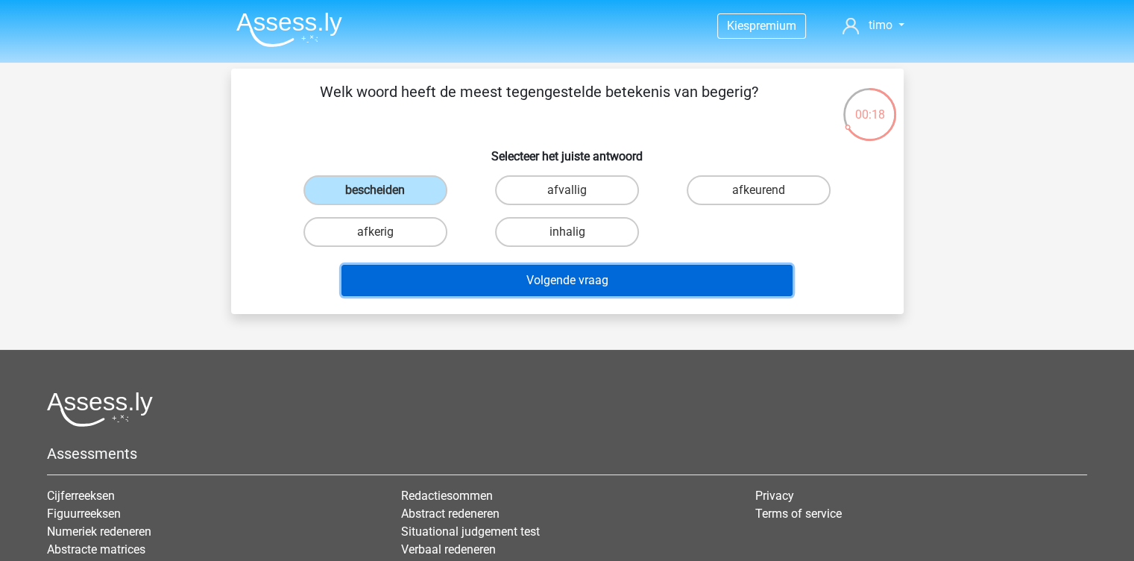
click at [484, 280] on button "Volgende vraag" at bounding box center [566, 280] width 451 height 31
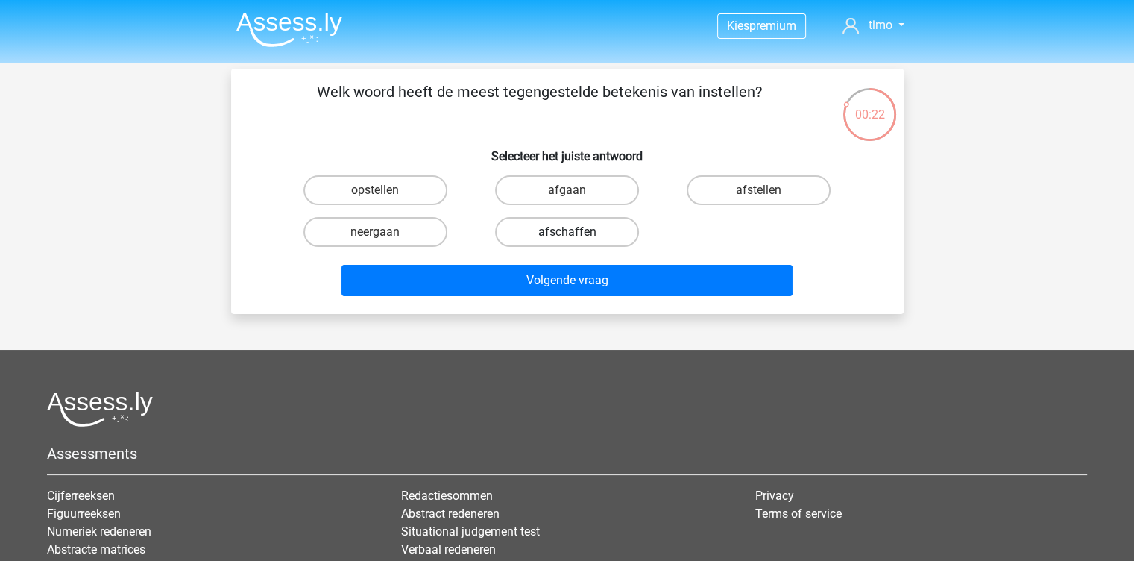
click at [529, 231] on label "afschaffen" at bounding box center [567, 232] width 144 height 30
click at [567, 232] on input "afschaffen" at bounding box center [572, 237] width 10 height 10
radio input "true"
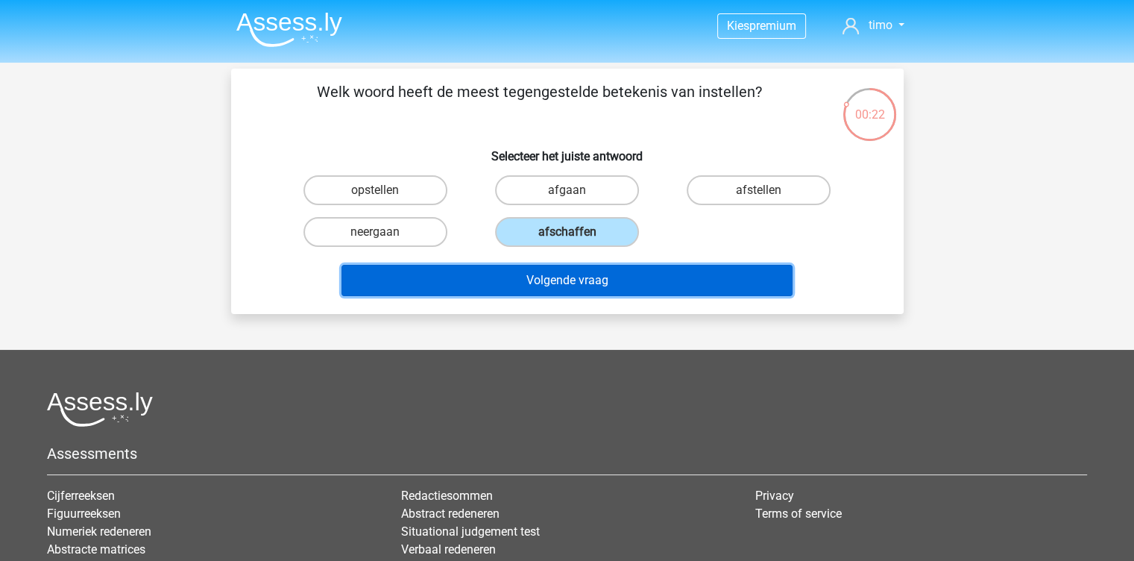
click at [526, 281] on button "Volgende vraag" at bounding box center [566, 280] width 451 height 31
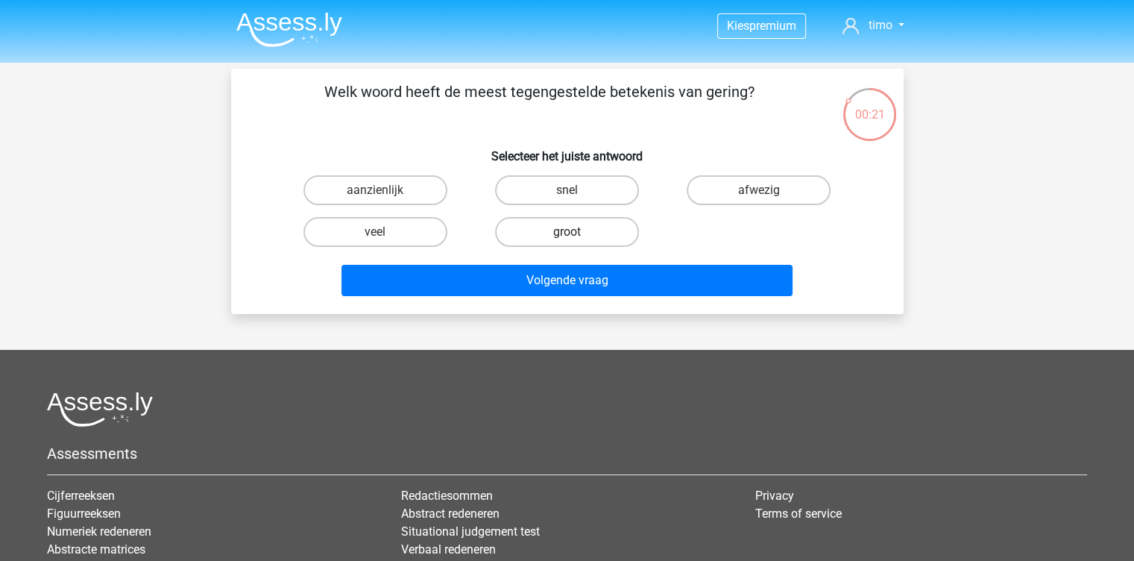
click at [545, 233] on label "groot" at bounding box center [567, 232] width 144 height 30
click at [567, 233] on input "groot" at bounding box center [572, 237] width 10 height 10
radio input "true"
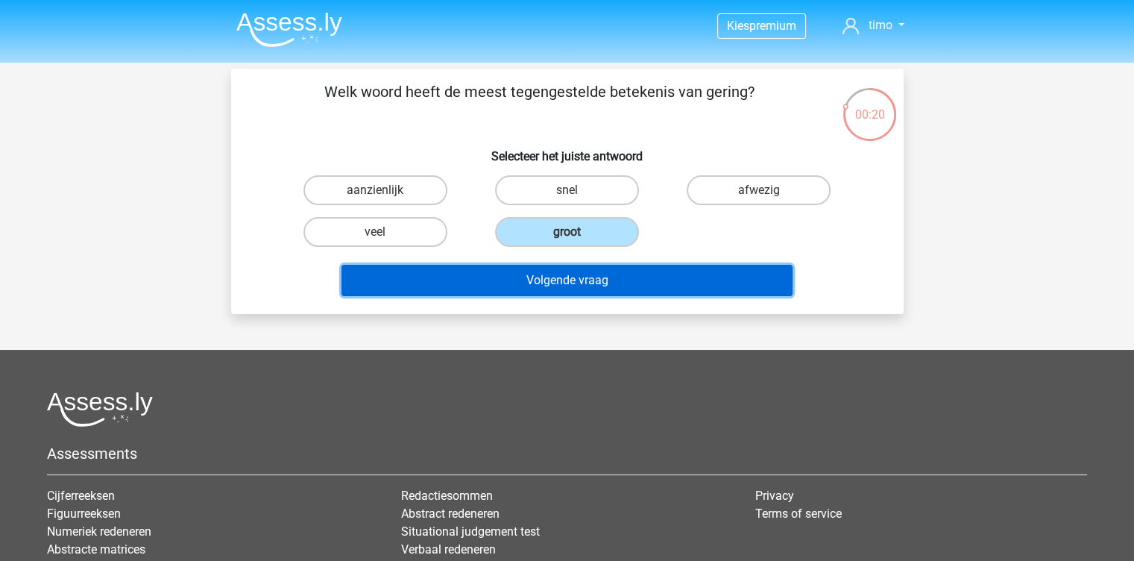
click at [533, 281] on button "Volgende vraag" at bounding box center [566, 280] width 451 height 31
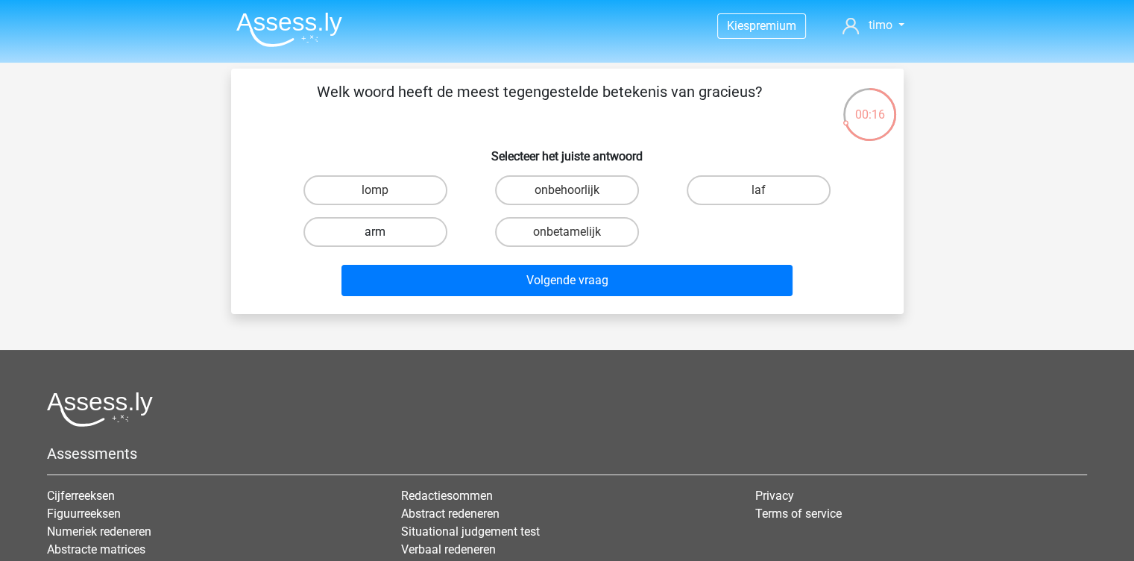
click at [424, 232] on label "arm" at bounding box center [375, 232] width 144 height 30
click at [385, 232] on input "arm" at bounding box center [380, 237] width 10 height 10
radio input "true"
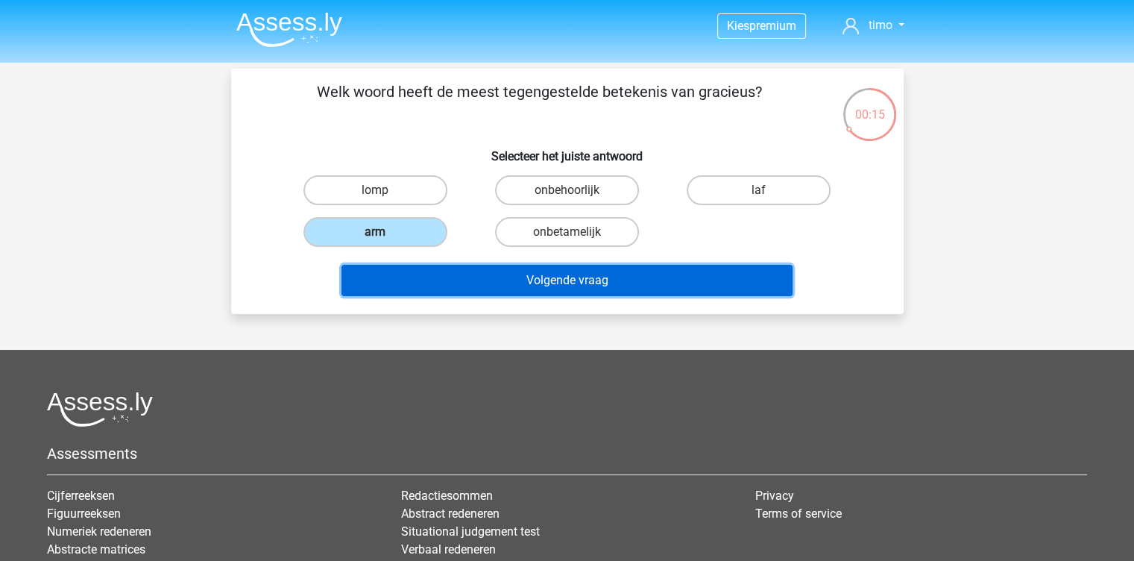
click at [544, 273] on button "Volgende vraag" at bounding box center [566, 280] width 451 height 31
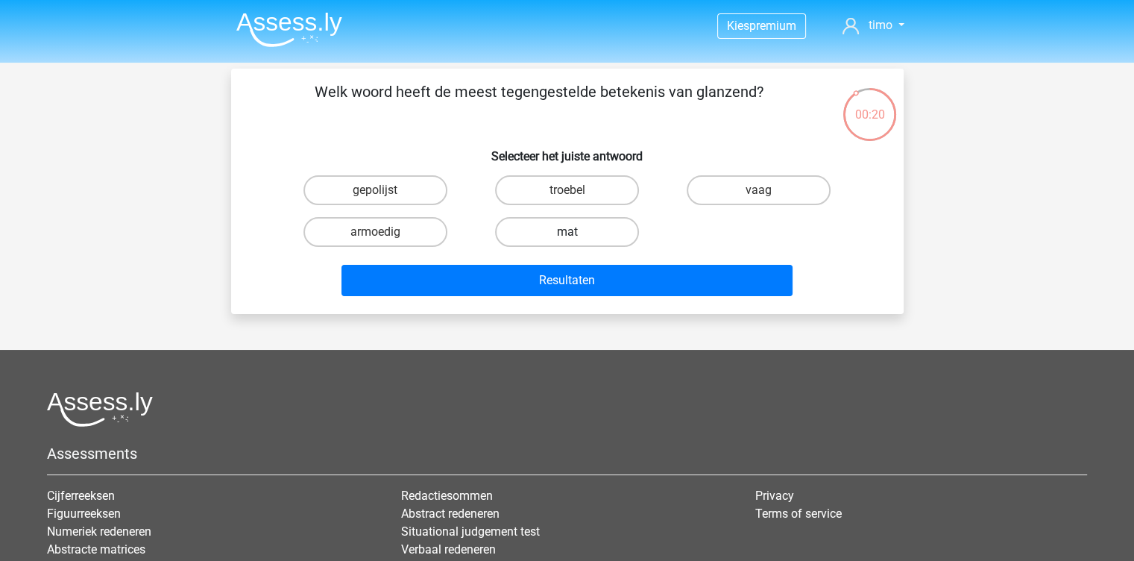
click at [522, 234] on label "mat" at bounding box center [567, 232] width 144 height 30
click at [567, 234] on input "mat" at bounding box center [572, 237] width 10 height 10
radio input "true"
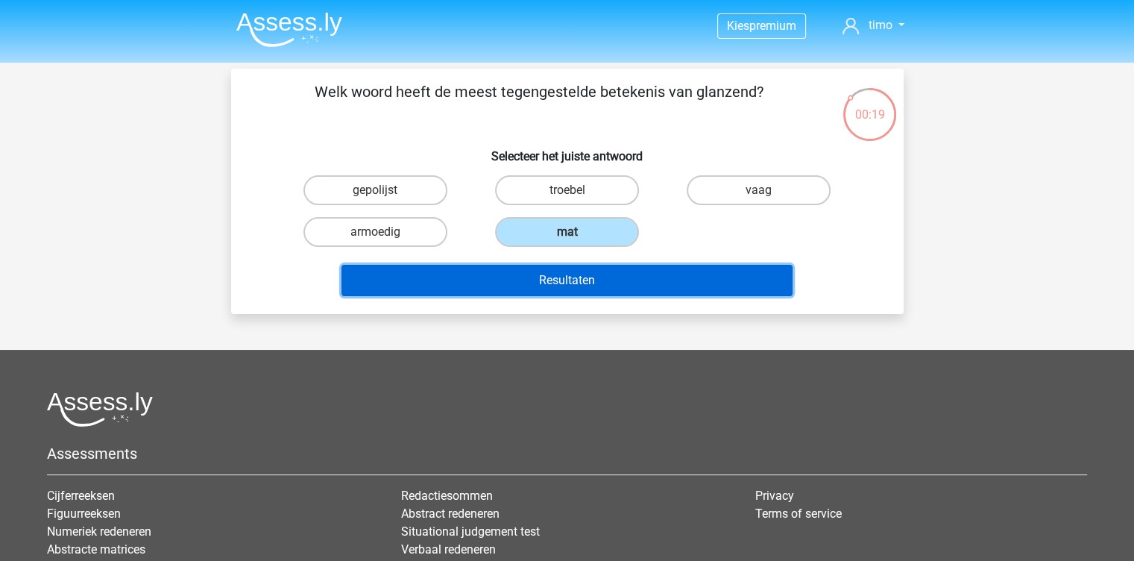
click at [516, 272] on button "Resultaten" at bounding box center [566, 280] width 451 height 31
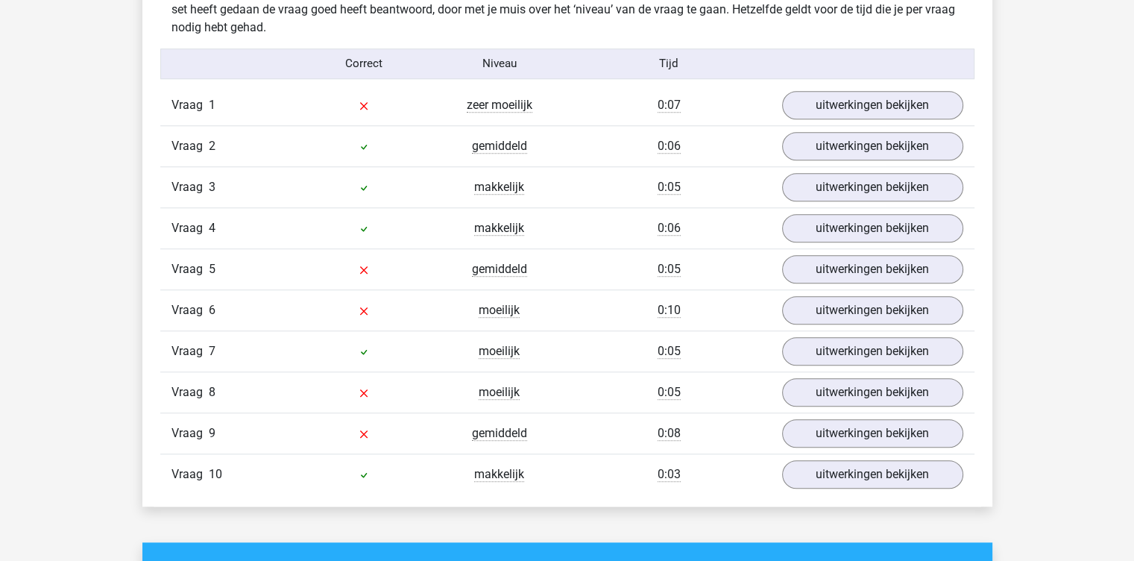
scroll to position [1202, 0]
click at [855, 111] on link "uitwerkingen bekijken" at bounding box center [872, 105] width 208 height 33
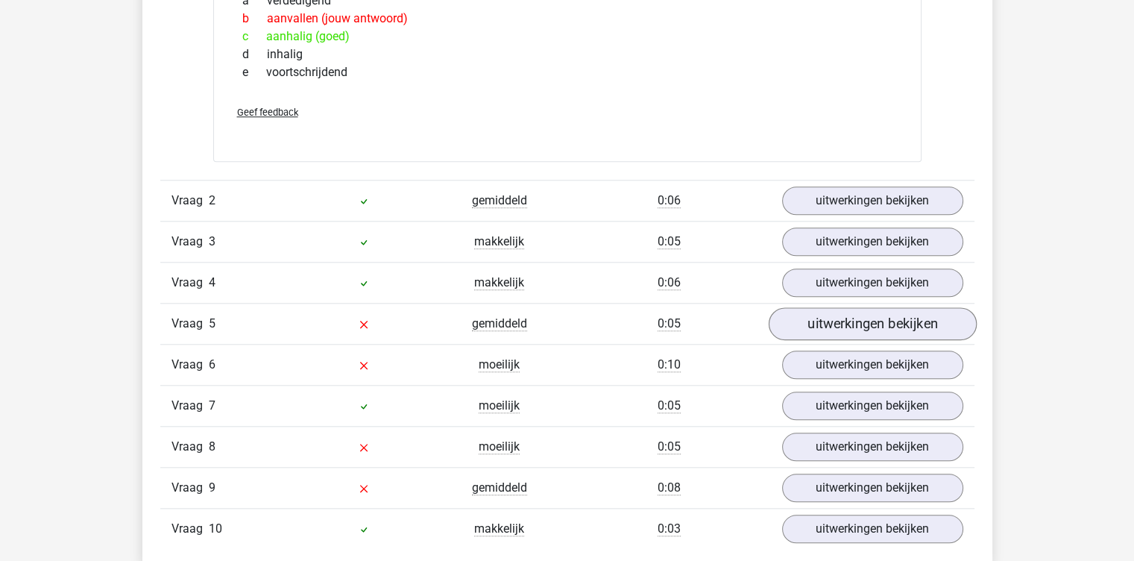
scroll to position [1402, 0]
click at [838, 189] on link "uitwerkingen bekijken" at bounding box center [872, 200] width 208 height 33
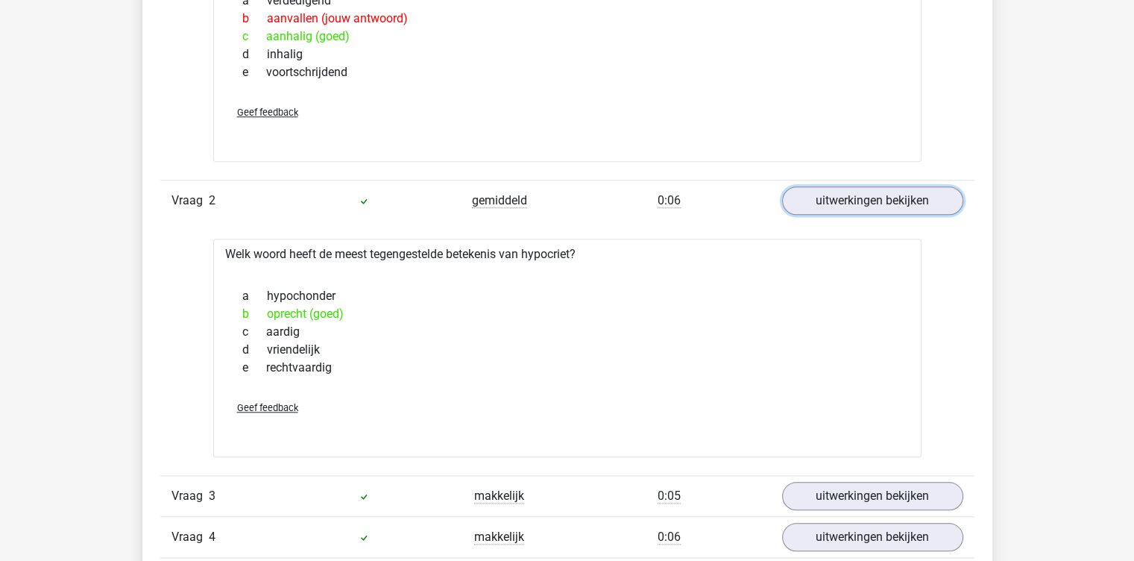
scroll to position [1539, 0]
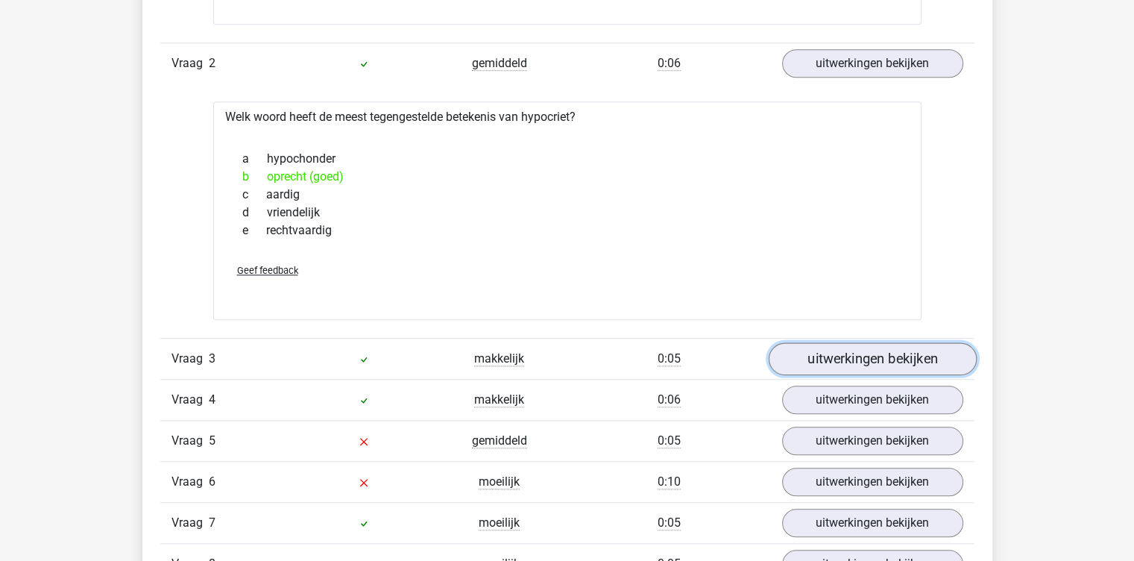
click at [849, 353] on link "uitwerkingen bekijken" at bounding box center [872, 359] width 208 height 33
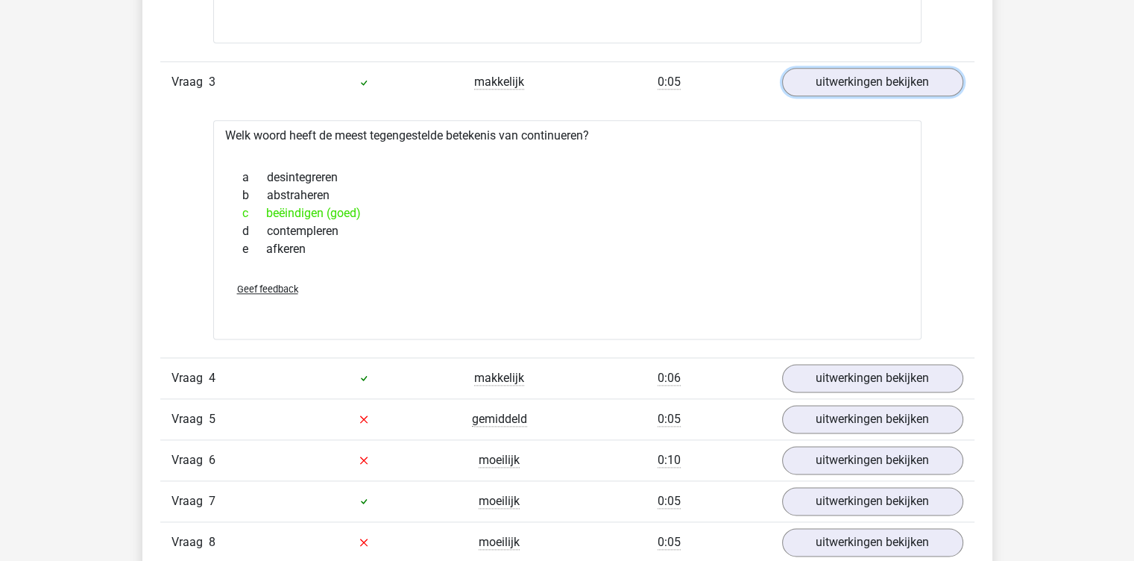
scroll to position [1821, 0]
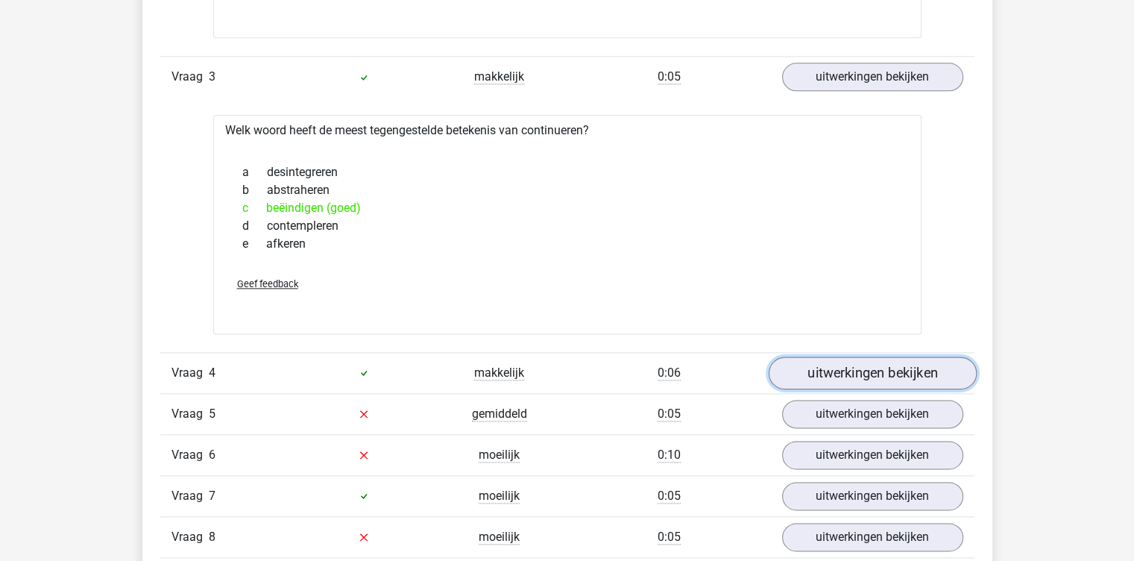
click at [805, 359] on link "uitwerkingen bekijken" at bounding box center [872, 372] width 208 height 33
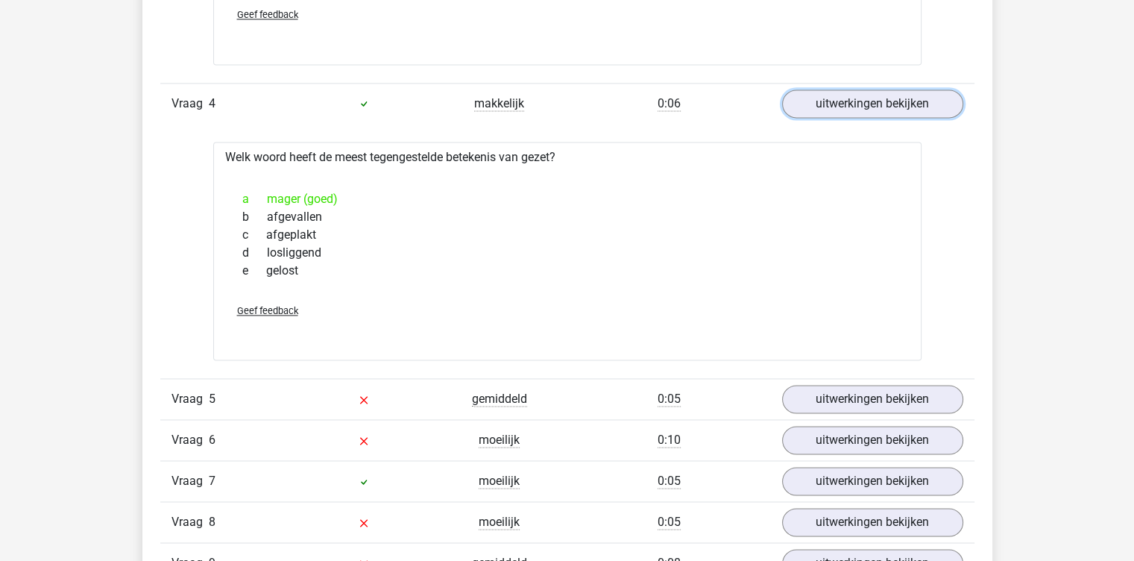
scroll to position [2180, 0]
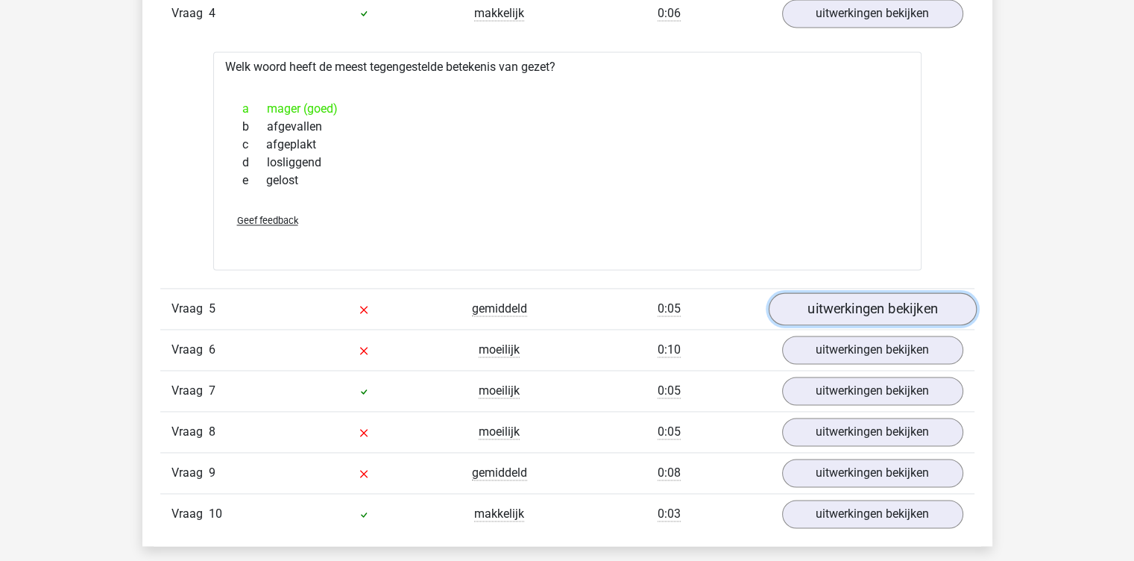
click at [832, 308] on link "uitwerkingen bekijken" at bounding box center [872, 308] width 208 height 33
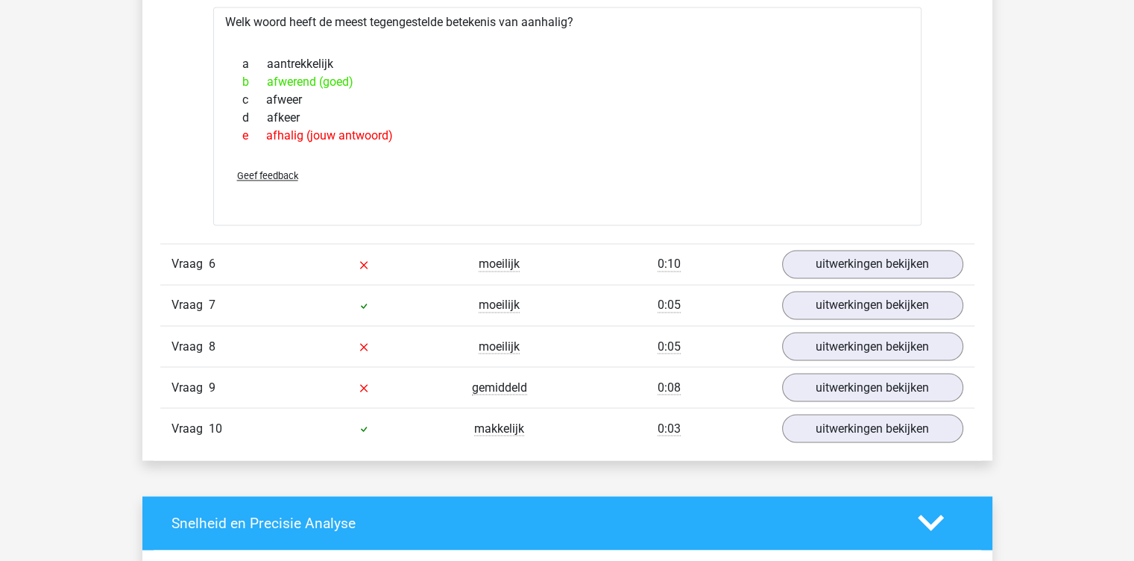
scroll to position [2522, 0]
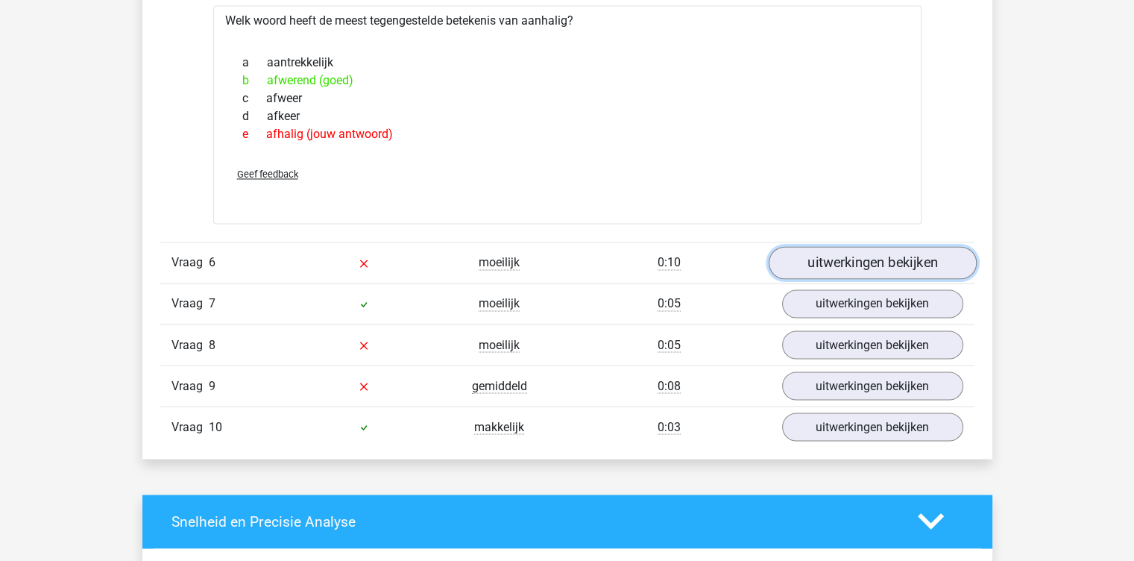
click at [828, 265] on link "uitwerkingen bekijken" at bounding box center [872, 262] width 208 height 33
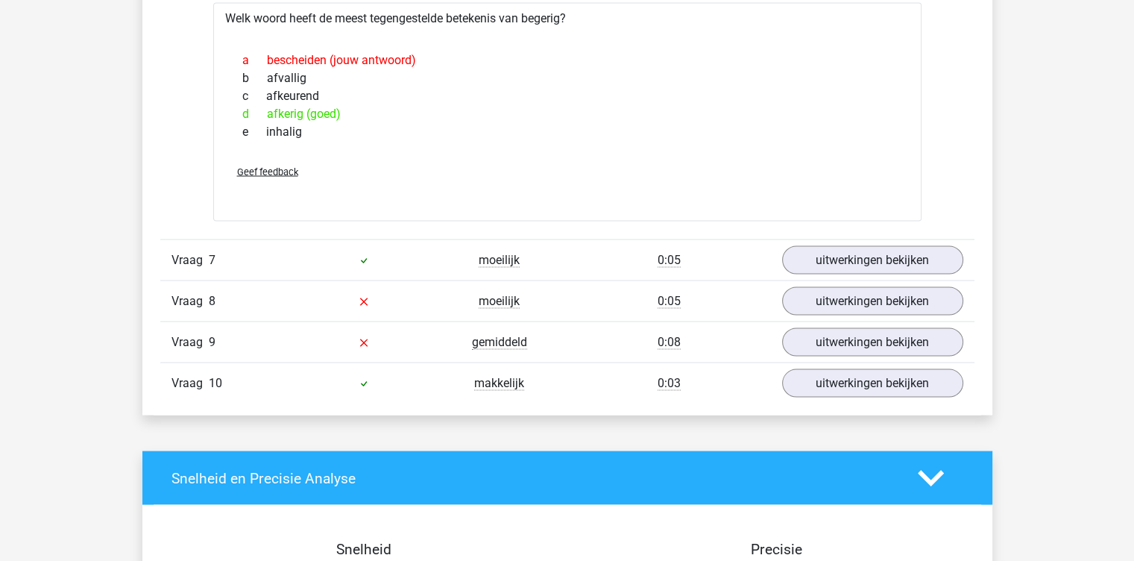
scroll to position [2823, 0]
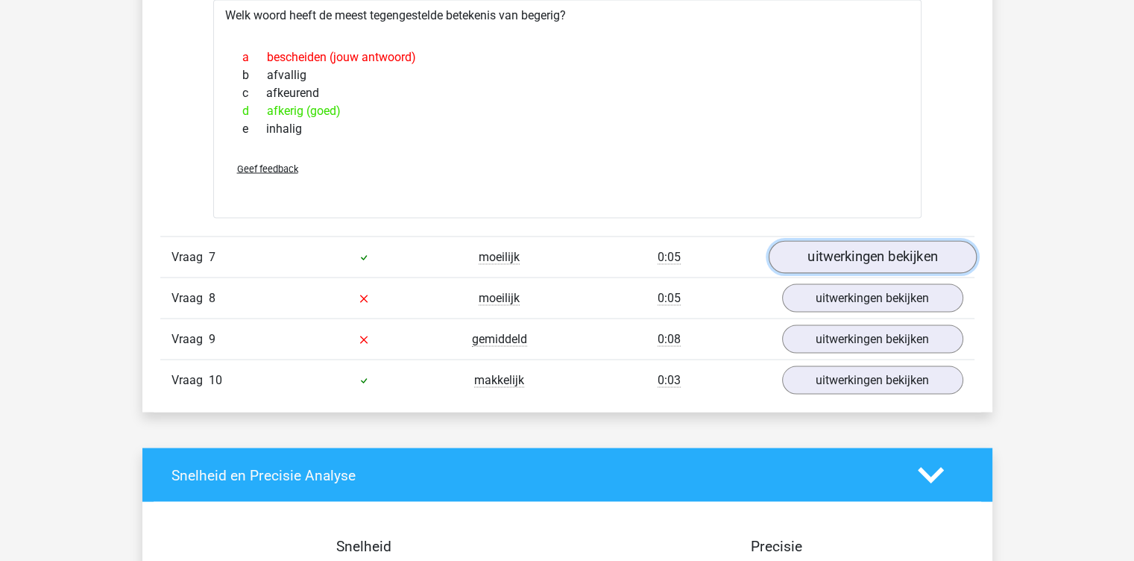
click at [840, 259] on link "uitwerkingen bekijken" at bounding box center [872, 256] width 208 height 33
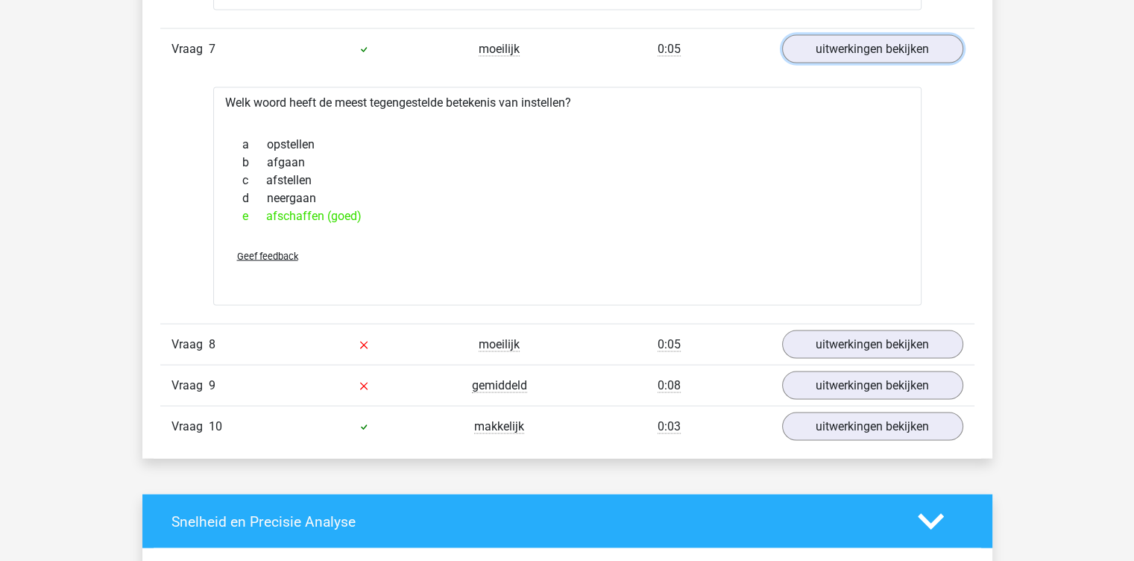
scroll to position [3069, 0]
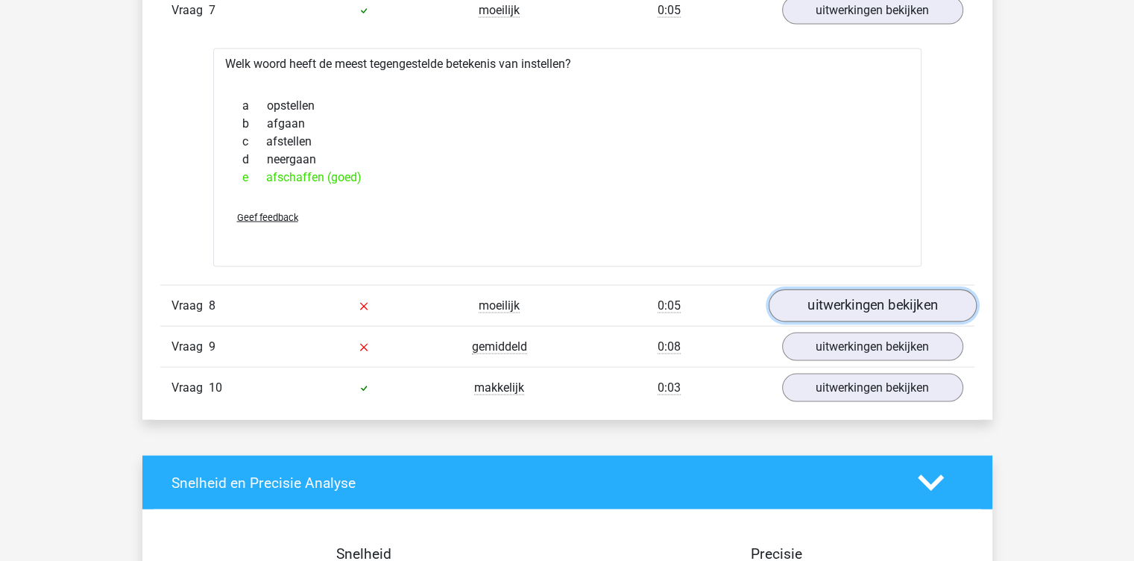
click at [828, 293] on link "uitwerkingen bekijken" at bounding box center [872, 305] width 208 height 33
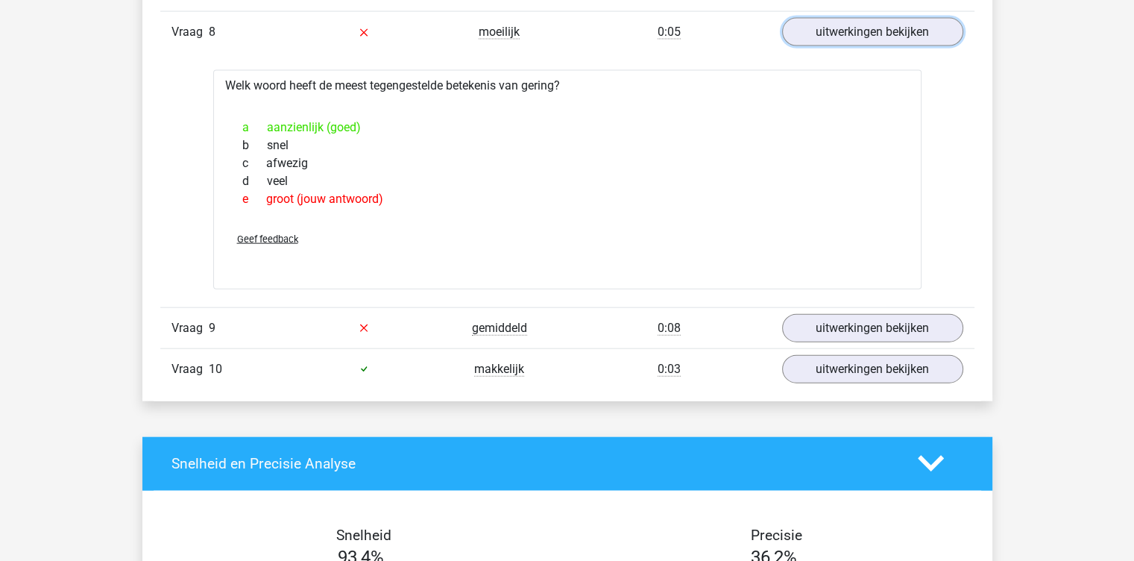
scroll to position [3343, 0]
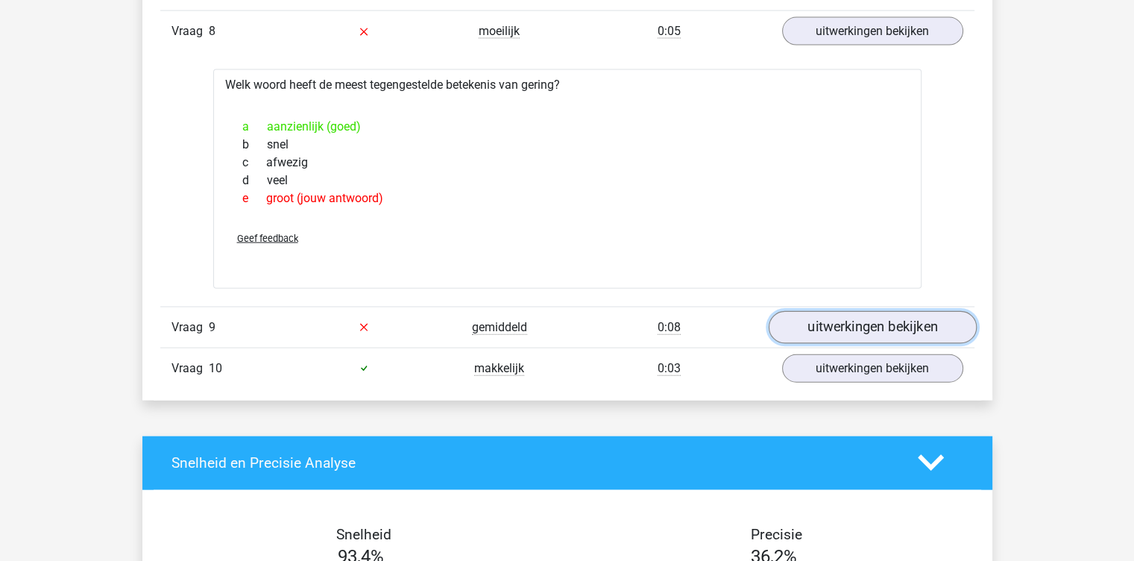
click at [837, 323] on link "uitwerkingen bekijken" at bounding box center [872, 327] width 208 height 33
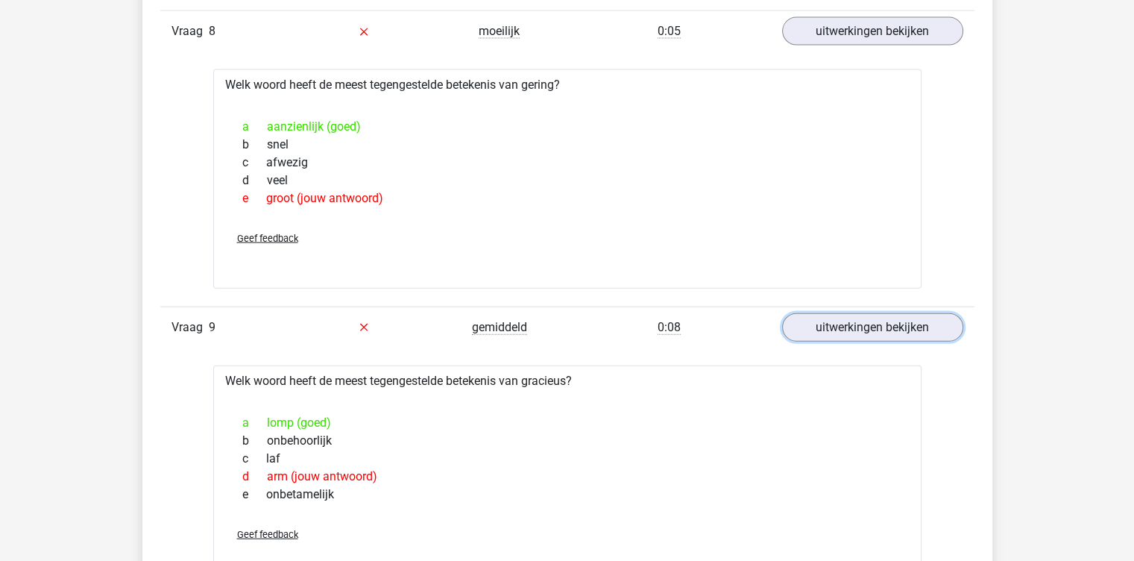
scroll to position [3536, 0]
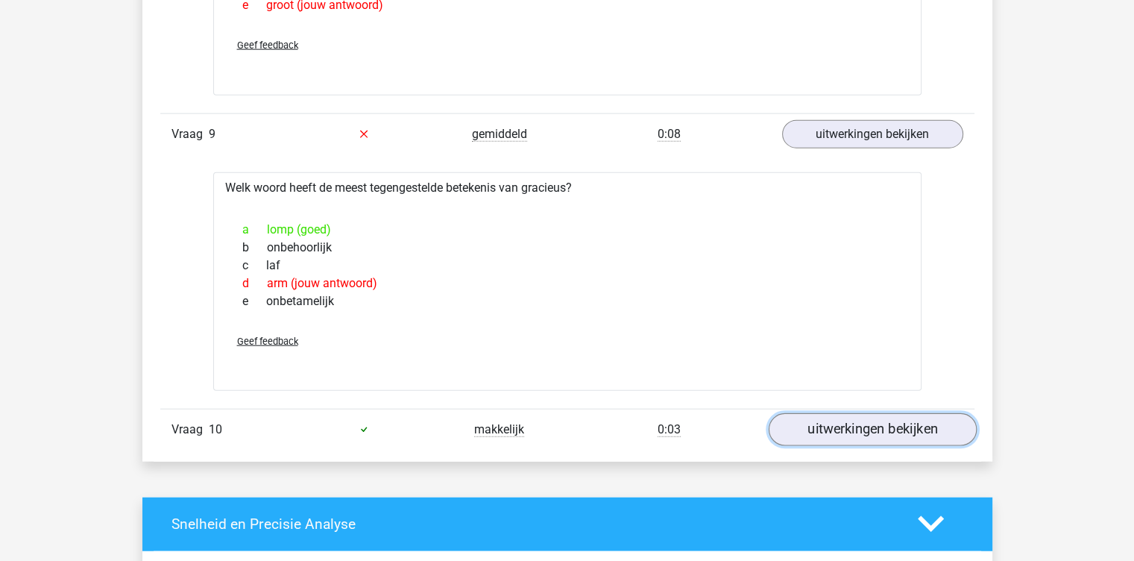
click at [806, 435] on link "uitwerkingen bekijken" at bounding box center [872, 429] width 208 height 33
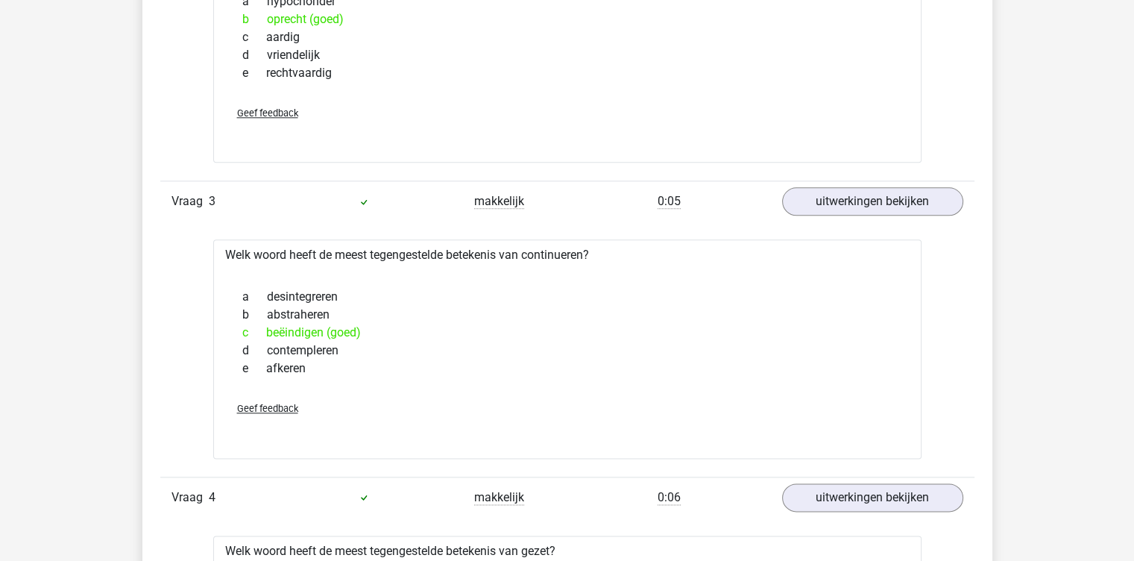
scroll to position [1596, 0]
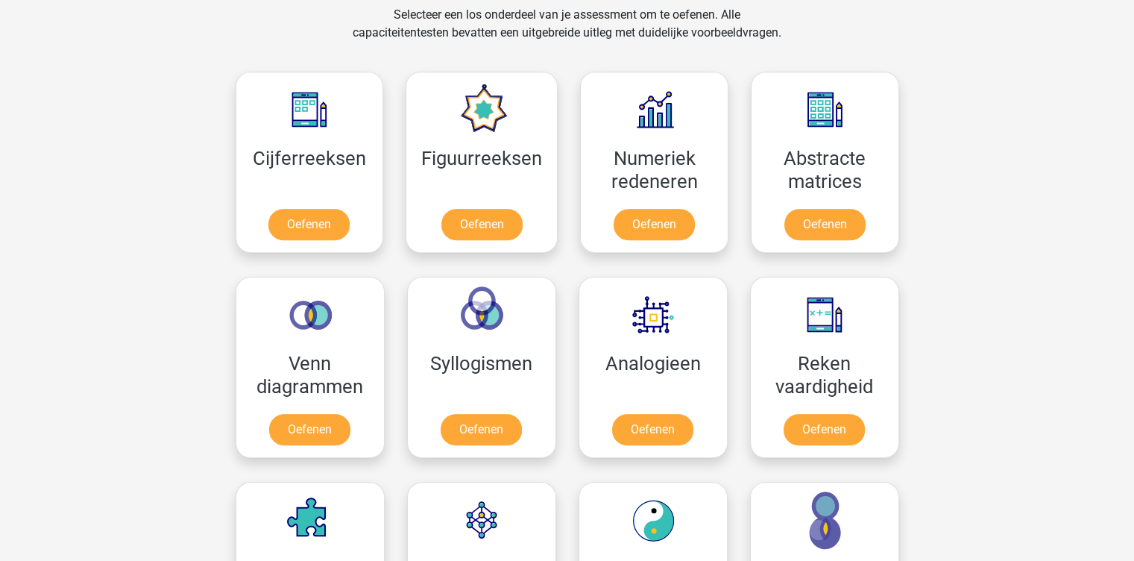
scroll to position [736, 0]
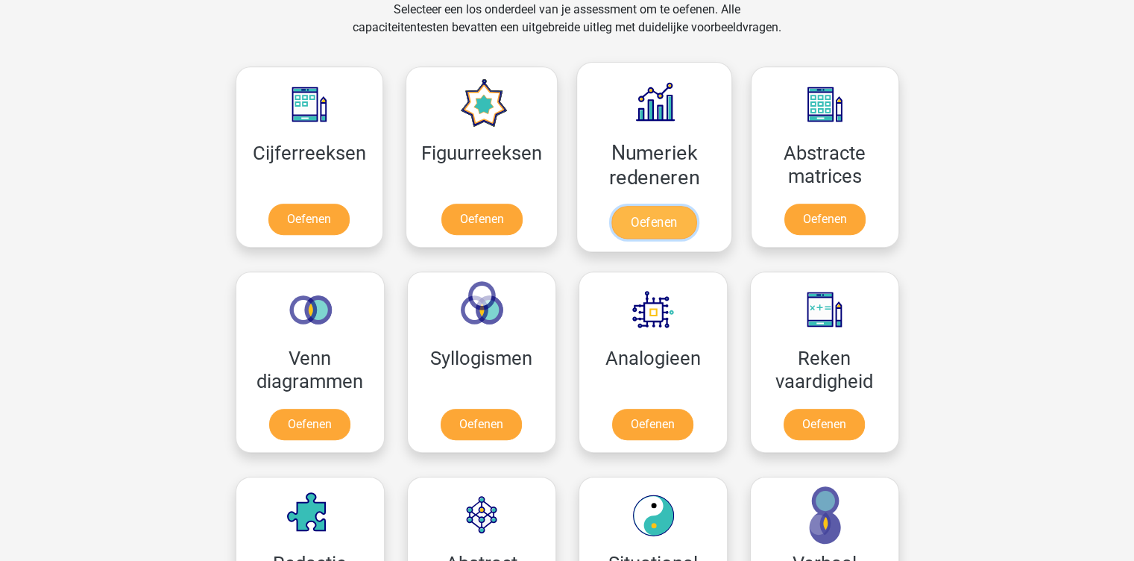
click at [648, 218] on link "Oefenen" at bounding box center [653, 222] width 85 height 33
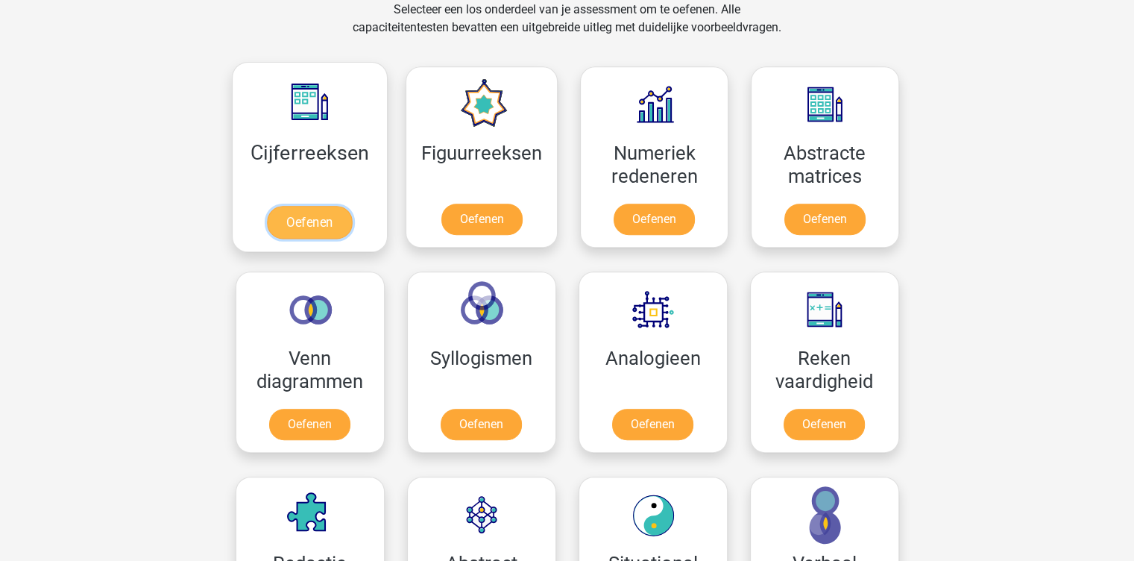
click at [319, 218] on link "Oefenen" at bounding box center [309, 222] width 85 height 33
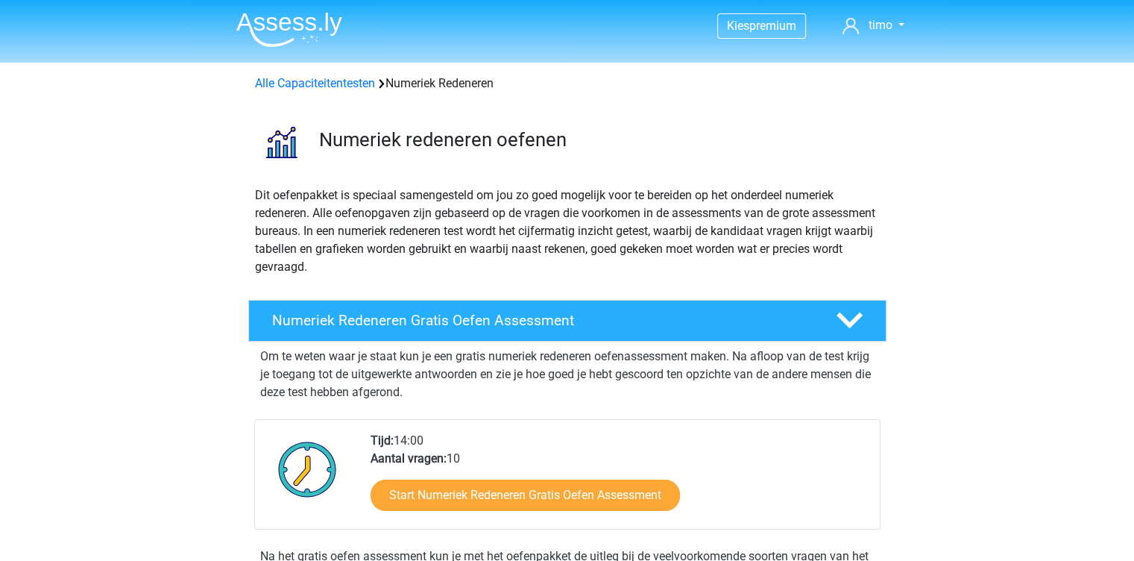
scroll to position [60, 0]
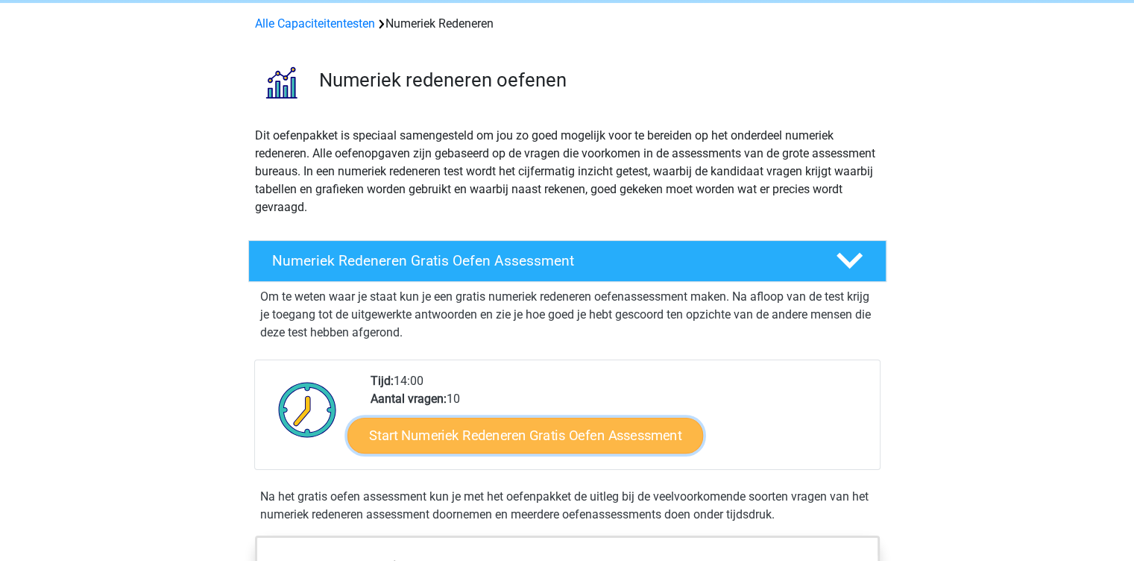
click at [509, 437] on link "Start Numeriek Redeneren Gratis Oefen Assessment" at bounding box center [525, 435] width 356 height 36
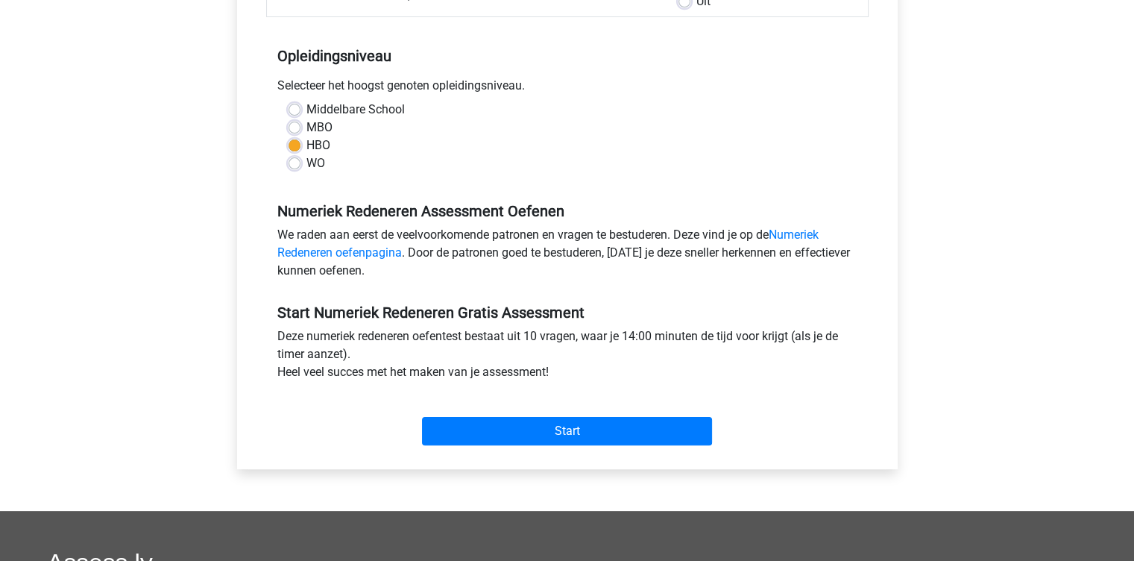
scroll to position [280, 0]
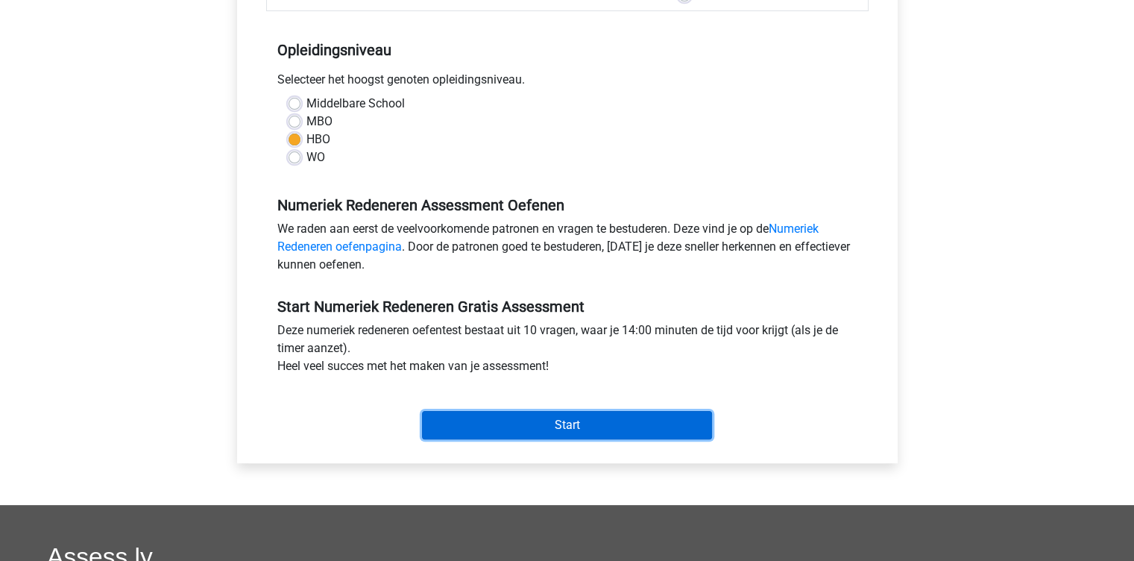
click at [523, 422] on input "Start" at bounding box center [567, 425] width 290 height 28
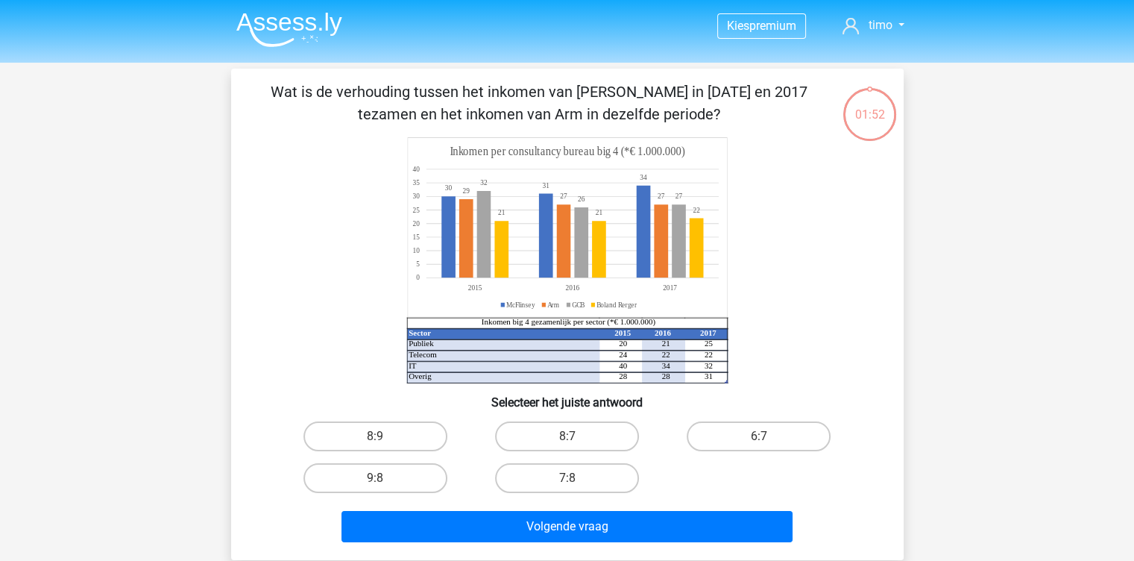
scroll to position [78, 0]
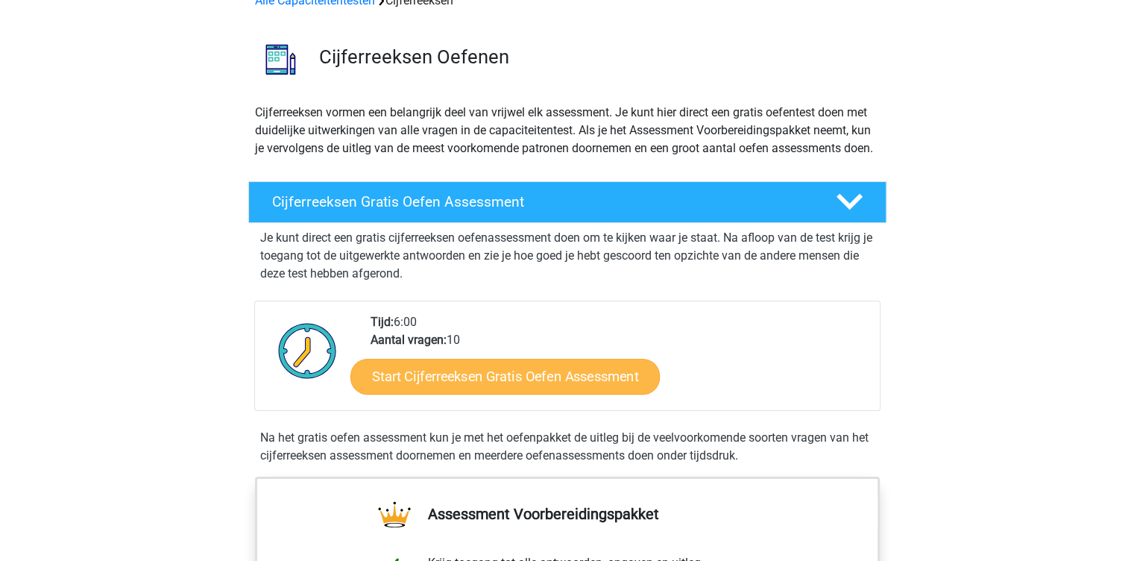
scroll to position [84, 0]
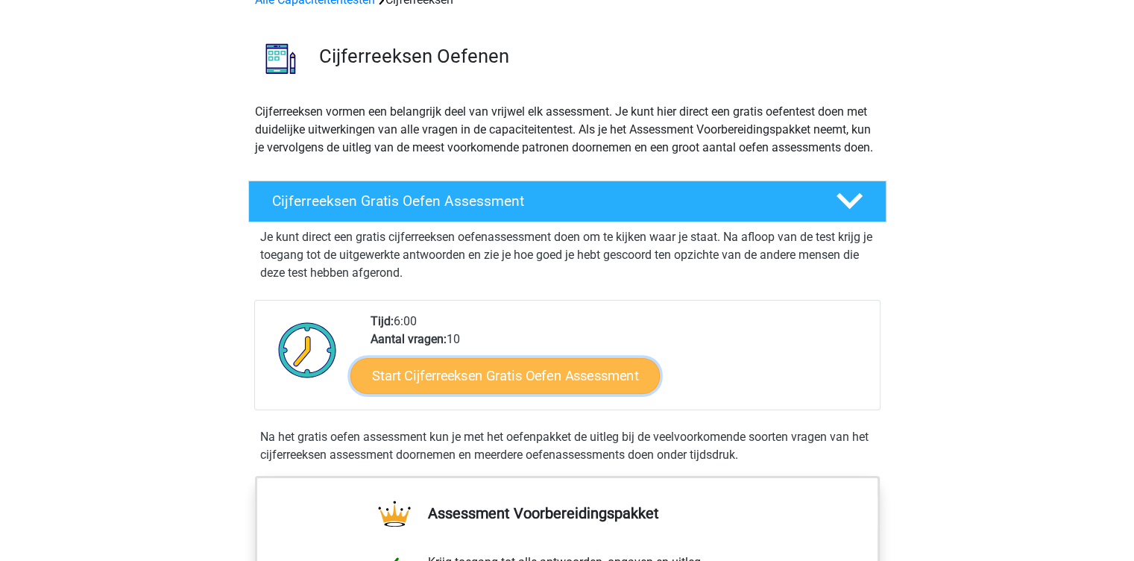
click at [582, 391] on link "Start Cijferreeksen Gratis Oefen Assessment" at bounding box center [504, 375] width 309 height 36
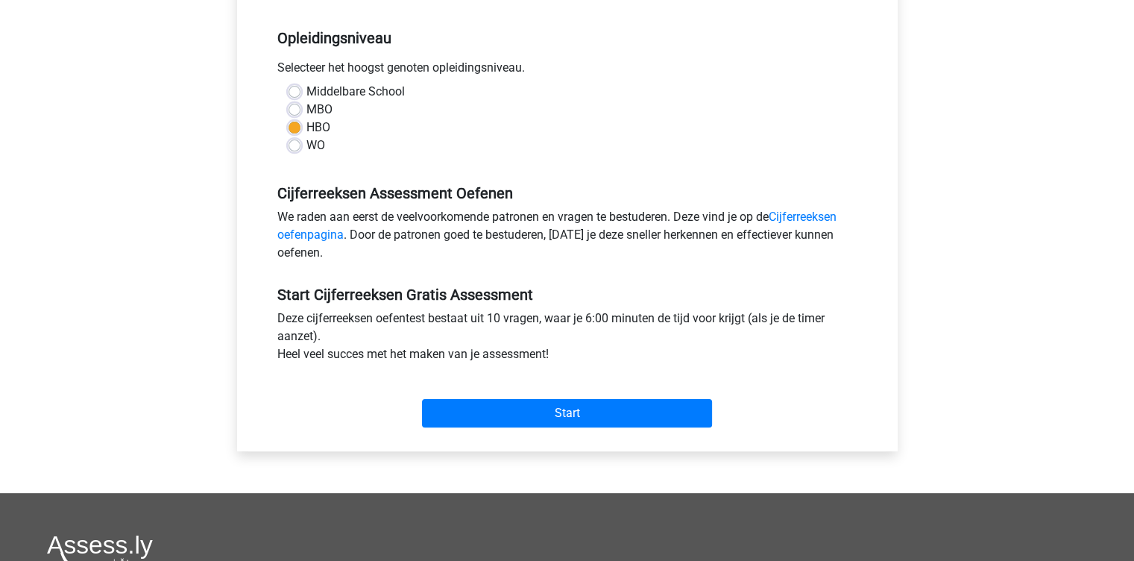
scroll to position [295, 0]
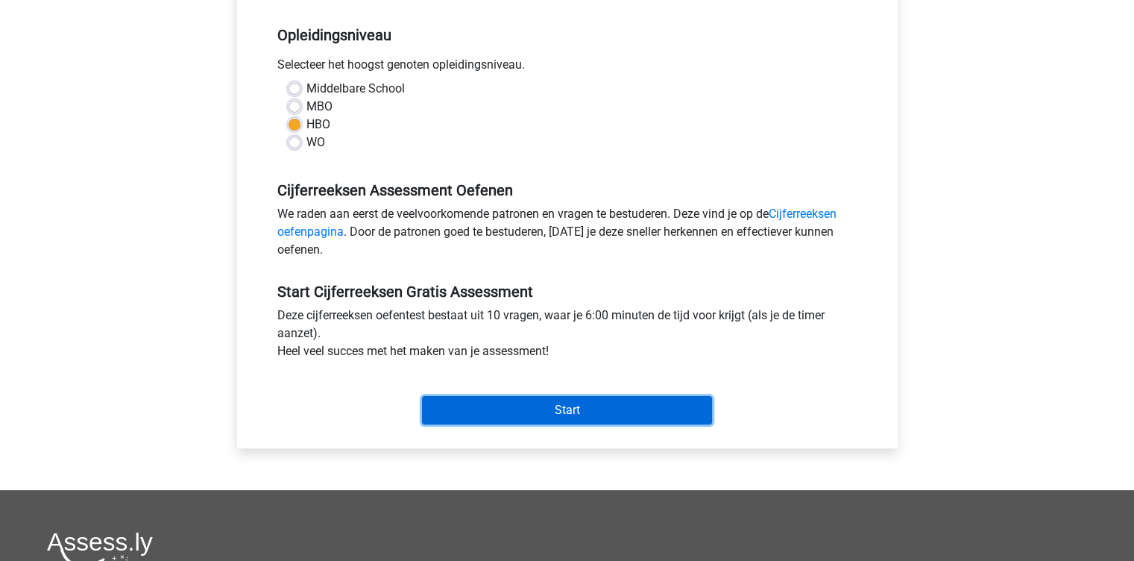
click at [573, 412] on input "Start" at bounding box center [567, 410] width 290 height 28
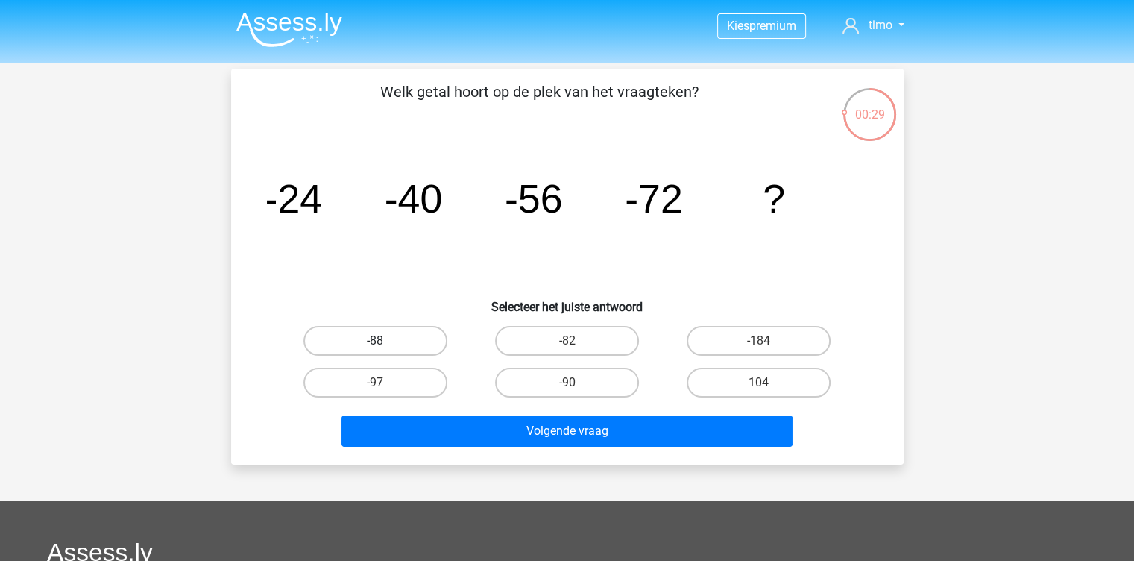
click at [409, 344] on label "-88" at bounding box center [375, 341] width 144 height 30
click at [385, 344] on input "-88" at bounding box center [380, 346] width 10 height 10
radio input "true"
click at [522, 445] on div "Volgende vraag" at bounding box center [568, 433] width 576 height 37
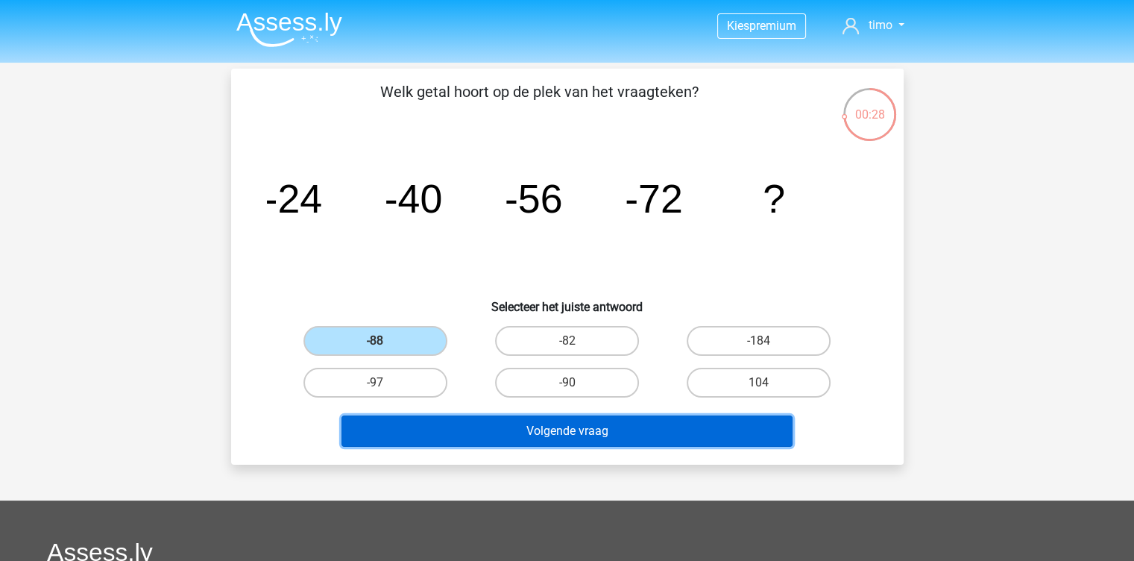
click at [537, 435] on button "Volgende vraag" at bounding box center [566, 430] width 451 height 31
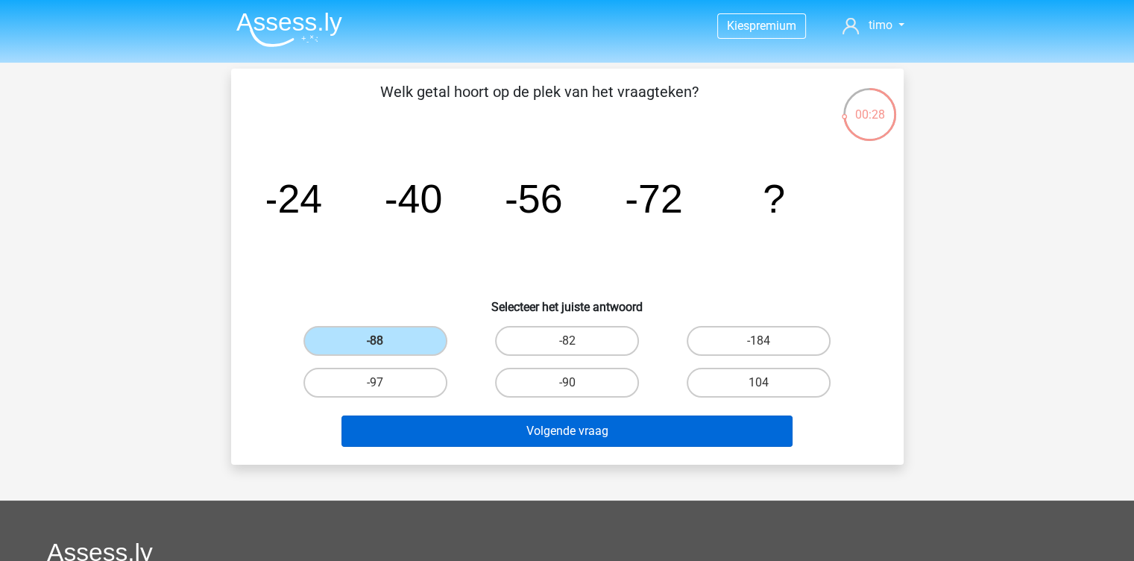
scroll to position [69, 0]
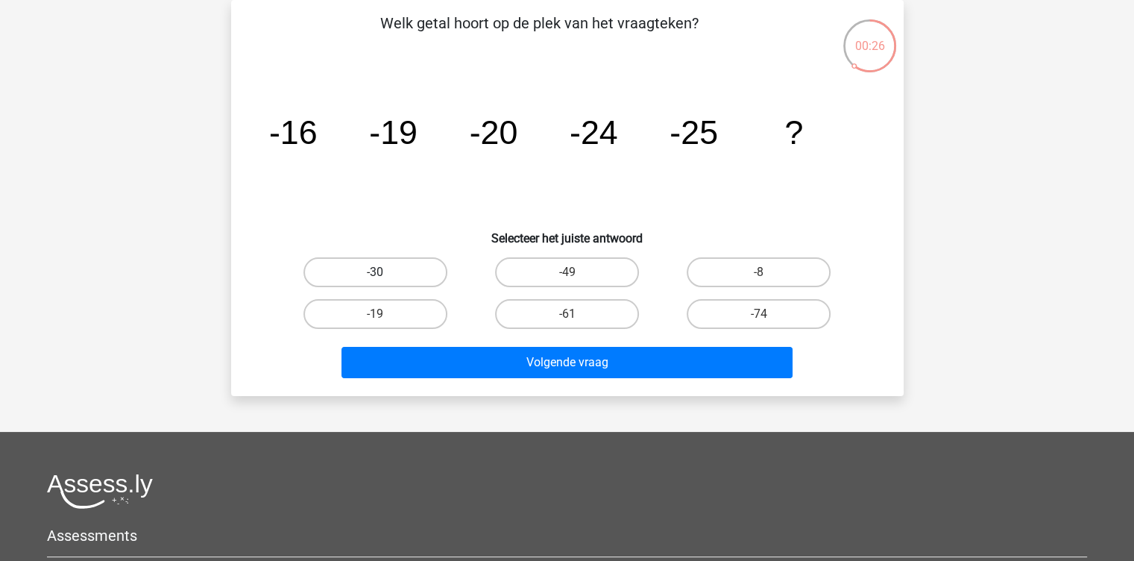
click at [412, 270] on label "-30" at bounding box center [375, 272] width 144 height 30
click at [385, 272] on input "-30" at bounding box center [380, 277] width 10 height 10
radio input "true"
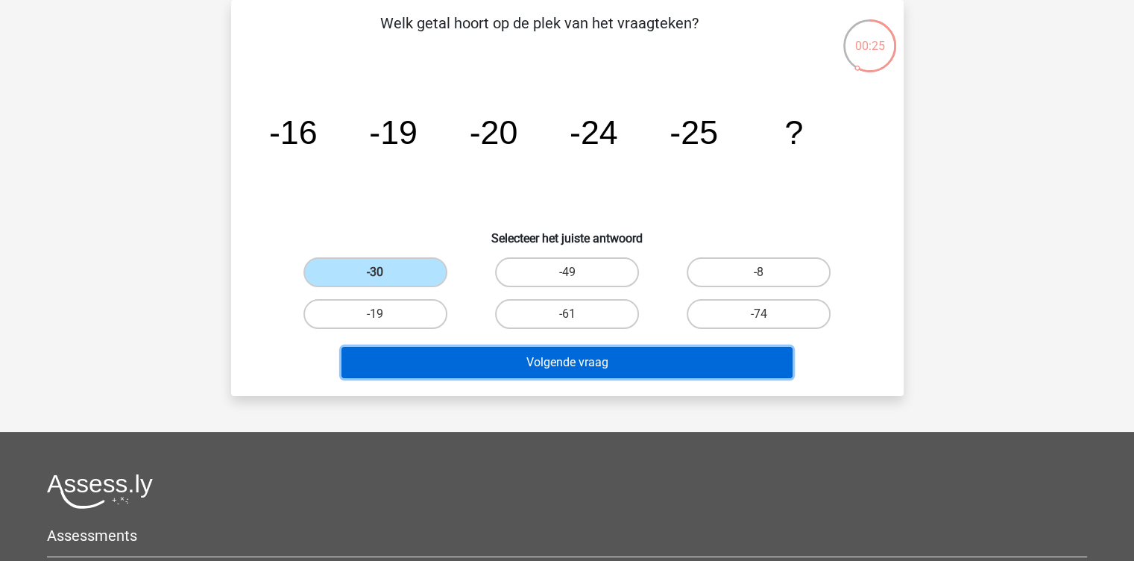
click at [535, 374] on button "Volgende vraag" at bounding box center [566, 362] width 451 height 31
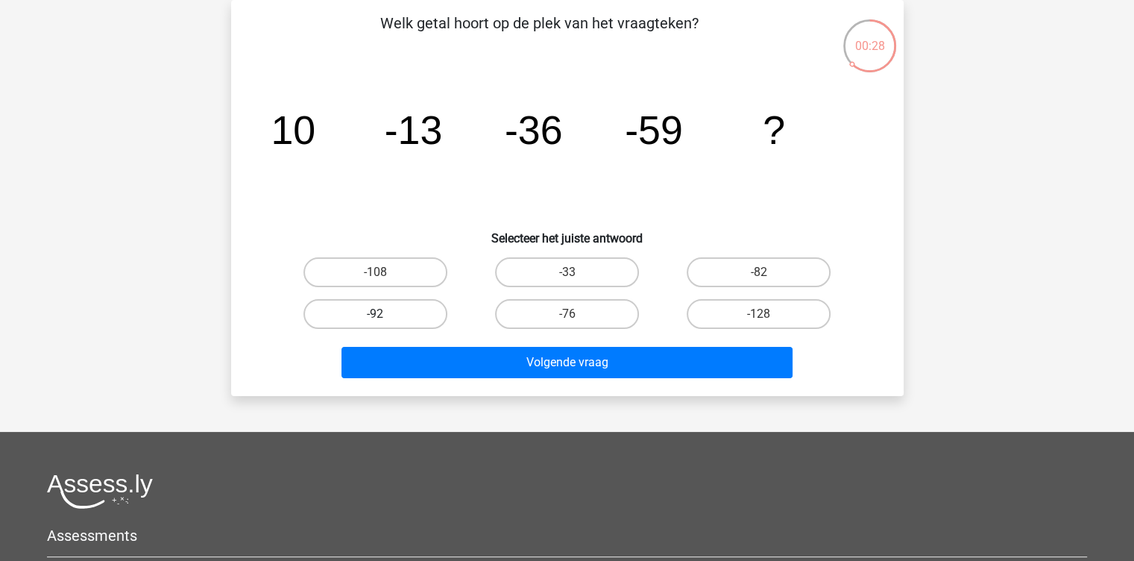
click at [398, 315] on label "-92" at bounding box center [375, 314] width 144 height 30
click at [385, 315] on input "-92" at bounding box center [380, 319] width 10 height 10
radio input "true"
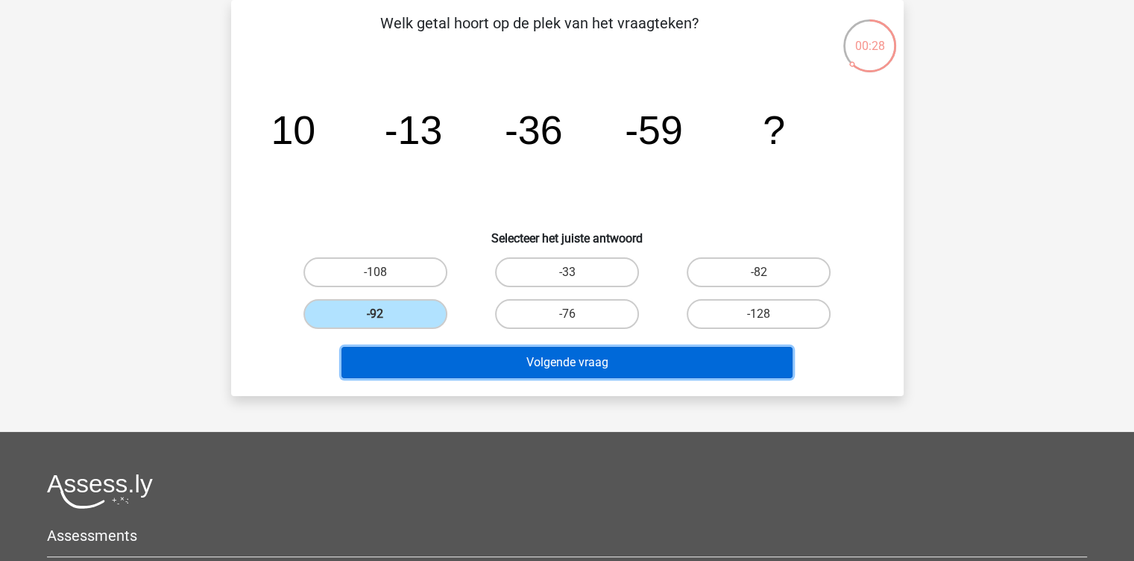
click at [479, 350] on button "Volgende vraag" at bounding box center [566, 362] width 451 height 31
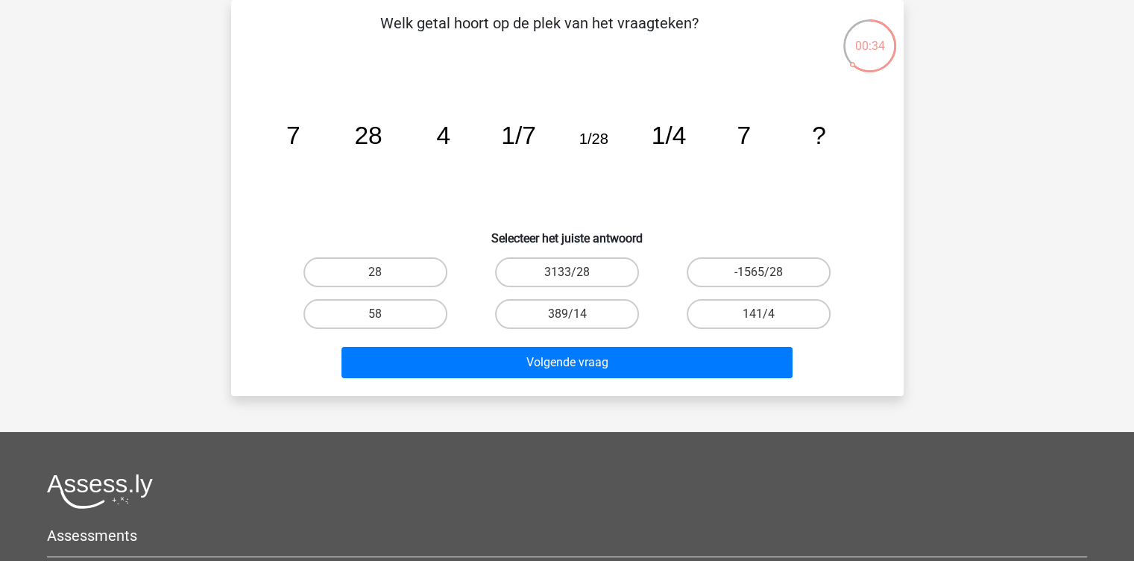
click at [525, 135] on tspan "1/7" at bounding box center [518, 136] width 35 height 28
click at [395, 286] on div "28" at bounding box center [376, 272] width 192 height 42
click at [421, 274] on label "28" at bounding box center [375, 272] width 144 height 30
click at [385, 274] on input "28" at bounding box center [380, 277] width 10 height 10
radio input "true"
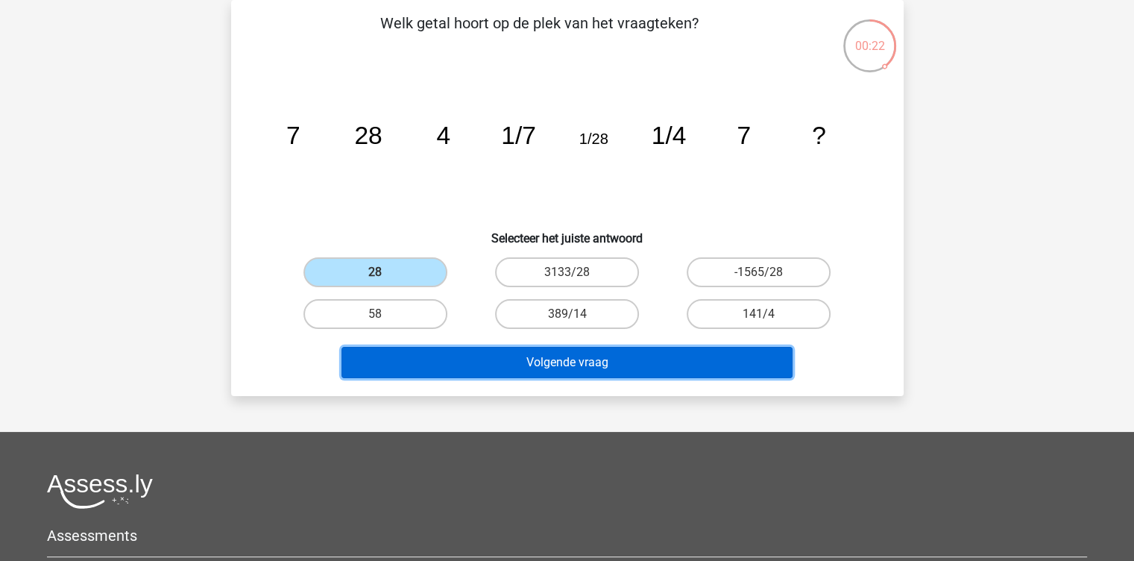
click at [555, 355] on button "Volgende vraag" at bounding box center [566, 362] width 451 height 31
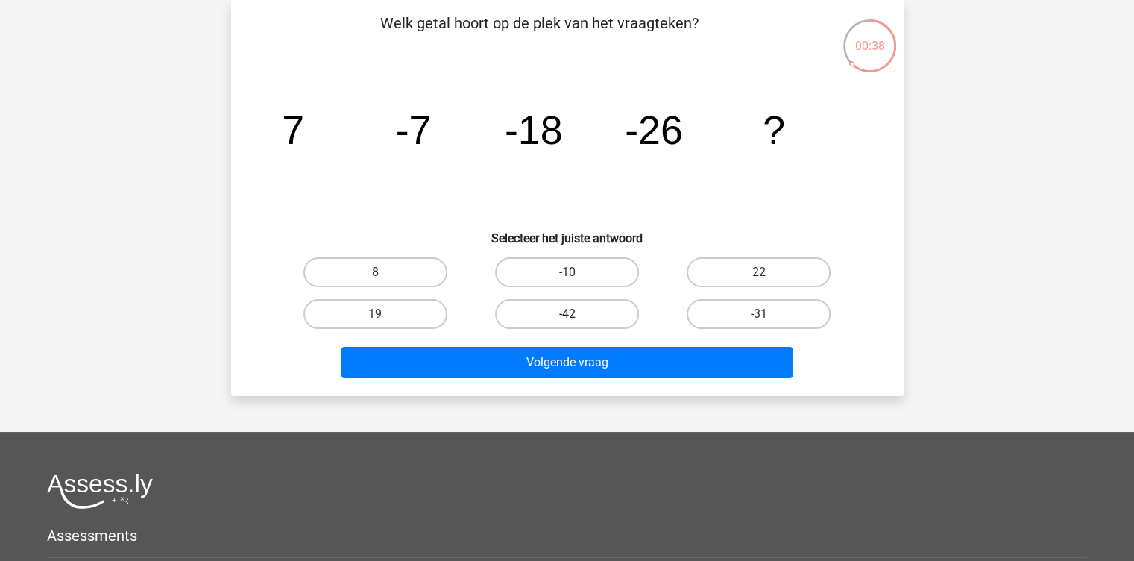
click at [591, 318] on label "-42" at bounding box center [567, 314] width 144 height 30
click at [576, 318] on input "-42" at bounding box center [572, 319] width 10 height 10
radio input "true"
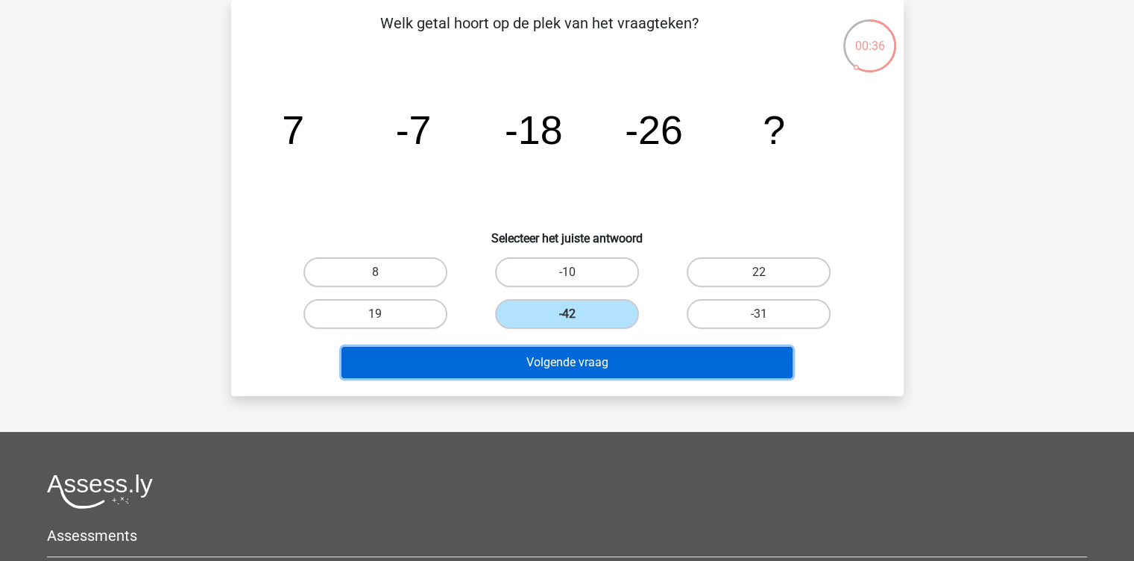
click at [599, 350] on button "Volgende vraag" at bounding box center [566, 362] width 451 height 31
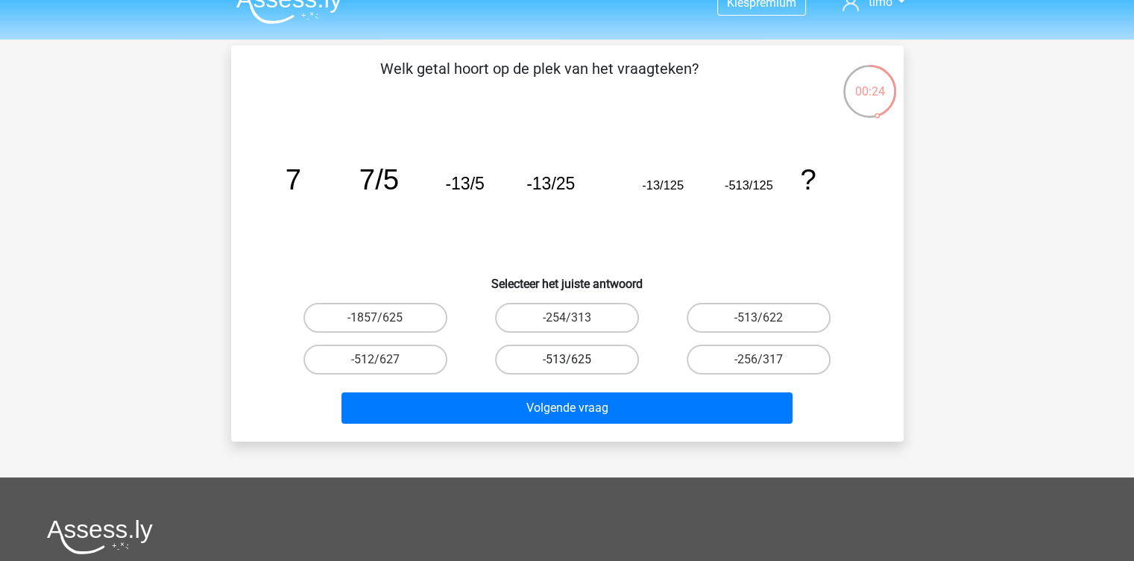
scroll to position [22, 0]
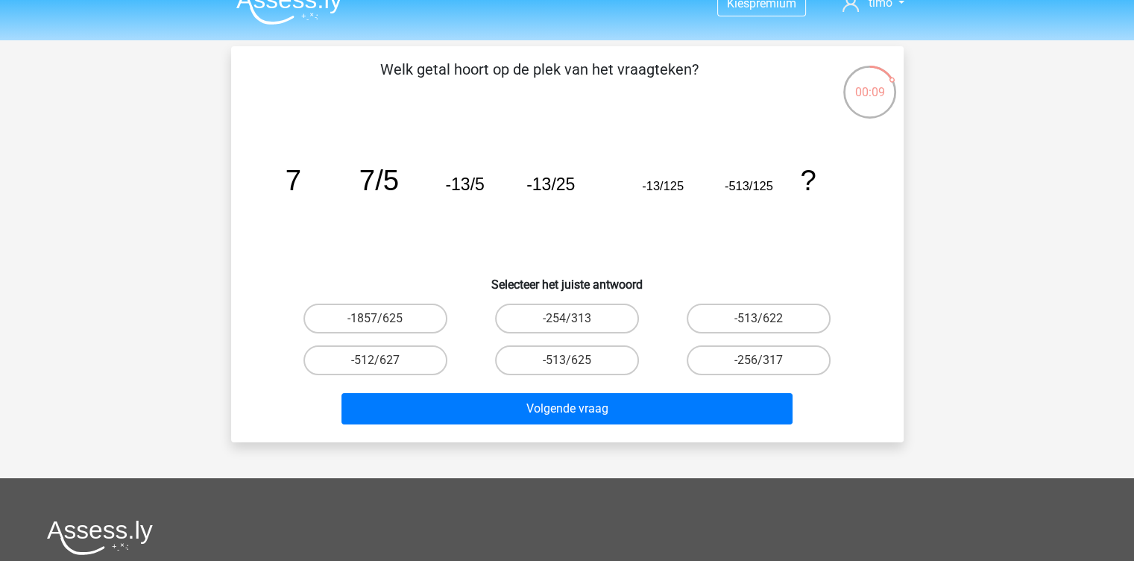
click at [600, 343] on div "-513/625" at bounding box center [567, 360] width 192 height 42
click at [589, 356] on label "-513/625" at bounding box center [567, 360] width 144 height 30
click at [576, 360] on input "-513/625" at bounding box center [572, 365] width 10 height 10
radio input "true"
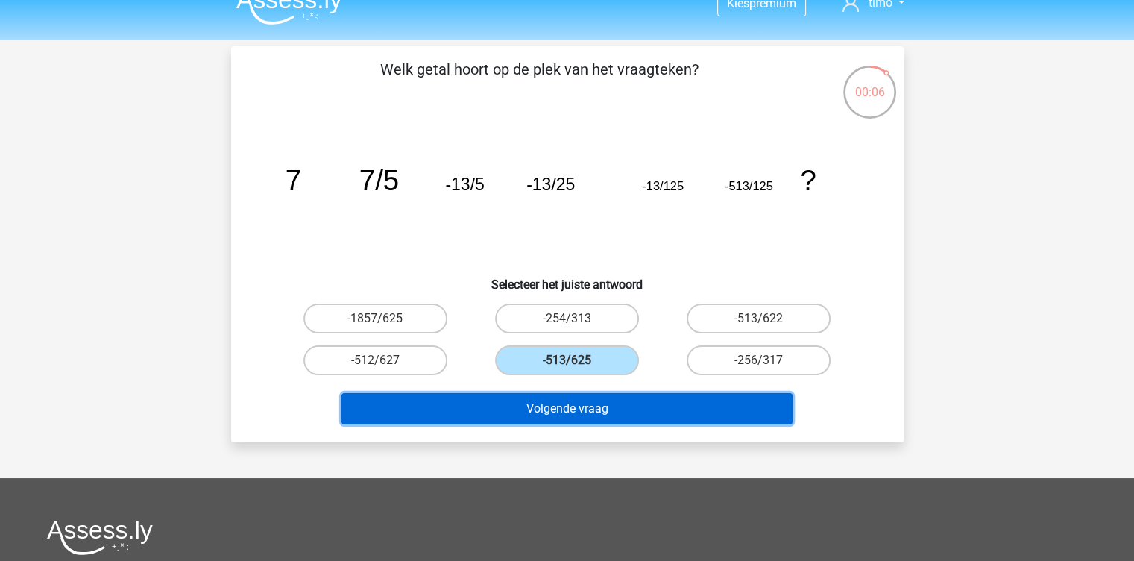
click at [620, 404] on button "Volgende vraag" at bounding box center [566, 408] width 451 height 31
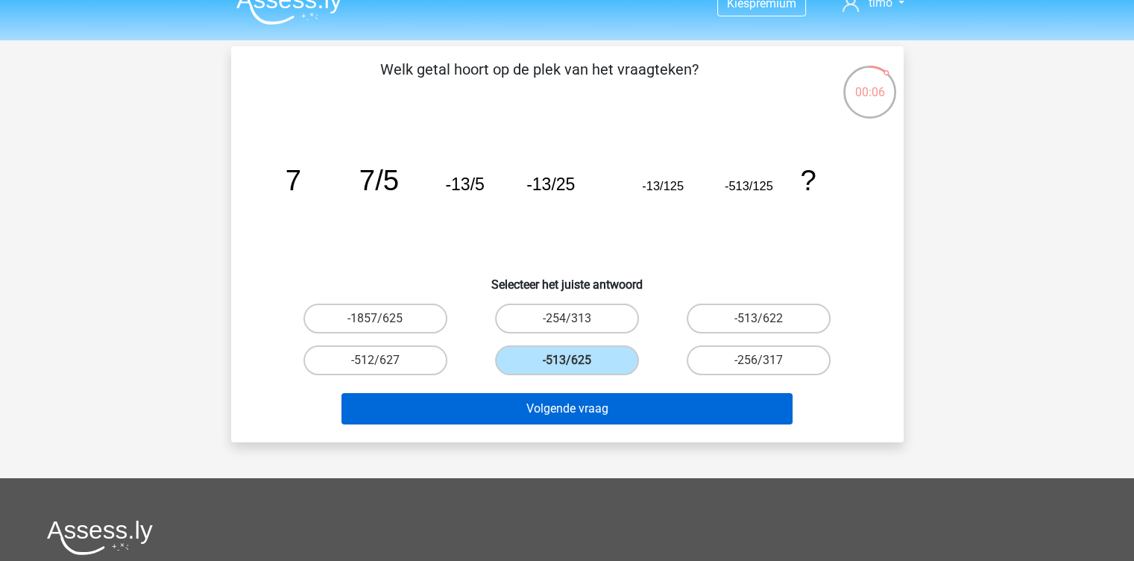
scroll to position [69, 0]
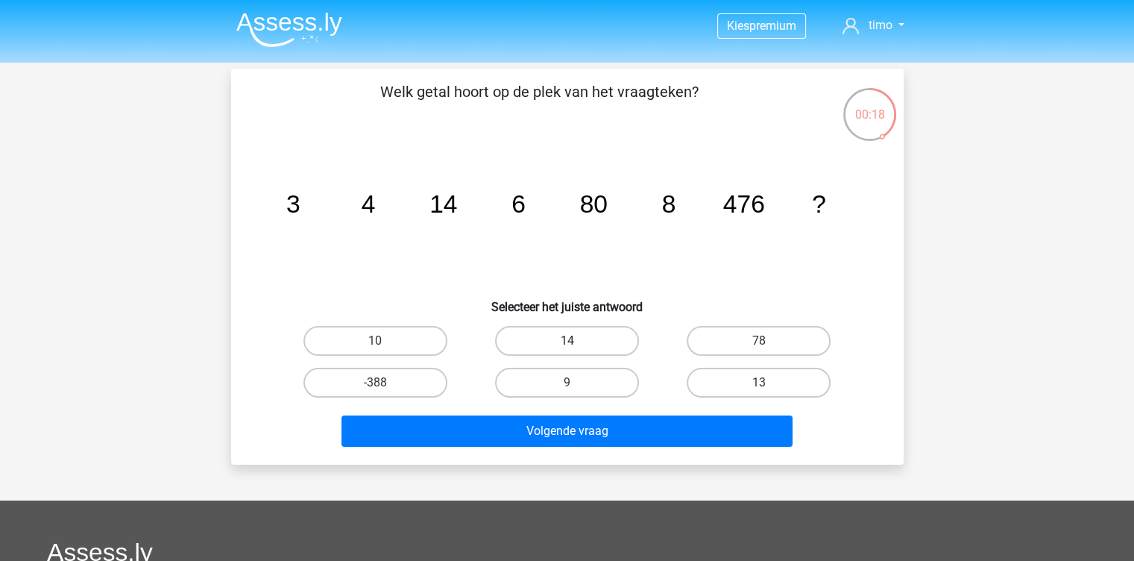
click at [582, 344] on label "14" at bounding box center [567, 341] width 144 height 30
click at [576, 344] on input "14" at bounding box center [572, 346] width 10 height 10
radio input "true"
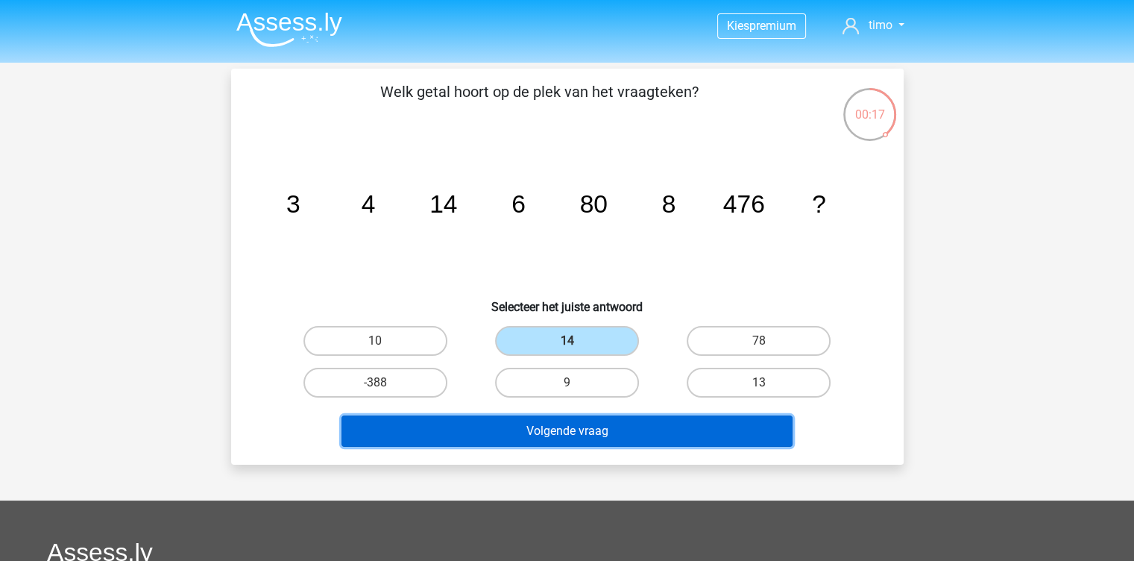
click at [608, 422] on button "Volgende vraag" at bounding box center [566, 430] width 451 height 31
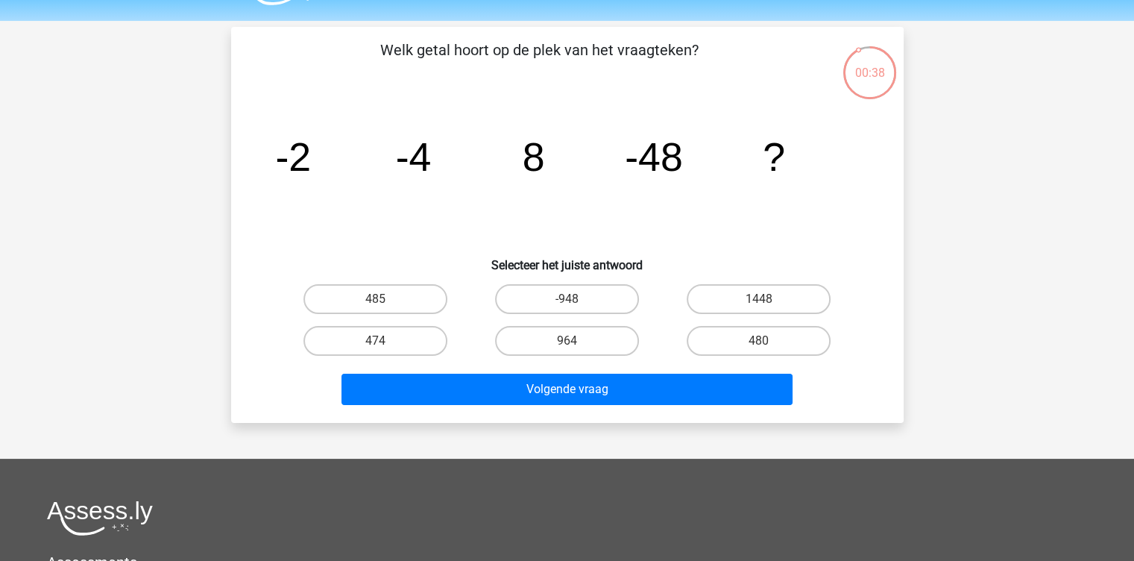
scroll to position [43, 0]
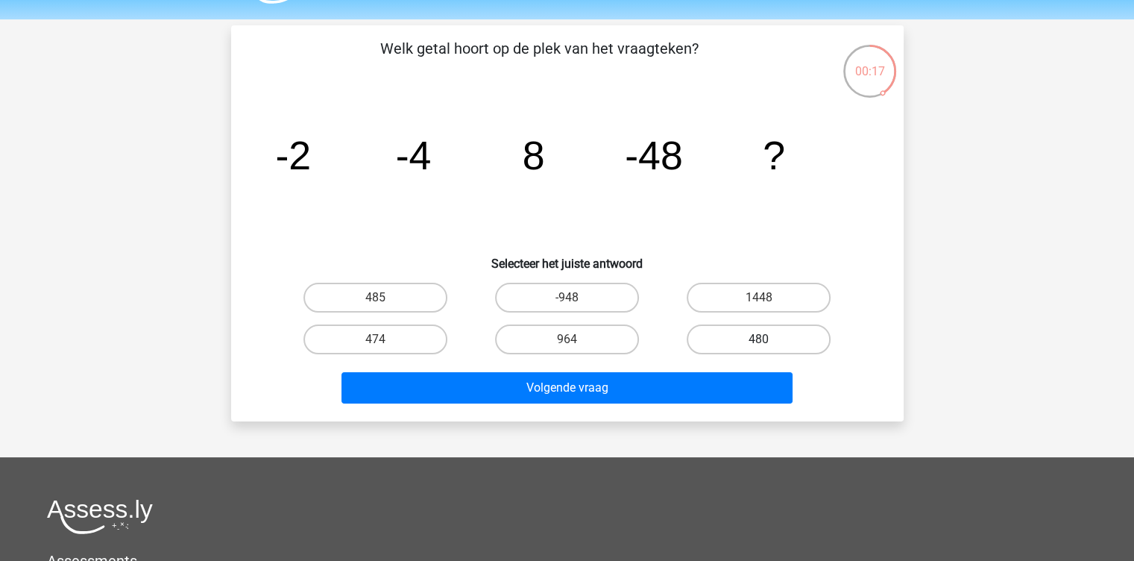
click at [710, 336] on label "480" at bounding box center [759, 339] width 144 height 30
click at [759, 339] on input "480" at bounding box center [764, 344] width 10 height 10
radio input "true"
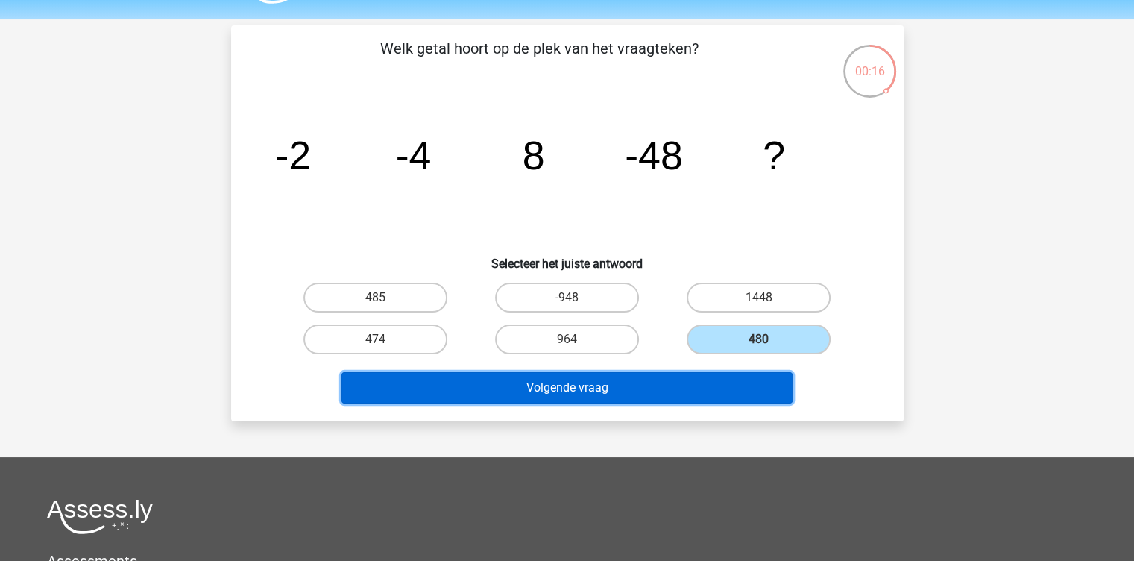
click at [657, 382] on button "Volgende vraag" at bounding box center [566, 387] width 451 height 31
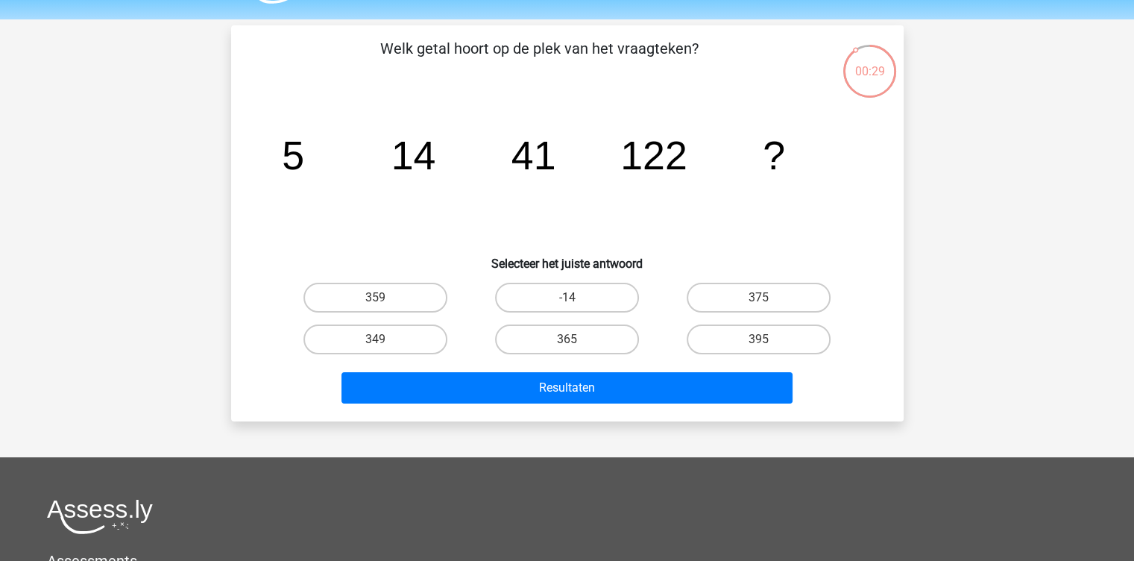
scroll to position [0, 0]
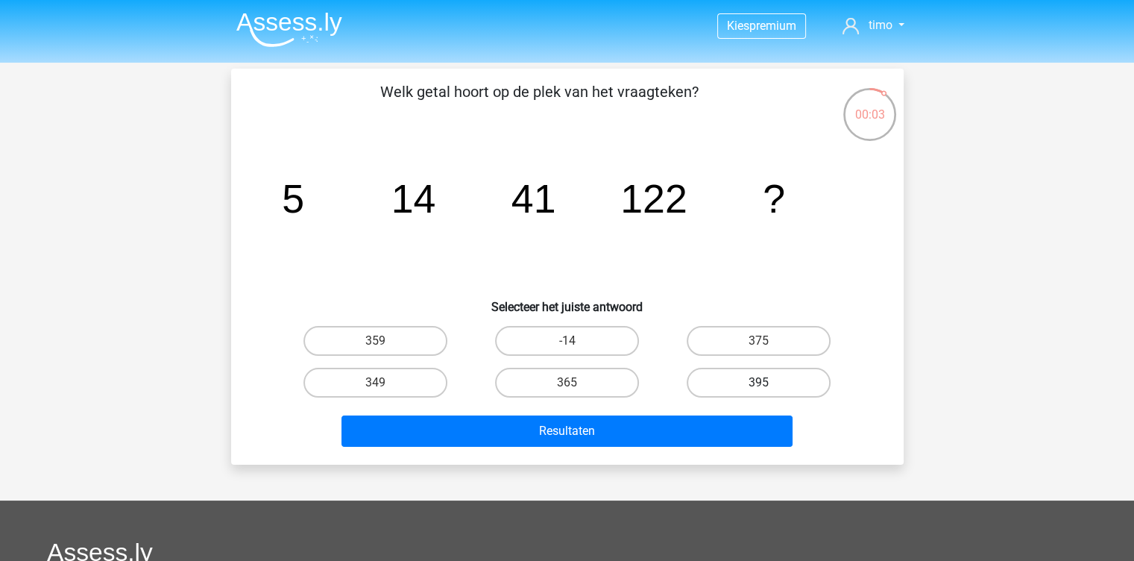
click at [724, 378] on label "395" at bounding box center [759, 383] width 144 height 30
click at [759, 382] on input "395" at bounding box center [764, 387] width 10 height 10
radio input "true"
click at [705, 412] on div "Resultaten" at bounding box center [567, 427] width 625 height 49
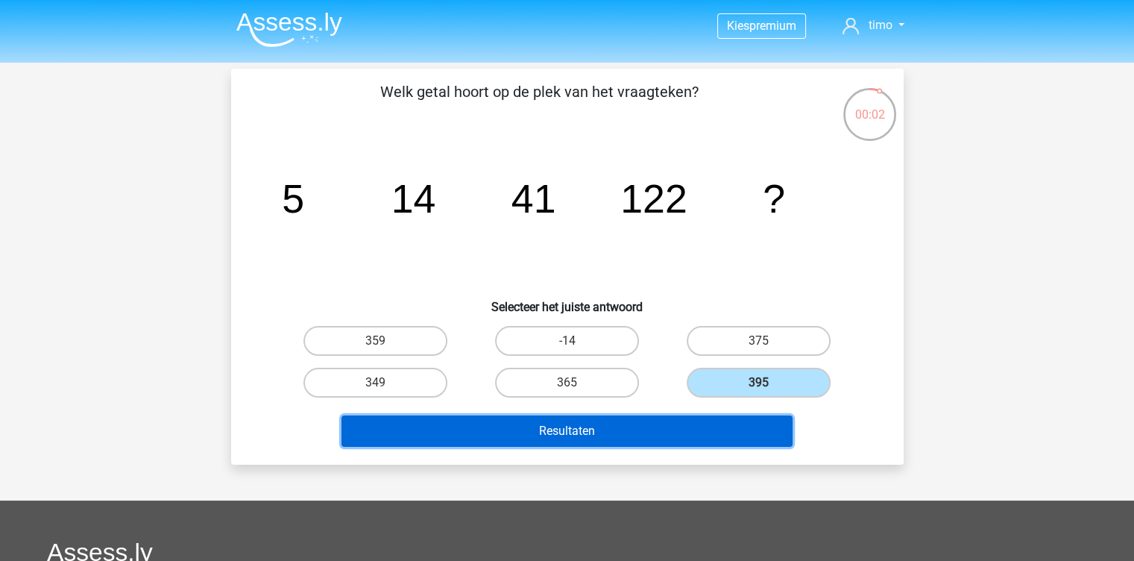
click at [690, 430] on button "Resultaten" at bounding box center [566, 430] width 451 height 31
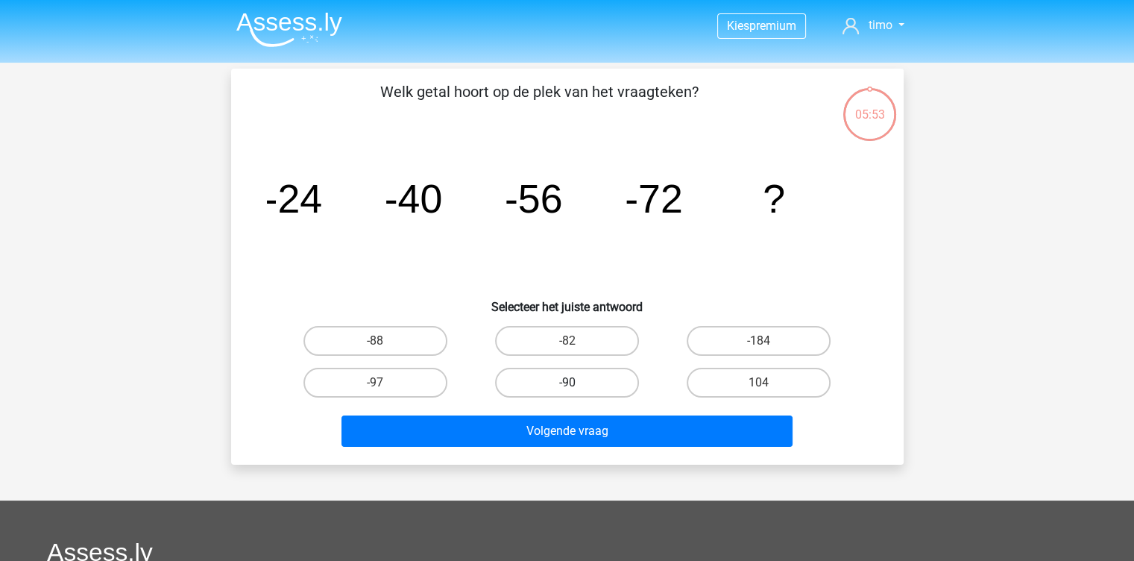
click at [577, 382] on label "-90" at bounding box center [567, 383] width 144 height 30
click at [576, 382] on input "-90" at bounding box center [572, 387] width 10 height 10
radio input "true"
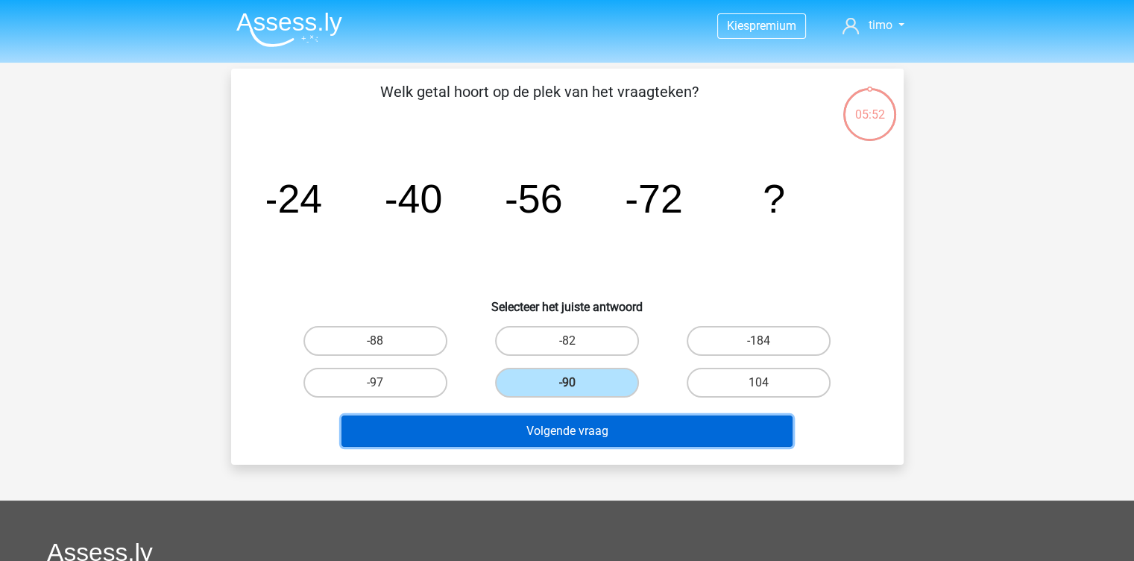
click at [563, 438] on button "Volgende vraag" at bounding box center [566, 430] width 451 height 31
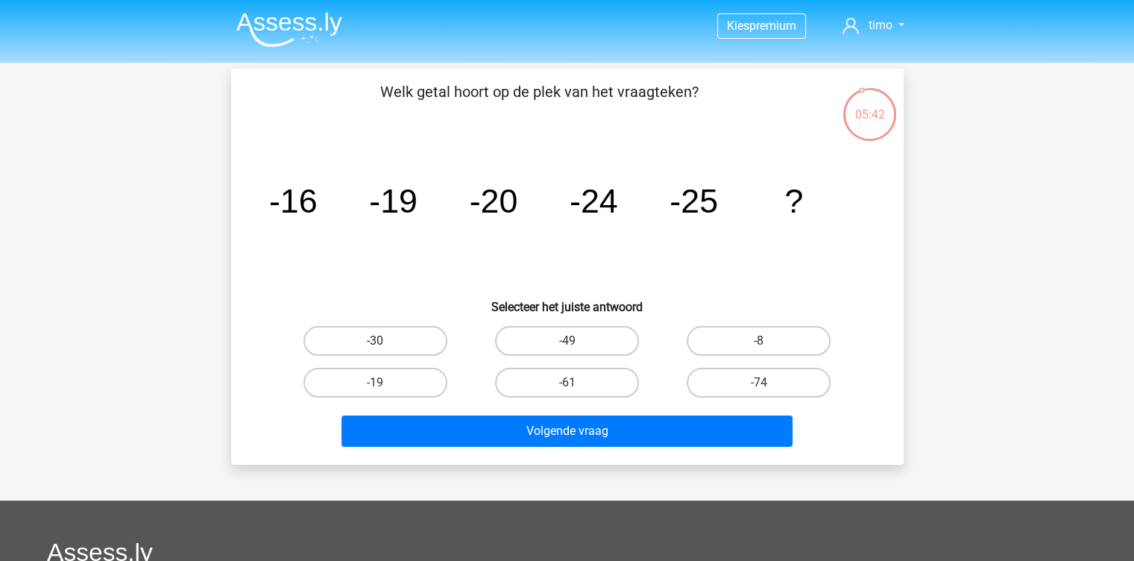
click at [391, 331] on label "-30" at bounding box center [375, 341] width 144 height 30
click at [385, 341] on input "-30" at bounding box center [380, 346] width 10 height 10
radio input "true"
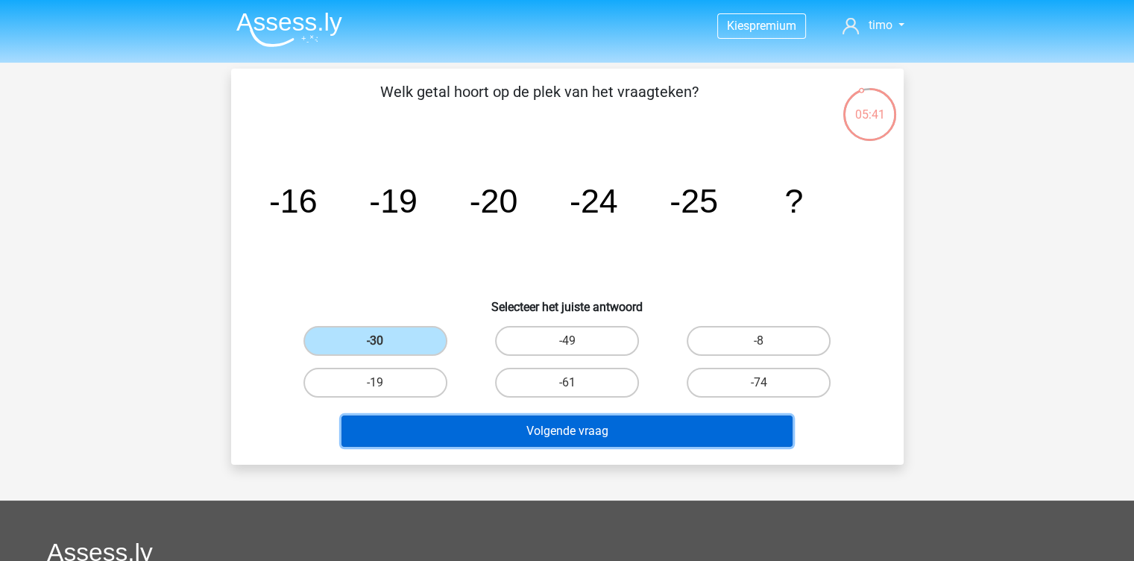
click at [509, 415] on button "Volgende vraag" at bounding box center [566, 430] width 451 height 31
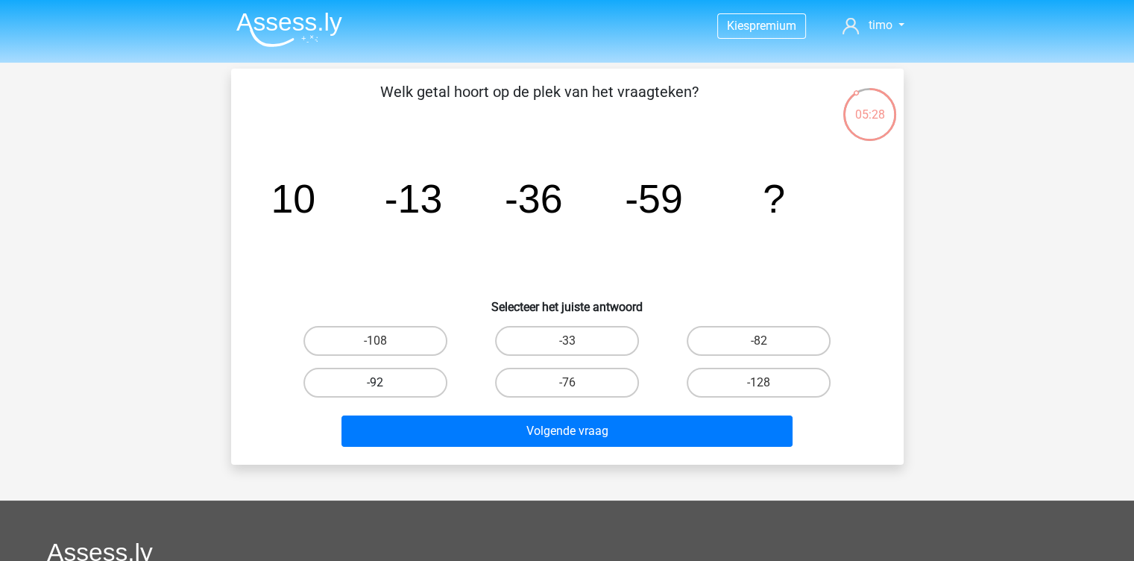
click at [394, 391] on label "-92" at bounding box center [375, 383] width 144 height 30
click at [385, 391] on input "-92" at bounding box center [380, 387] width 10 height 10
radio input "true"
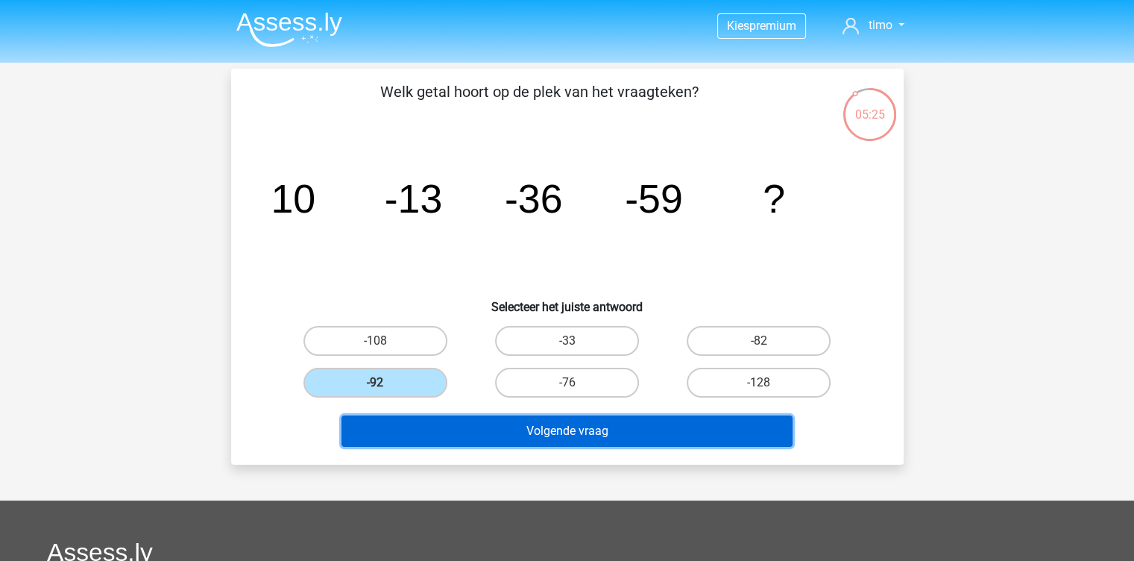
click at [567, 422] on button "Volgende vraag" at bounding box center [566, 430] width 451 height 31
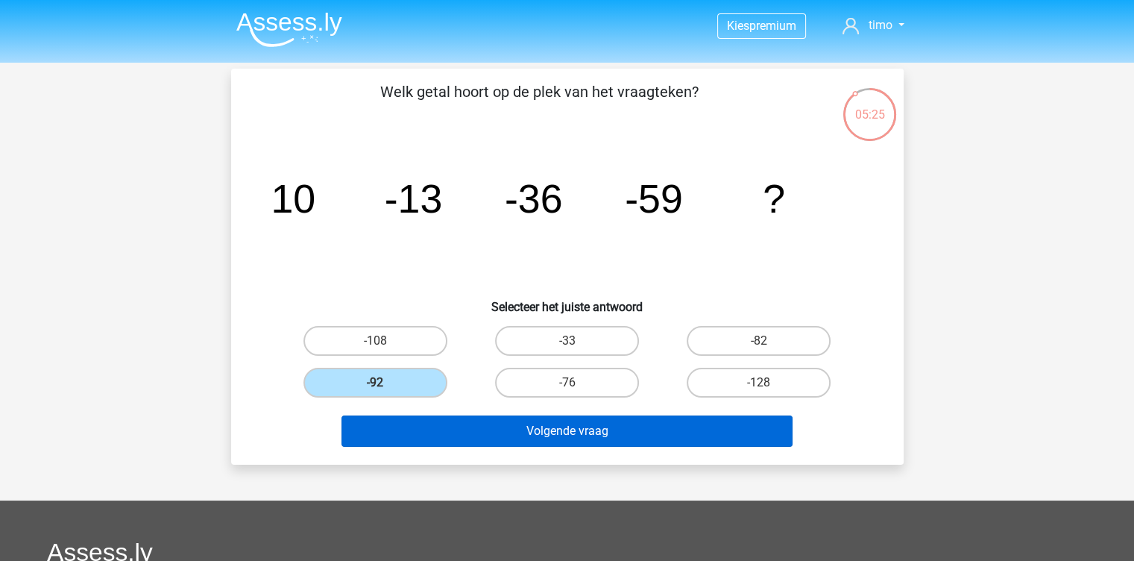
scroll to position [69, 0]
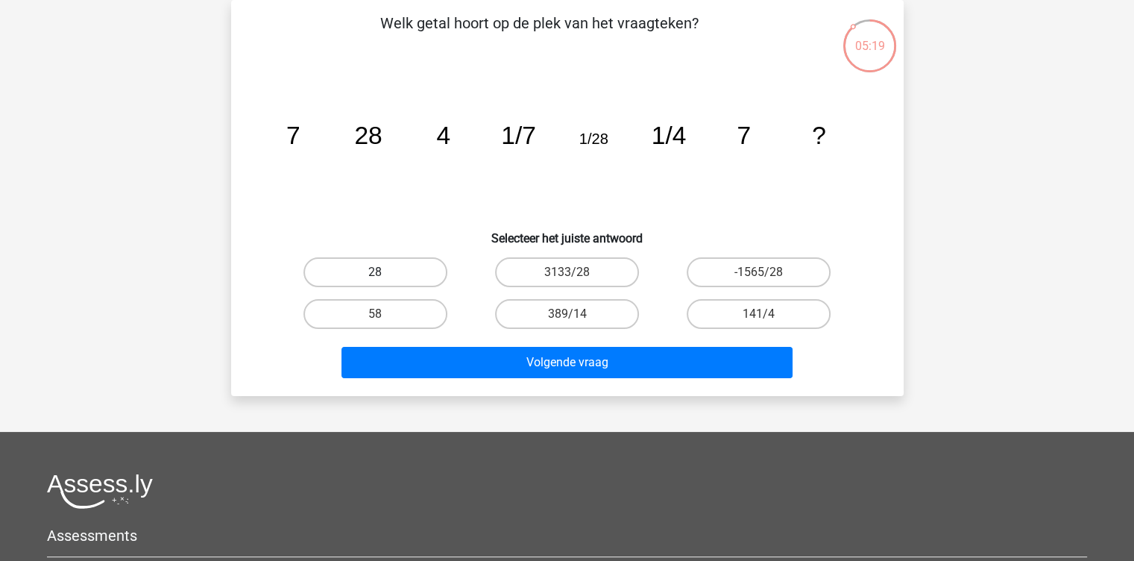
click at [435, 280] on label "28" at bounding box center [375, 272] width 144 height 30
click at [385, 280] on input "28" at bounding box center [380, 277] width 10 height 10
radio input "true"
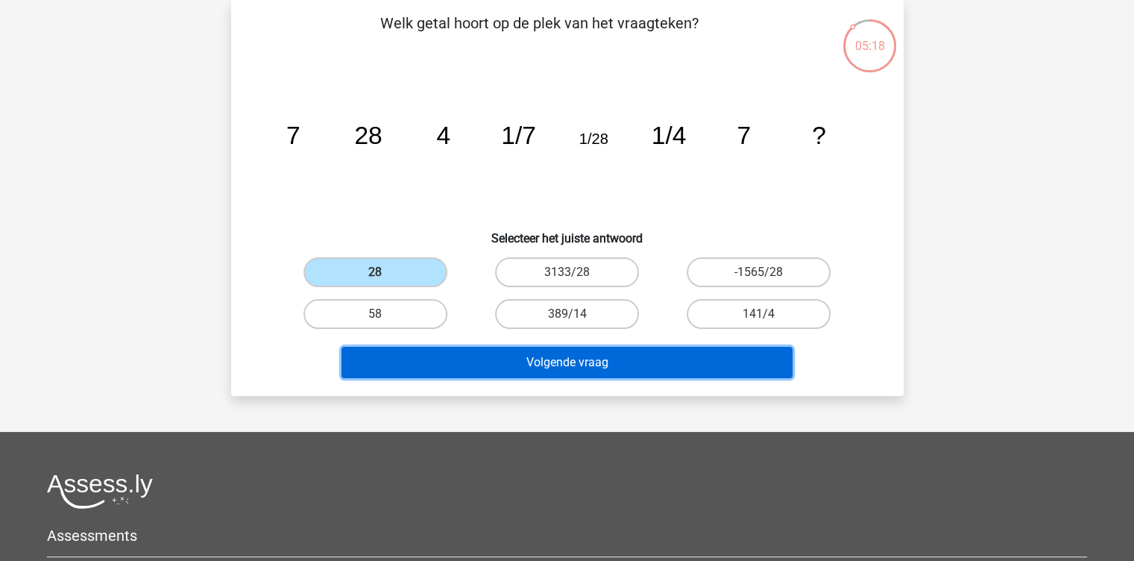
click at [523, 349] on button "Volgende vraag" at bounding box center [566, 362] width 451 height 31
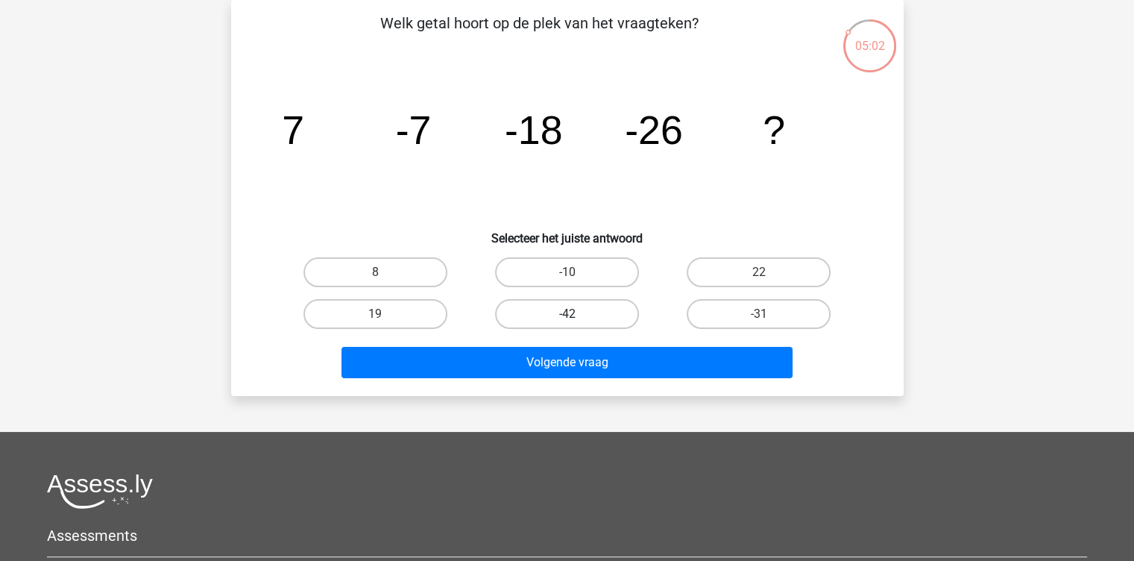
click at [536, 320] on label "-42" at bounding box center [567, 314] width 144 height 30
click at [567, 320] on input "-42" at bounding box center [572, 319] width 10 height 10
radio input "true"
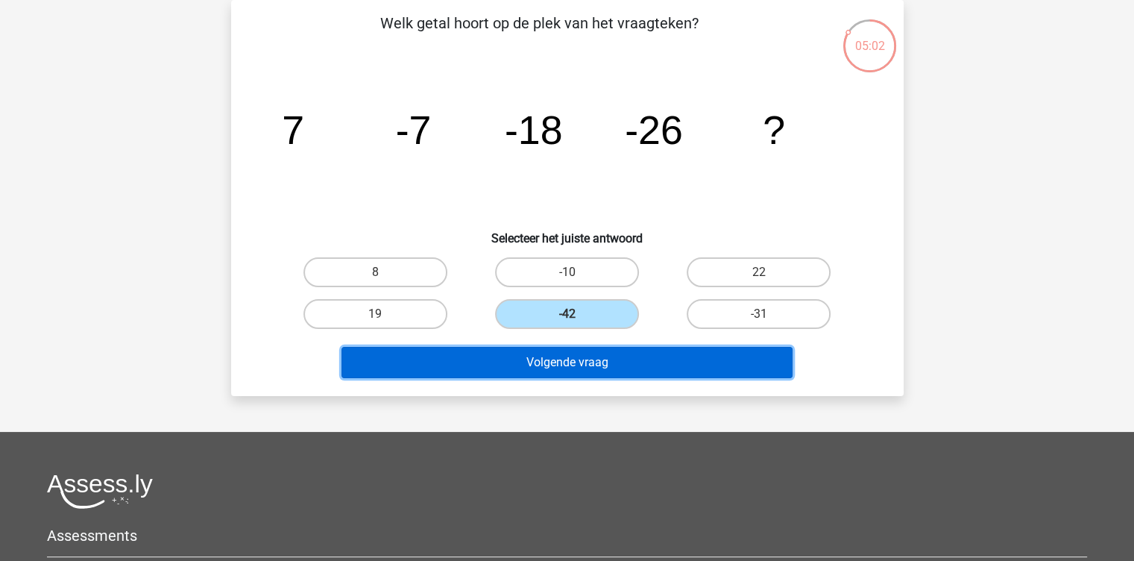
click at [544, 356] on button "Volgende vraag" at bounding box center [566, 362] width 451 height 31
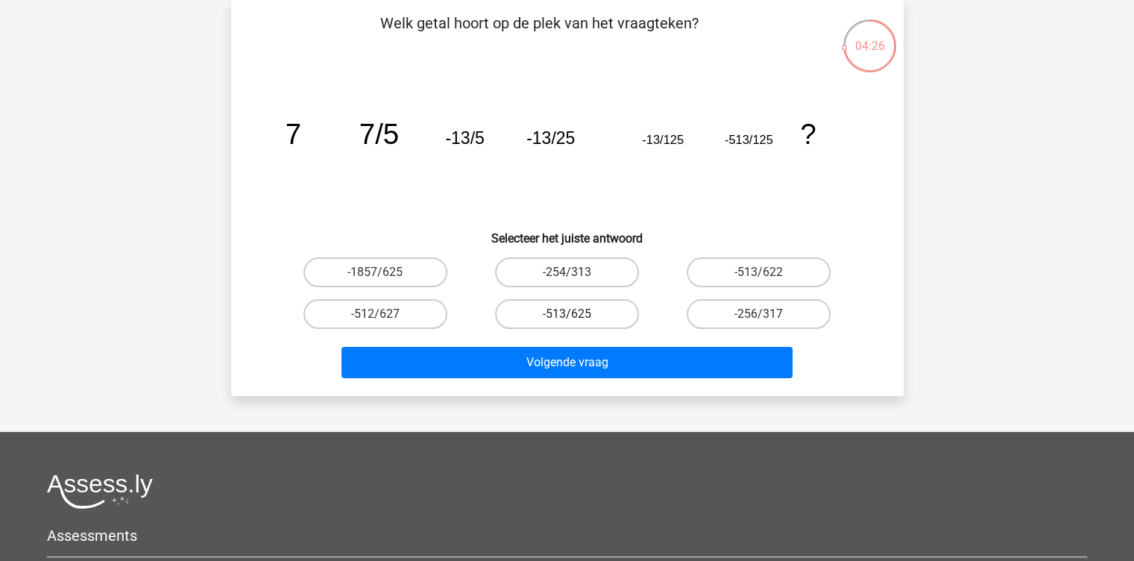
click at [507, 316] on label "-513/625" at bounding box center [567, 314] width 144 height 30
click at [567, 316] on input "-513/625" at bounding box center [572, 319] width 10 height 10
radio input "true"
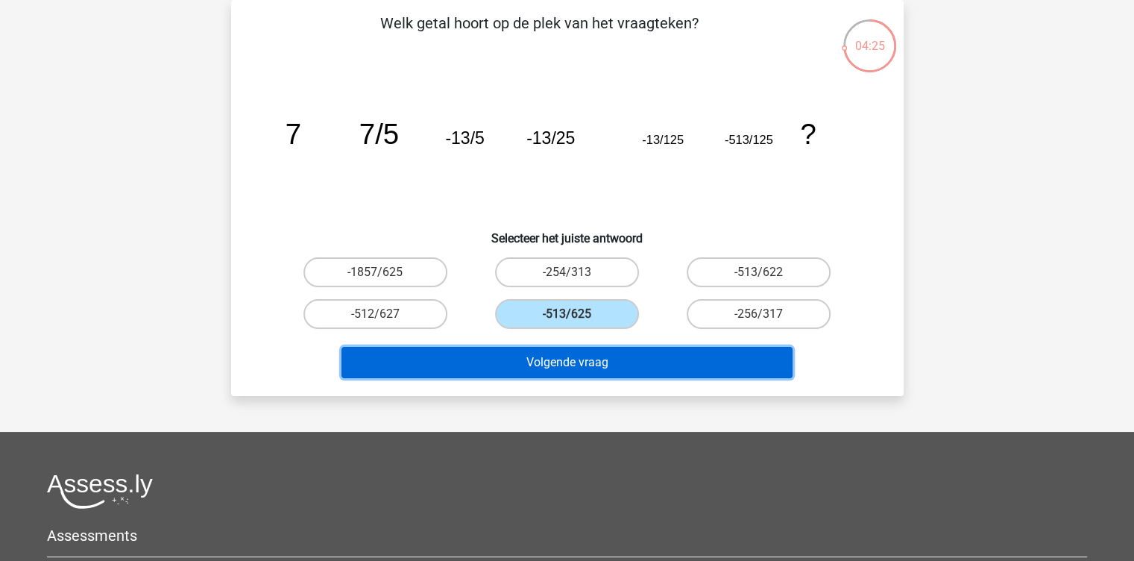
click at [510, 362] on button "Volgende vraag" at bounding box center [566, 362] width 451 height 31
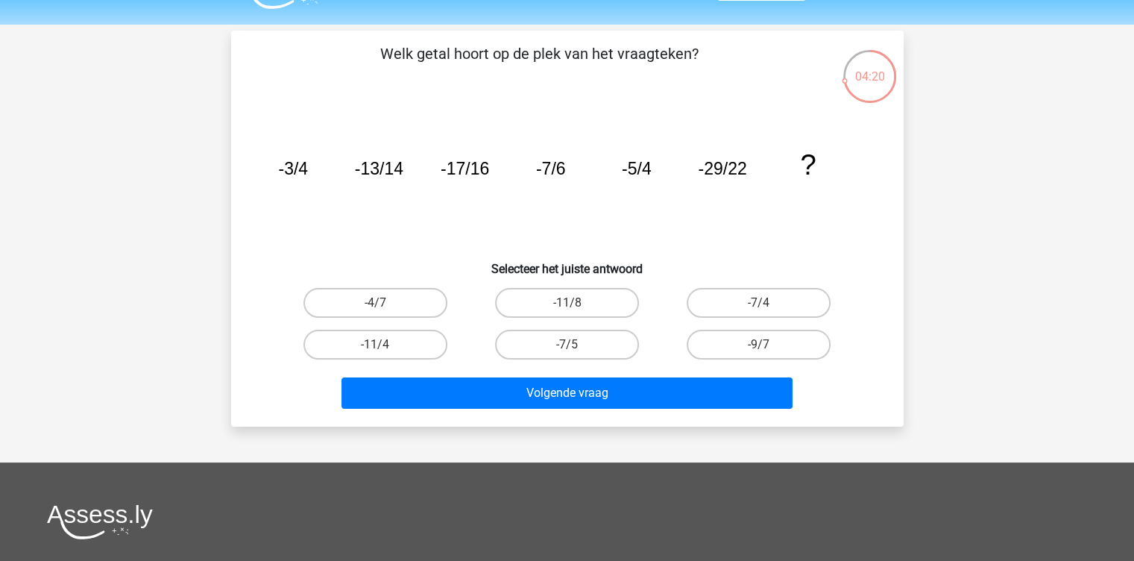
scroll to position [39, 0]
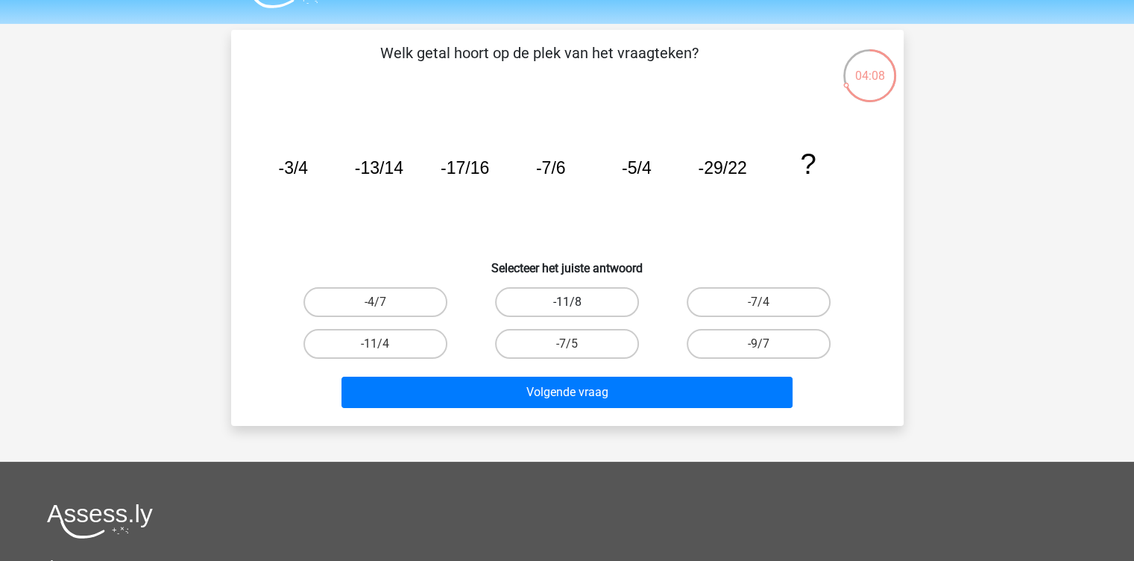
click at [596, 301] on label "-11/8" at bounding box center [567, 302] width 144 height 30
click at [576, 302] on input "-11/8" at bounding box center [572, 307] width 10 height 10
radio input "true"
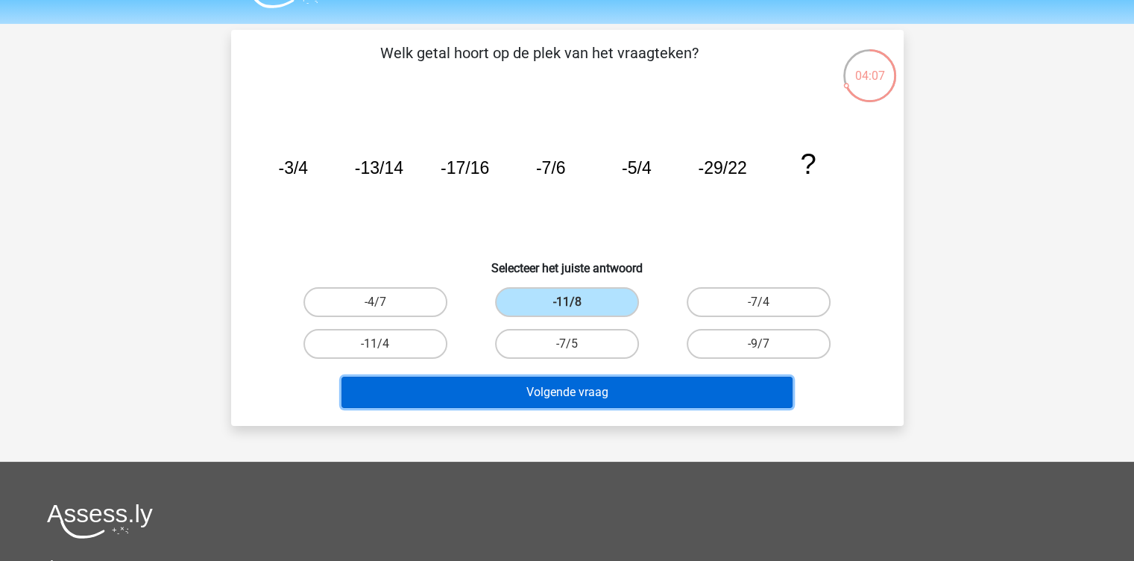
click at [594, 385] on button "Volgende vraag" at bounding box center [566, 392] width 451 height 31
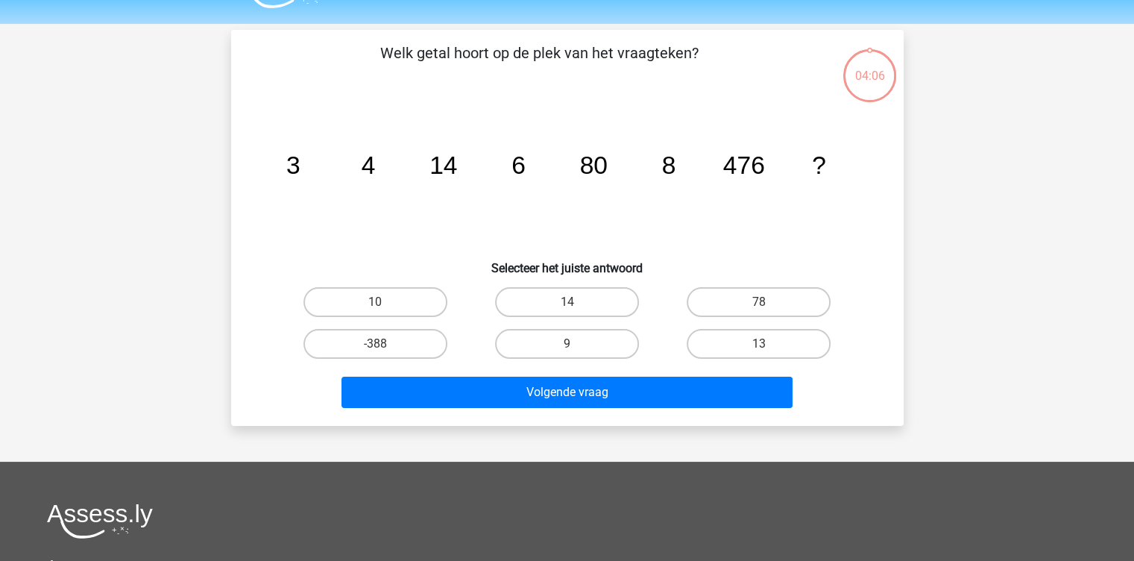
scroll to position [69, 0]
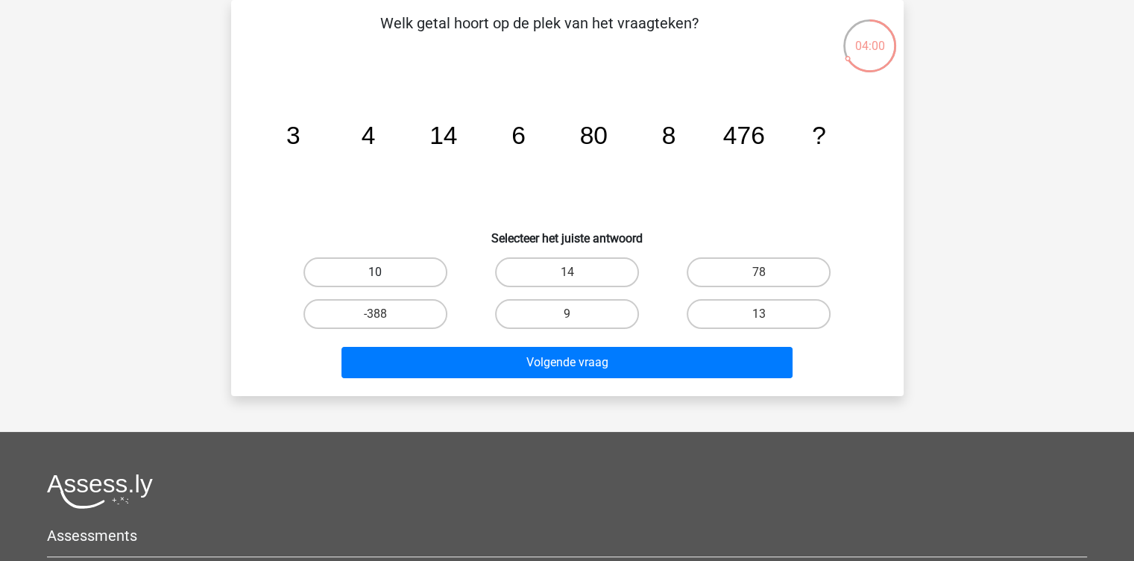
click at [412, 269] on label "10" at bounding box center [375, 272] width 144 height 30
click at [385, 272] on input "10" at bounding box center [380, 277] width 10 height 10
radio input "true"
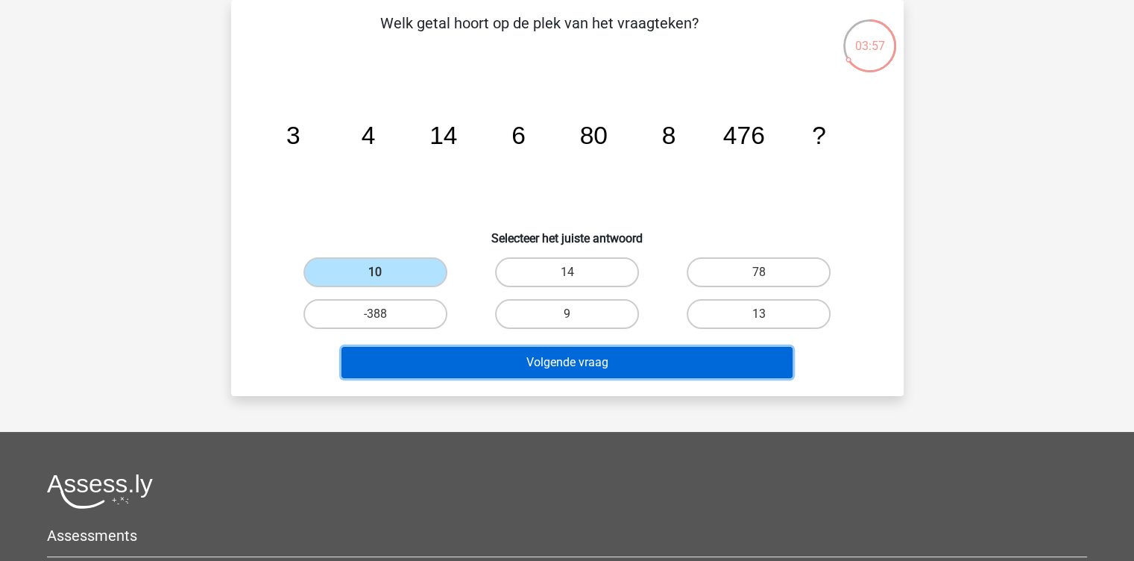
click at [562, 362] on button "Volgende vraag" at bounding box center [566, 362] width 451 height 31
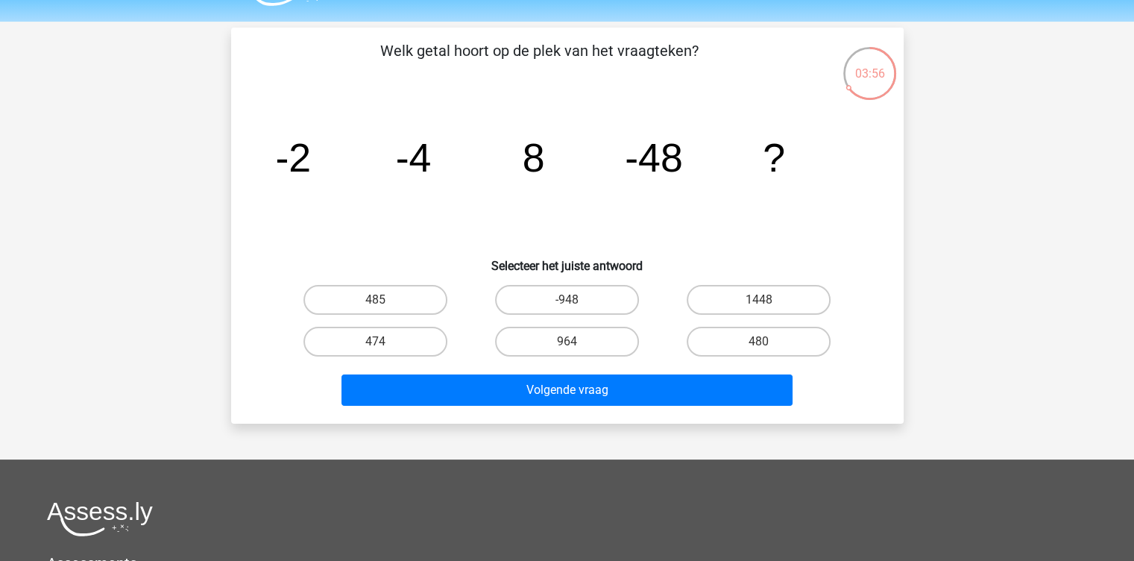
scroll to position [57, 0]
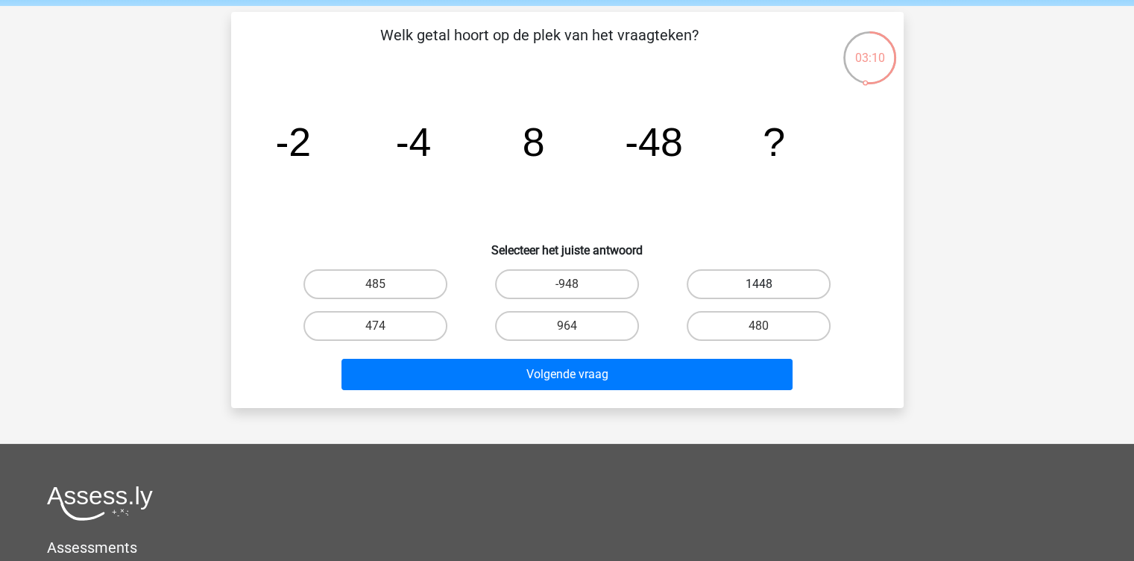
click at [719, 285] on label "1448" at bounding box center [759, 284] width 144 height 30
click at [759, 285] on input "1448" at bounding box center [764, 289] width 10 height 10
radio input "true"
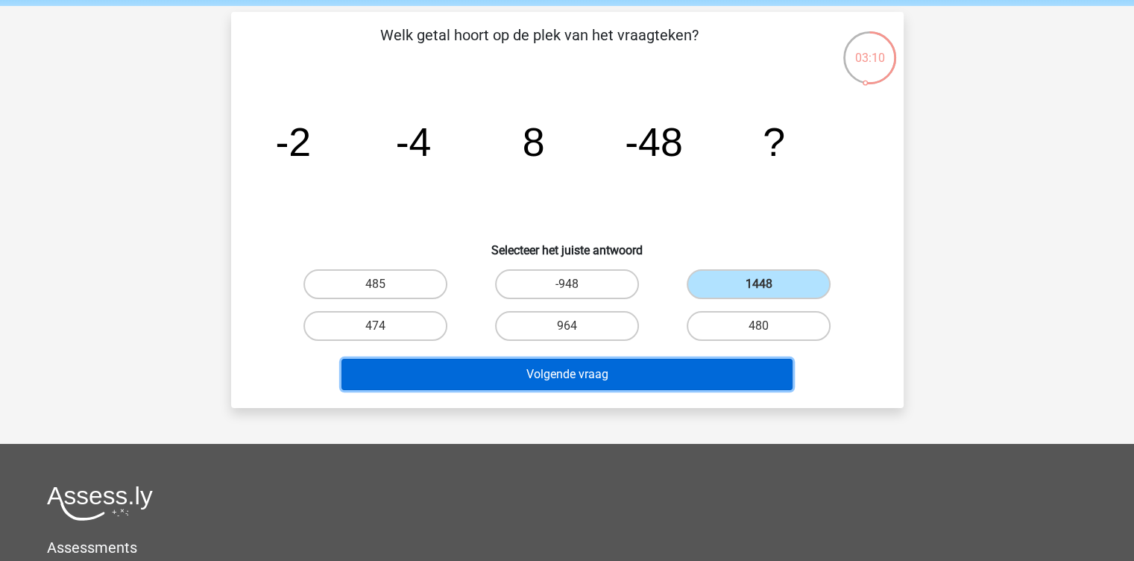
click at [649, 368] on button "Volgende vraag" at bounding box center [566, 374] width 451 height 31
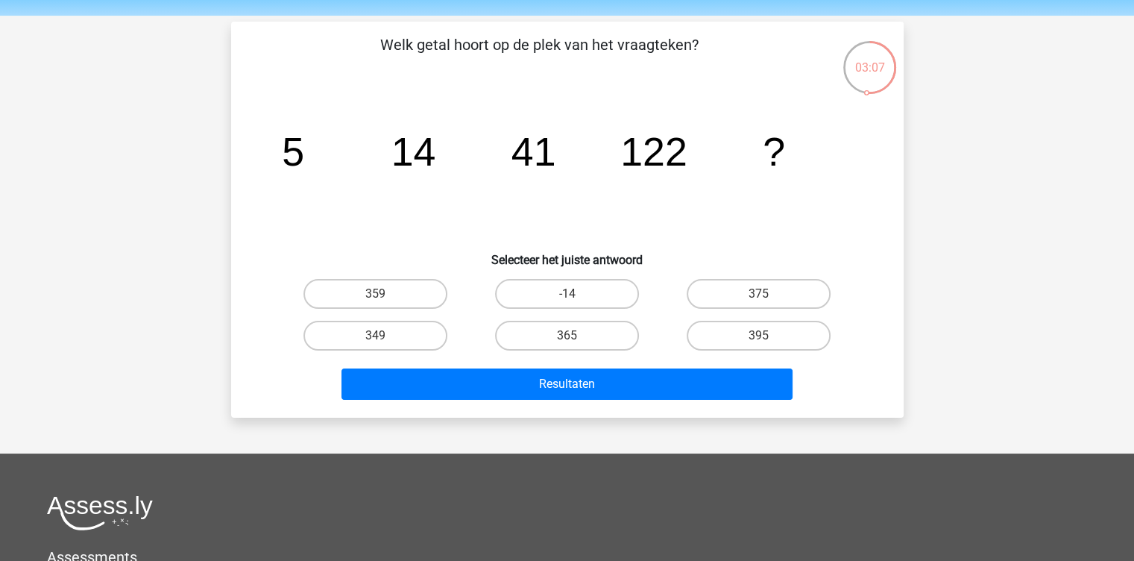
scroll to position [48, 0]
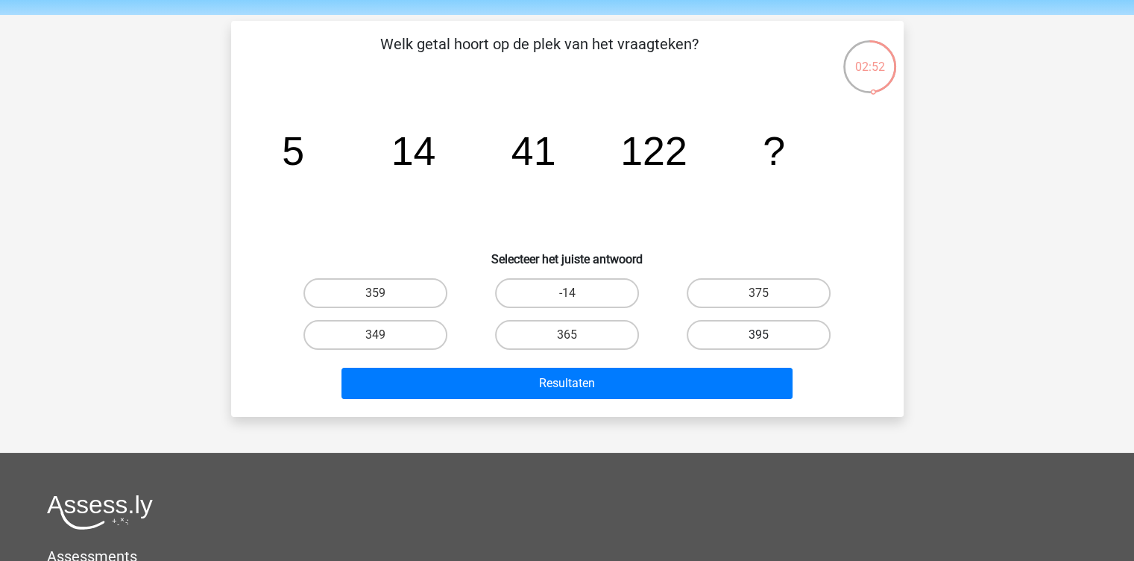
click at [712, 330] on label "395" at bounding box center [759, 335] width 144 height 30
click at [759, 335] on input "395" at bounding box center [764, 340] width 10 height 10
radio input "true"
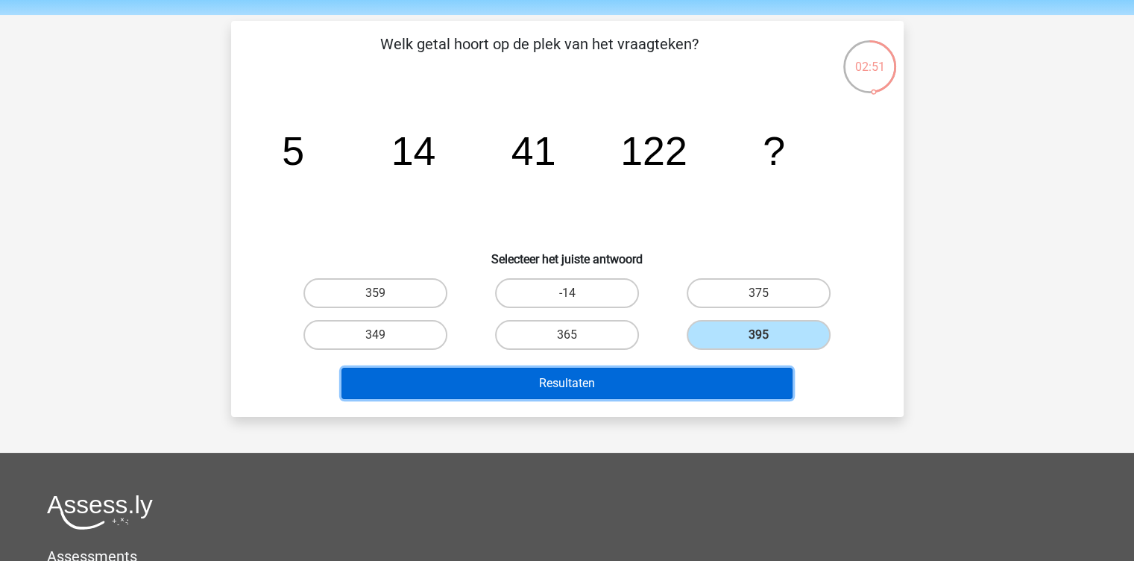
click at [671, 377] on button "Resultaten" at bounding box center [566, 383] width 451 height 31
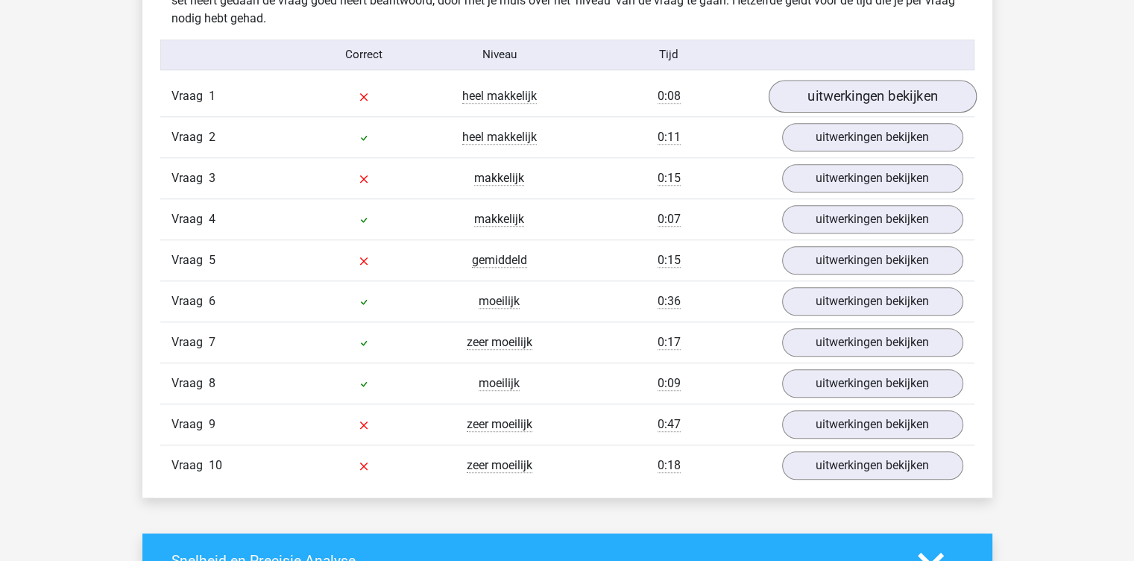
scroll to position [1198, 0]
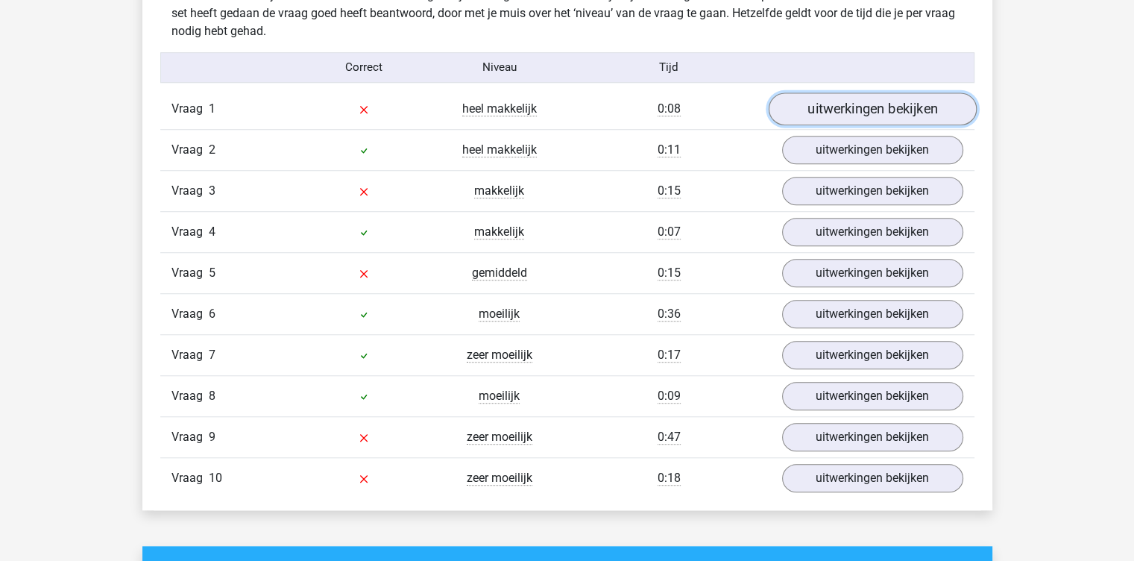
click at [856, 107] on link "uitwerkingen bekijken" at bounding box center [872, 108] width 208 height 33
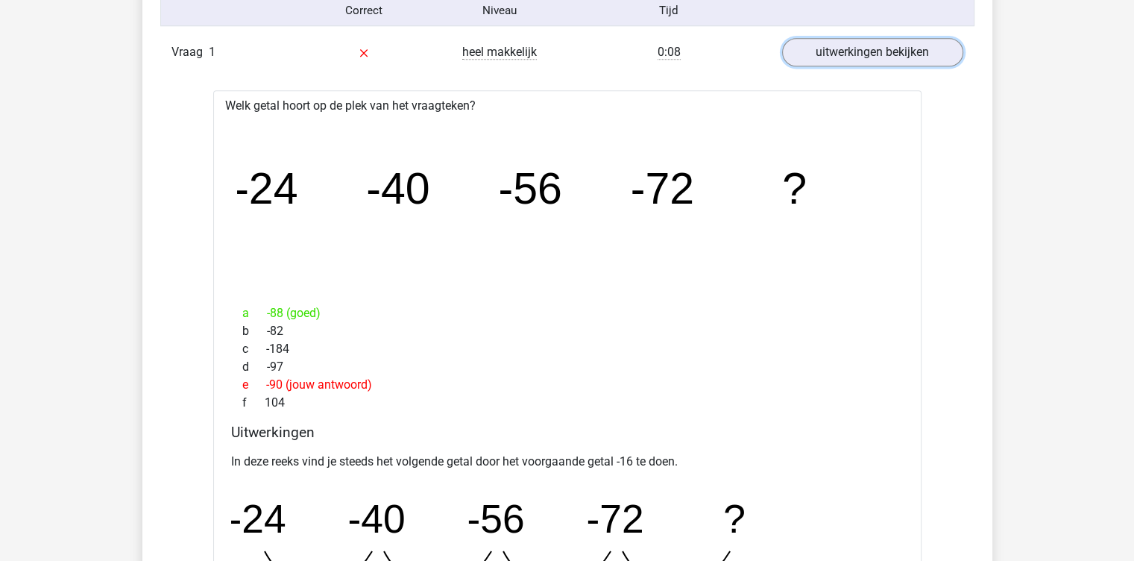
scroll to position [1253, 0]
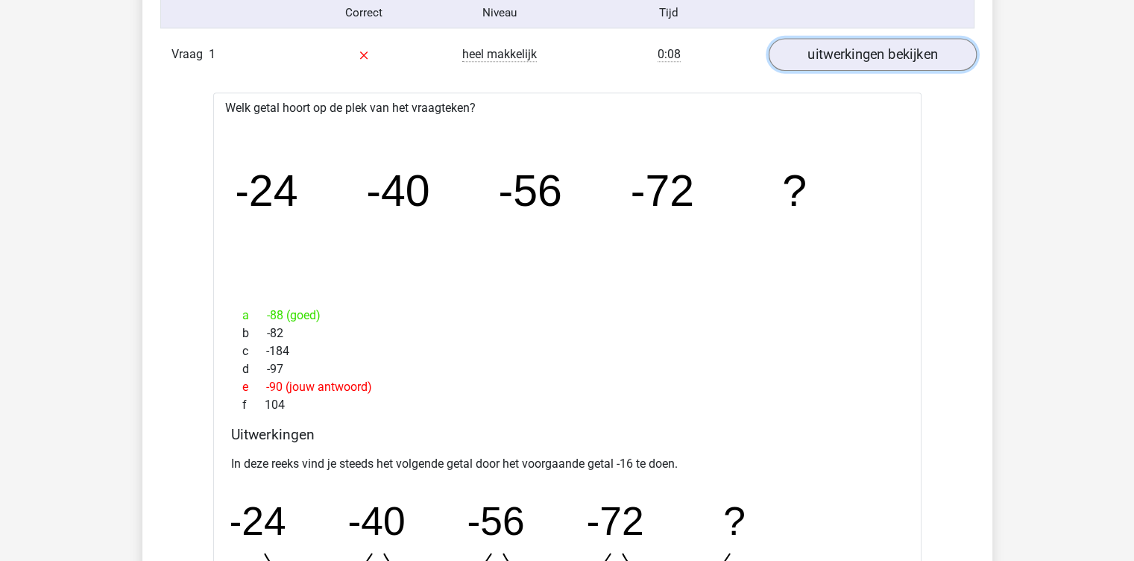
click at [834, 57] on link "uitwerkingen bekijken" at bounding box center [872, 54] width 208 height 33
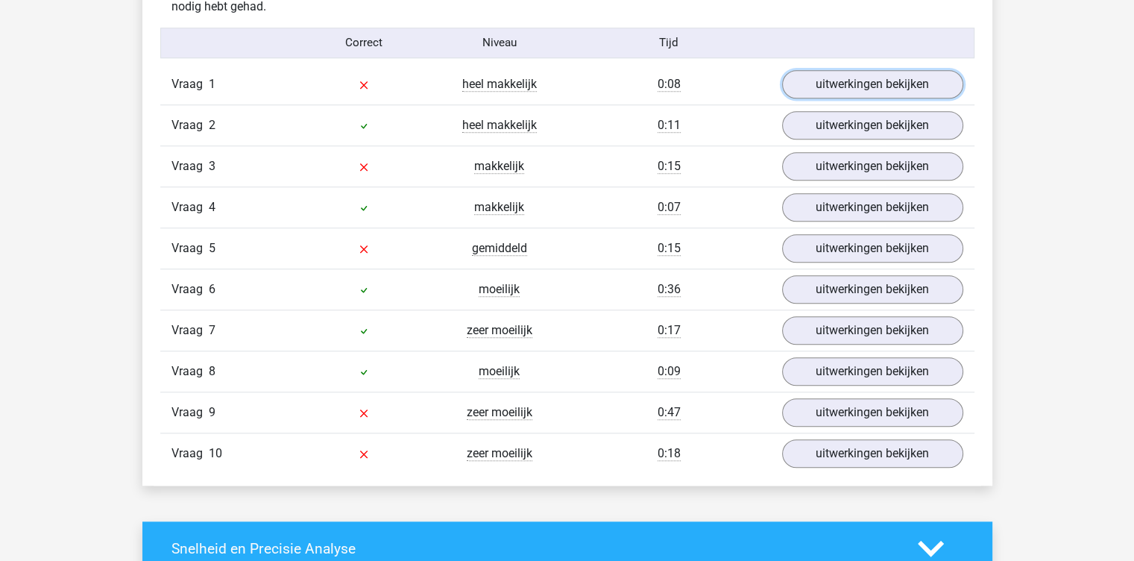
scroll to position [1222, 0]
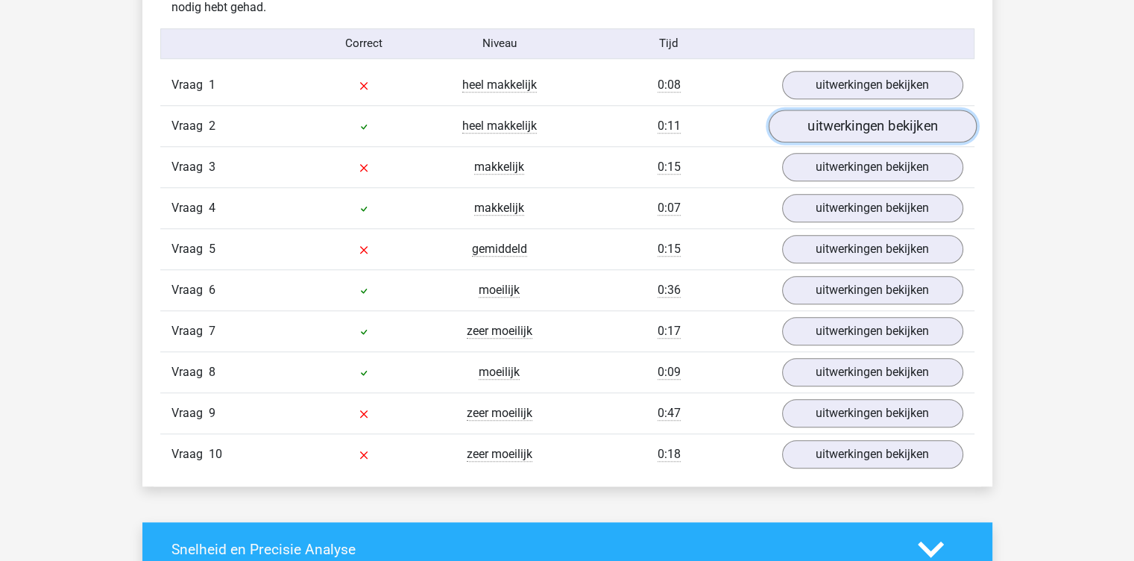
click at [831, 125] on link "uitwerkingen bekijken" at bounding box center [872, 126] width 208 height 33
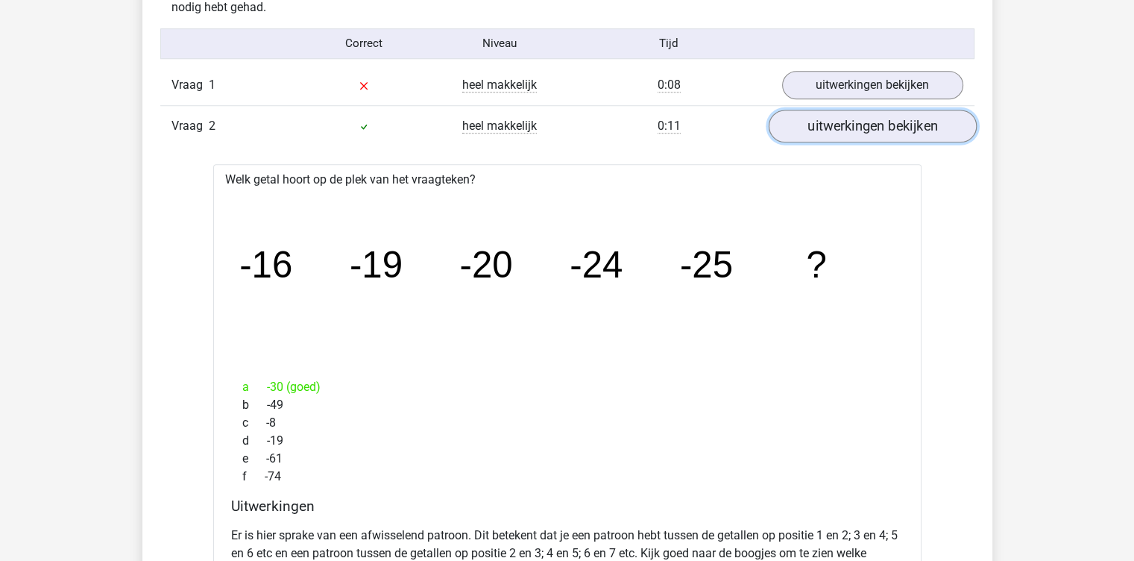
click at [828, 139] on link "uitwerkingen bekijken" at bounding box center [872, 126] width 208 height 33
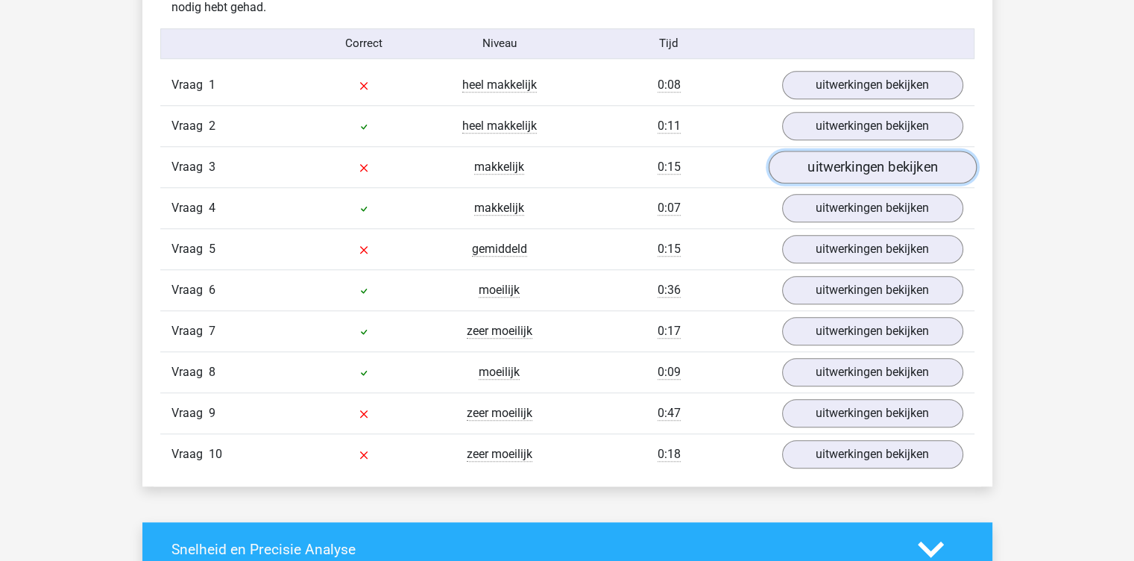
click at [816, 174] on link "uitwerkingen bekijken" at bounding box center [872, 167] width 208 height 33
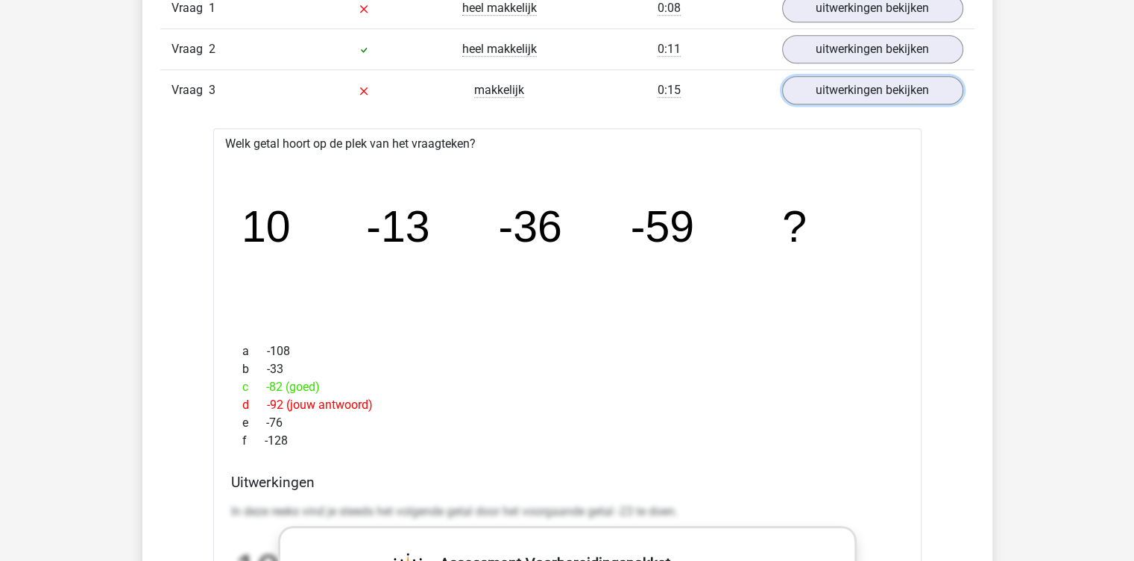
scroll to position [1297, 0]
click at [870, 90] on link "uitwerkingen bekijken" at bounding box center [872, 91] width 208 height 33
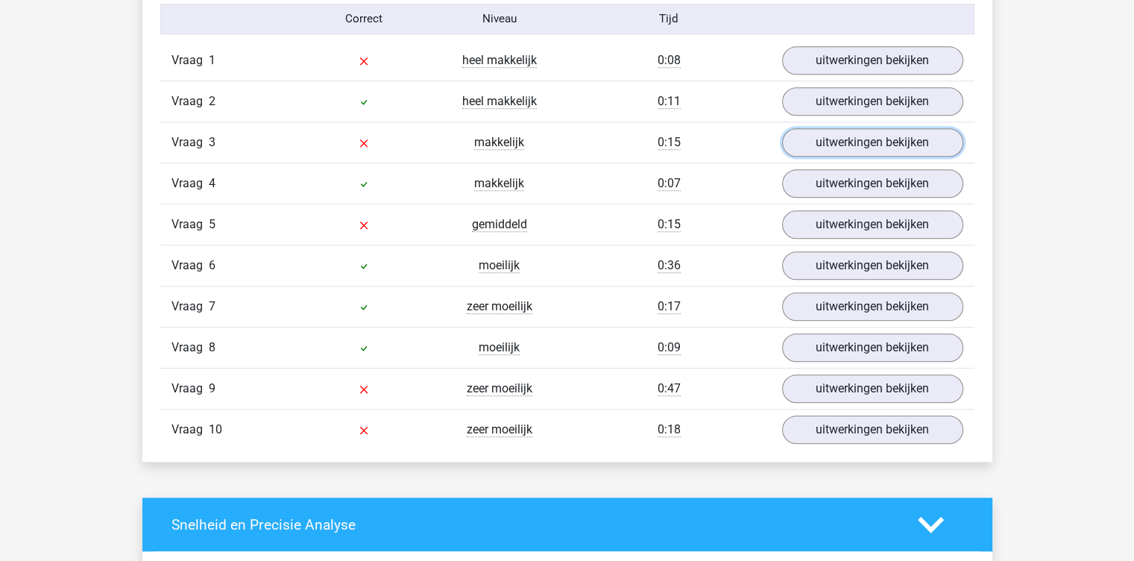
scroll to position [1247, 0]
click at [838, 185] on link "uitwerkingen bekijken" at bounding box center [872, 183] width 208 height 33
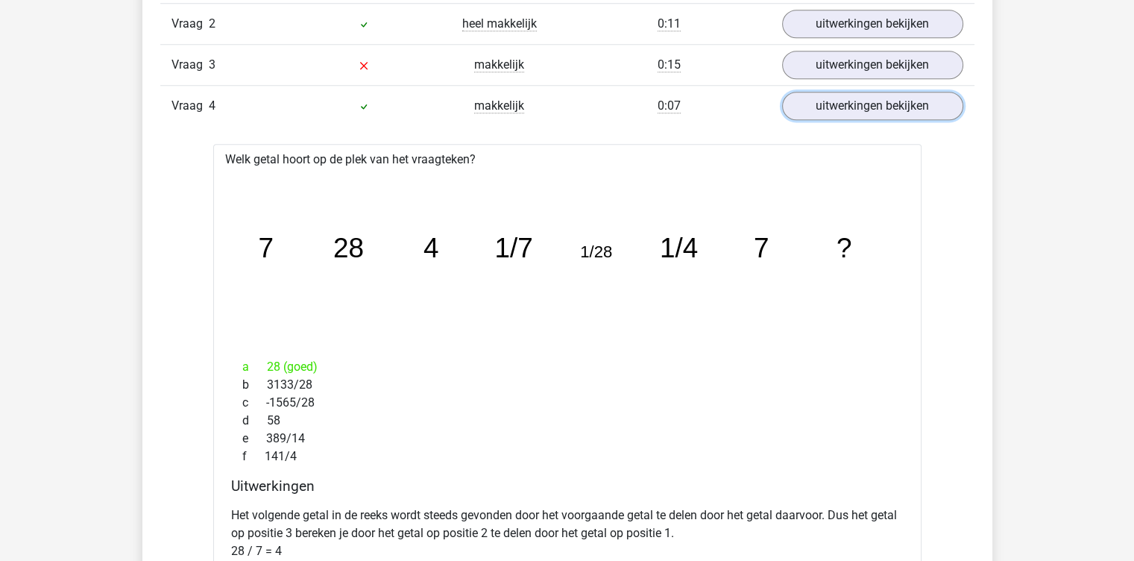
scroll to position [1321, 0]
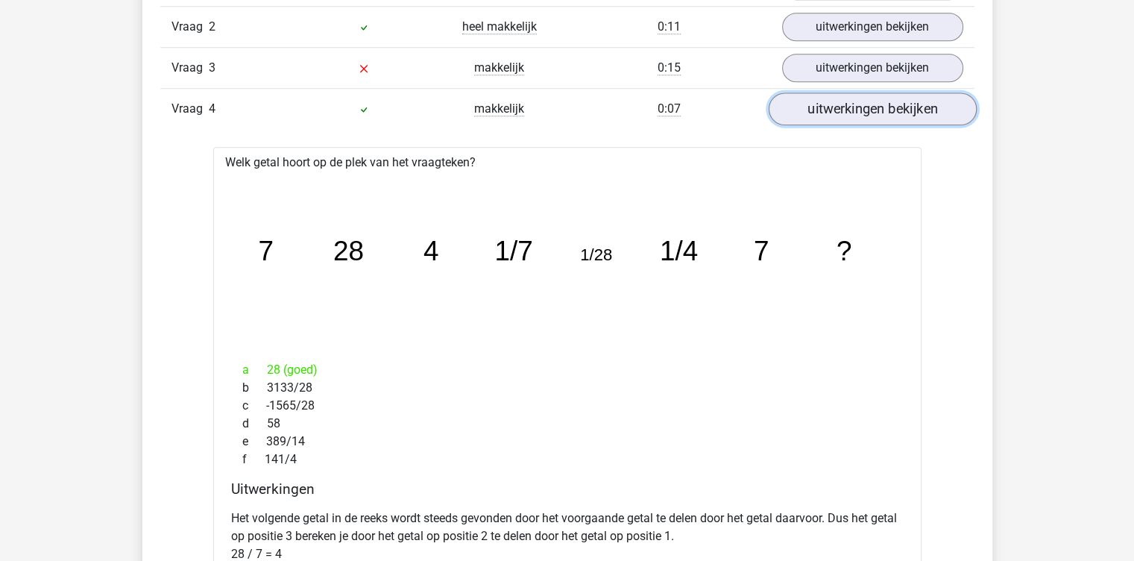
click at [860, 114] on link "uitwerkingen bekijken" at bounding box center [872, 108] width 208 height 33
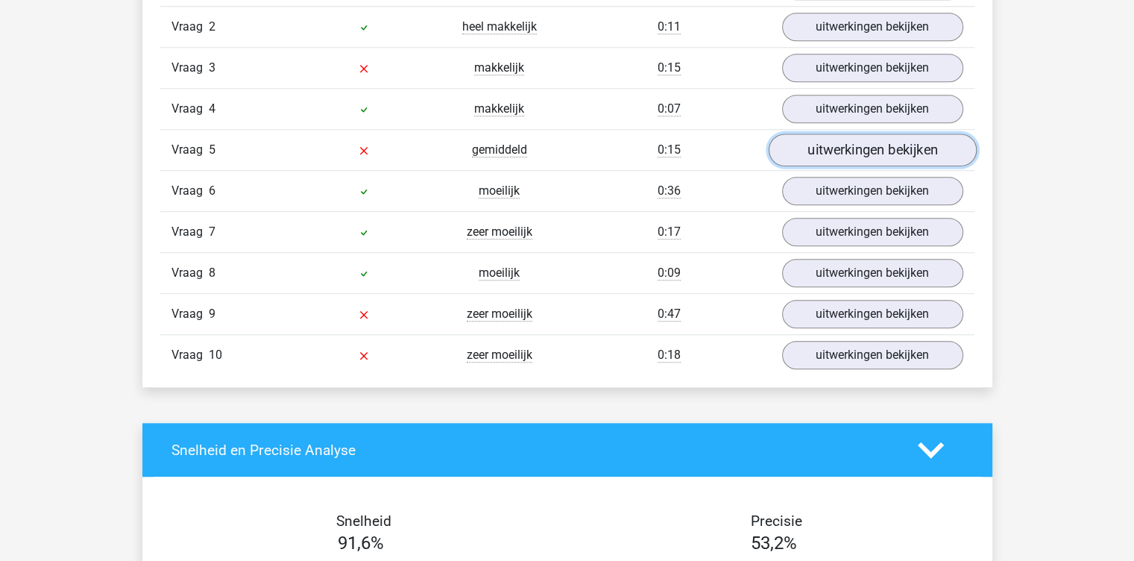
click at [837, 157] on link "uitwerkingen bekijken" at bounding box center [872, 149] width 208 height 33
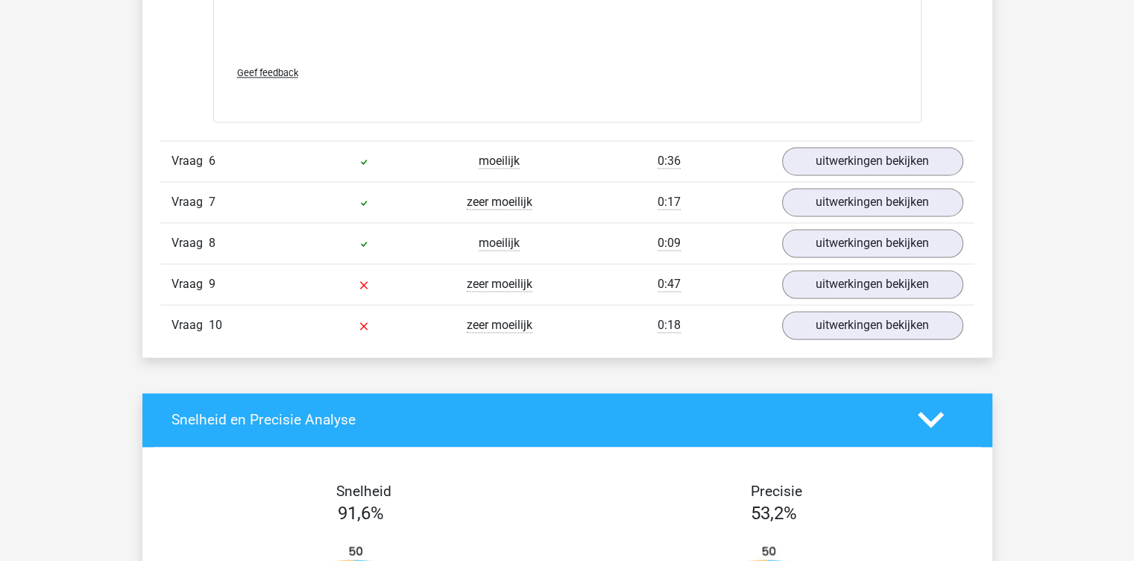
scroll to position [2273, 0]
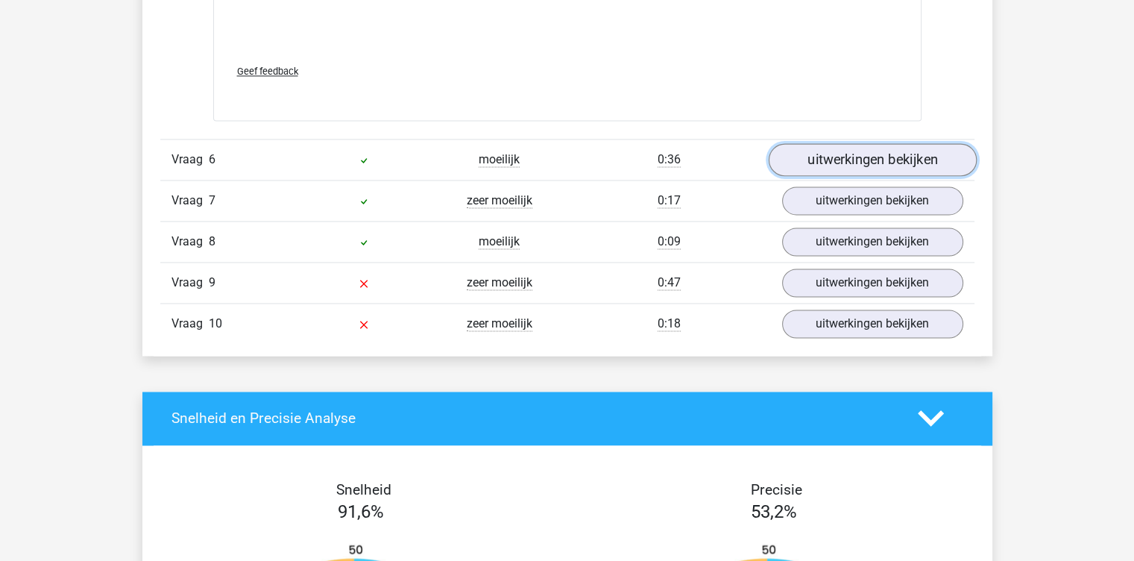
click at [868, 156] on link "uitwerkingen bekijken" at bounding box center [872, 159] width 208 height 33
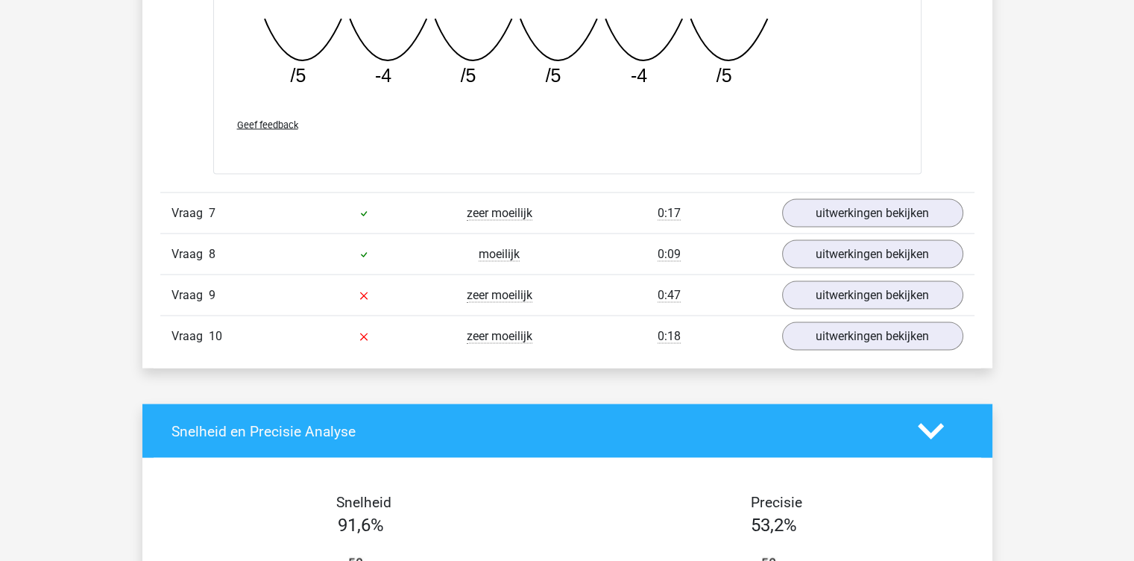
scroll to position [2923, 0]
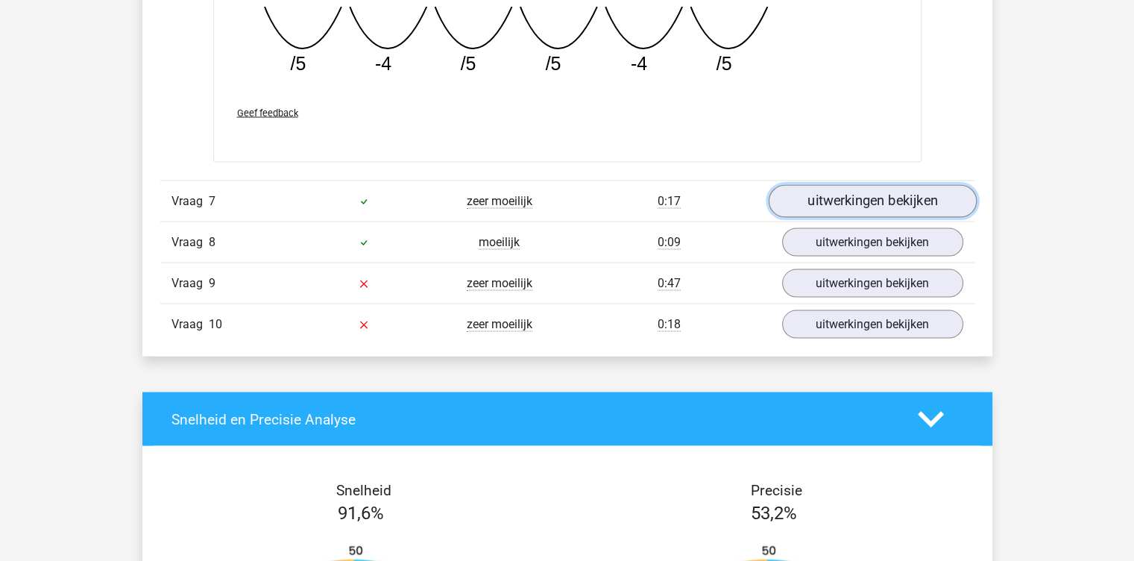
click at [840, 198] on link "uitwerkingen bekijken" at bounding box center [872, 202] width 208 height 33
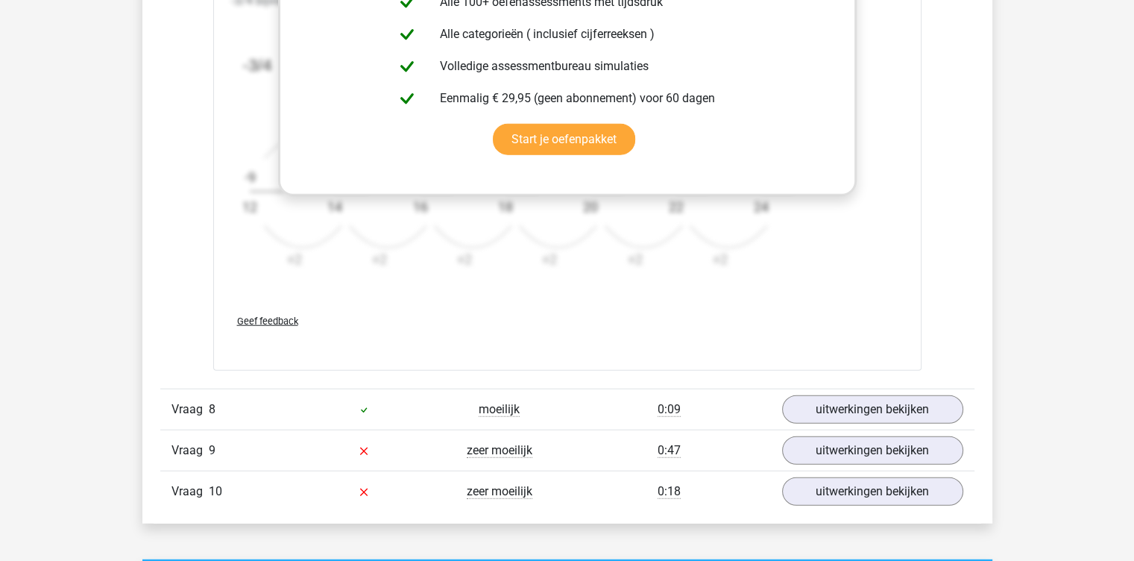
scroll to position [3879, 0]
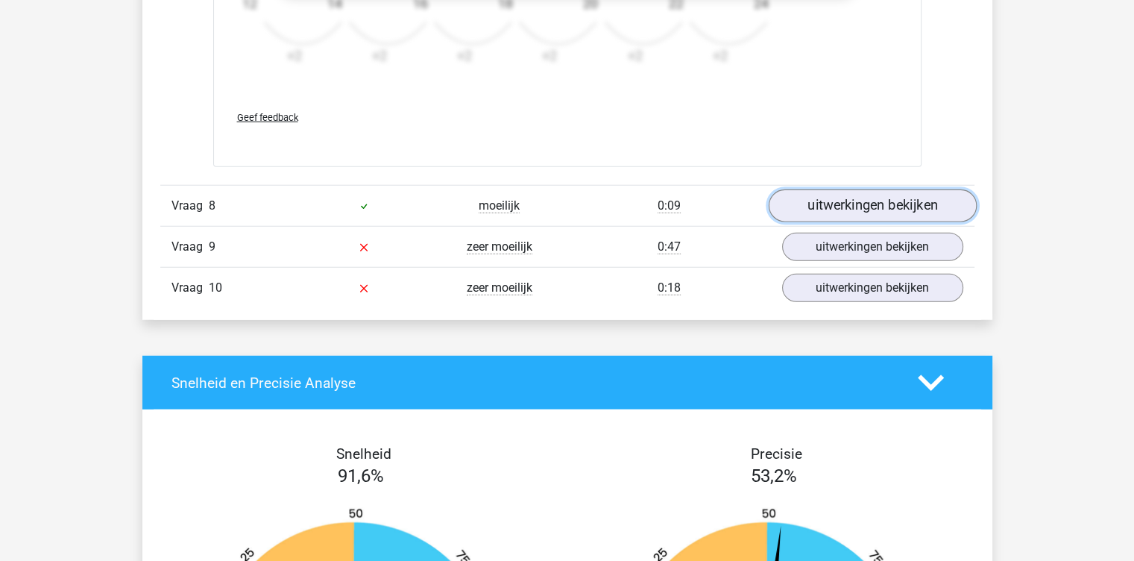
click at [853, 204] on link "uitwerkingen bekijken" at bounding box center [872, 205] width 208 height 33
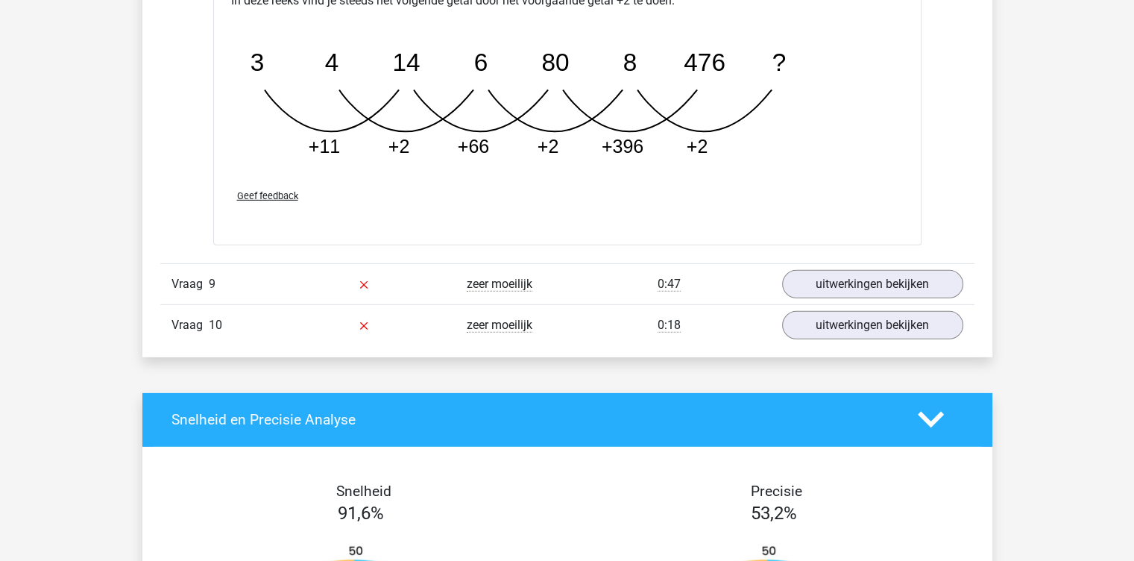
scroll to position [4574, 0]
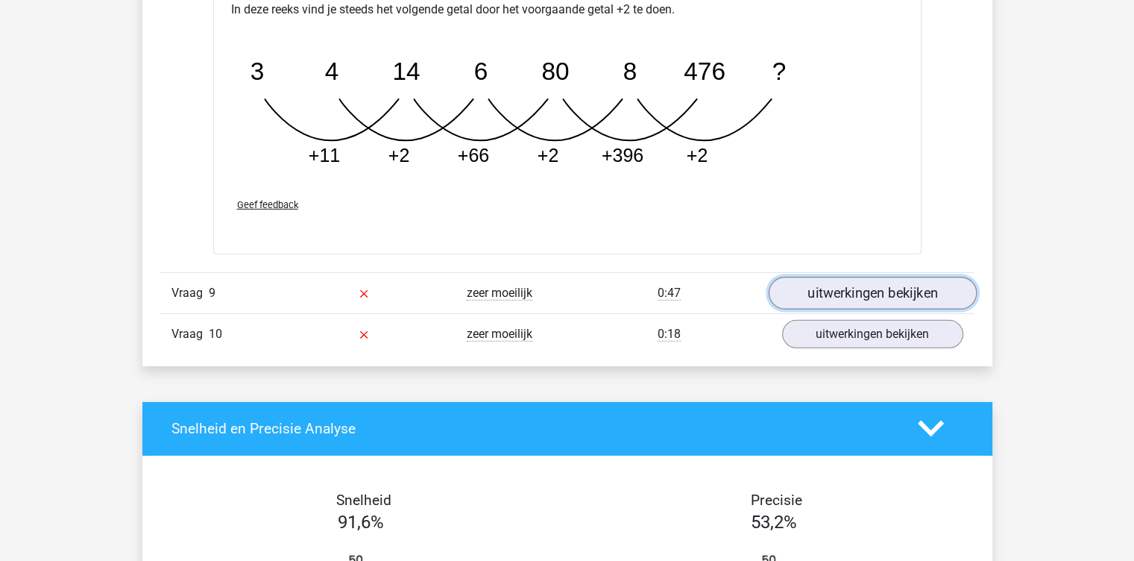
click at [879, 289] on link "uitwerkingen bekijken" at bounding box center [872, 293] width 208 height 33
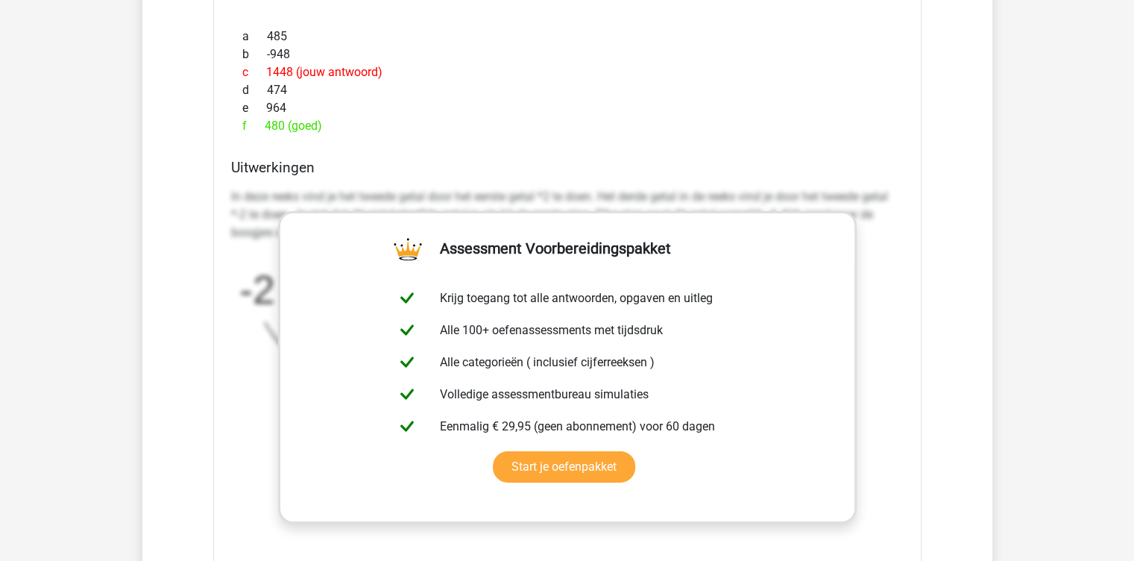
scroll to position [5385, 0]
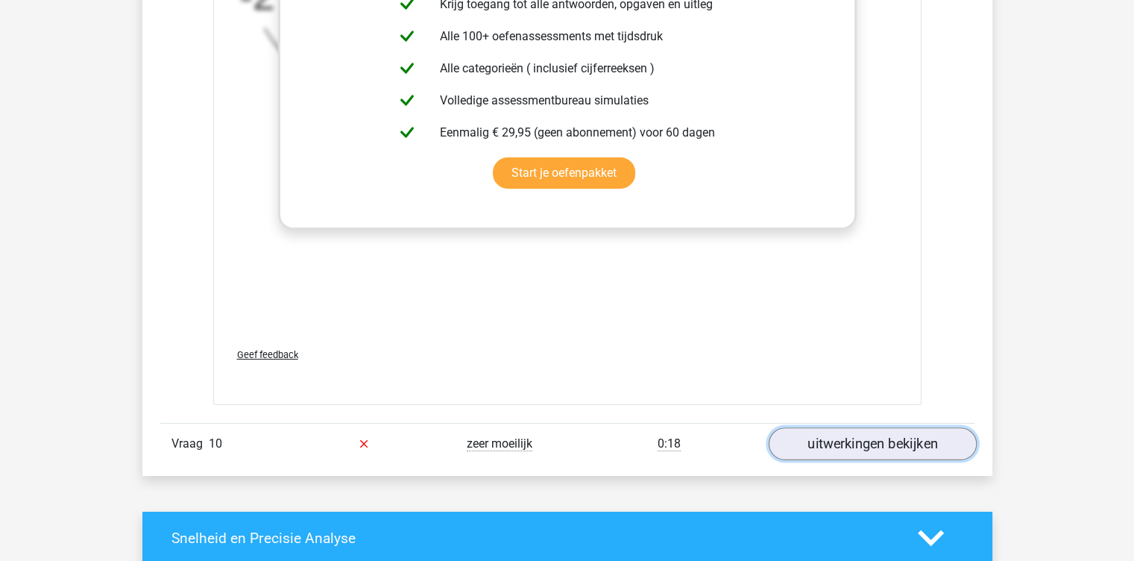
click at [844, 436] on link "uitwerkingen bekijken" at bounding box center [872, 443] width 208 height 33
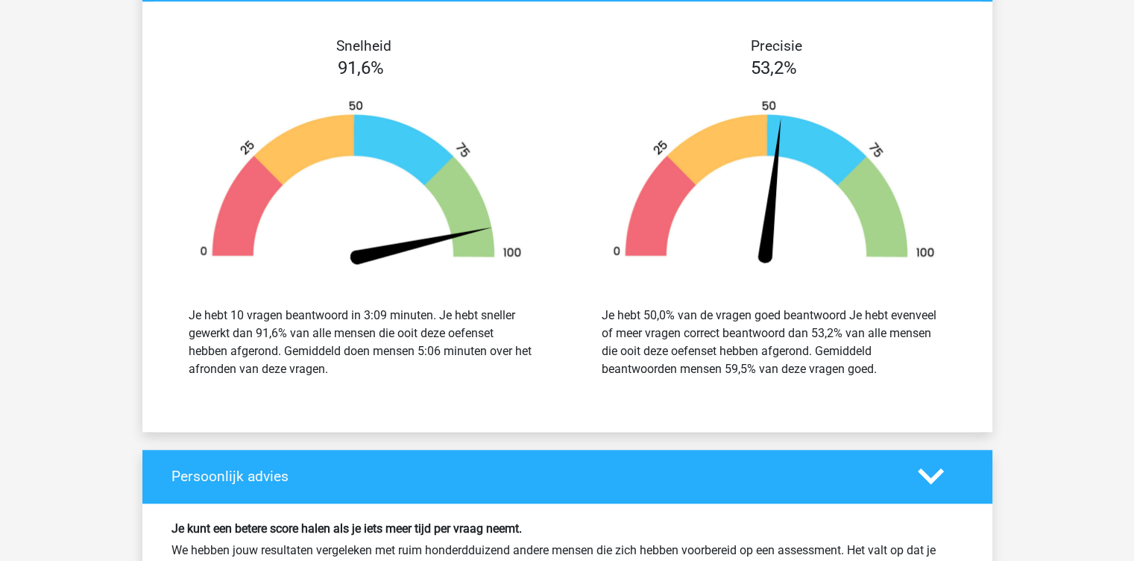
scroll to position [6871, 0]
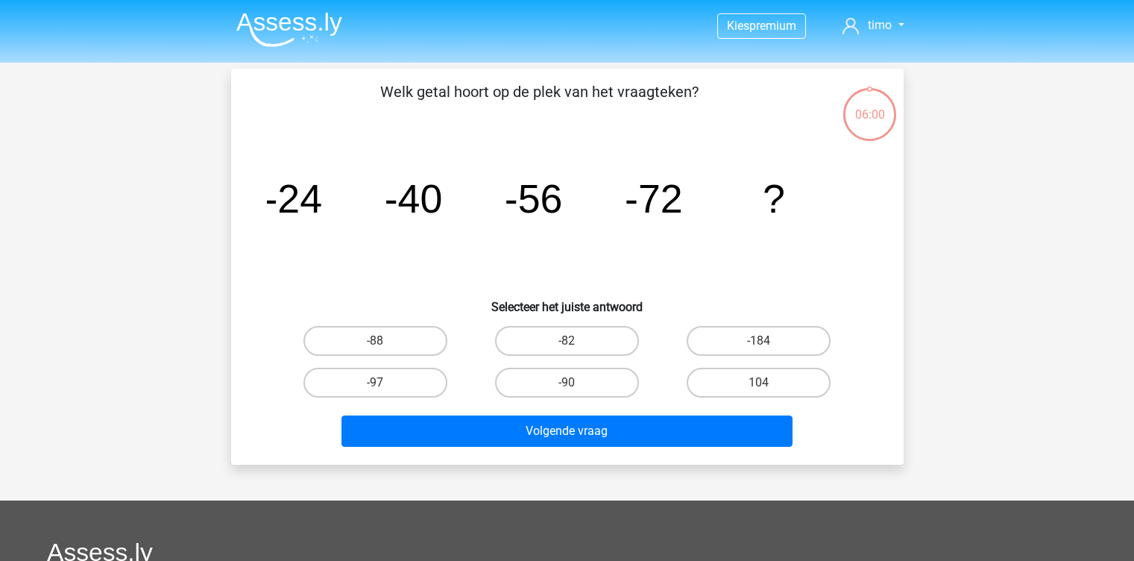
scroll to position [48, 0]
